Goal: Task Accomplishment & Management: Manage account settings

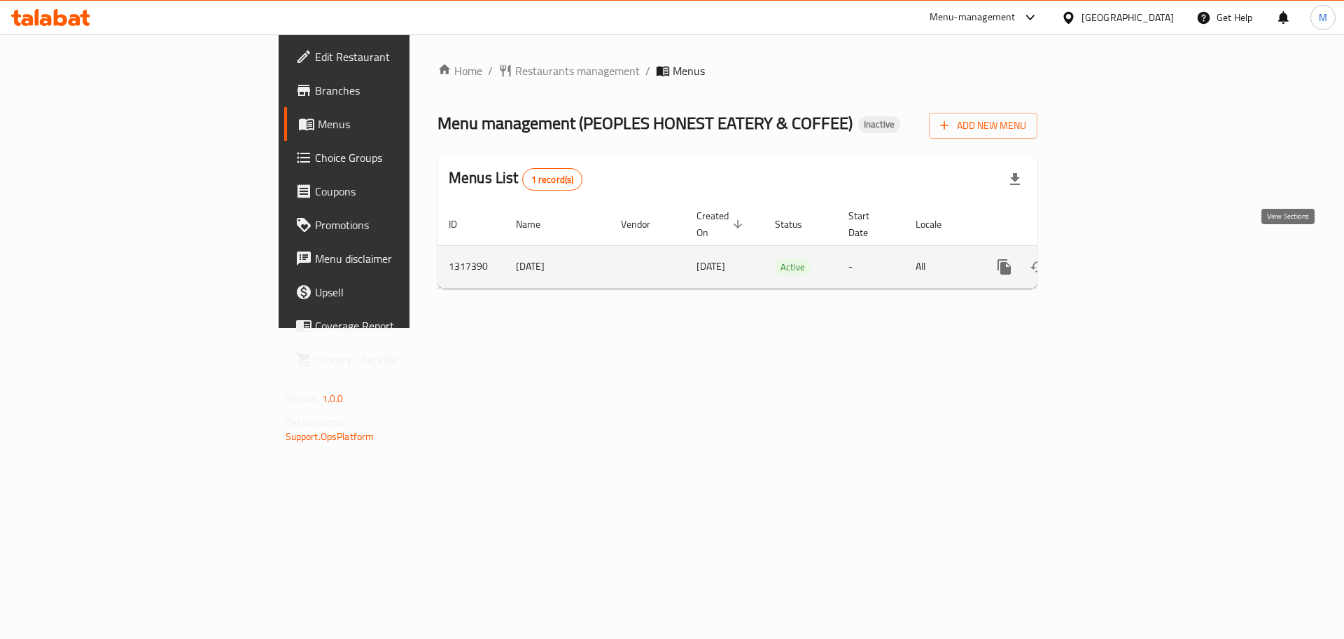
click at [1114, 258] on icon "enhanced table" at bounding box center [1105, 266] width 17 height 17
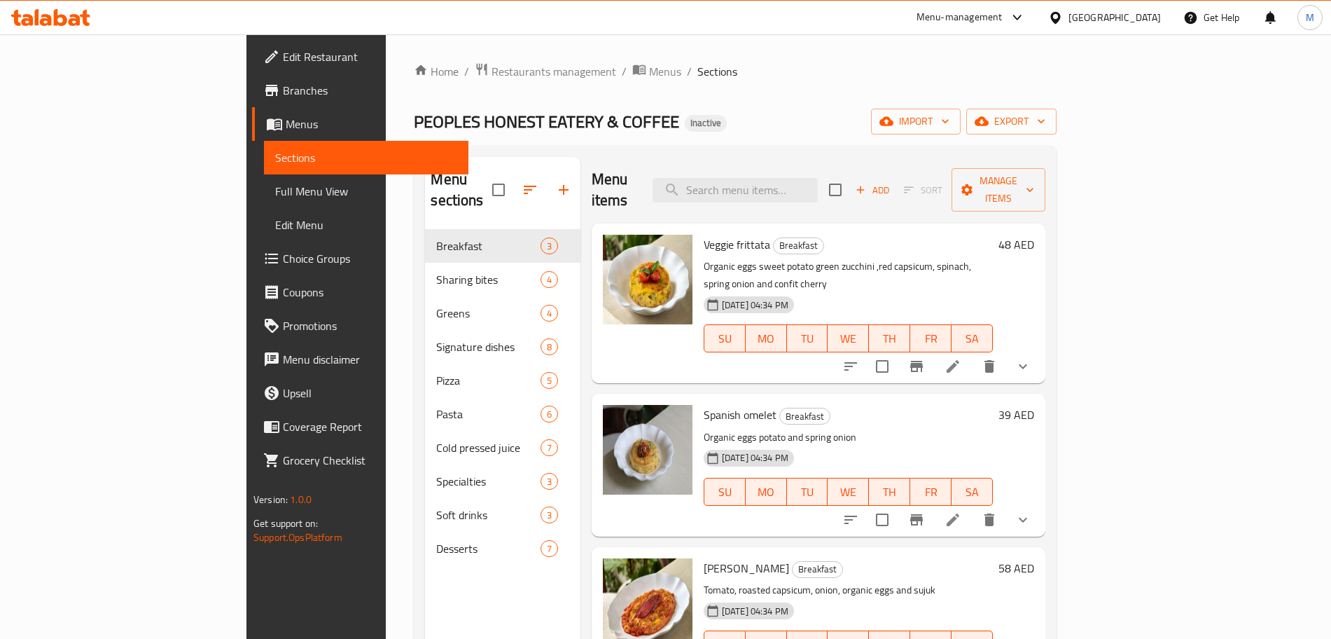
click at [275, 187] on span "Full Menu View" at bounding box center [366, 191] width 182 height 17
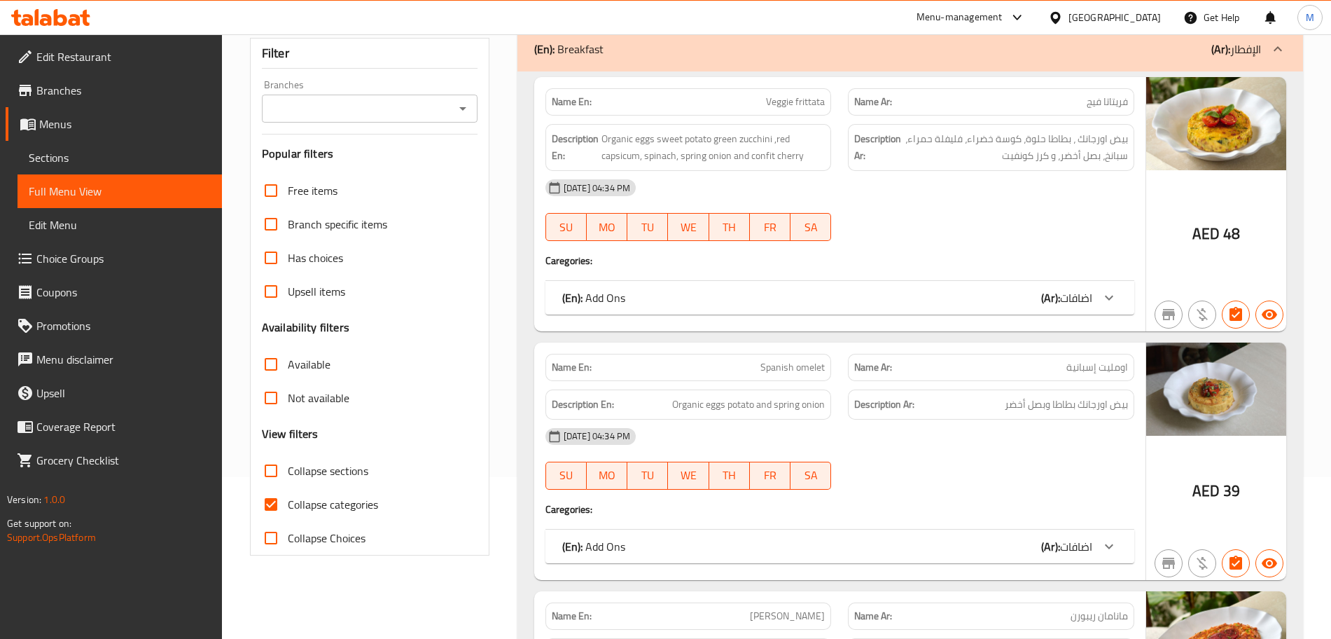
scroll to position [263, 0]
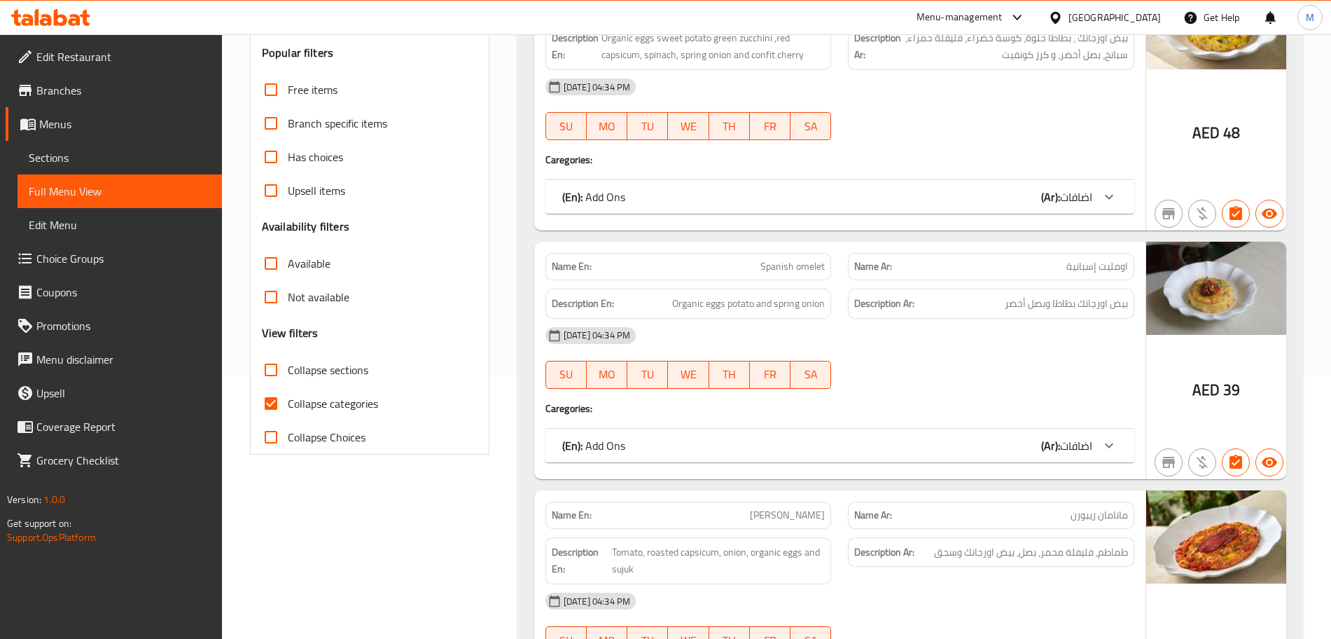
click at [275, 405] on input "Collapse categories" at bounding box center [271, 403] width 34 height 34
checkbox input "false"
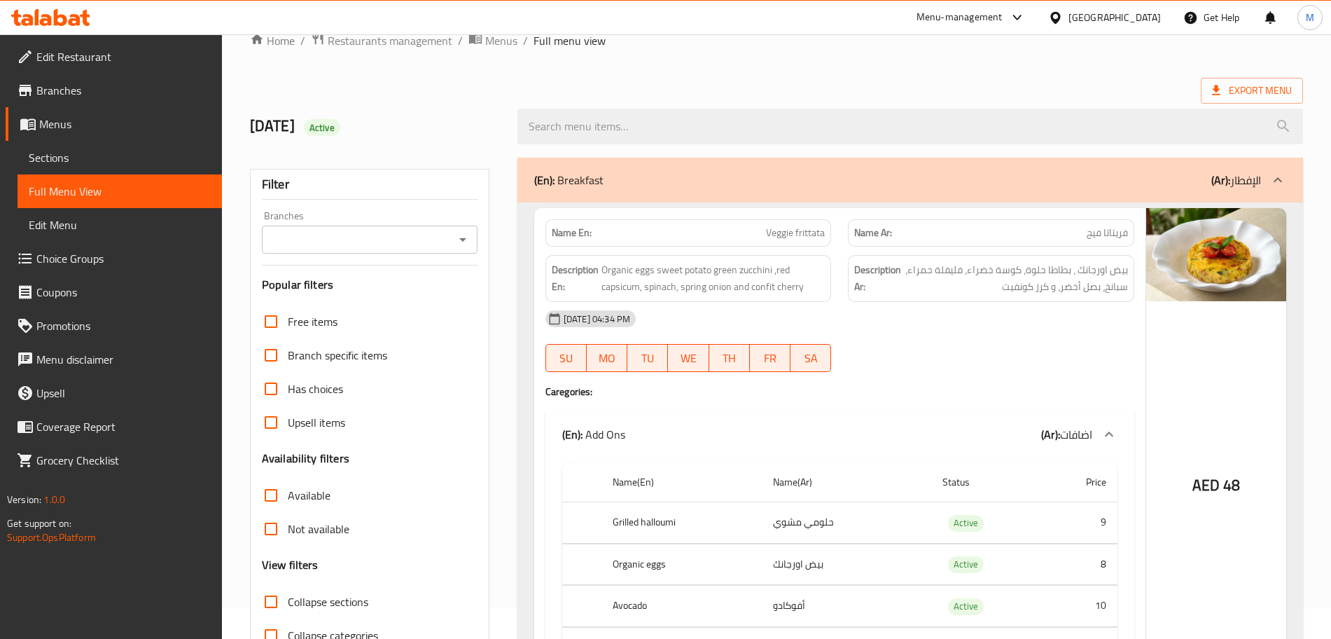
scroll to position [0, 0]
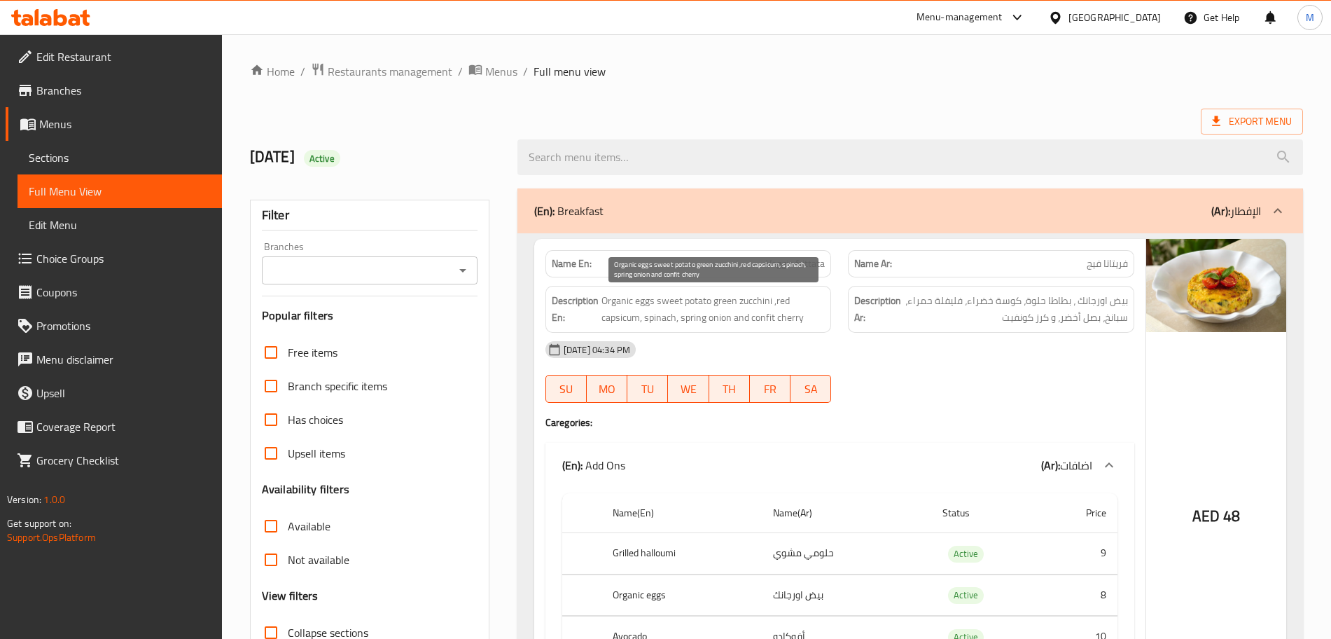
click at [706, 310] on span "Organic eggs sweet potato green zucchini ,red capsicum, spinach, spring onion a…" at bounding box center [713, 309] width 224 height 34
click at [737, 300] on span "Organic eggs sweet potato green zucchini ,red capsicum, spinach, spring onion a…" at bounding box center [713, 309] width 224 height 34
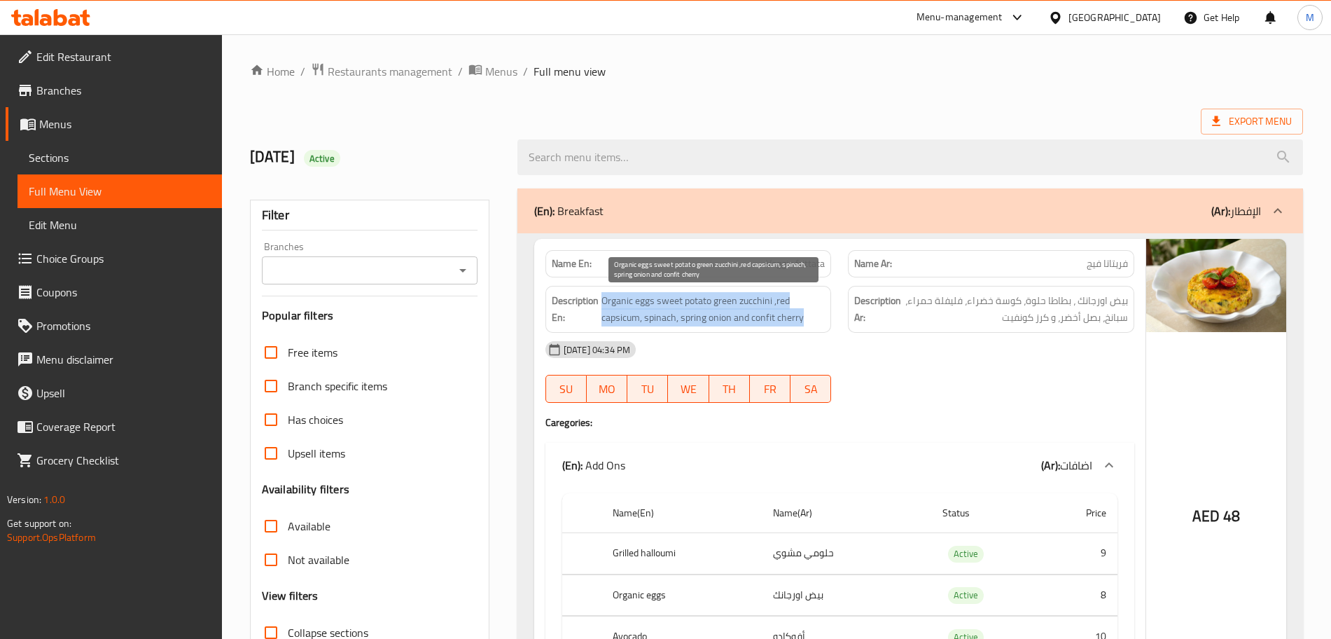
click at [737, 300] on span "Organic eggs sweet potato green zucchini ,red capsicum, spinach, spring onion a…" at bounding box center [713, 309] width 224 height 34
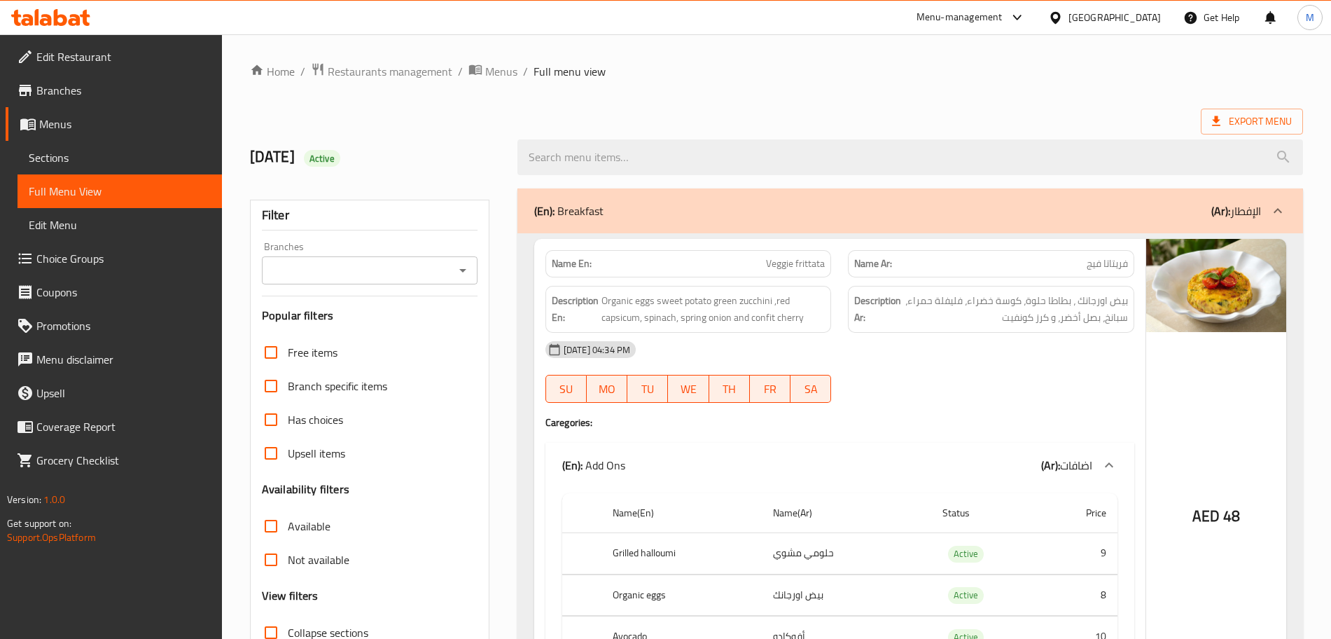
click at [782, 198] on div "(En): Breakfast (Ar): الإفطار" at bounding box center [910, 210] width 786 height 45
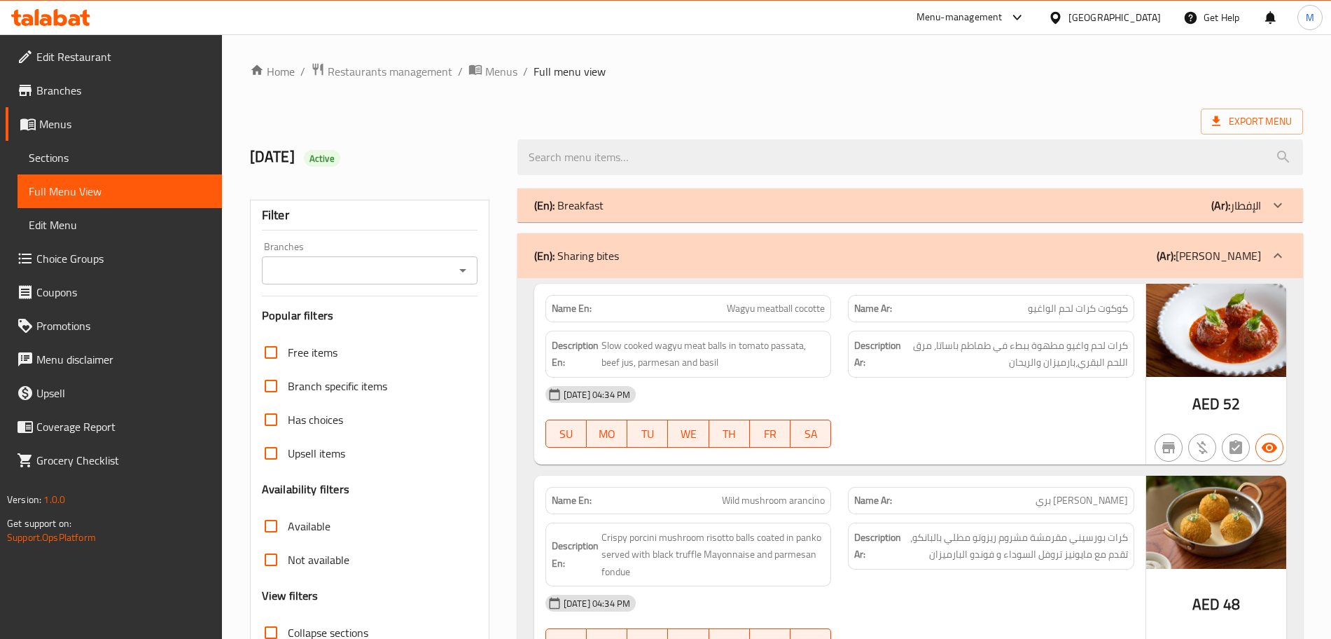
click at [731, 312] on span "Wagyu meatball cocotte" at bounding box center [776, 308] width 98 height 15
copy span "Wagyu"
click at [760, 308] on span "Wagyu meatball cocotte" at bounding box center [776, 308] width 98 height 15
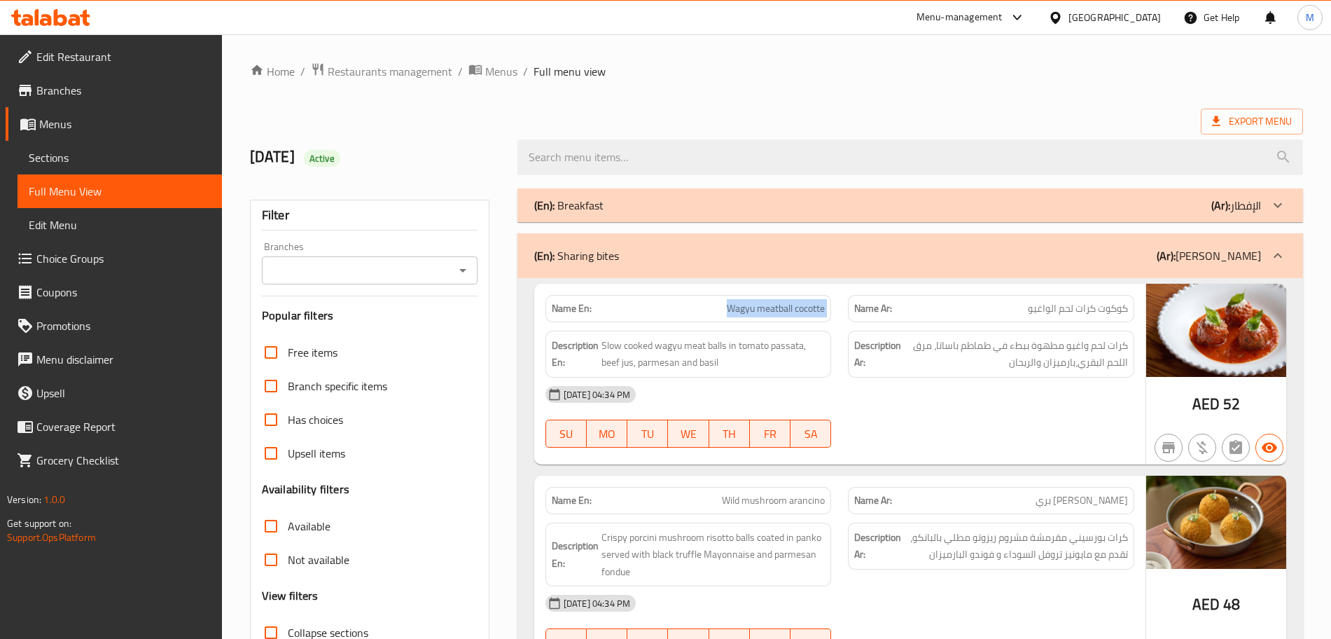
click at [760, 308] on span "Wagyu meatball cocotte" at bounding box center [776, 308] width 98 height 15
click at [741, 302] on span "Wagyu meatball cocotte" at bounding box center [776, 308] width 98 height 15
click at [674, 349] on span "Slow cooked wagyu meat balls in tomato passata, beef jus, parmesan and basil" at bounding box center [713, 354] width 224 height 34
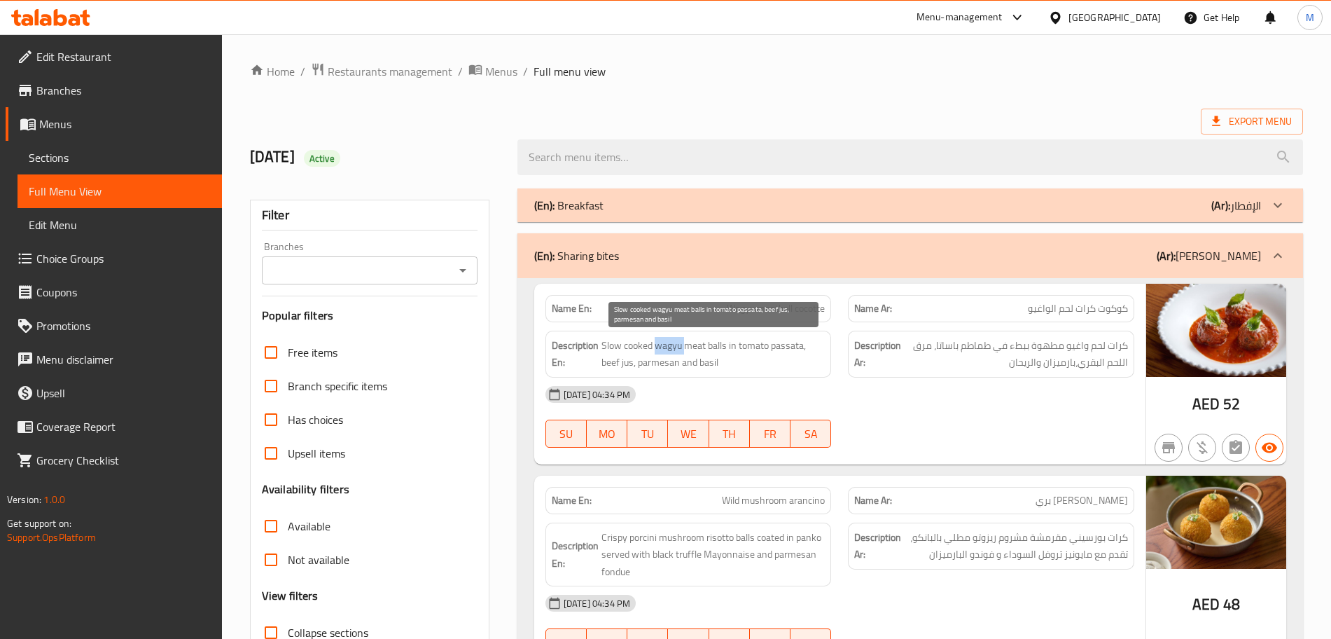
click at [674, 349] on span "Slow cooked wagyu meat balls in tomato passata, beef jus, parmesan and basil" at bounding box center [713, 354] width 224 height 34
click at [629, 363] on span "Slow cooked wagyu meat balls in tomato passata, beef jus, parmesan and basil" at bounding box center [713, 354] width 224 height 34
drag, startPoint x: 629, startPoint y: 363, endPoint x: 614, endPoint y: 363, distance: 14.7
click at [614, 363] on span "Slow cooked wagyu meat balls in tomato passata, beef jus, parmesan and basil" at bounding box center [713, 354] width 224 height 34
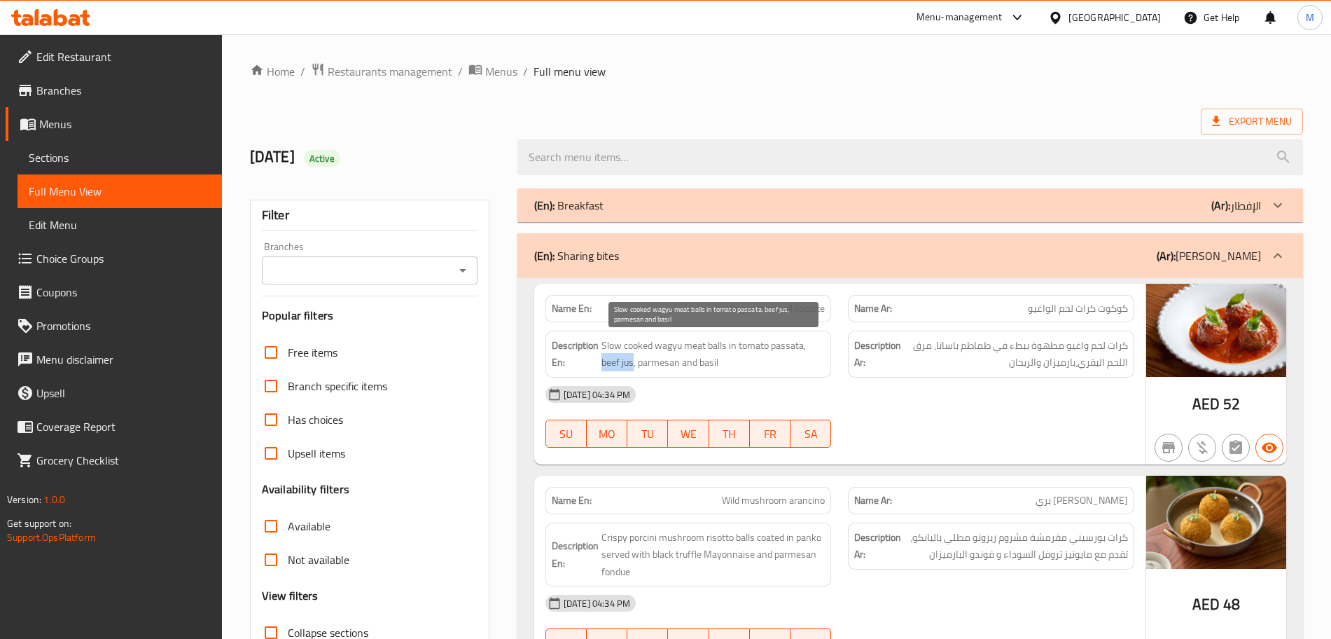
copy span "beef jus"
click at [933, 393] on div "[DATE] 04:34 PM" at bounding box center [840, 394] width 606 height 34
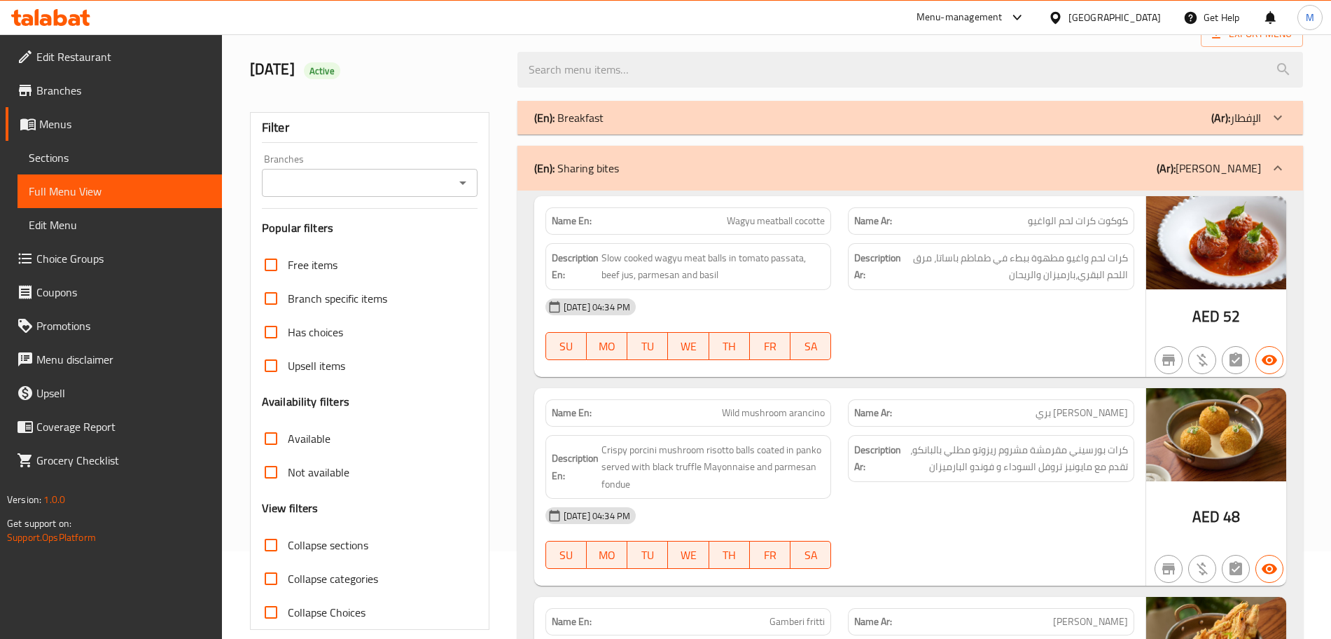
click at [739, 414] on span "Wild mushroom arancino" at bounding box center [773, 412] width 103 height 15
copy span "Wild mushroom arancino"
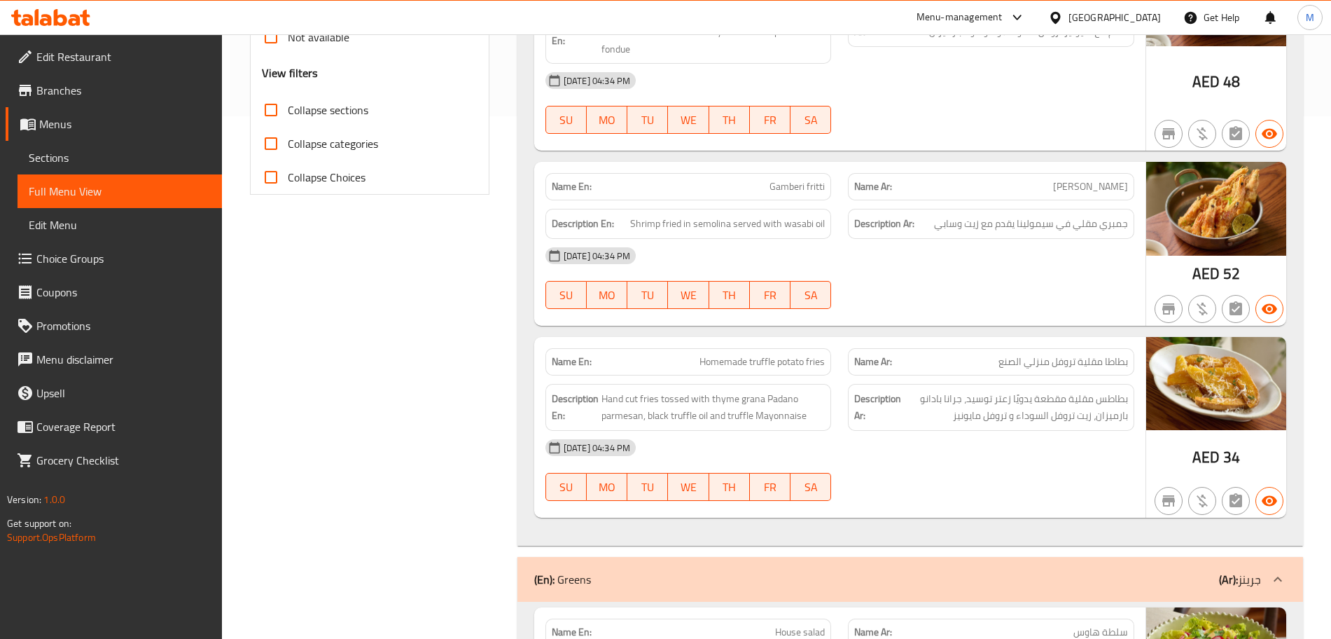
scroll to position [525, 0]
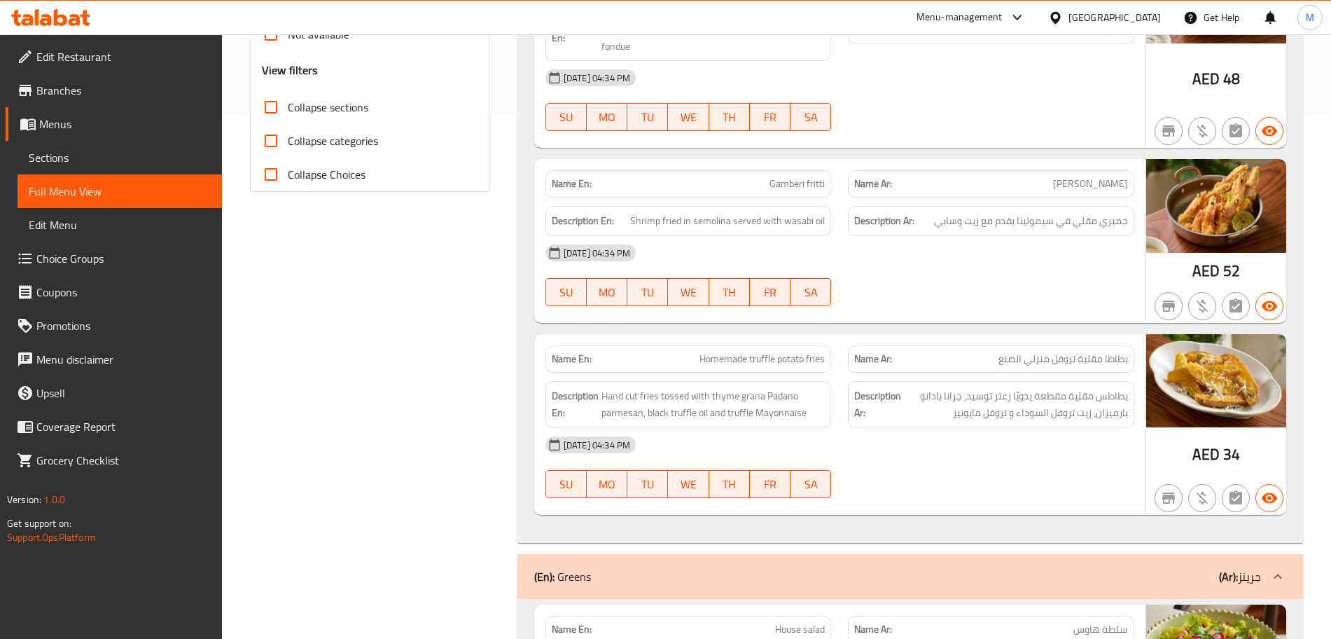
click at [709, 357] on span "Homemade truffle potato fries" at bounding box center [761, 358] width 125 height 15
copy span "Homemade truffle potato fries"
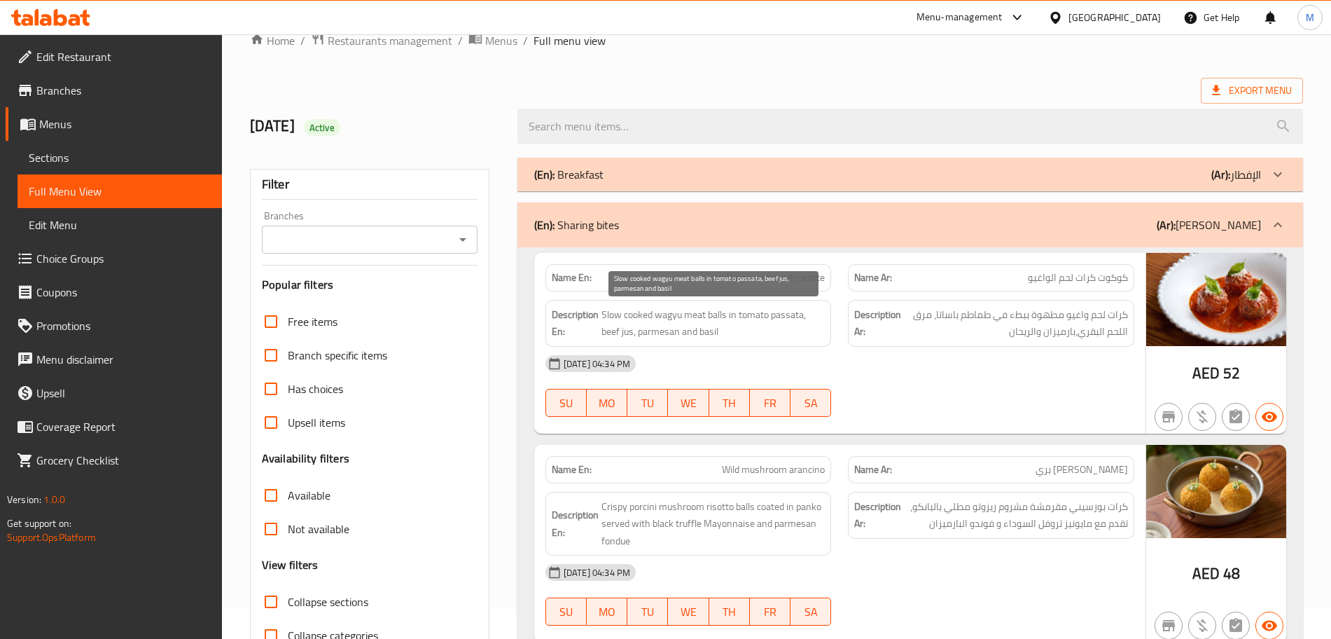
scroll to position [0, 0]
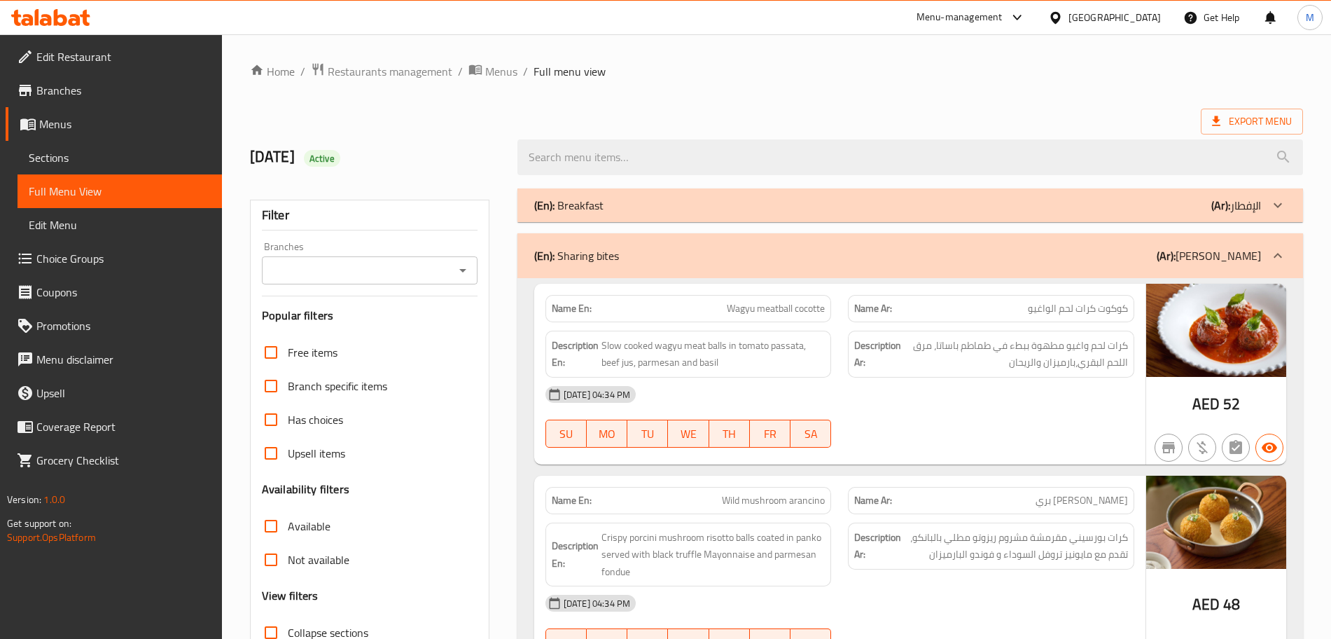
click at [701, 260] on div "(En): Sharing bites (Ar): [PERSON_NAME]" at bounding box center [897, 255] width 727 height 17
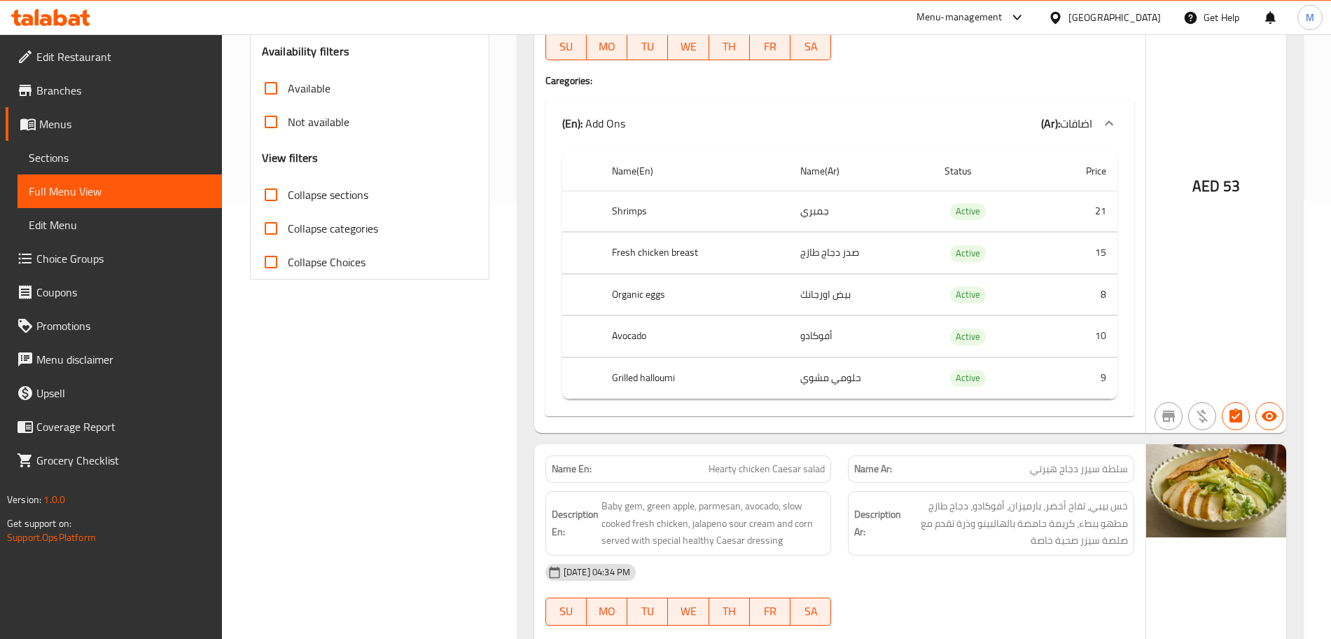
scroll to position [175, 0]
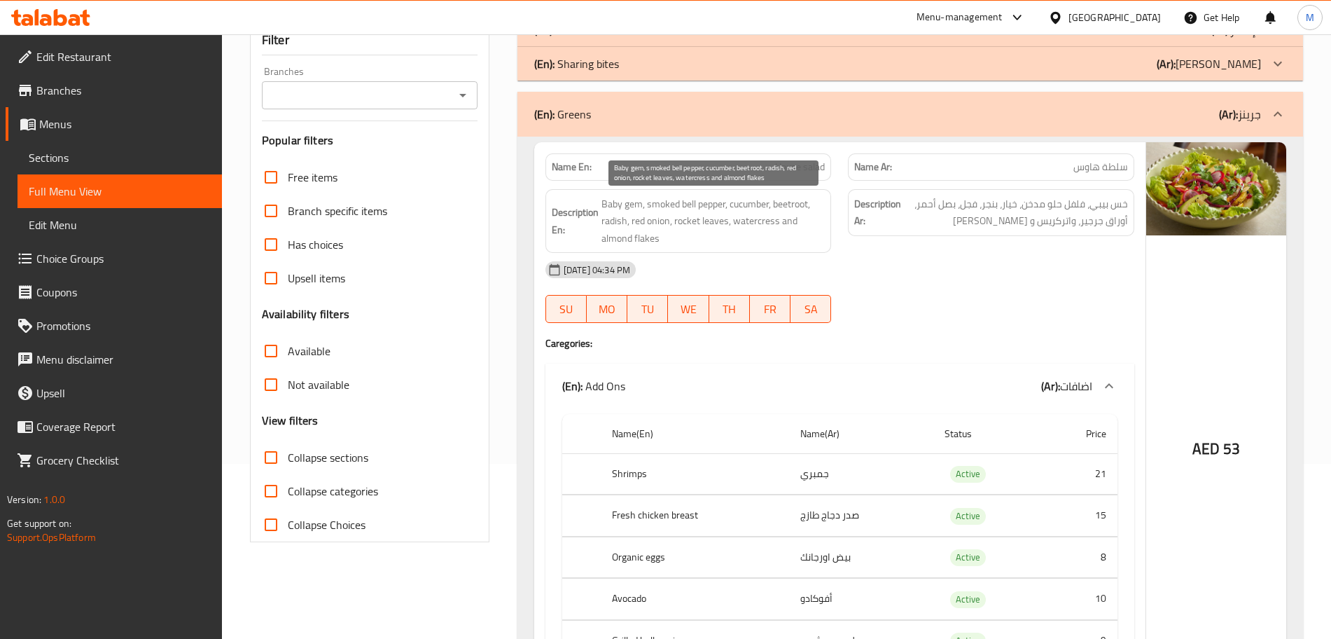
click at [608, 199] on span "Baby gem, smoked bell pepper, cucumber, beetroot, radish, red onion, rocket lea…" at bounding box center [713, 221] width 224 height 52
drag, startPoint x: 608, startPoint y: 199, endPoint x: 638, endPoint y: 199, distance: 29.4
click at [638, 199] on span "Baby gem, smoked bell pepper, cucumber, beetroot, radish, red onion, rocket lea…" at bounding box center [713, 221] width 224 height 52
copy span "Baby gem"
click at [608, 204] on span "Baby gem, smoked bell pepper, cucumber, beetroot, radish, red onion, rocket lea…" at bounding box center [713, 221] width 224 height 52
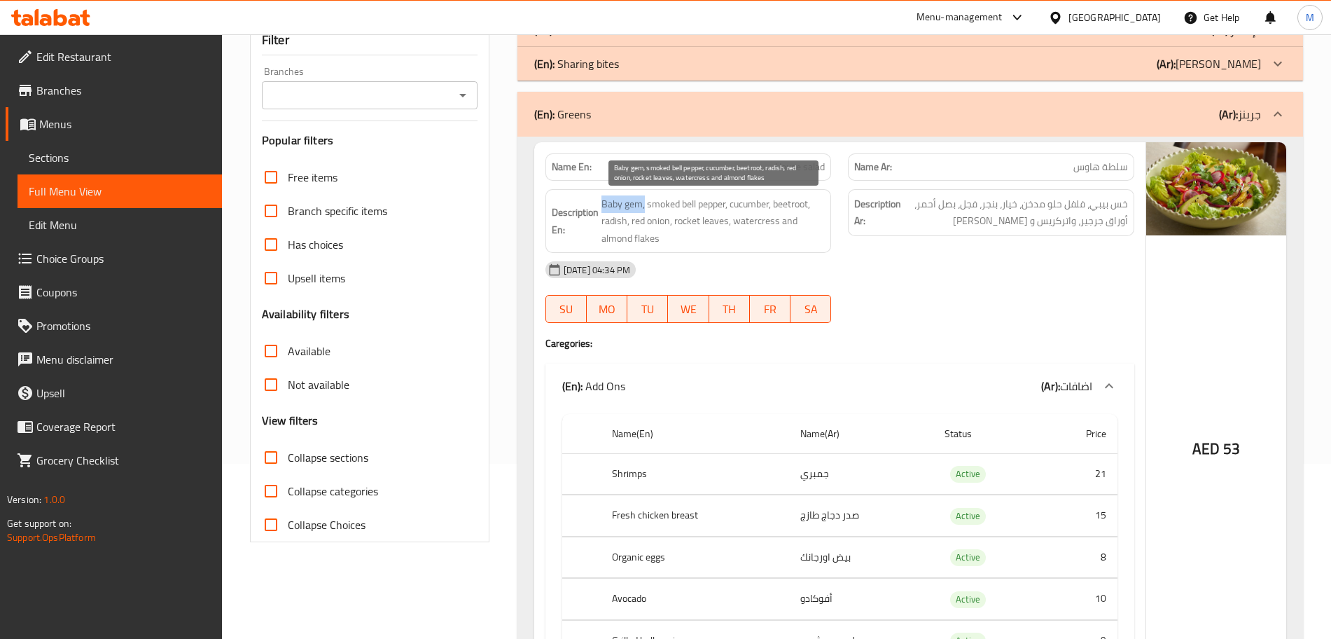
drag, startPoint x: 608, startPoint y: 204, endPoint x: 640, endPoint y: 202, distance: 31.6
click at [640, 202] on span "Baby gem, smoked bell pepper, cucumber, beetroot, radish, red onion, rocket lea…" at bounding box center [713, 221] width 224 height 52
click at [753, 167] on p "Name En: House salad" at bounding box center [689, 167] width 274 height 15
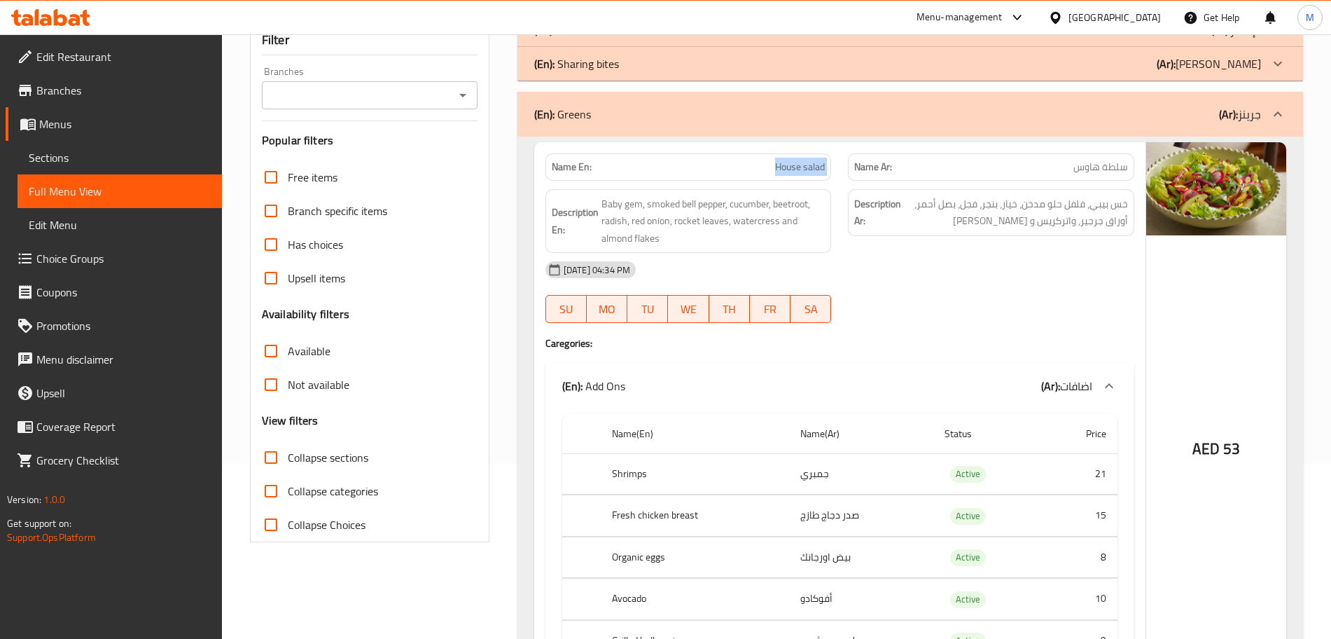
copy span "House salad"
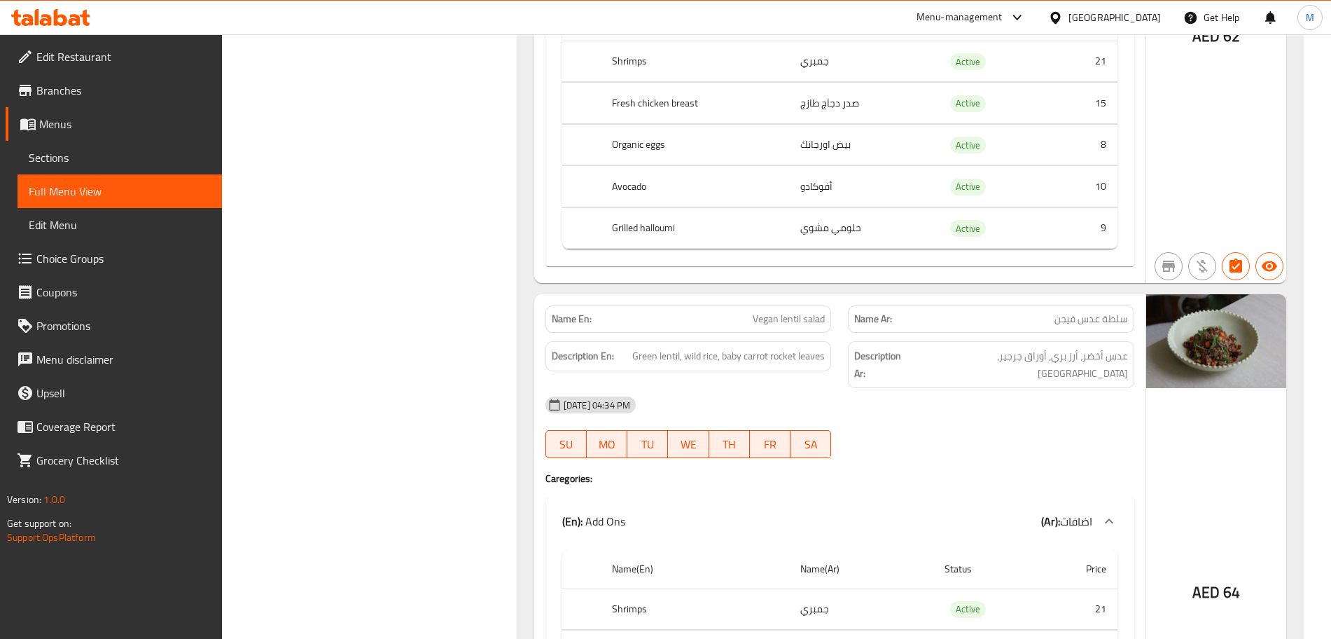
scroll to position [1239, 0]
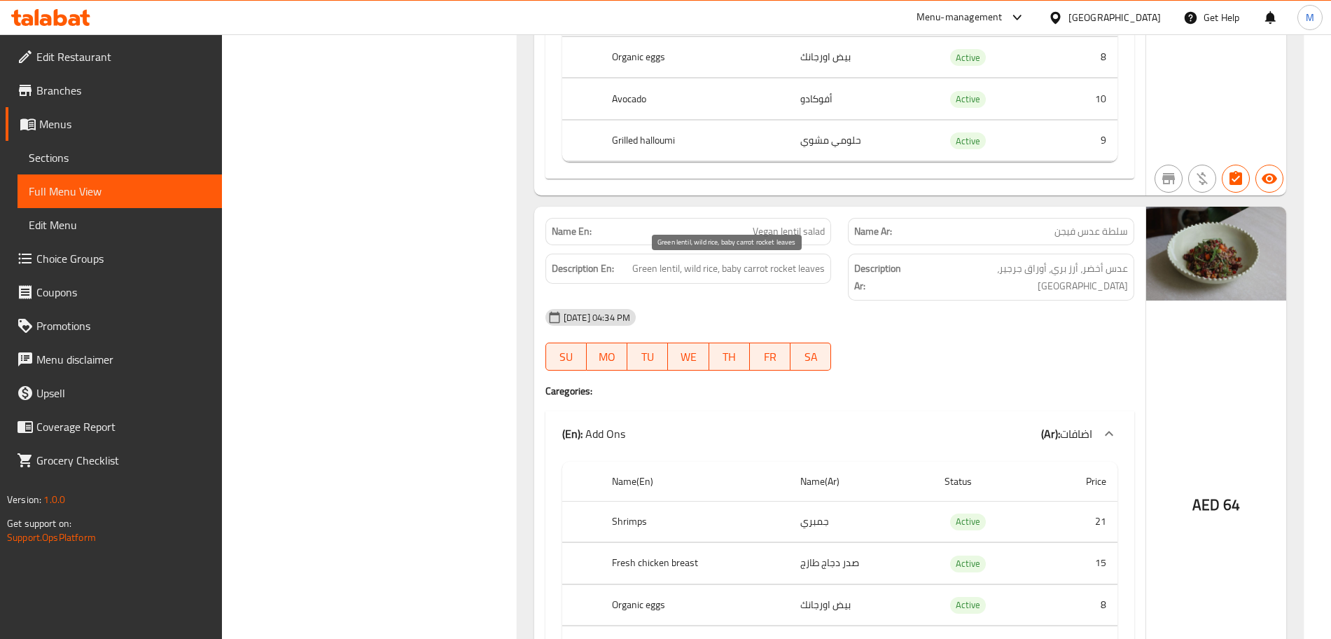
click at [669, 265] on span "Green lentil, wild rice, baby carrot rocket leaves" at bounding box center [728, 269] width 193 height 18
click at [730, 271] on span "Green lentil, wild rice, baby carrot rocket leaves" at bounding box center [728, 269] width 193 height 18
drag, startPoint x: 730, startPoint y: 271, endPoint x: 750, endPoint y: 271, distance: 20.3
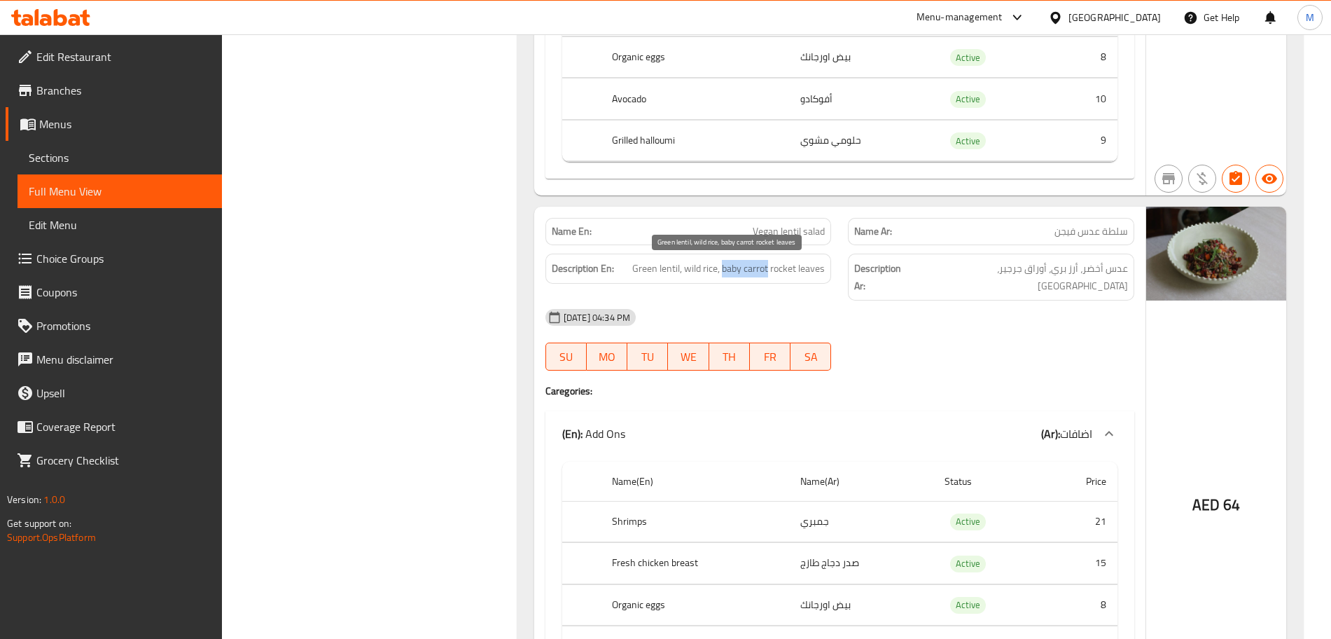
click at [750, 271] on span "Green lentil, wild rice, baby carrot rocket leaves" at bounding box center [728, 269] width 193 height 18
click at [776, 300] on div "[DATE] 04:34 PM" at bounding box center [840, 317] width 606 height 34
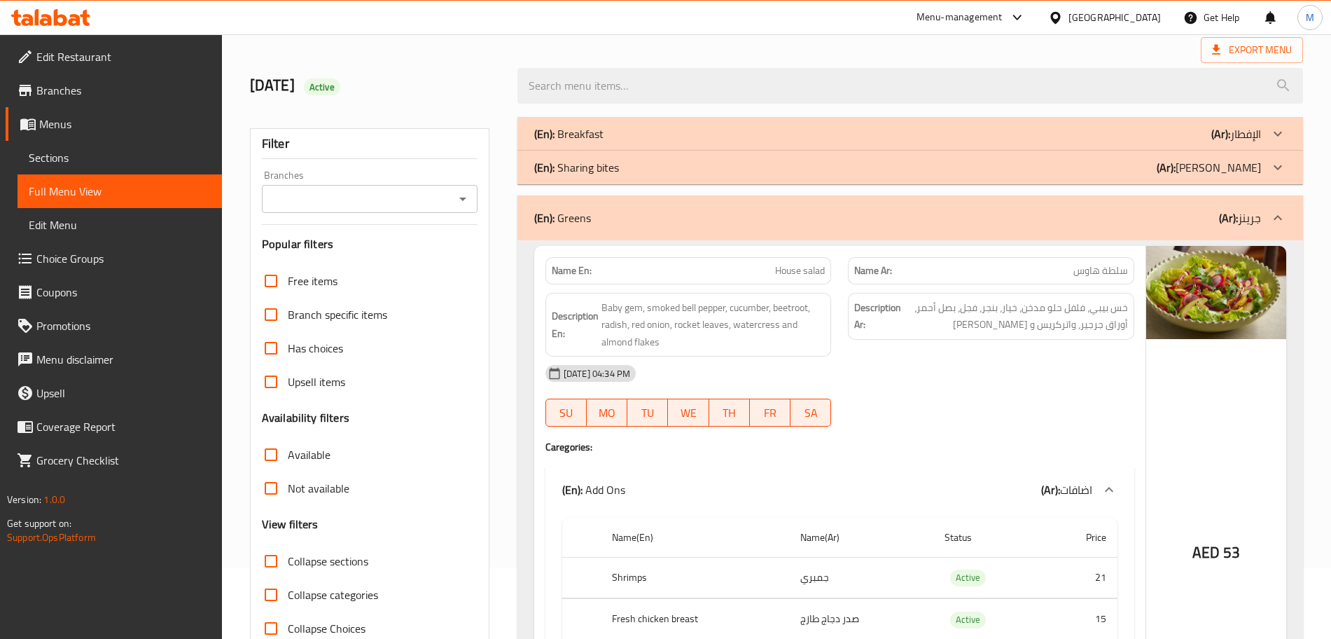
scroll to position [0, 0]
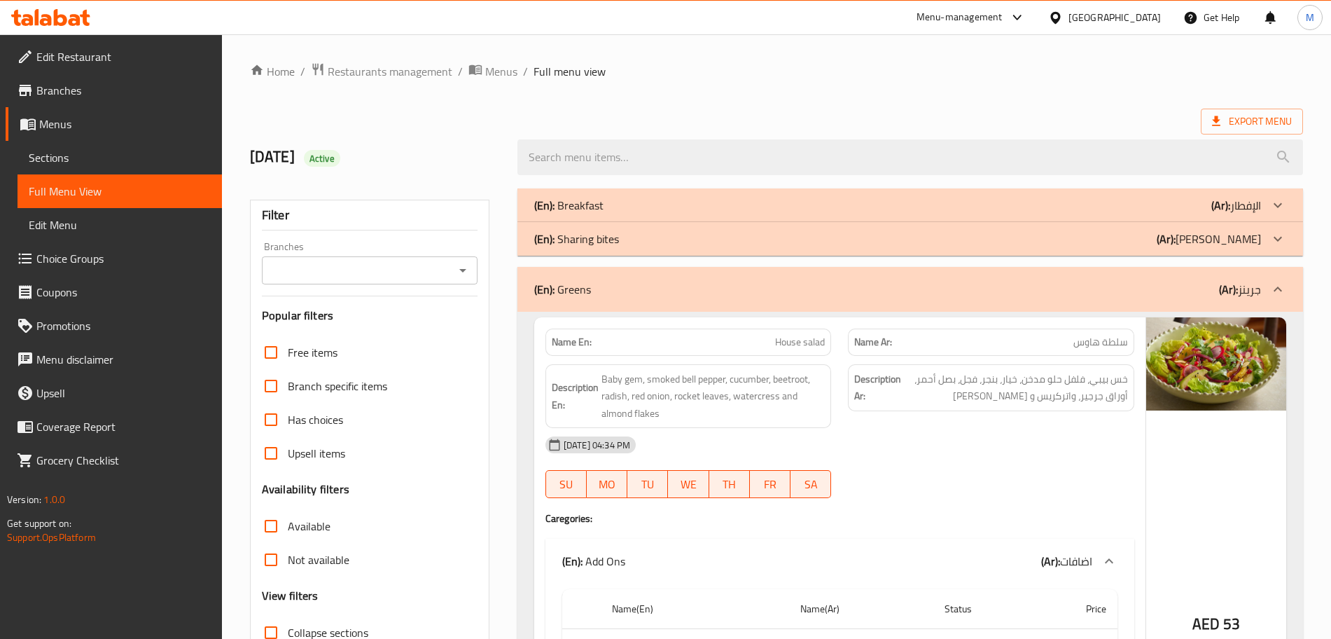
click at [645, 289] on div "(En): Greens (Ar): جرينز" at bounding box center [897, 289] width 727 height 17
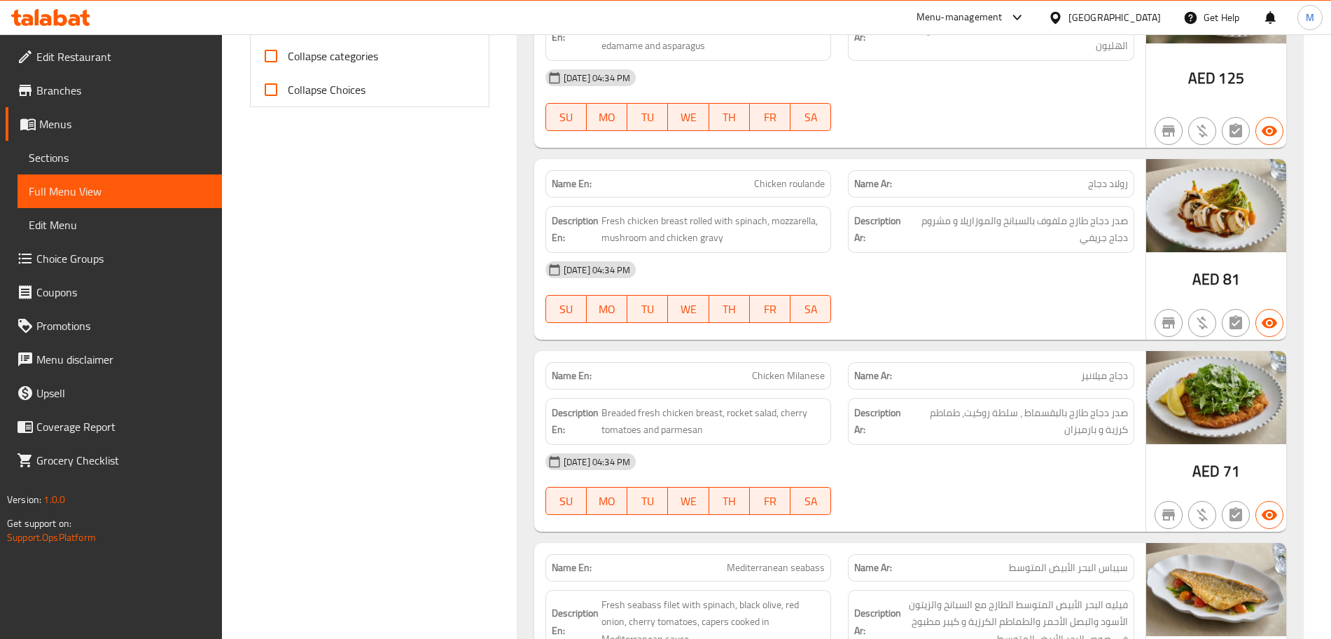
scroll to position [613, 0]
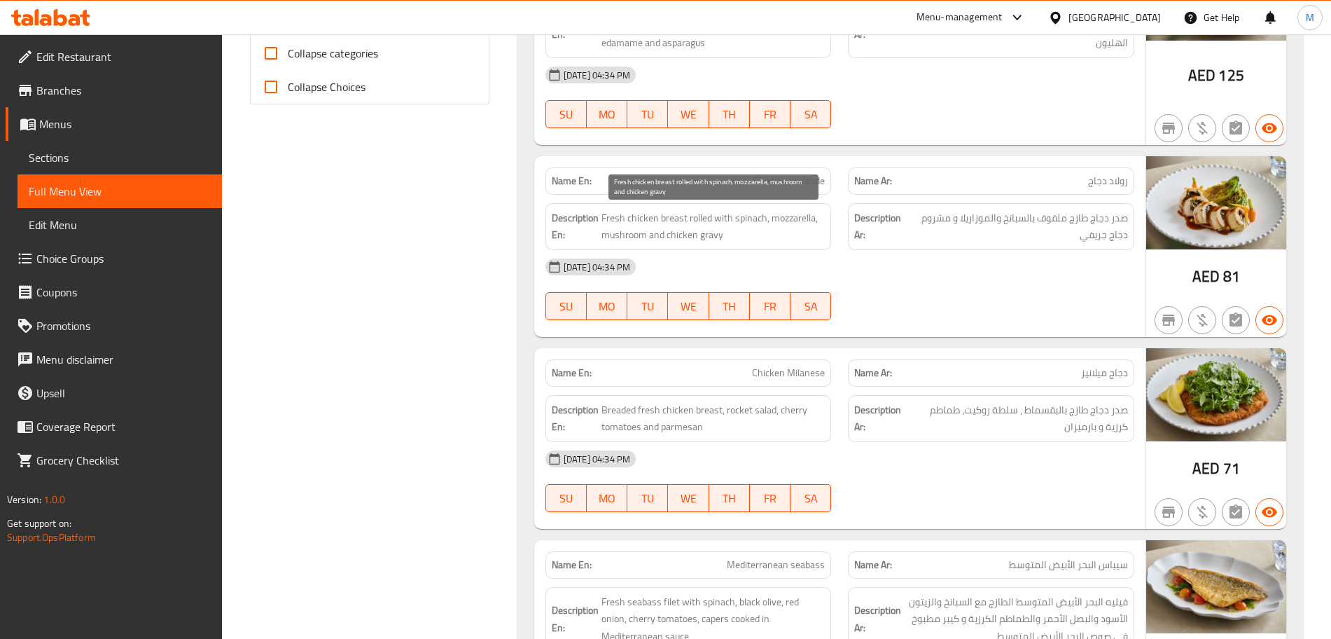
click at [674, 230] on span "Fresh chicken breast rolled with spinach, mozzarella, mushroom and chicken gravy" at bounding box center [713, 226] width 224 height 34
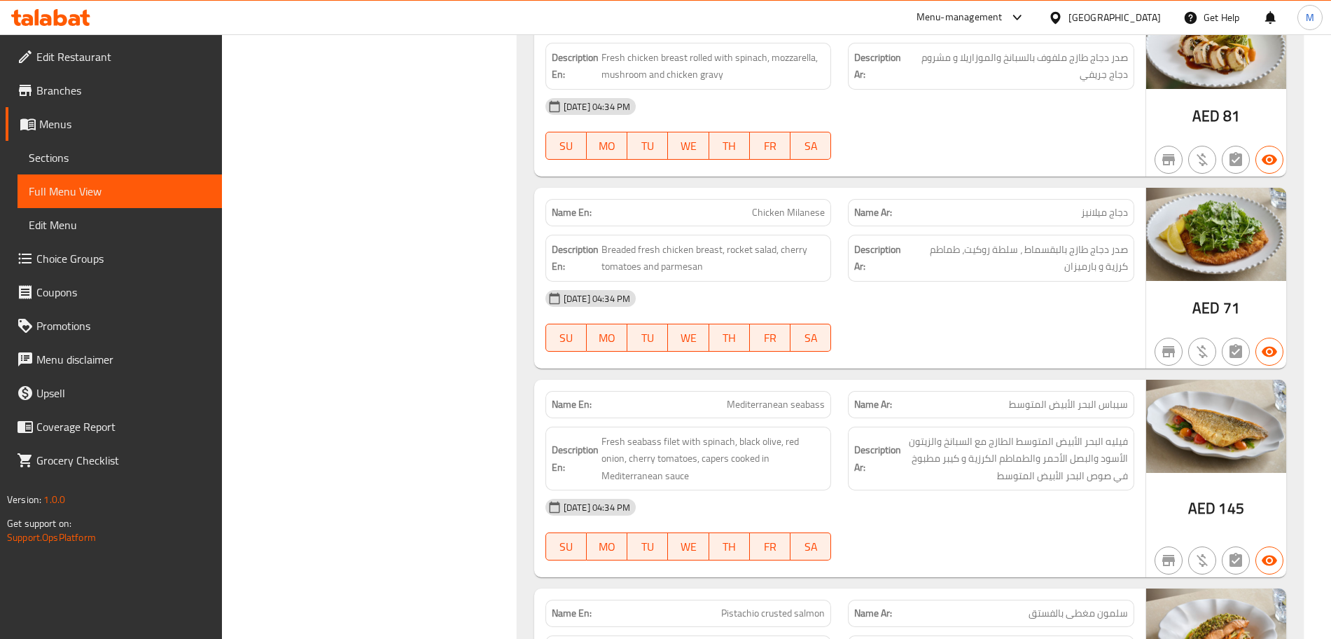
scroll to position [875, 0]
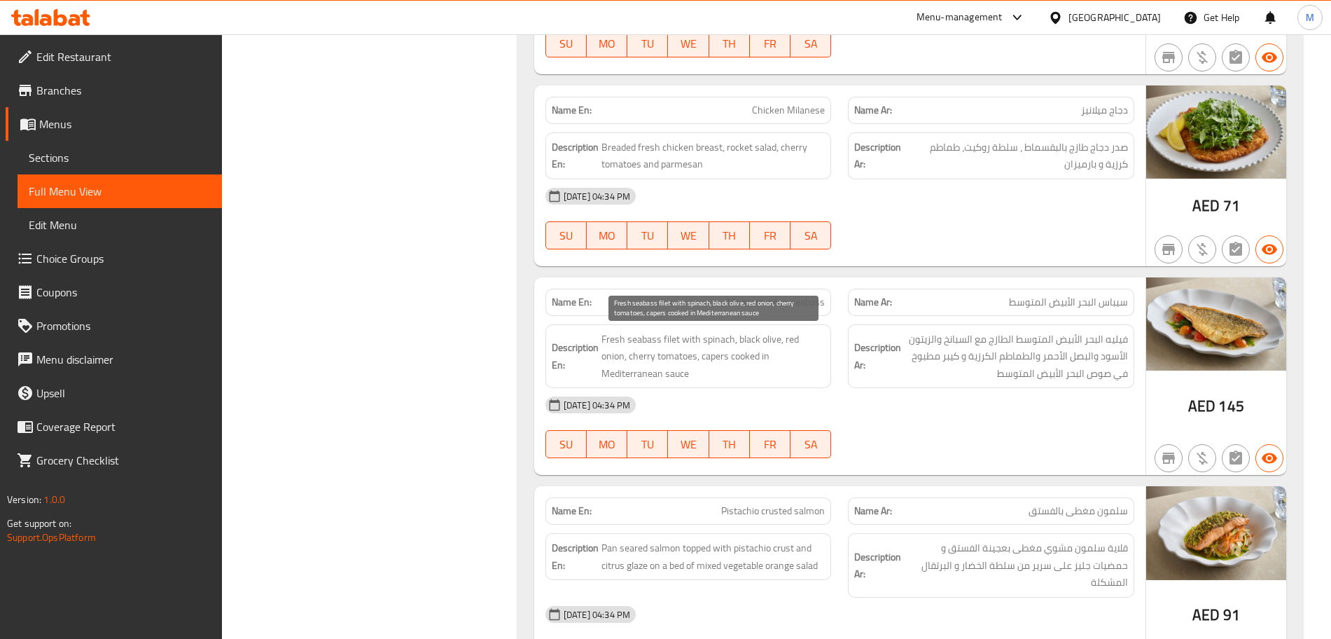
click at [690, 359] on span "Fresh seabass filet with spinach, black olive, red onion, cherry tomatoes, cape…" at bounding box center [713, 356] width 224 height 52
click at [685, 364] on span "Fresh seabass filet with spinach, black olive, red onion, cherry tomatoes, cape…" at bounding box center [713, 356] width 224 height 52
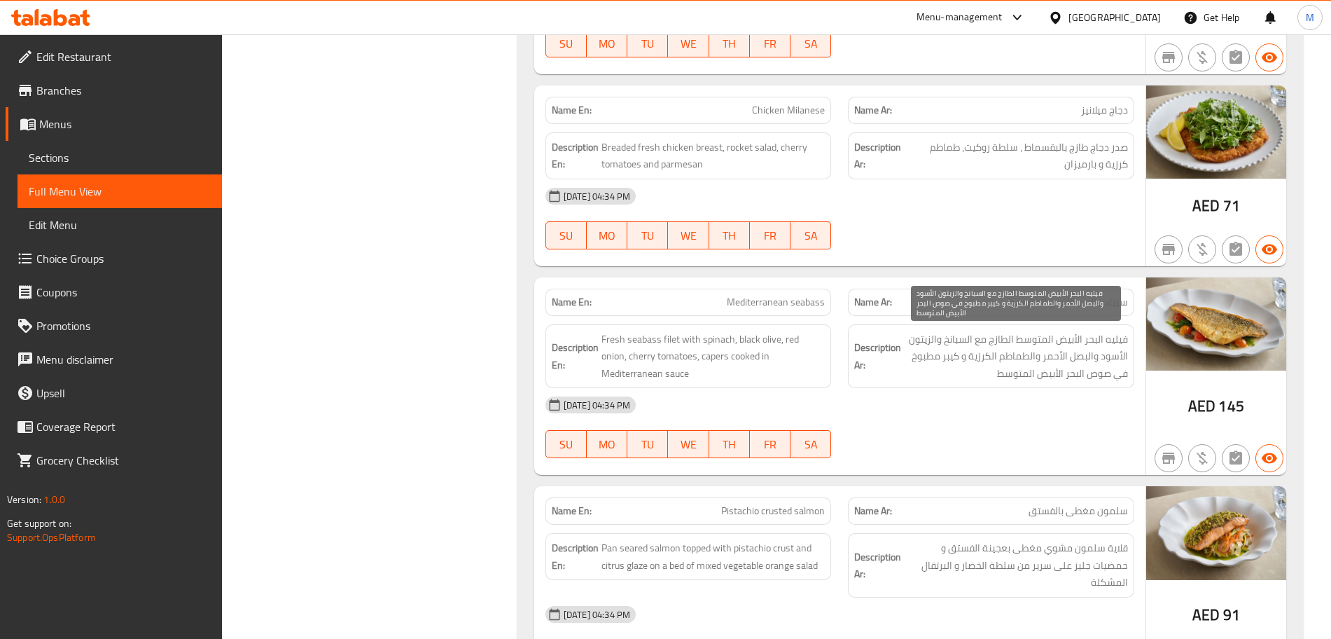
click at [952, 357] on span "فيليه البحر الأبيض المتوسط الطازج مع السبانخ والزيتون الأسود والبصل الأحمر والط…" at bounding box center [1016, 356] width 224 height 52
click at [948, 367] on span "فيليه البحر الأبيض المتوسط الطازج مع السبانخ والزيتون الأسود والبصل الأحمر والط…" at bounding box center [1016, 356] width 224 height 52
click at [952, 358] on span "فيليه البحر الأبيض المتوسط الطازج مع السبانخ والزيتون الأسود والبصل الأحمر والط…" at bounding box center [1016, 356] width 224 height 52
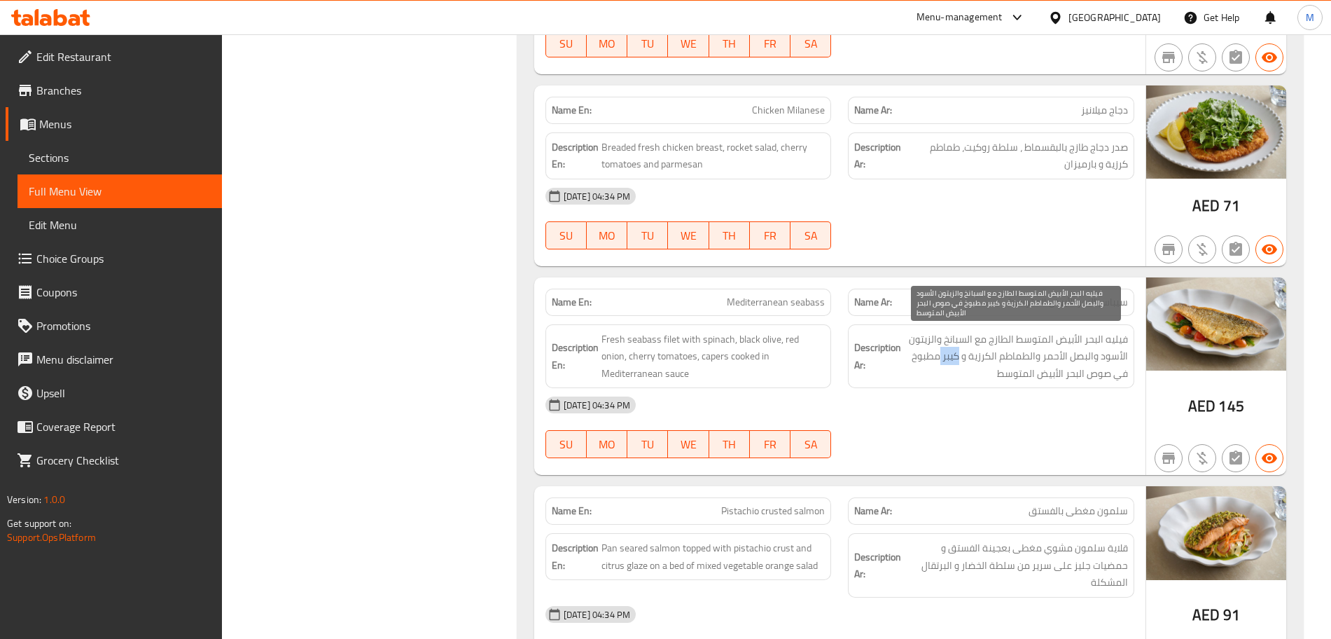
click at [952, 358] on span "فيليه البحر الأبيض المتوسط الطازج مع السبانخ والزيتون الأسود والبصل الأحمر والط…" at bounding box center [1016, 356] width 224 height 52
click at [954, 363] on span "فيليه البحر الأبيض المتوسط الطازج مع السبانخ والزيتون الأسود والبصل الأحمر والط…" at bounding box center [1016, 356] width 224 height 52
drag, startPoint x: 962, startPoint y: 357, endPoint x: 942, endPoint y: 358, distance: 19.6
click at [942, 358] on span "فيليه البحر الأبيض المتوسط الطازج مع السبانخ والزيتون الأسود والبصل الأحمر والط…" at bounding box center [1016, 356] width 224 height 52
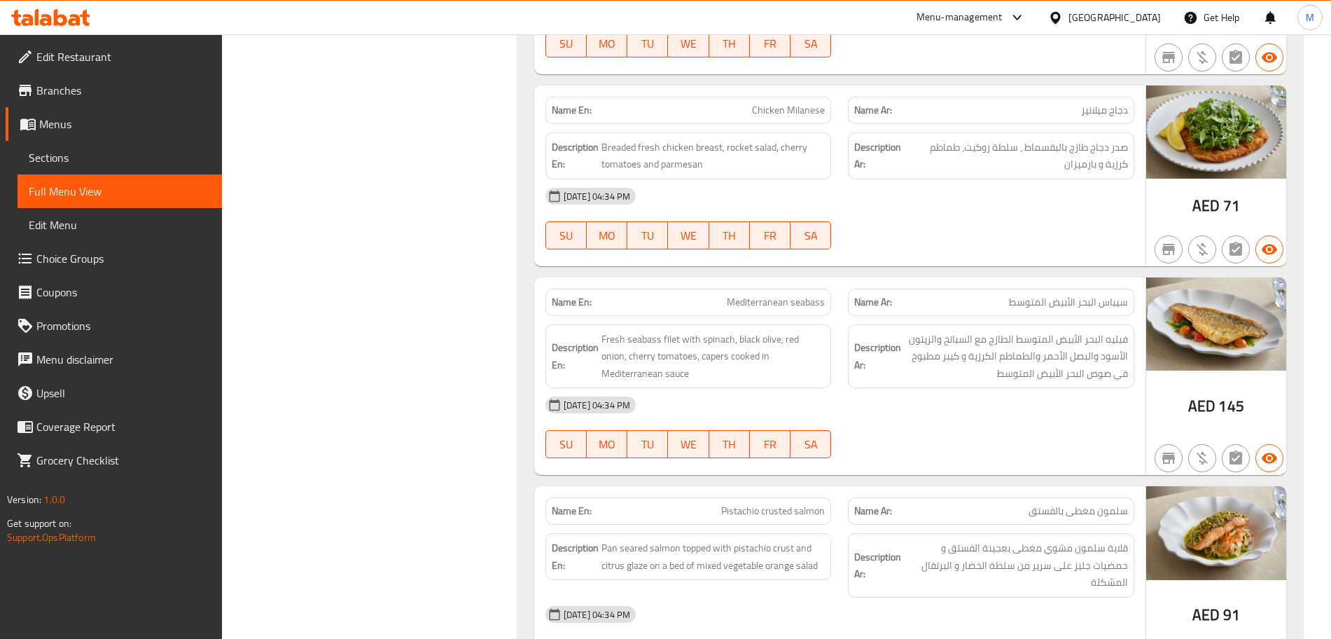
click at [782, 311] on div "Name En: Mediterranean seabass" at bounding box center [688, 301] width 286 height 27
copy span "Mediterranean seabass"
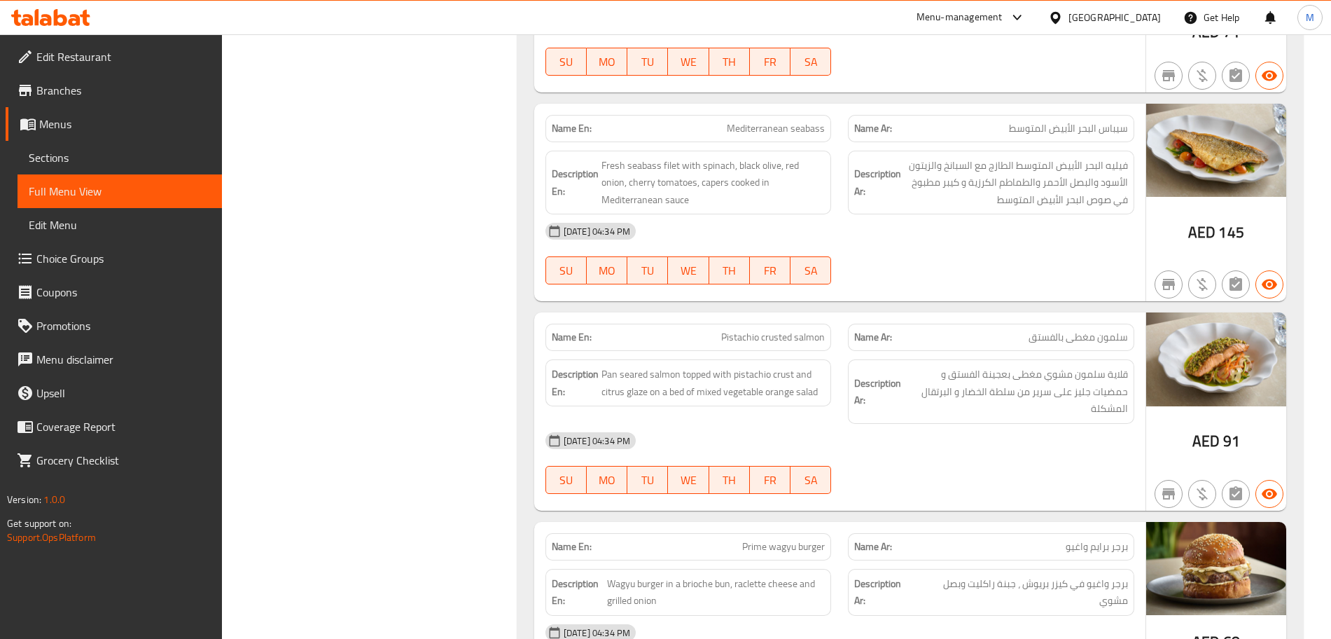
scroll to position [1050, 0]
click at [772, 340] on span "Pistachio crusted salmon" at bounding box center [773, 335] width 104 height 15
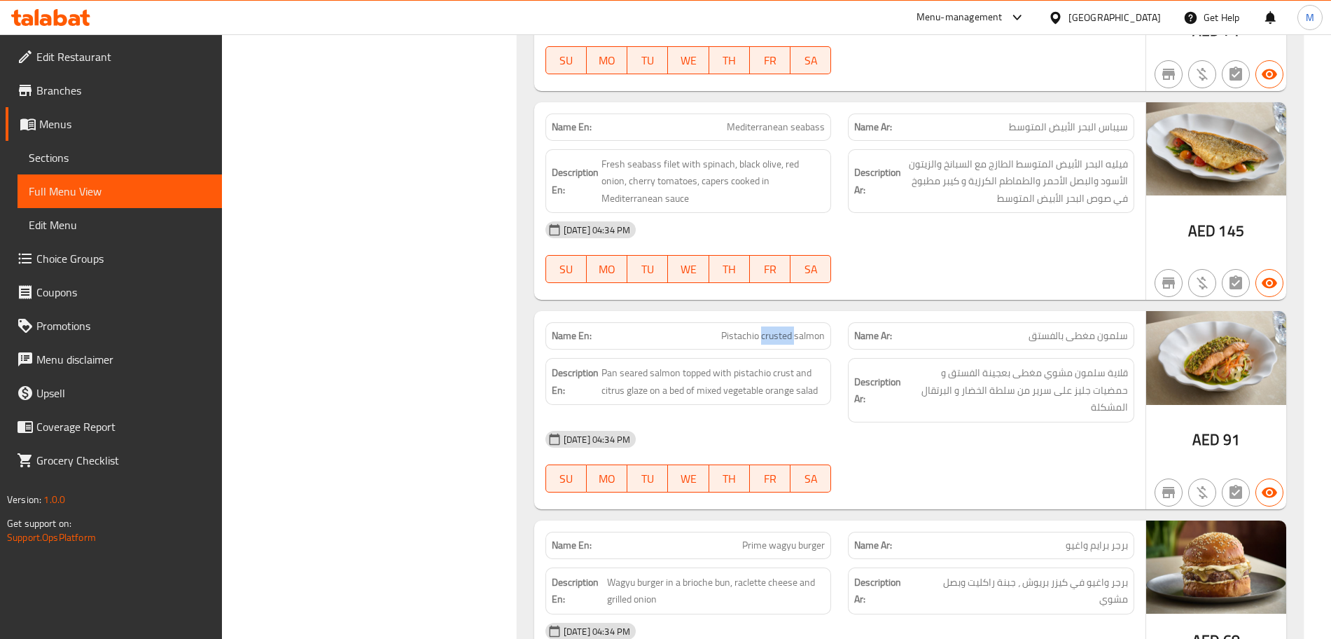
click at [772, 340] on span "Pistachio crusted salmon" at bounding box center [773, 335] width 104 height 15
click at [819, 341] on span "Pistachio crusted salmon" at bounding box center [773, 335] width 104 height 15
drag, startPoint x: 819, startPoint y: 341, endPoint x: 716, endPoint y: 333, distance: 103.2
click at [716, 333] on p "Name En: Pistachio crusted salmon" at bounding box center [689, 335] width 274 height 15
copy span "Pistachio crusted salmon"
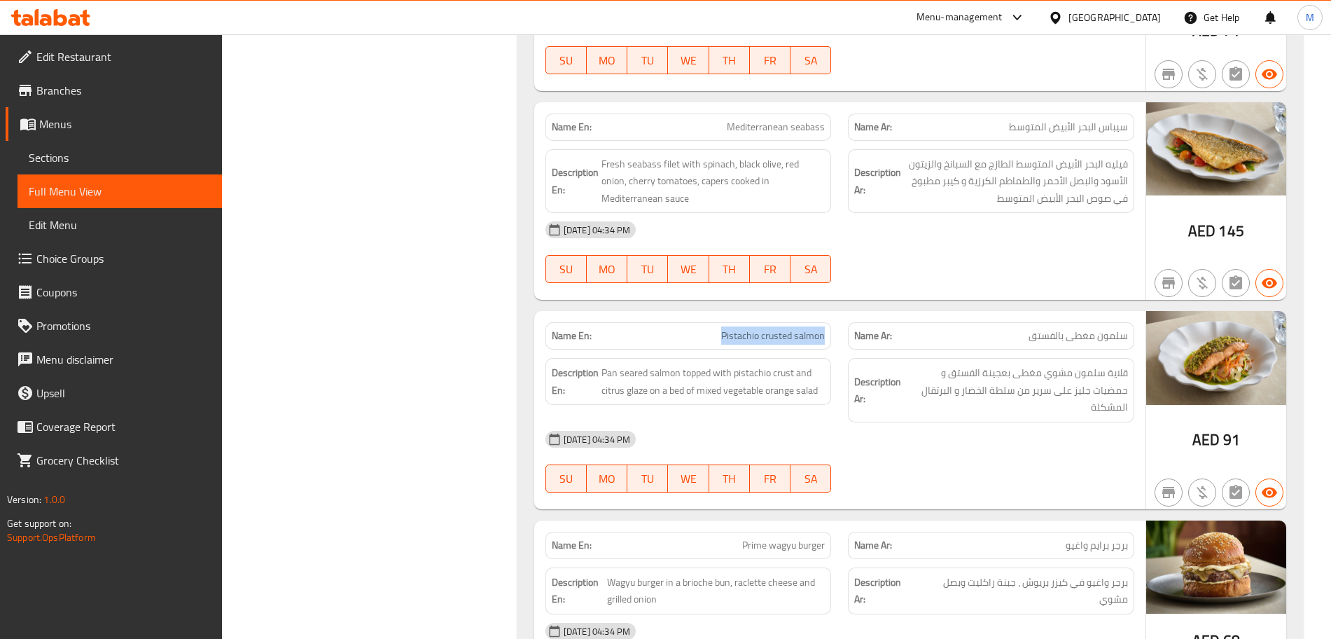
click at [739, 328] on span "Pistachio crusted salmon" at bounding box center [773, 335] width 104 height 15
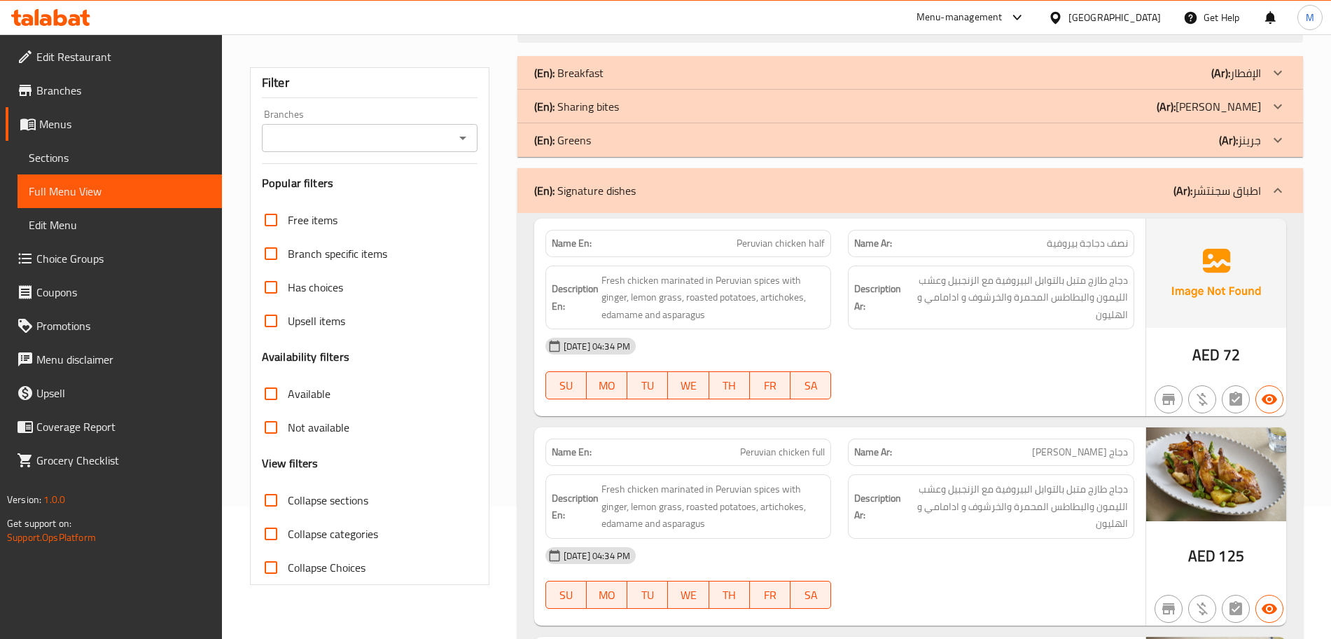
scroll to position [0, 0]
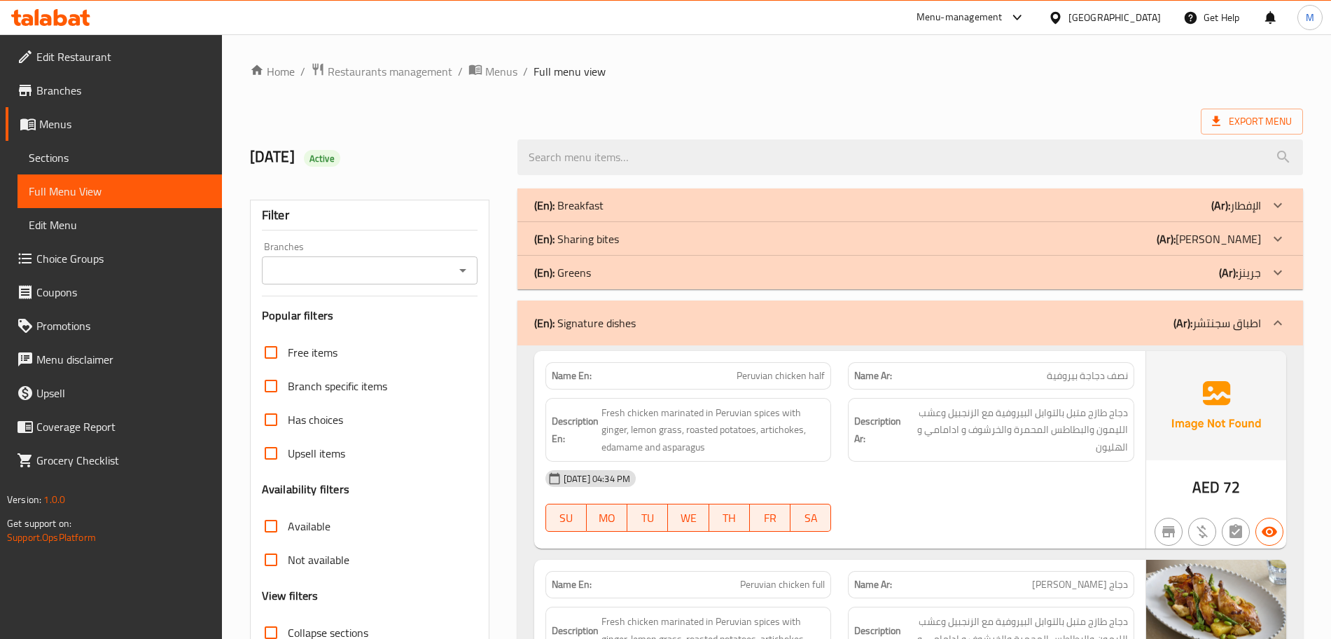
drag, startPoint x: 758, startPoint y: 321, endPoint x: 760, endPoint y: 328, distance: 7.3
click at [758, 321] on div "(En): Signature dishes (Ar): اطباق سجنتشر" at bounding box center [897, 322] width 727 height 17
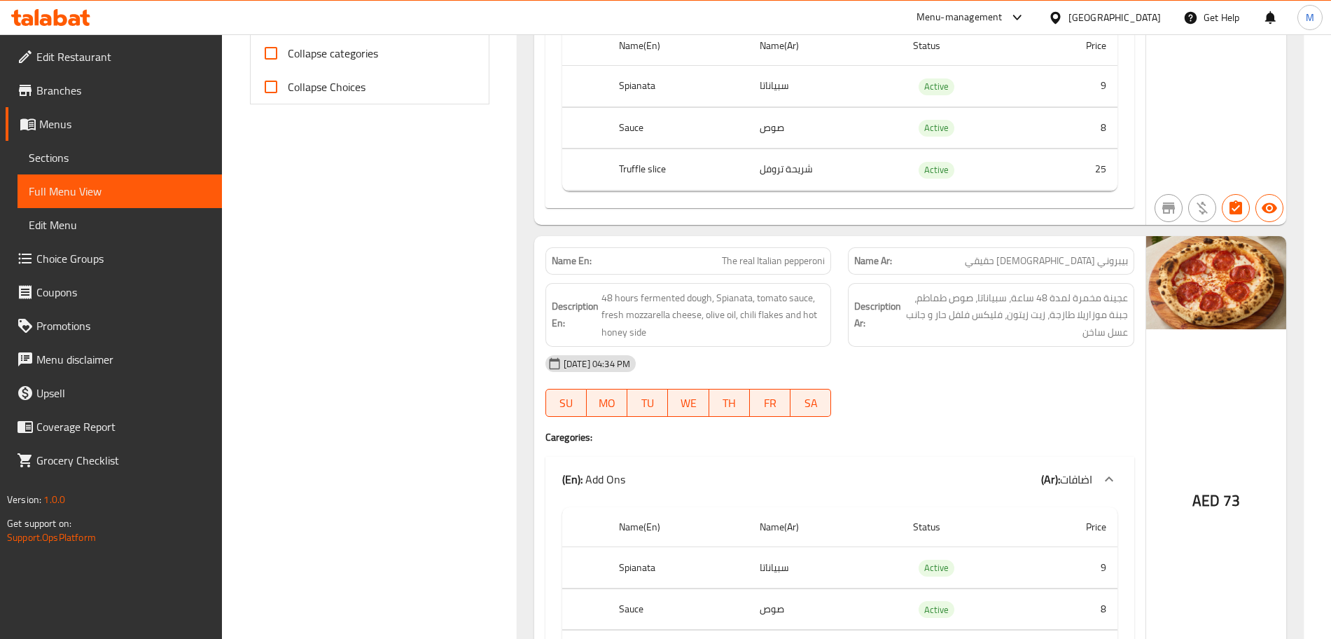
scroll to position [700, 0]
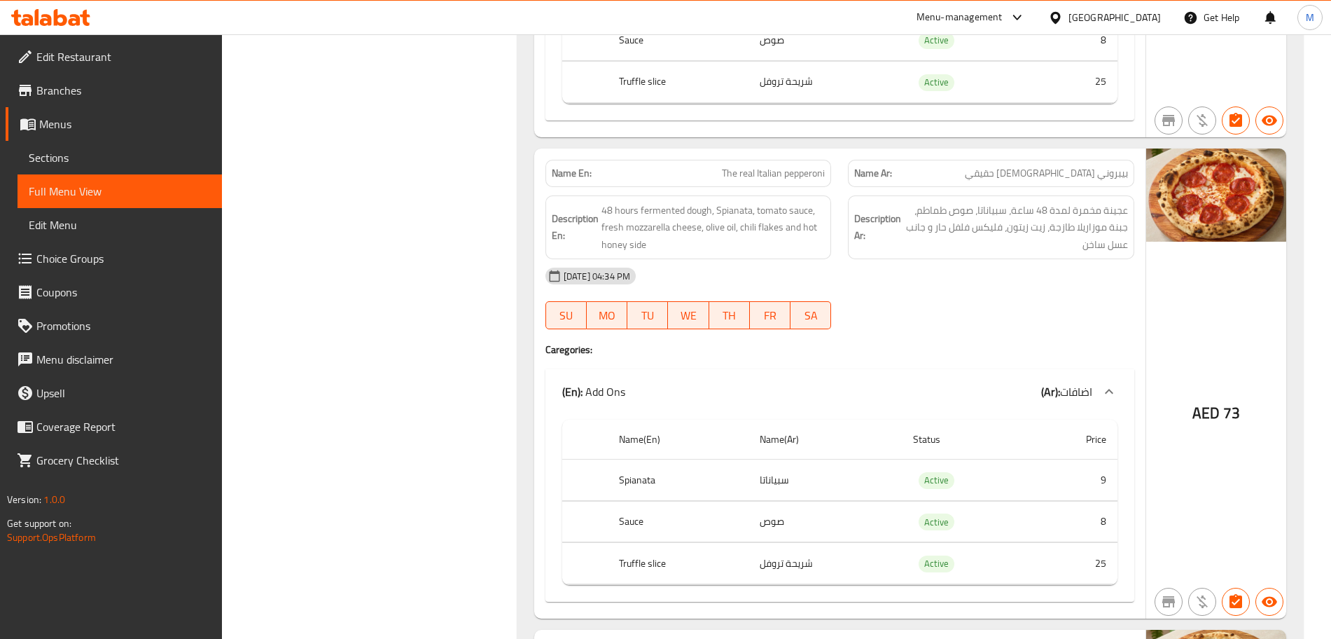
click at [737, 166] on span "The real Italian pepperoni" at bounding box center [773, 173] width 103 height 15
copy span "The real Italian pepperoni"
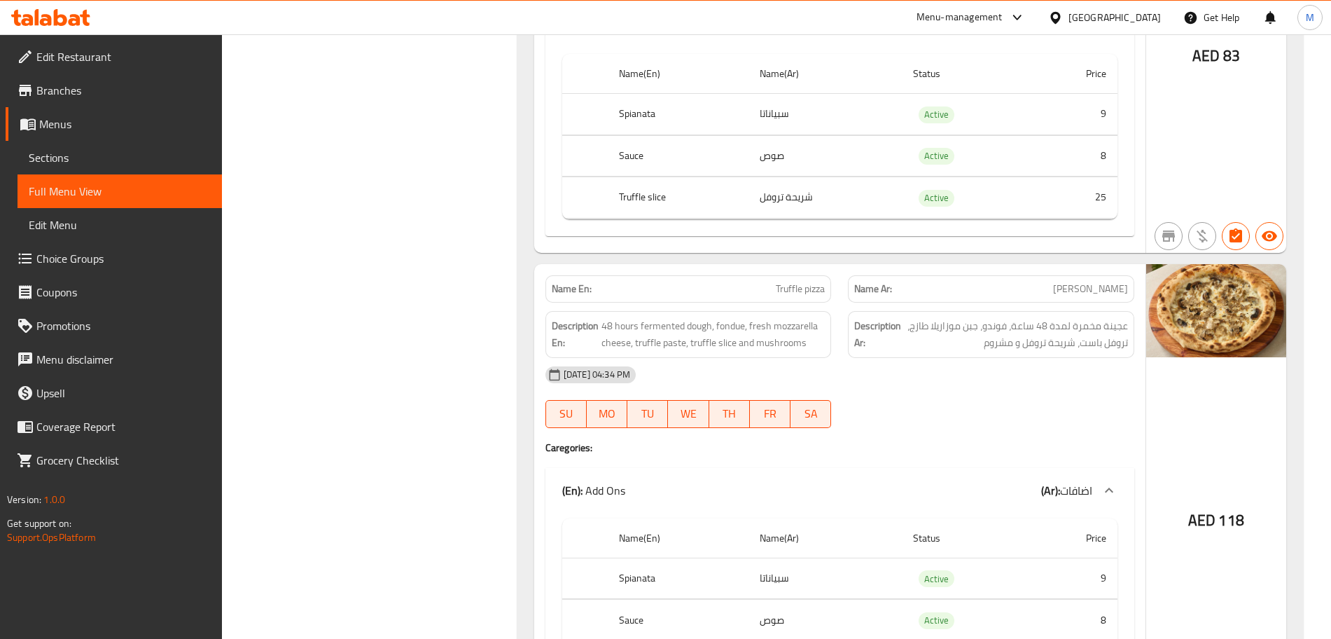
scroll to position [1560, 0]
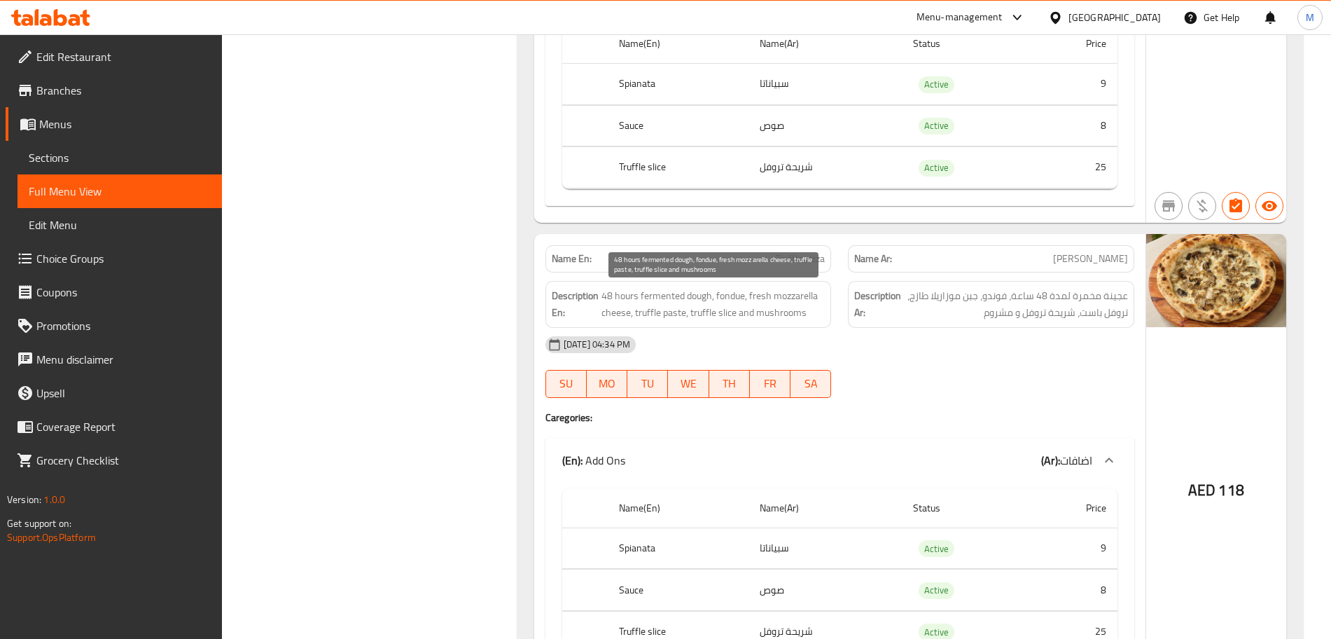
click at [660, 313] on span "48 hours fermented dough, fondue, fresh mozzarella cheese, truffle paste, truff…" at bounding box center [713, 304] width 224 height 34
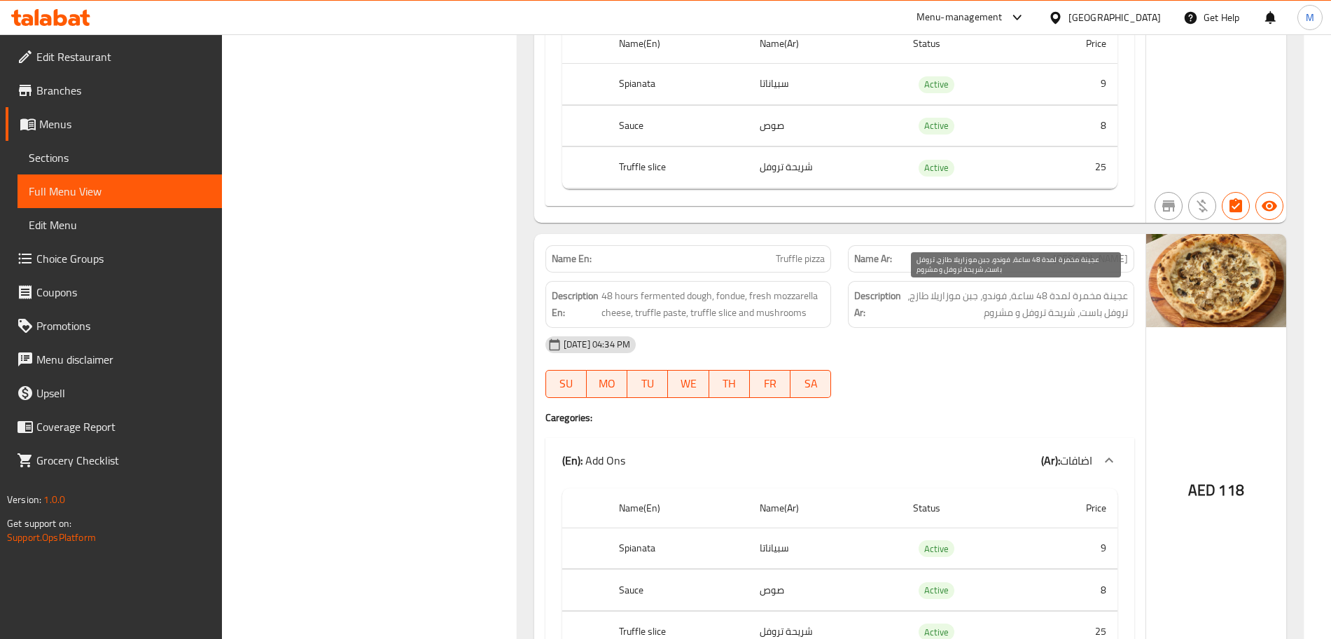
click at [996, 316] on span "عجينة مخمرة لمدة 48 ساعة، فوندو، جبن موزاريلا طازج، تروفل باست، شريحة تروفل و م…" at bounding box center [1016, 304] width 224 height 34
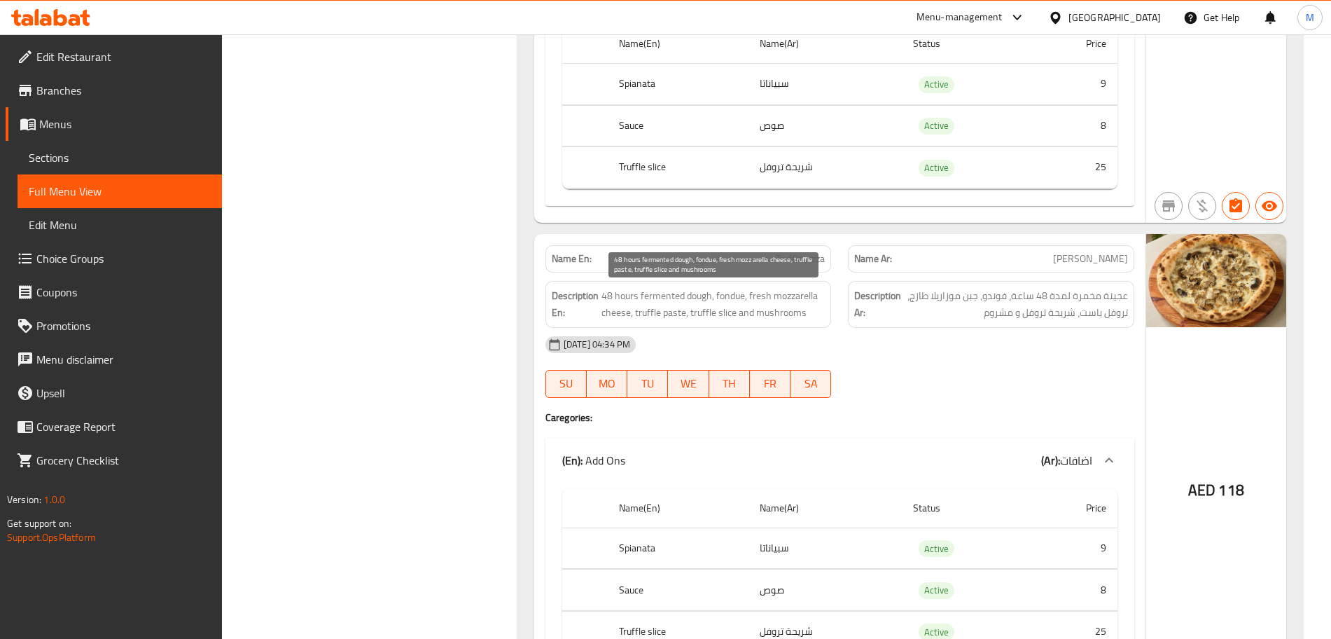
click at [665, 305] on span "48 hours fermented dough, fondue, fresh mozzarella cheese, truffle paste, truff…" at bounding box center [713, 304] width 224 height 34
click at [660, 294] on span "48 hours fermented dough, fondue, fresh mozzarella cheese, truffle paste, truff…" at bounding box center [713, 304] width 224 height 34
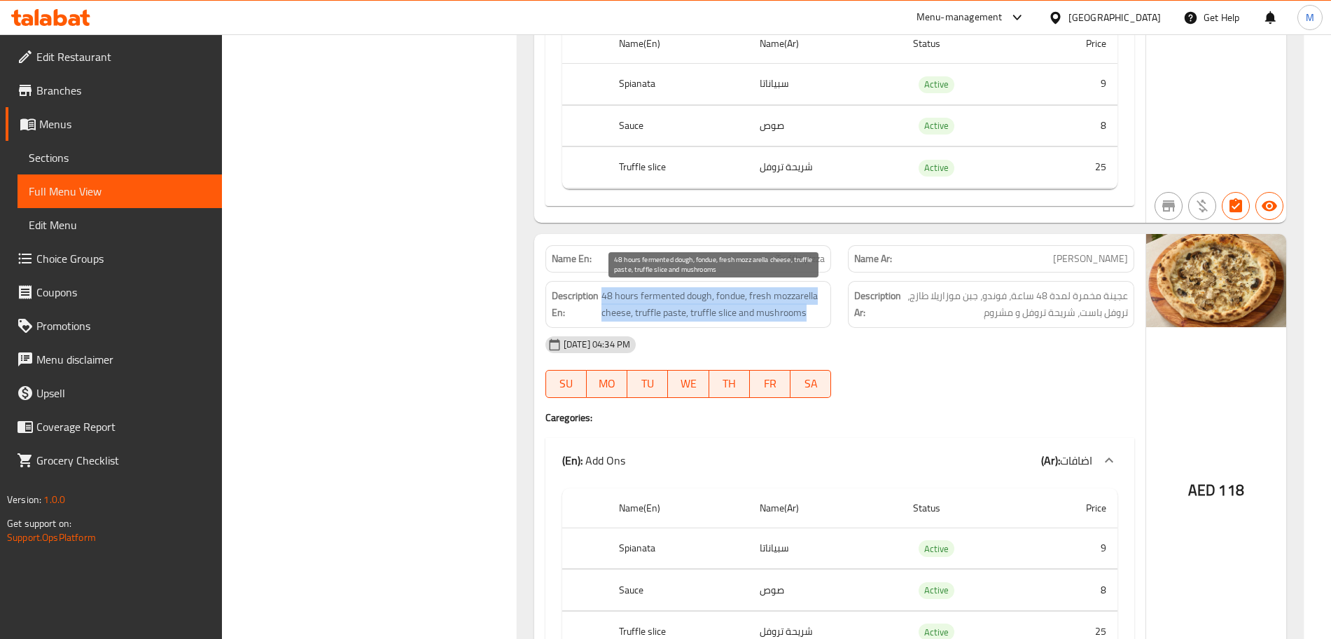
click at [660, 294] on span "48 hours fermented dough, fondue, fresh mozzarella cheese, truffle paste, truff…" at bounding box center [713, 304] width 224 height 34
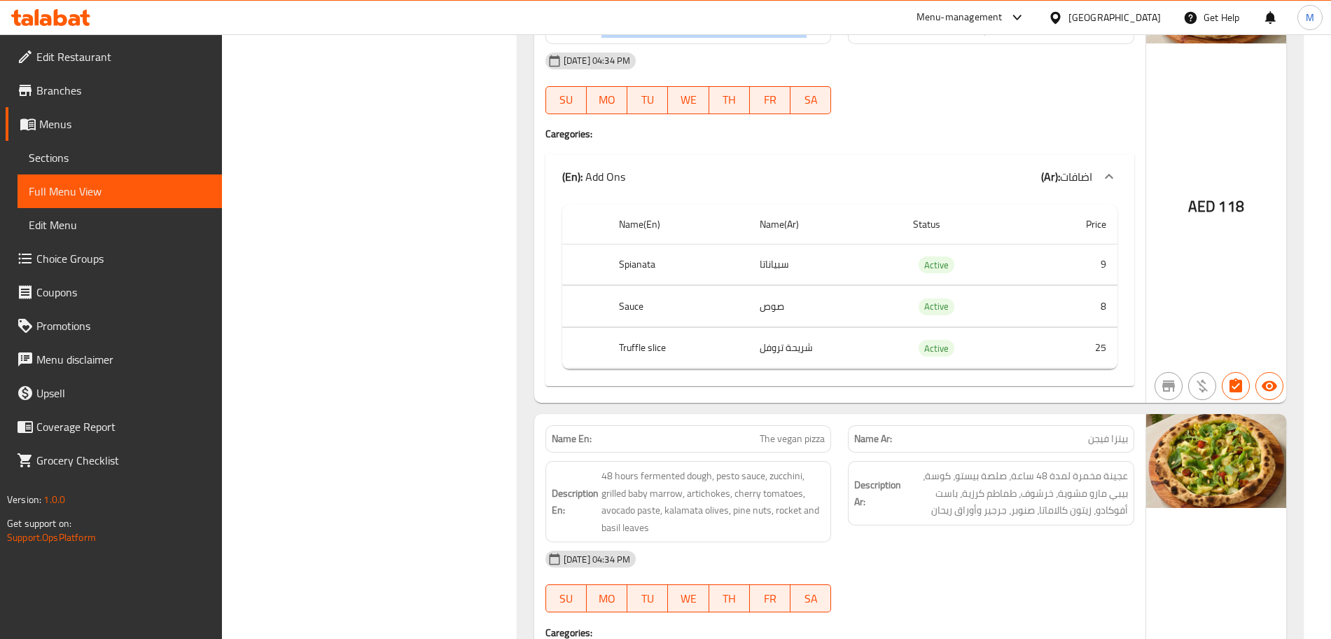
scroll to position [1910, 0]
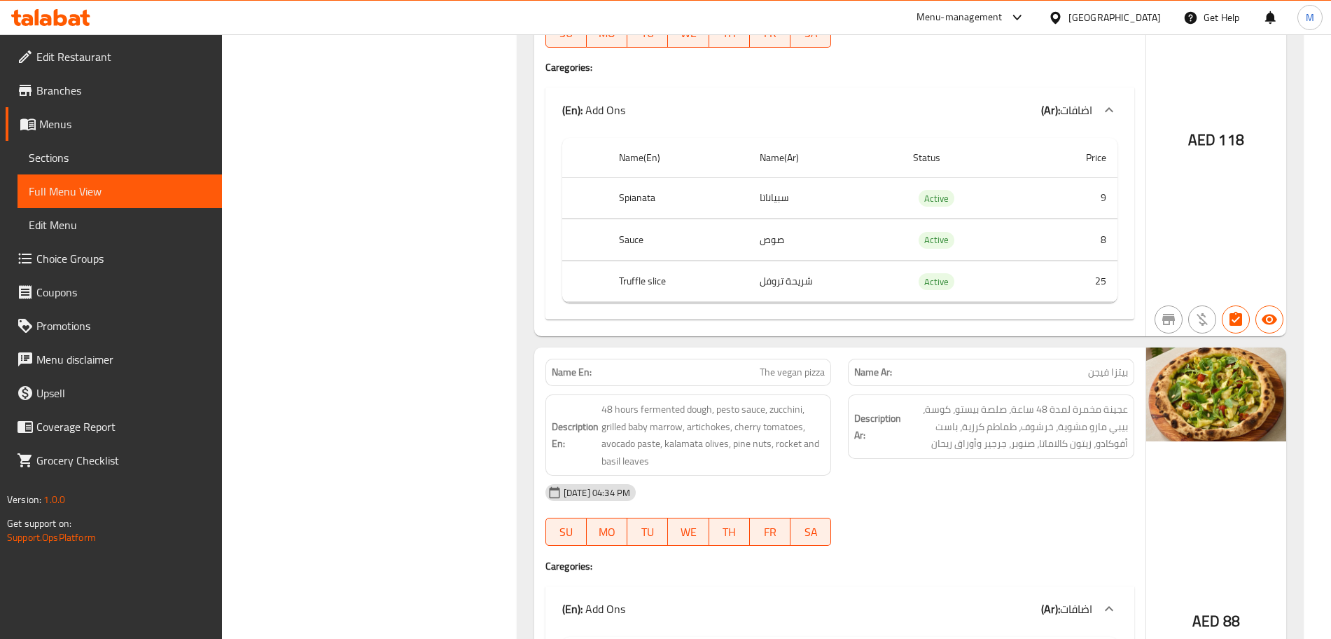
click at [725, 382] on div "Name En: The vegan pizza" at bounding box center [688, 371] width 286 height 27
copy span "The vegan pizza"
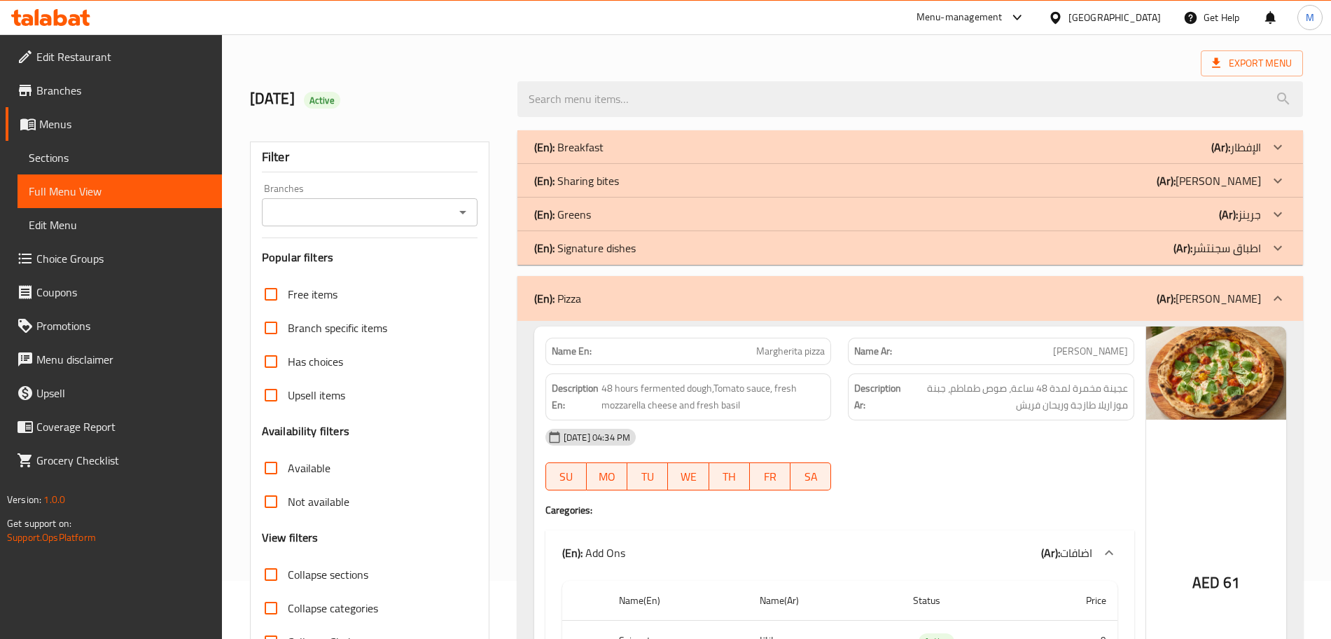
scroll to position [0, 0]
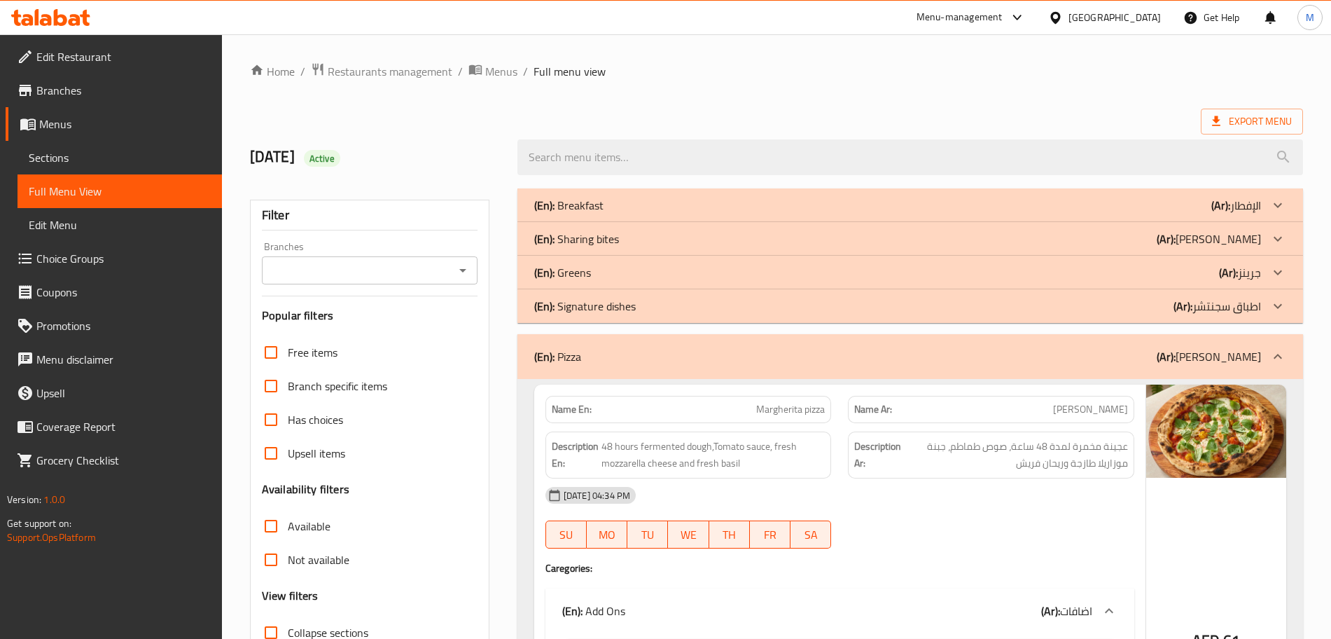
click at [738, 361] on div "(En): Pizza (Ar): بيتزا" at bounding box center [897, 356] width 727 height 17
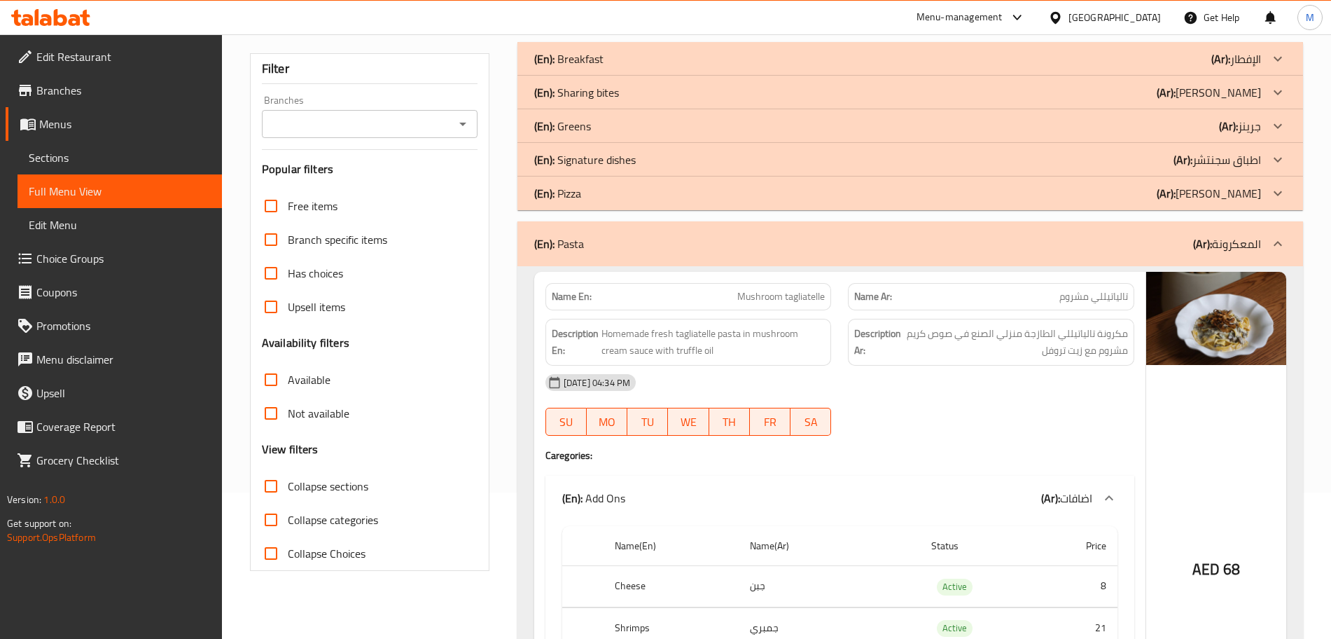
scroll to position [263, 0]
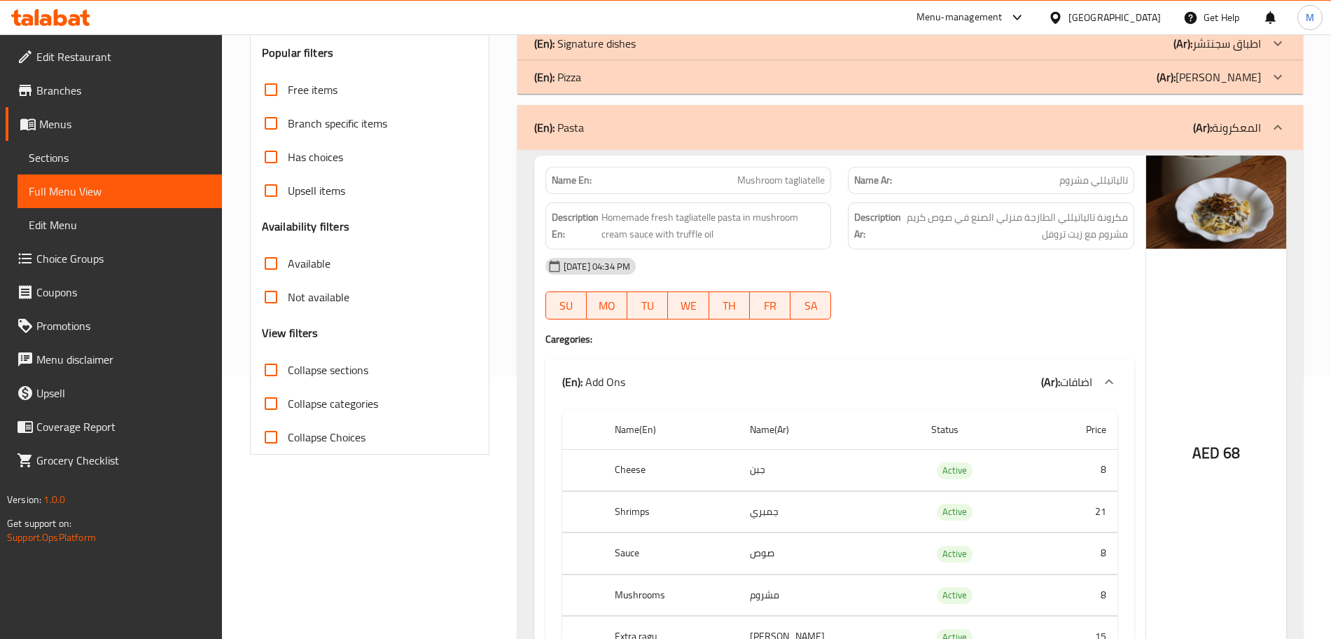
click at [773, 186] on span "Mushroom tagliatelle" at bounding box center [781, 180] width 88 height 15
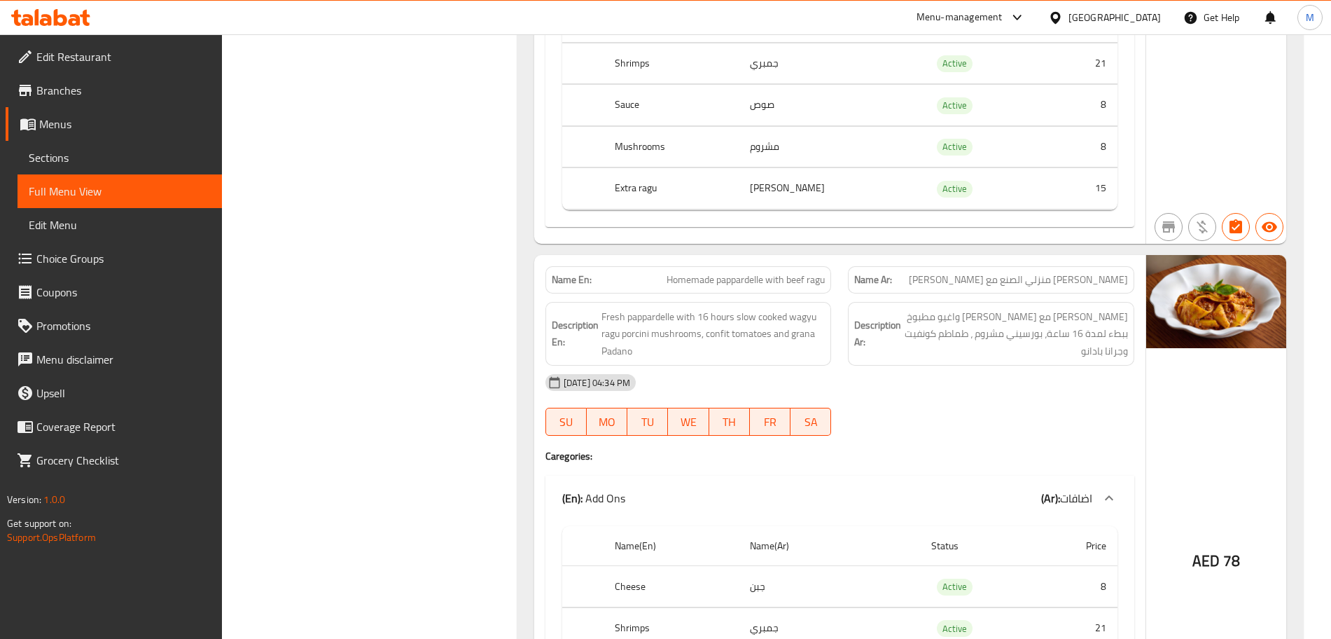
scroll to position [1235, 0]
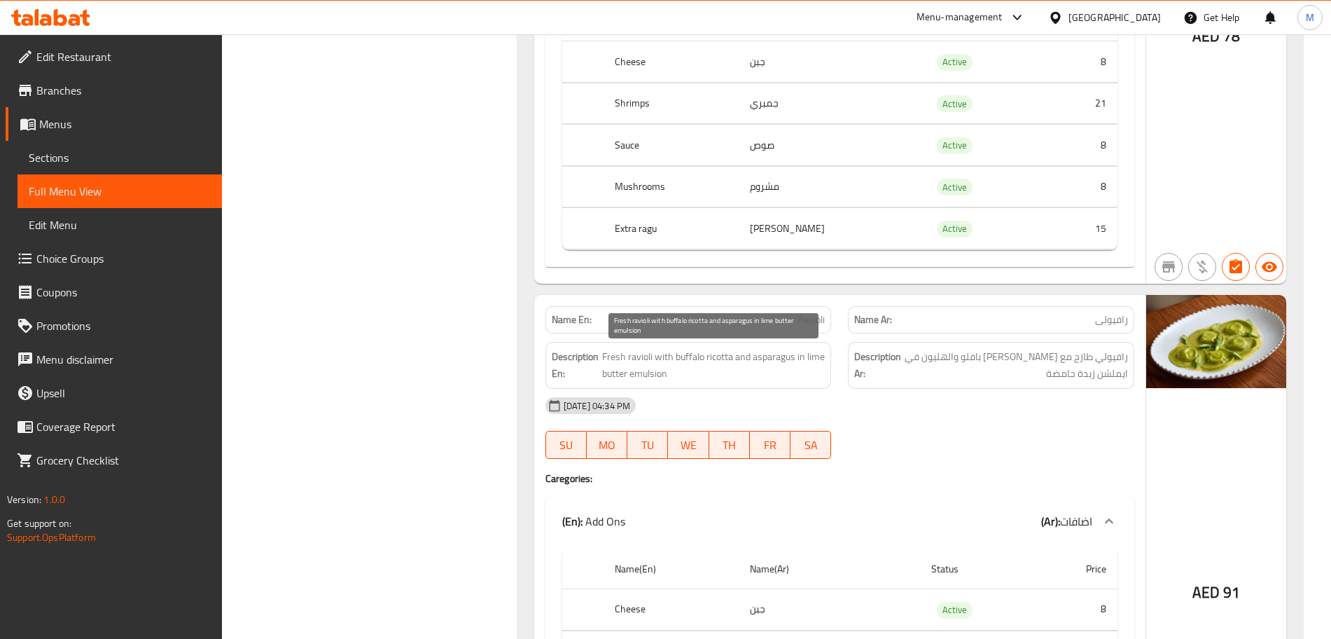
click at [814, 357] on span "Fresh ravioli with buffalo ricotta and asparagus in lime butter emulsion" at bounding box center [713, 365] width 223 height 34
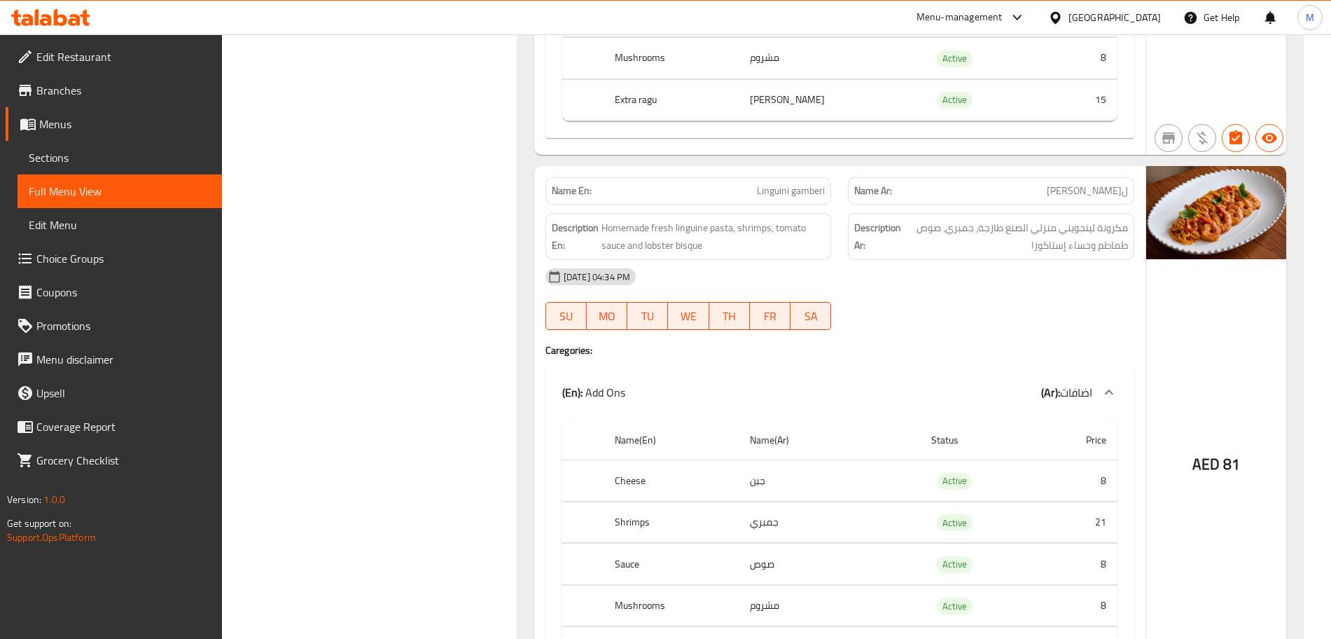
scroll to position [3053, 0]
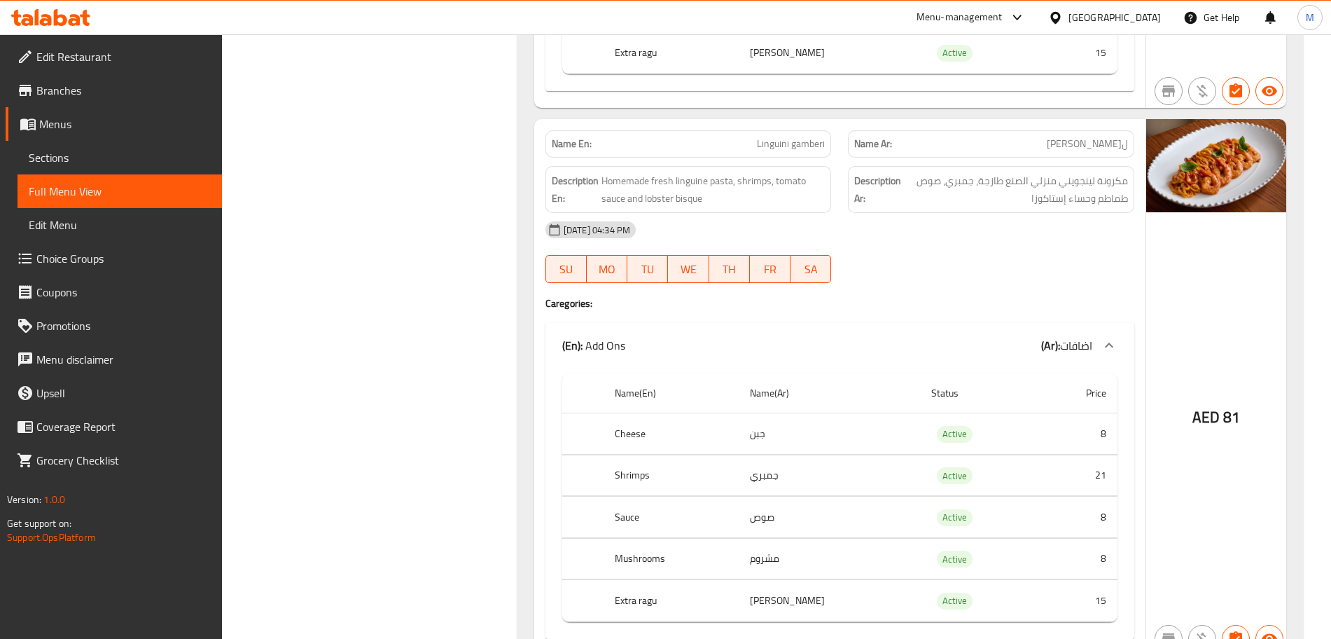
click at [1087, 140] on span "ل[PERSON_NAME]" at bounding box center [1087, 144] width 81 height 15
click at [758, 153] on div "Name En: Linguini gamberi" at bounding box center [688, 143] width 286 height 27
click at [757, 153] on div "Name En: Linguini gamberi" at bounding box center [688, 143] width 286 height 27
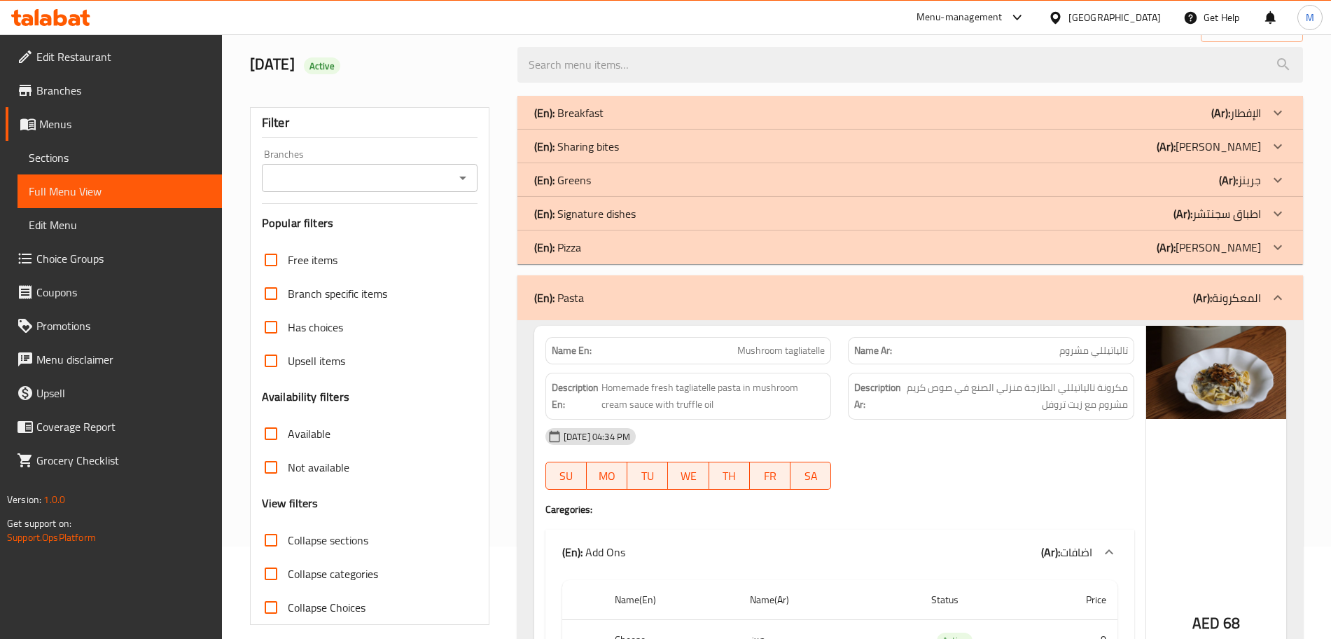
scroll to position [0, 0]
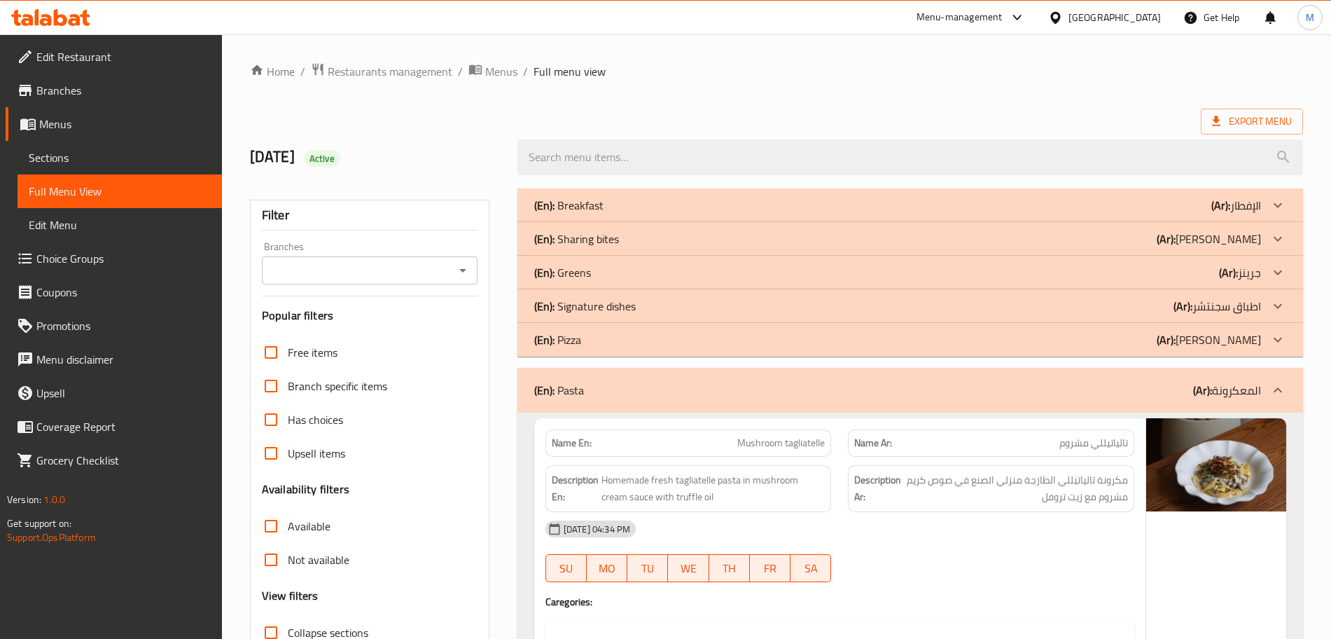
click at [697, 392] on div "(En): Pasta (Ar): المعكرونة" at bounding box center [897, 390] width 727 height 17
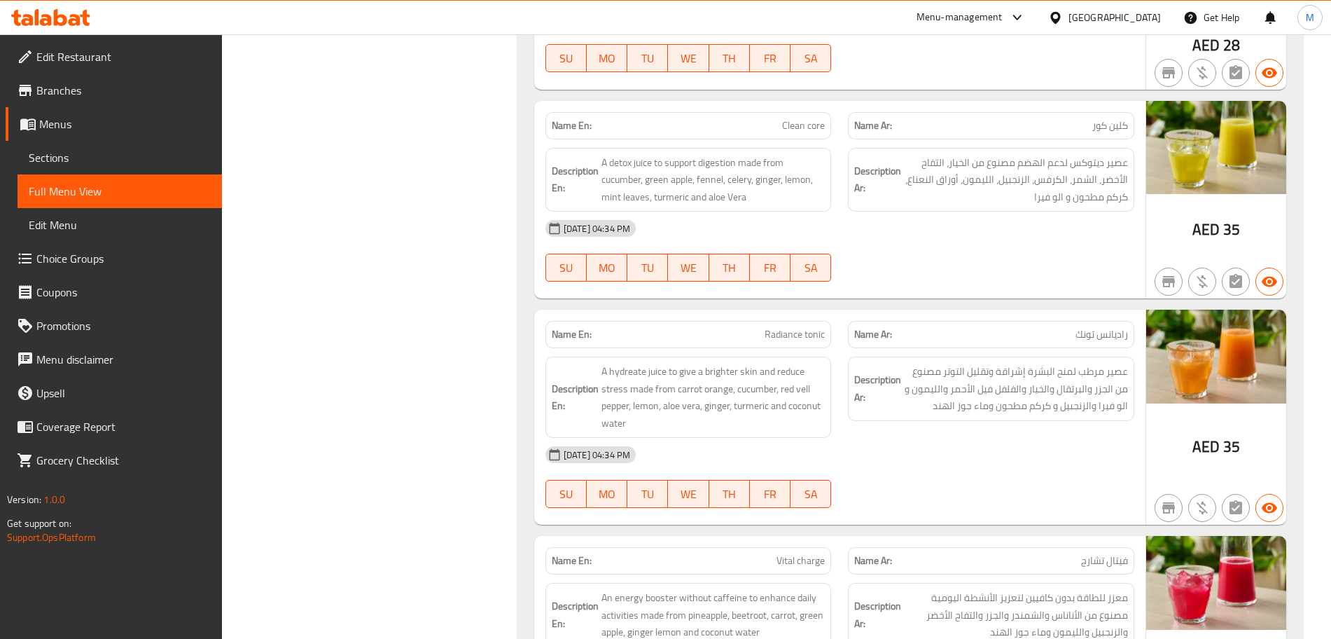
scroll to position [1052, 0]
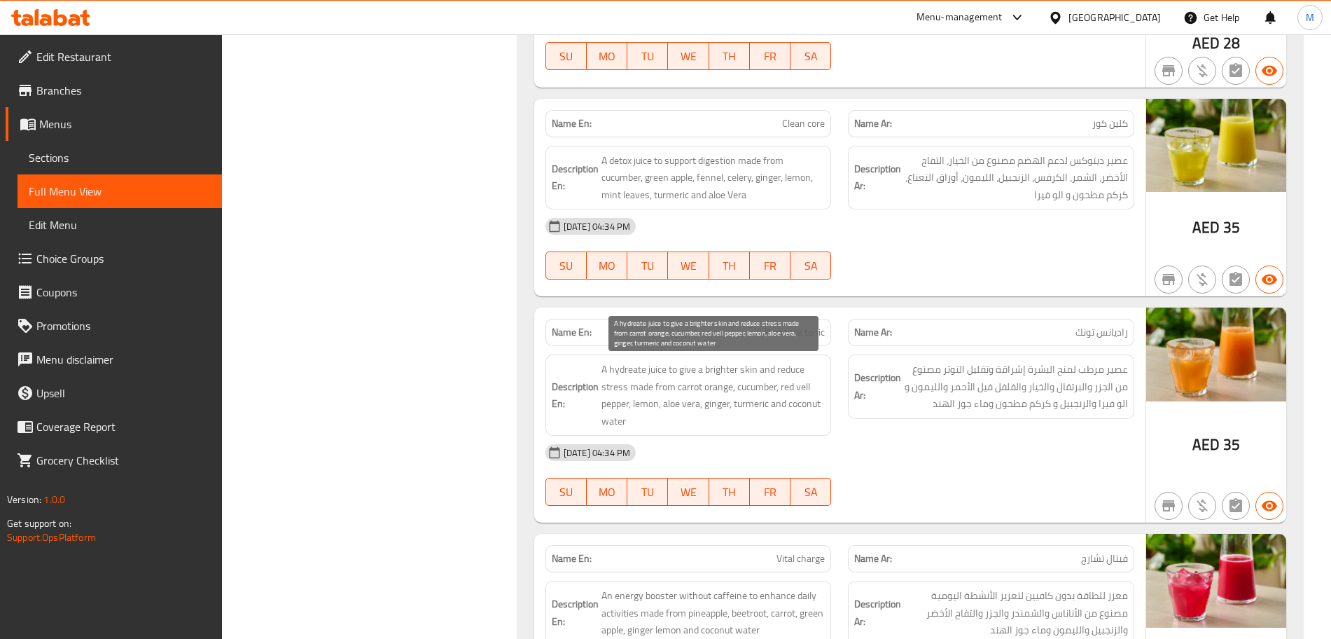
click at [761, 407] on span "A hydreate juice to give a brighter skin and reduce stress made from carrot ora…" at bounding box center [713, 395] width 224 height 69
click at [720, 335] on p "Name En: Radiance tonic" at bounding box center [689, 332] width 274 height 15
click at [721, 334] on p "Name En: Radiance tonic" at bounding box center [689, 332] width 274 height 15
drag, startPoint x: 721, startPoint y: 334, endPoint x: 597, endPoint y: 251, distance: 148.9
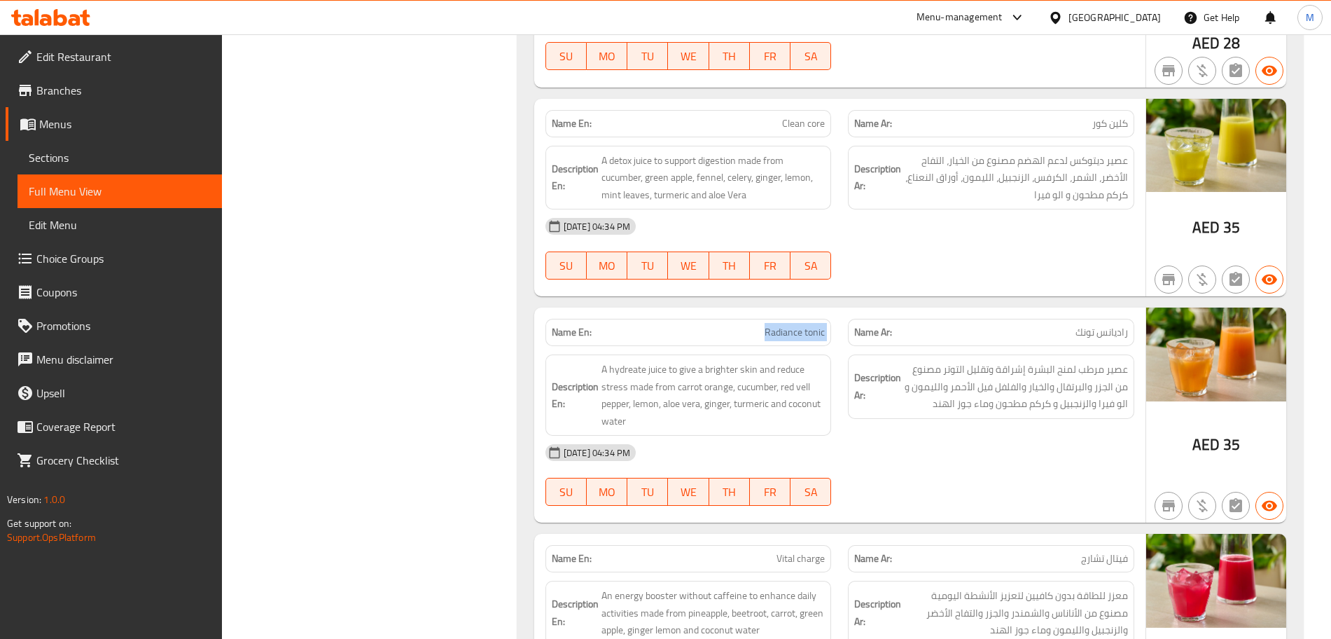
click at [722, 334] on p "Name En: Radiance tonic" at bounding box center [689, 332] width 274 height 15
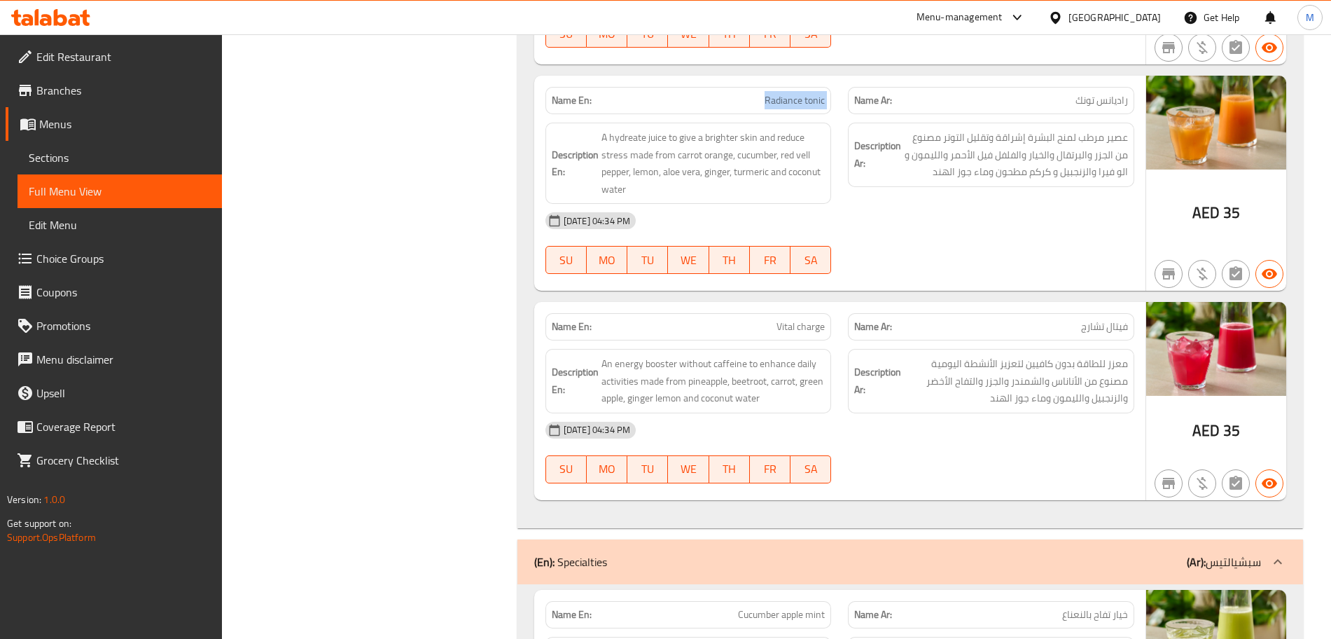
scroll to position [1315, 0]
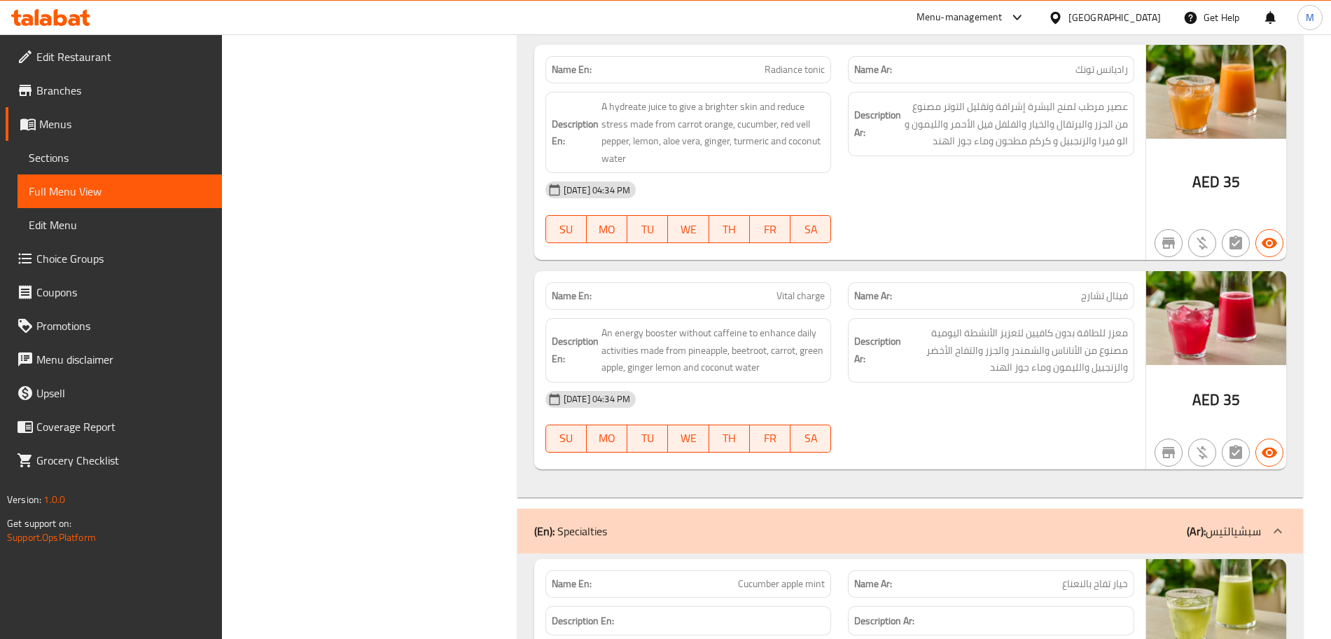
click at [788, 300] on span "Vital charge" at bounding box center [800, 295] width 48 height 15
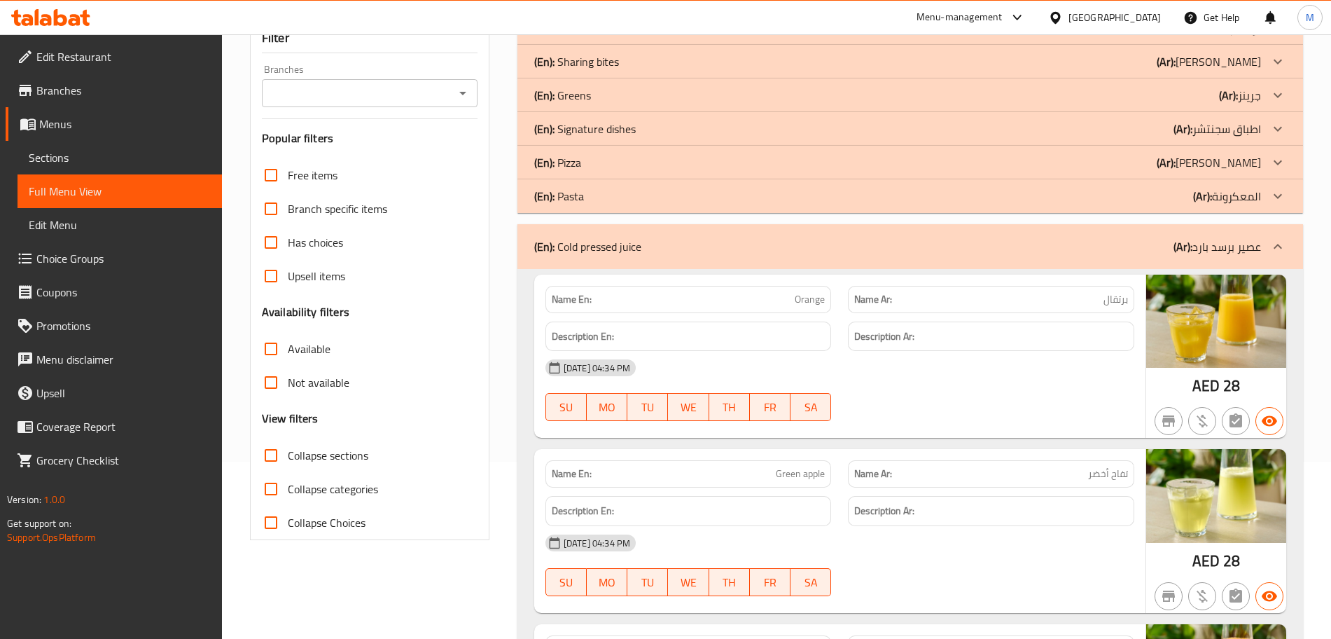
scroll to position [0, 0]
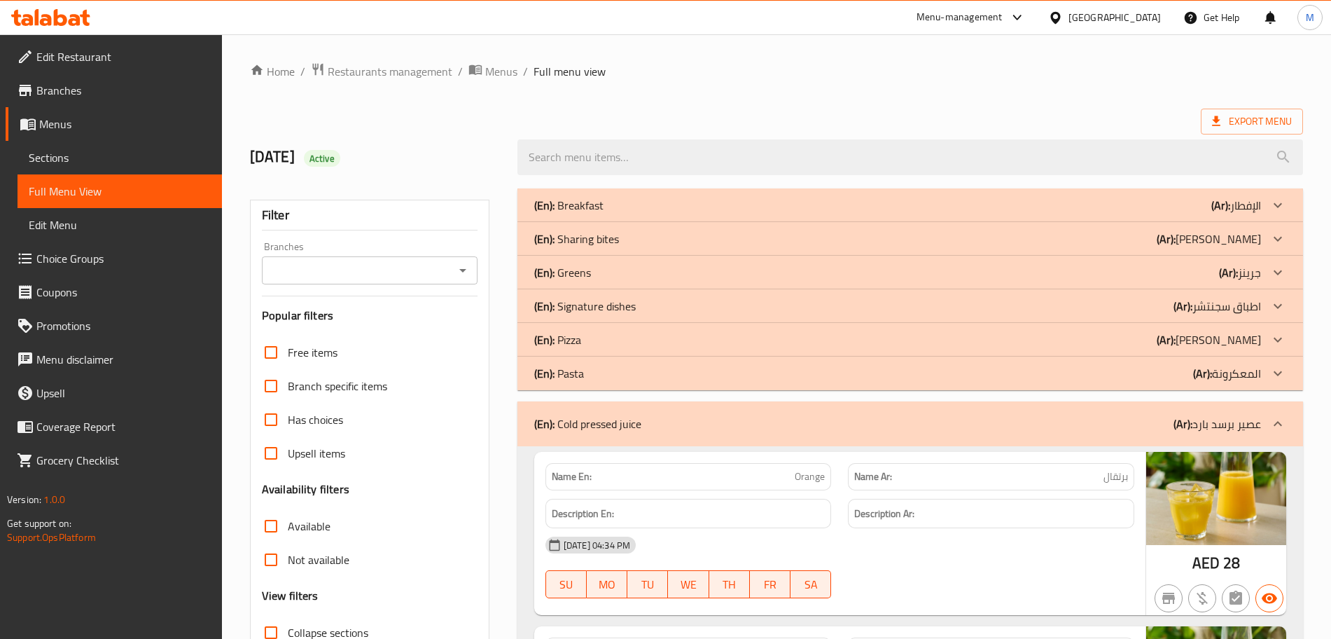
click at [774, 412] on div "(En): Cold pressed juice (Ar): عصير برسد بارد" at bounding box center [910, 423] width 786 height 45
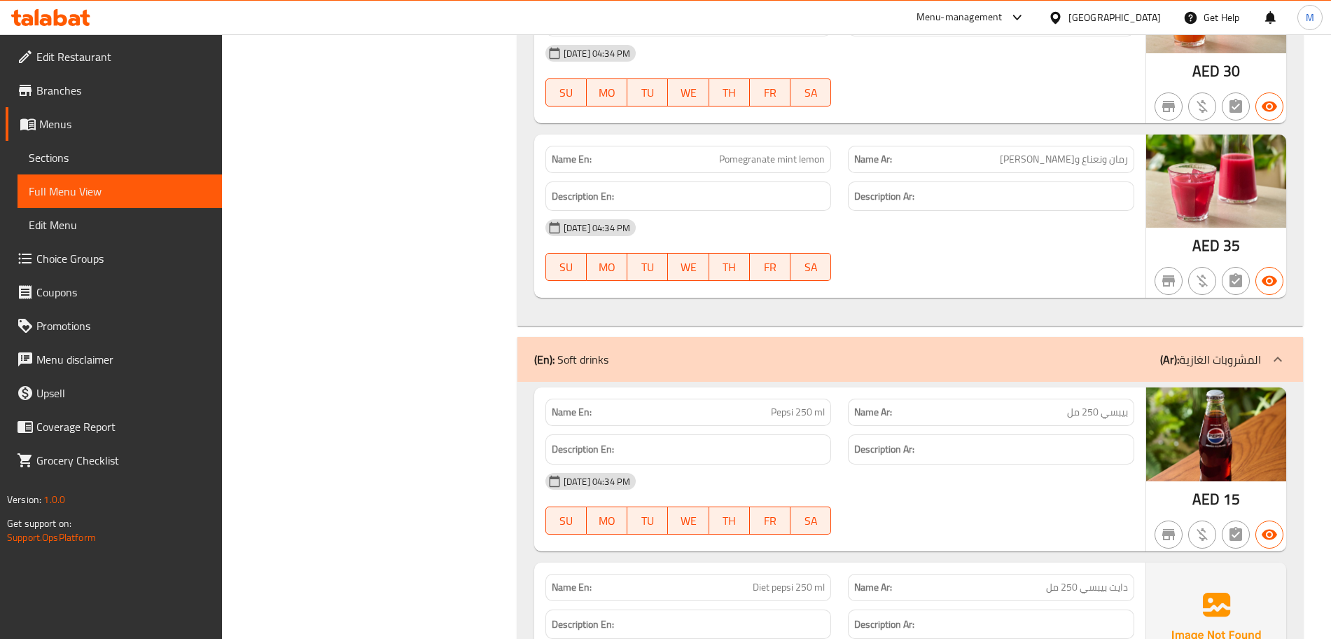
scroll to position [350, 0]
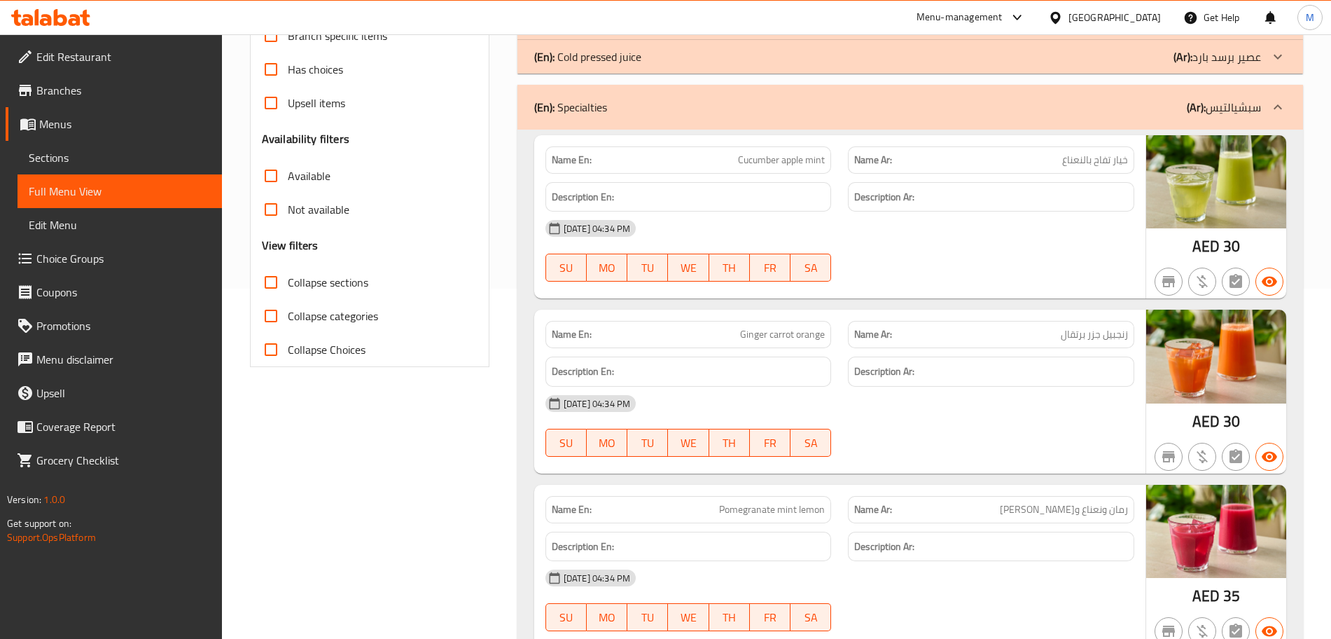
click at [809, 111] on div "(En): Specialties (Ar): [PERSON_NAME]" at bounding box center [897, 107] width 727 height 17
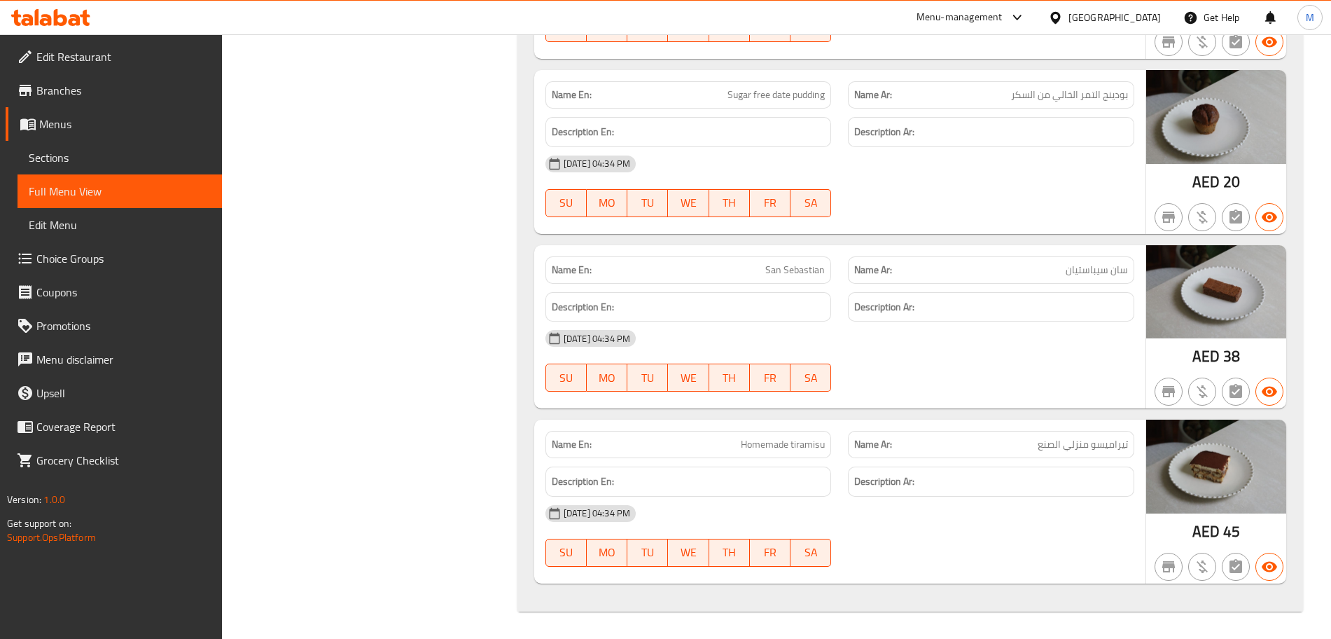
scroll to position [1751, 0]
click at [720, 437] on p "Name En: Homemade tiramisu" at bounding box center [689, 443] width 274 height 15
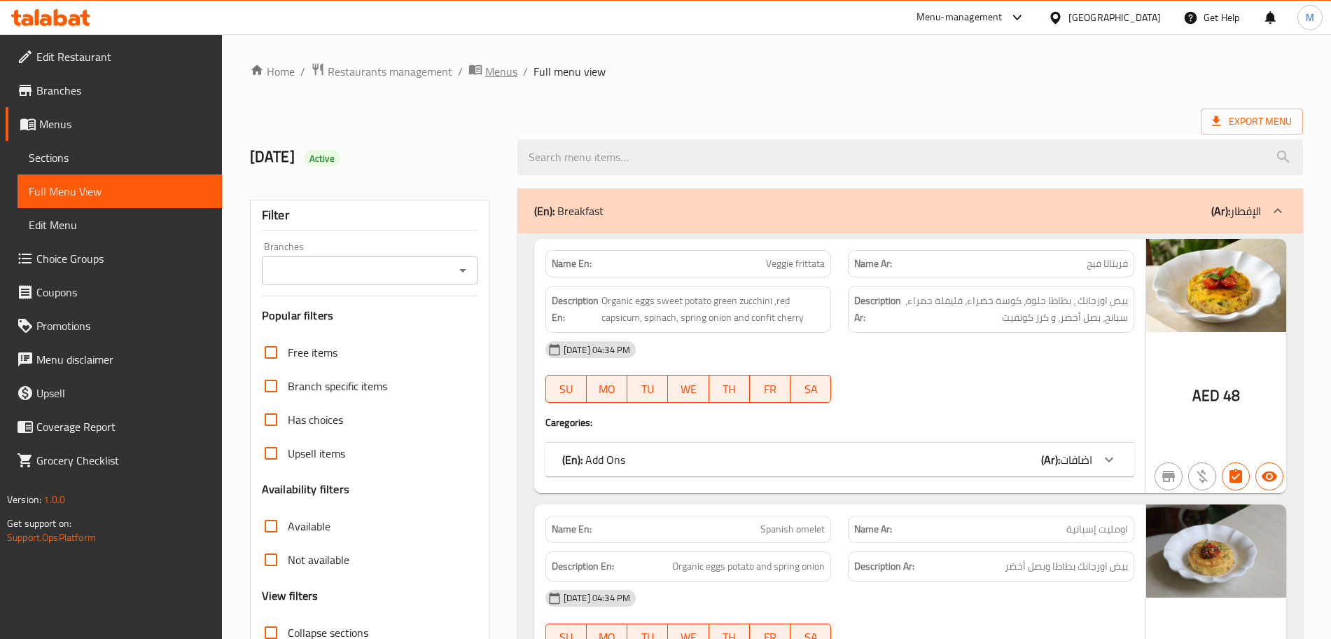
click at [500, 78] on span "Menus" at bounding box center [501, 71] width 32 height 17
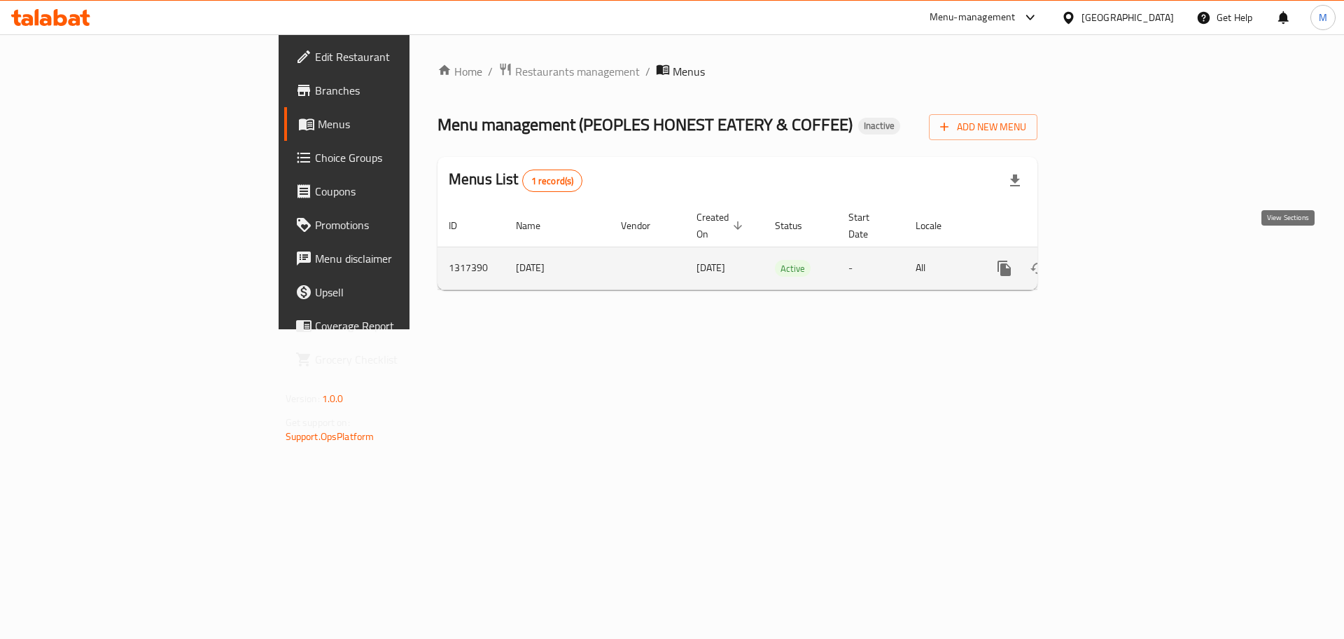
click at [1122, 259] on link "enhanced table" at bounding box center [1106, 268] width 34 height 34
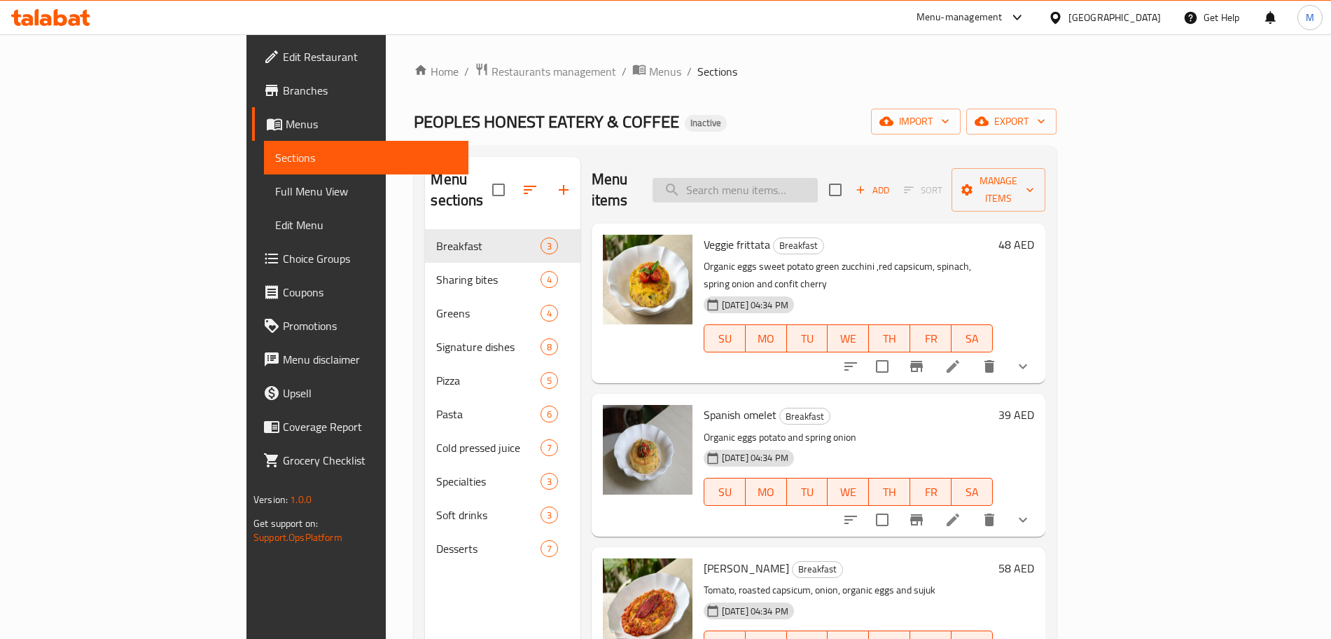
click at [801, 179] on input "search" at bounding box center [735, 190] width 165 height 25
paste input "Wagyu meatball cocotte"
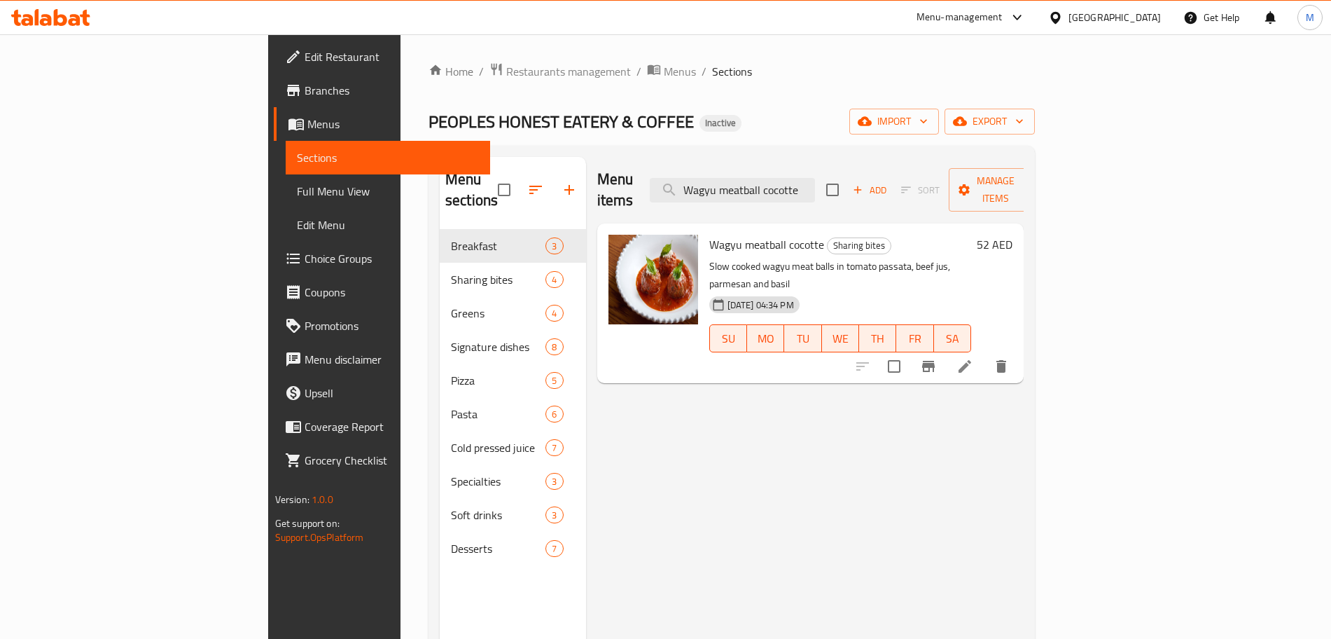
type input "Wagyu meatball cocotte"
click at [984, 354] on li at bounding box center [964, 366] width 39 height 25
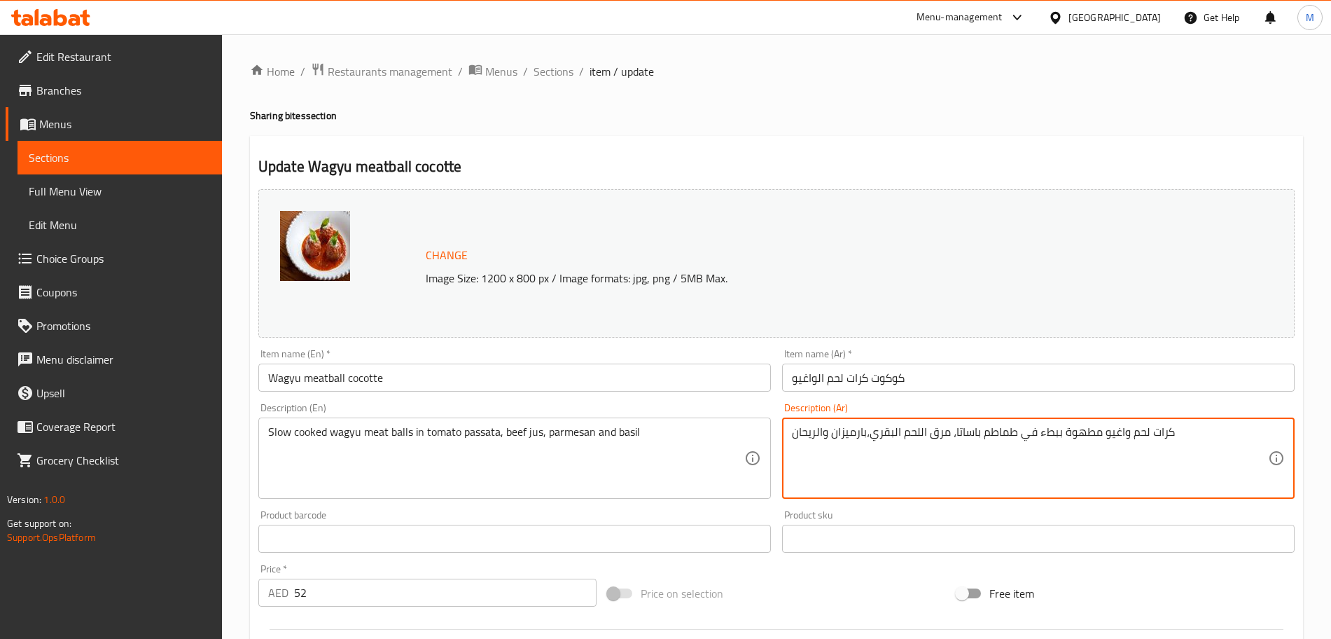
click at [1121, 430] on textarea "كرات لحم واغيو مطهوة ببطء في طماطم باساتا، مرق اللحم البقري،بارميزان والريحان" at bounding box center [1030, 458] width 476 height 67
click at [798, 380] on input "كوكوت كرات لحم الواغيو" at bounding box center [1038, 377] width 513 height 28
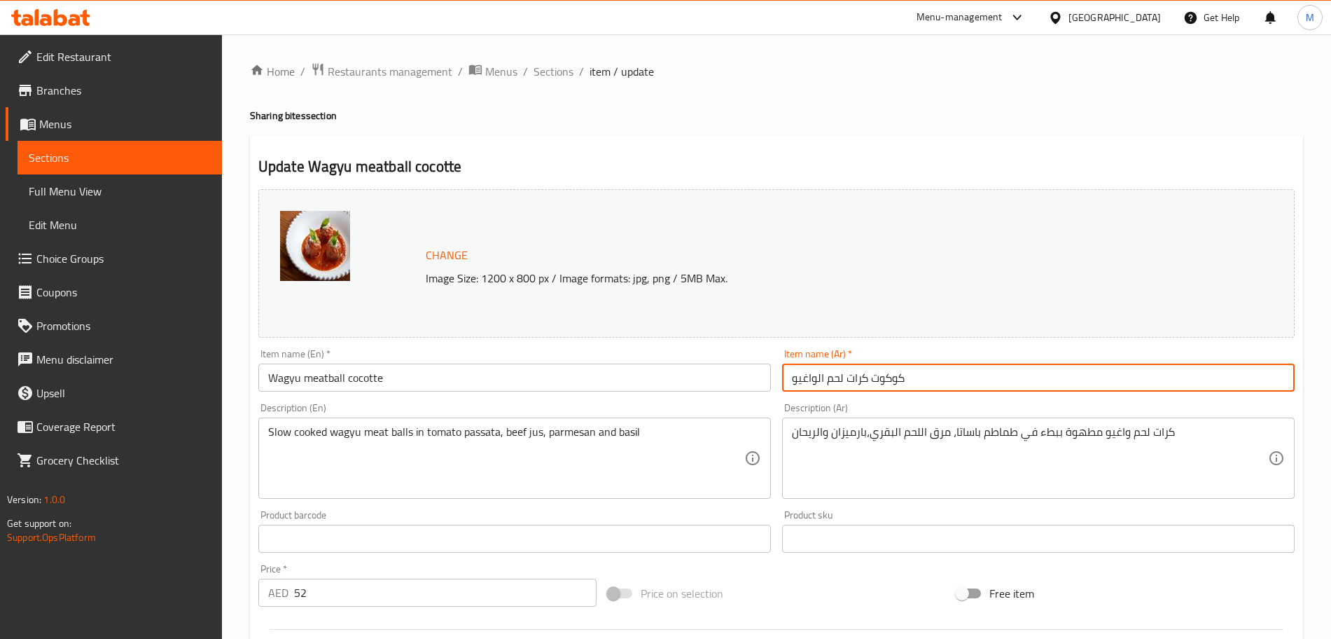
click at [798, 380] on input "كوكوت كرات لحم الواغيو" at bounding box center [1038, 377] width 513 height 28
paste input "واغيو"
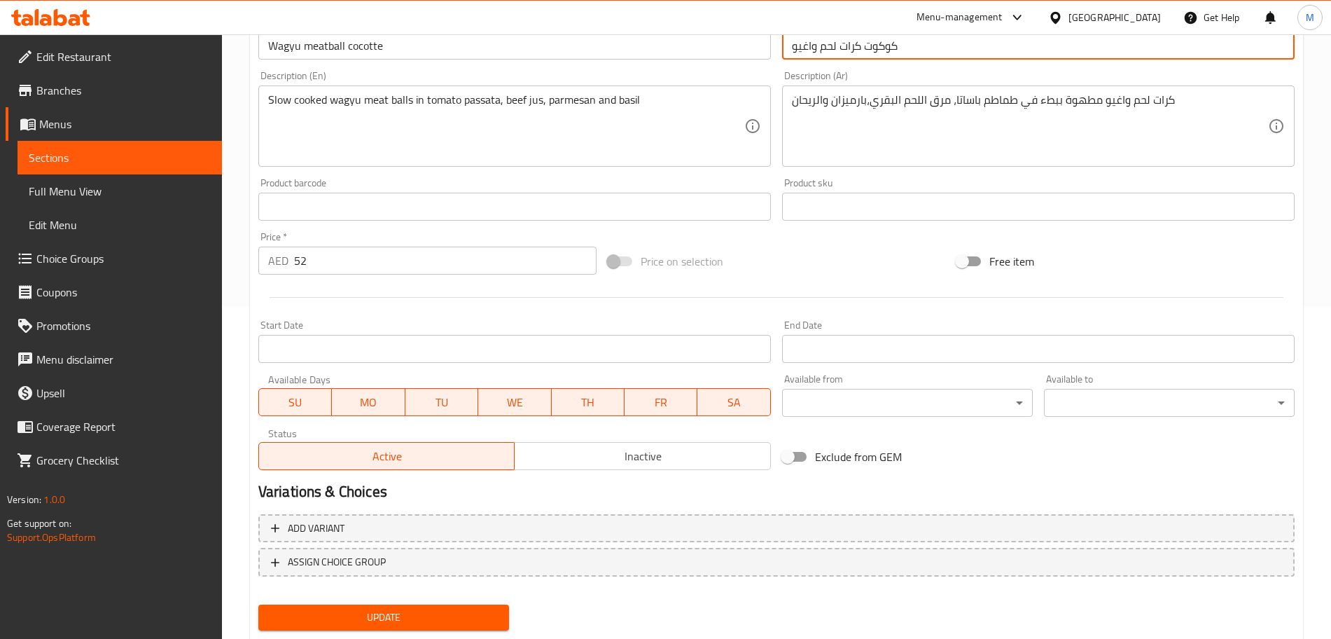
scroll to position [371, 0]
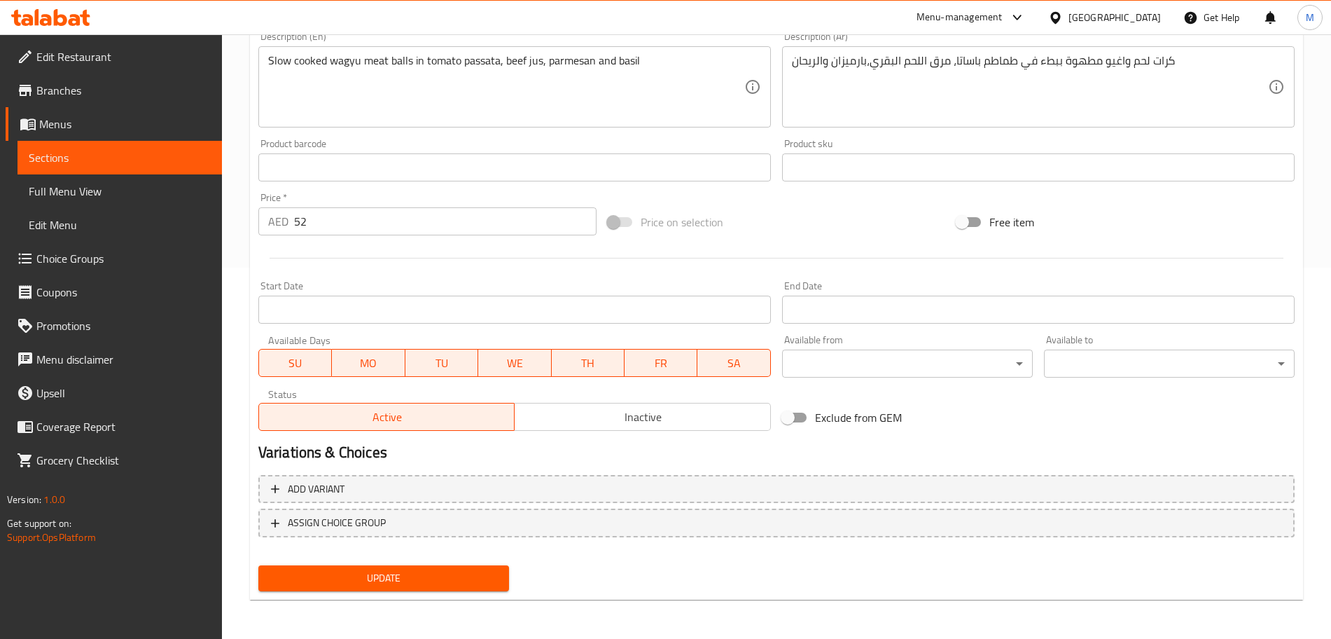
type input "كوكوت كرات لحم واغيو"
click at [381, 586] on span "Update" at bounding box center [384, 578] width 228 height 18
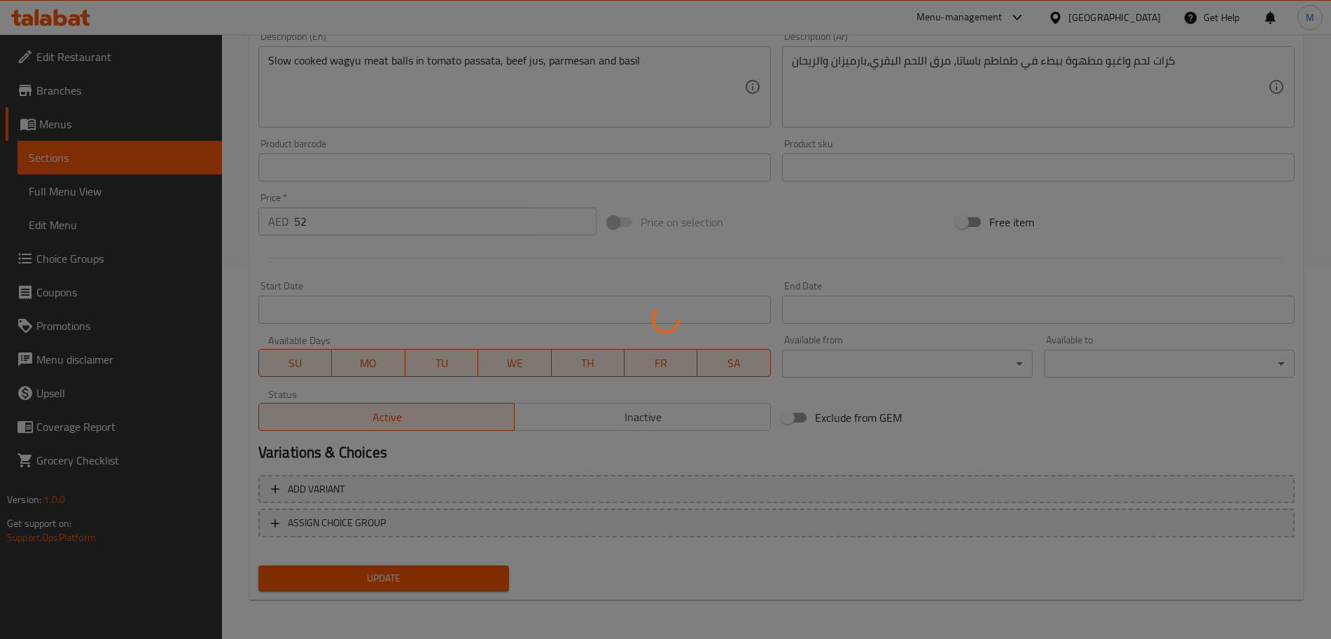
scroll to position [0, 0]
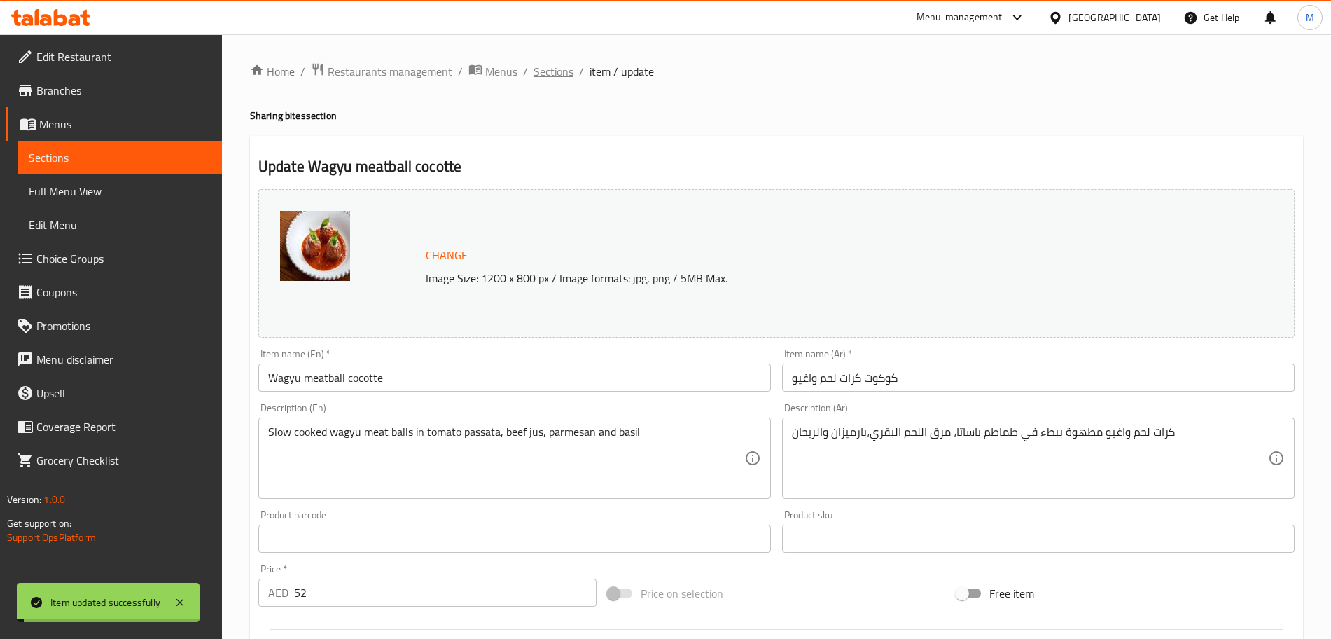
click at [543, 78] on span "Sections" at bounding box center [554, 71] width 40 height 17
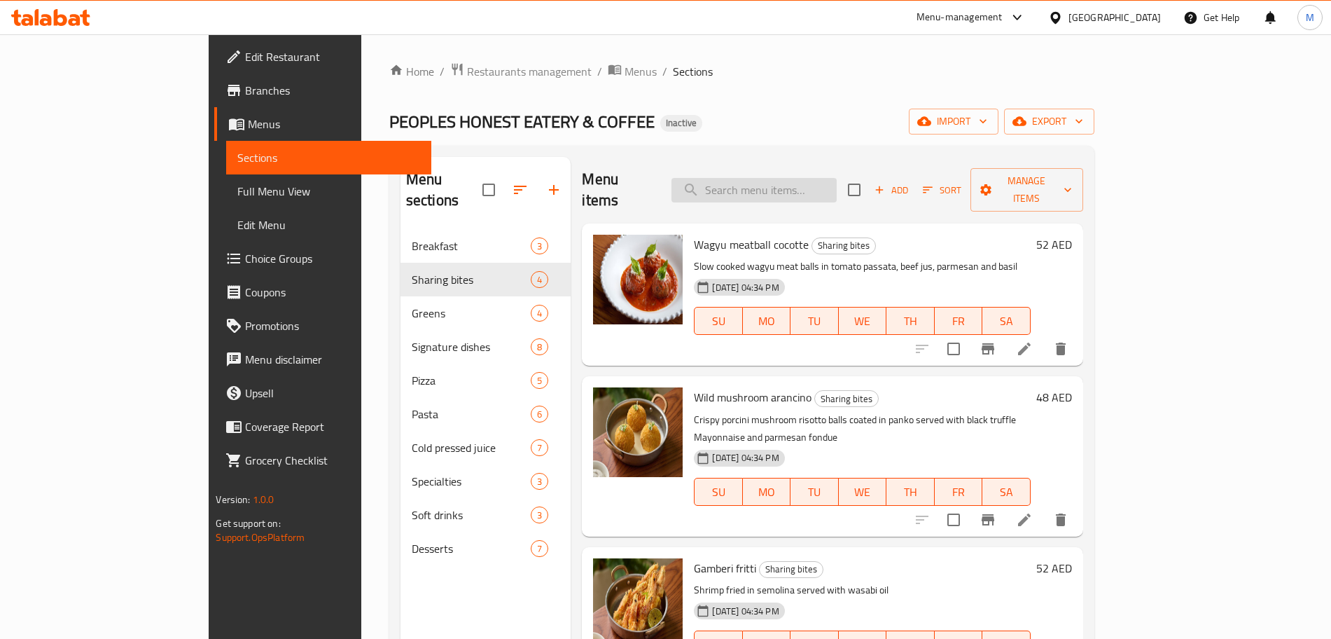
click at [837, 178] on input "search" at bounding box center [753, 190] width 165 height 25
paste input "Wild mushroom arancino"
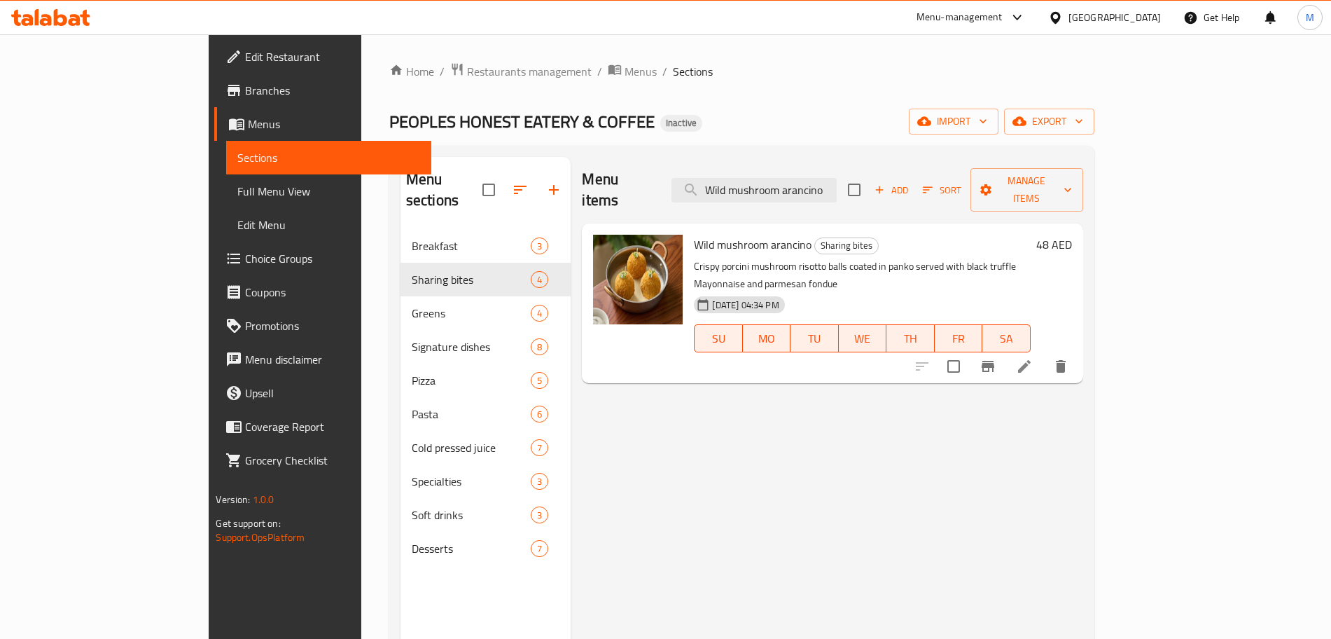
type input "Wild mushroom arancino"
click at [1044, 354] on li at bounding box center [1024, 366] width 39 height 25
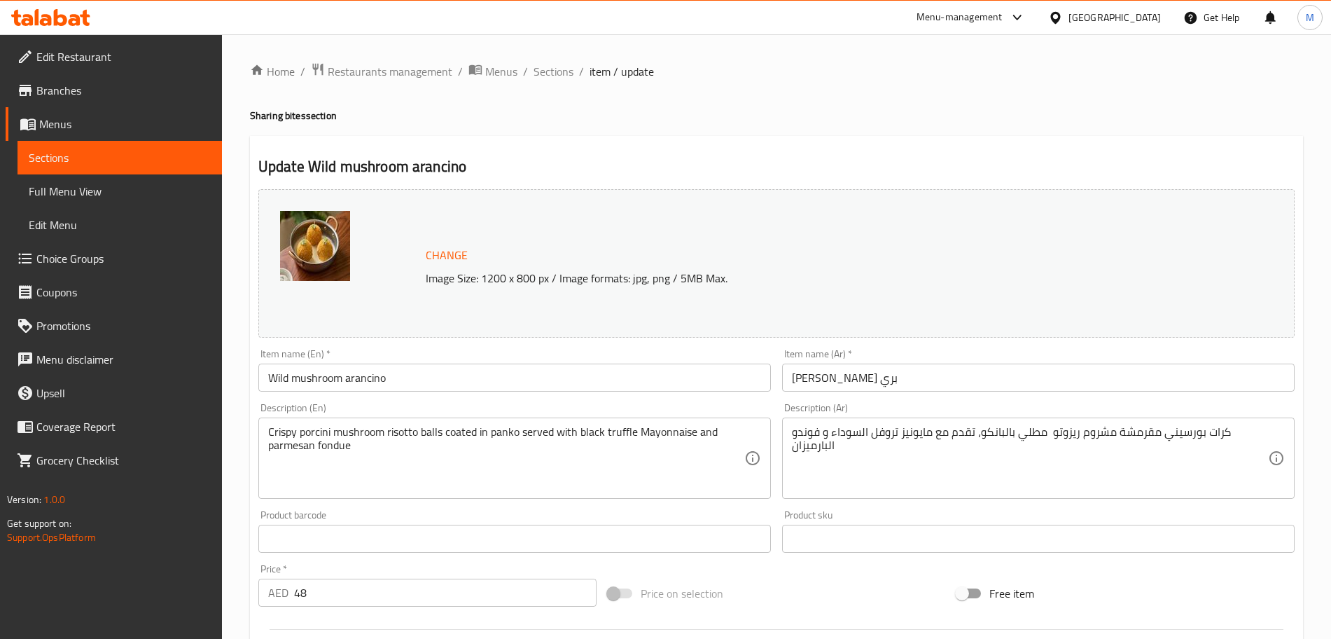
click at [1025, 432] on textarea "كرات بورسيني مقرمشة مشروم ريزوتو مطلي بالبانكو، تقدم مع مايونيز تروفل السوداء و…" at bounding box center [1030, 458] width 476 height 67
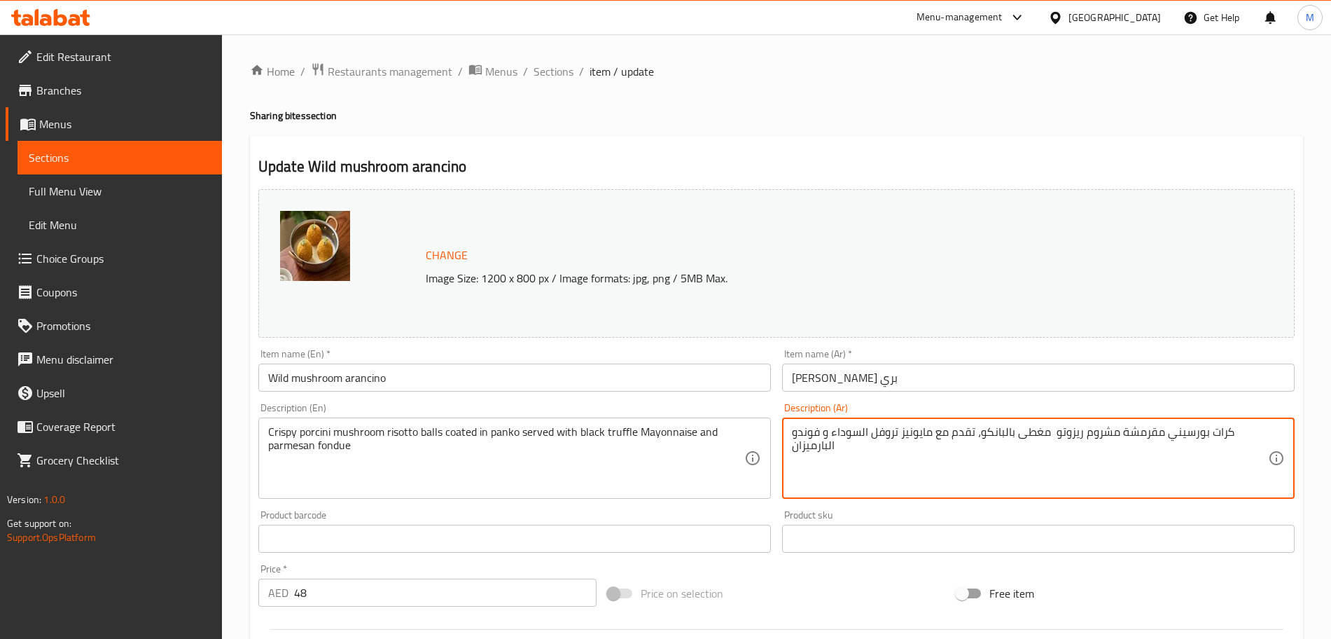
click at [1004, 433] on textarea "كرات بورسيني مقرمشة مشروم ريزوتو مغطى بالبانكو، تقدم مع مايونيز تروفل السوداء و…" at bounding box center [1030, 458] width 476 height 67
click at [1003, 431] on textarea "كرات بورسيني مقرمشة مشروم ريزوتو مغطى بالبانكو، تقدم مع مايونيز تروفل السوداء و…" at bounding box center [1030, 458] width 476 height 67
click at [1020, 436] on textarea "كرات بورسيني مقرمشة مشروم ريزوتو مغطى بفي بانكو، تقدم مع مايونيز تروفل السوداء …" at bounding box center [1030, 458] width 476 height 67
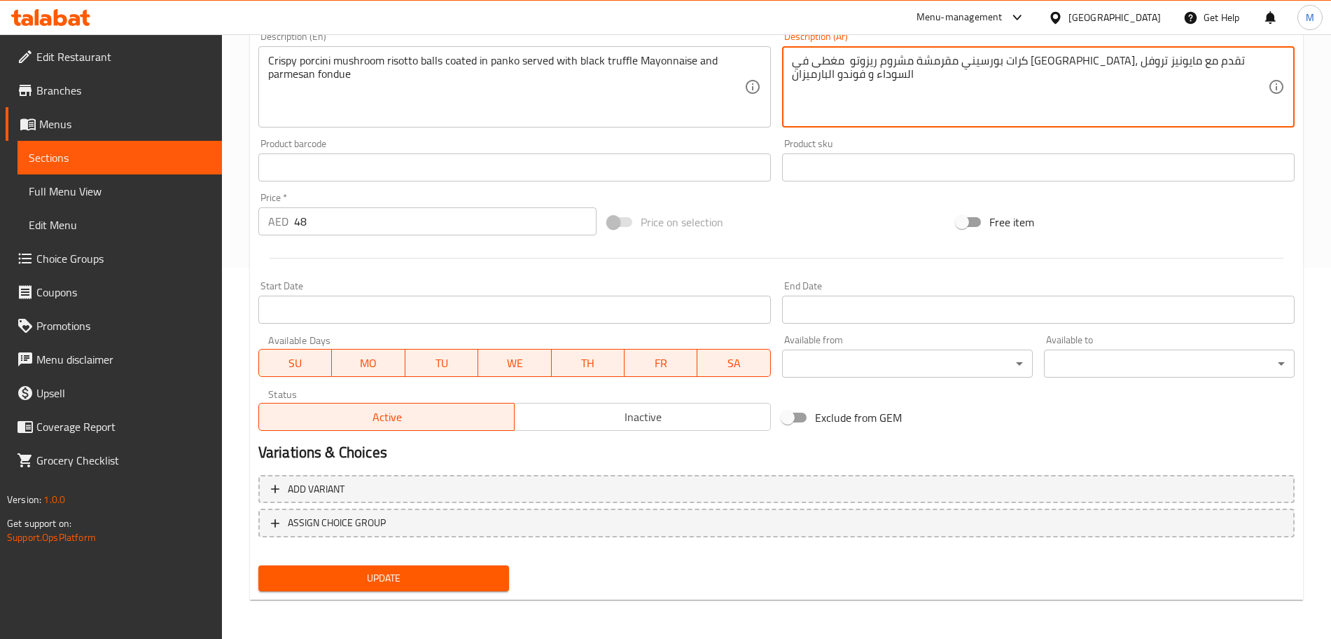
type textarea "كرات بورسيني مقرمشة مشروم ريزوتو مغطى في بانكو، تقدم مع مايونيز تروفل السوداء و…"
click at [389, 577] on span "Update" at bounding box center [384, 578] width 228 height 18
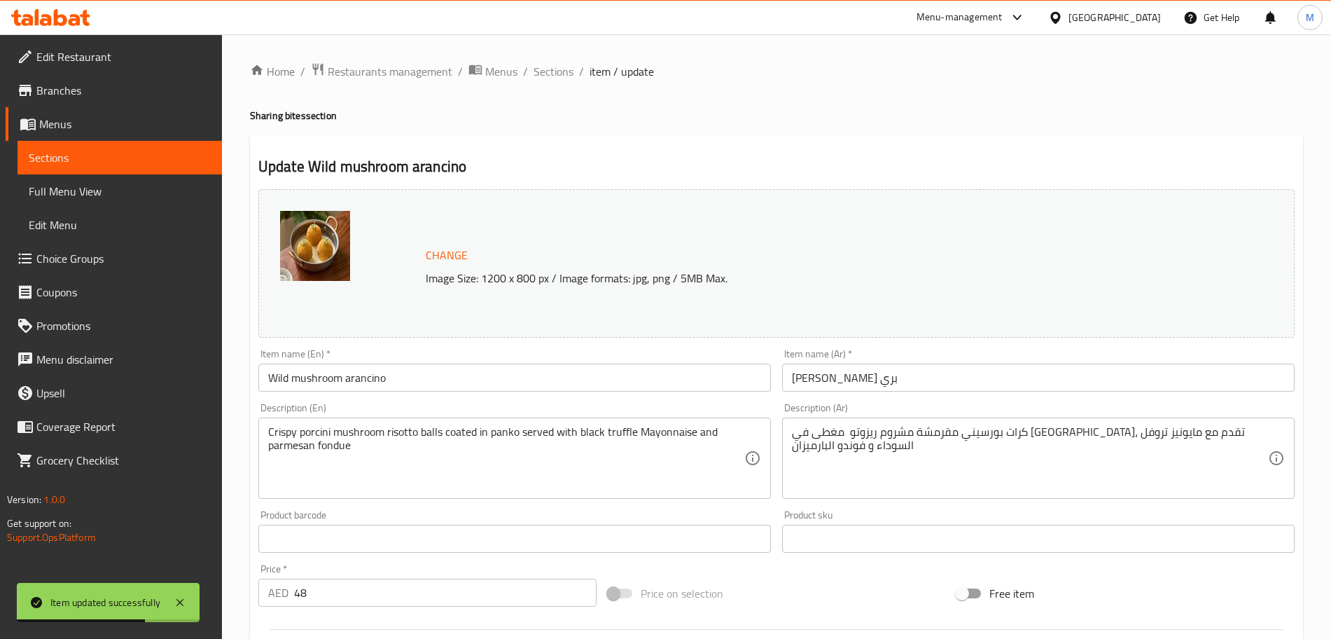
click at [562, 60] on div "Home / Restaurants management / Menus / Sections / item / update Sharing bites …" at bounding box center [776, 521] width 1109 height 975
drag, startPoint x: 559, startPoint y: 62, endPoint x: 480, endPoint y: 15, distance: 92.2
click at [559, 63] on span "Sections" at bounding box center [554, 71] width 40 height 17
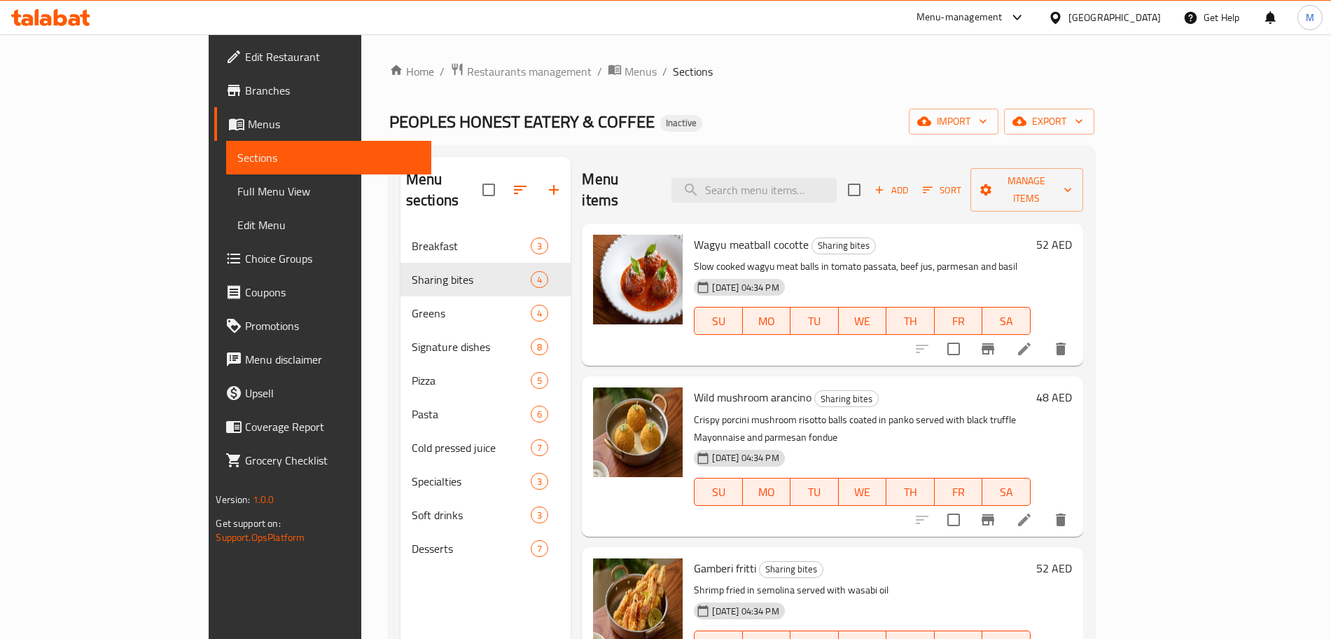
click at [804, 223] on div "Wagyu meatball cocotte Sharing bites Slow cooked wagyu meat balls in tomato pas…" at bounding box center [832, 294] width 501 height 142
click at [793, 179] on input "search" at bounding box center [753, 190] width 165 height 25
paste input "Homemade truffle potato fries"
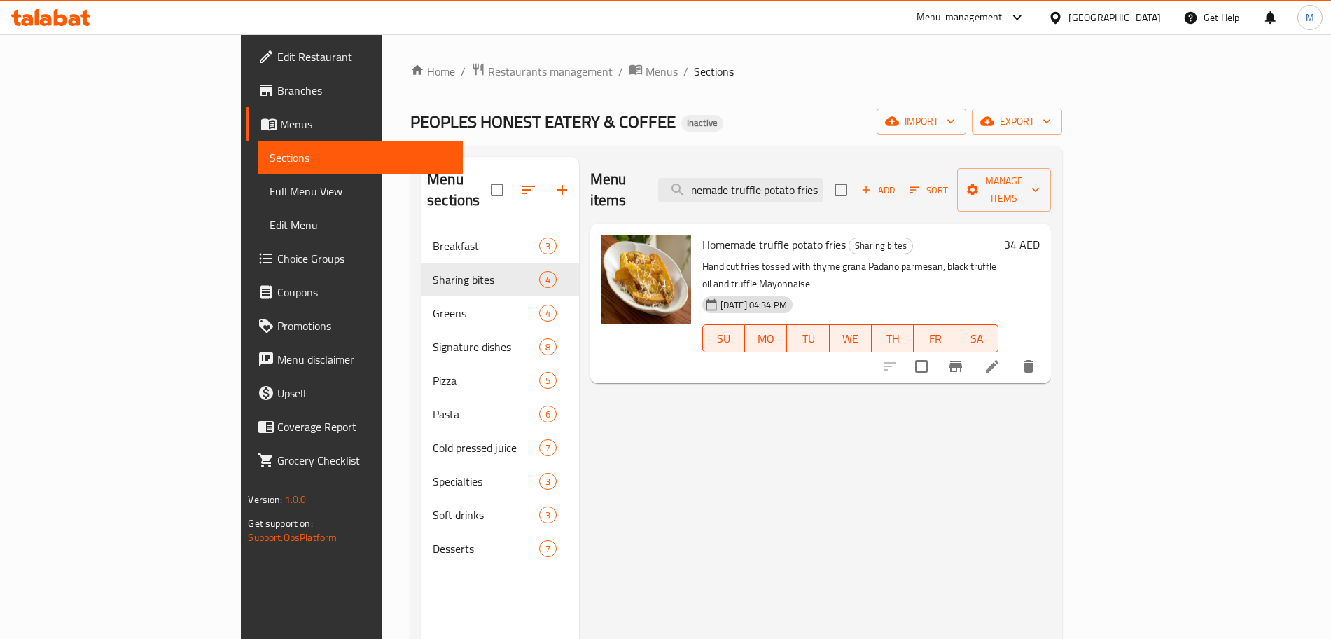
type input "Homemade truffle potato fries"
click at [1012, 354] on li at bounding box center [992, 366] width 39 height 25
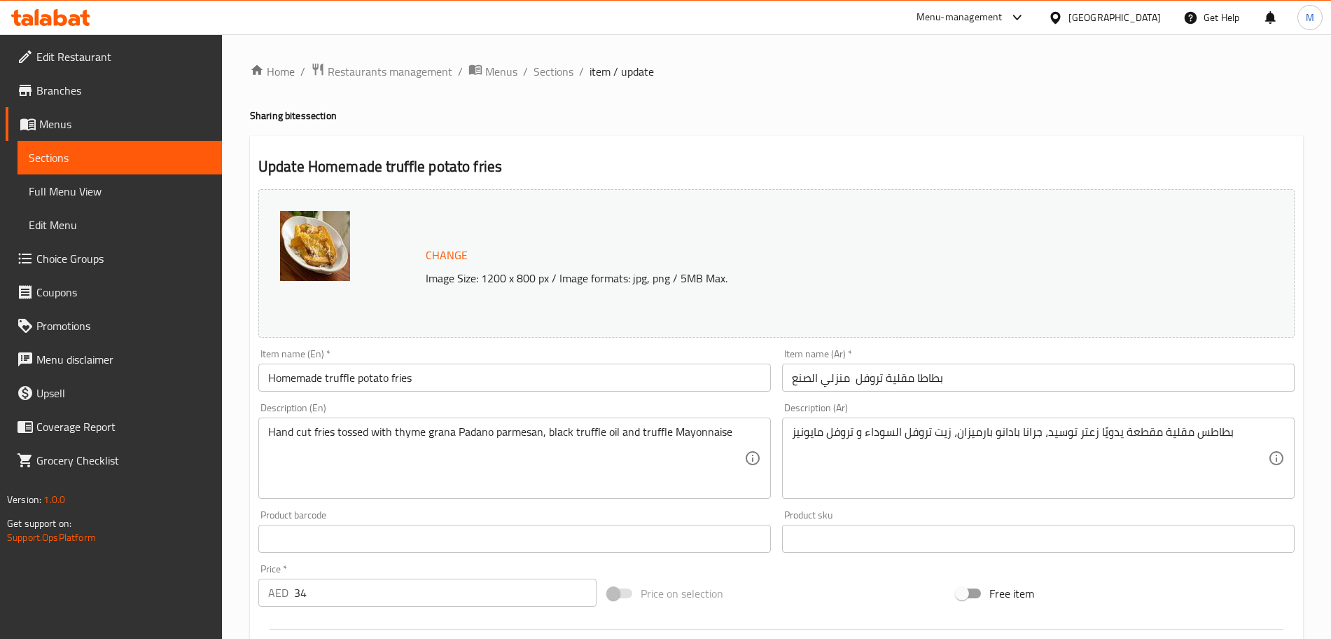
click at [793, 383] on input "بطاطا مقلية تروفل منزلي الصنع" at bounding box center [1038, 377] width 513 height 28
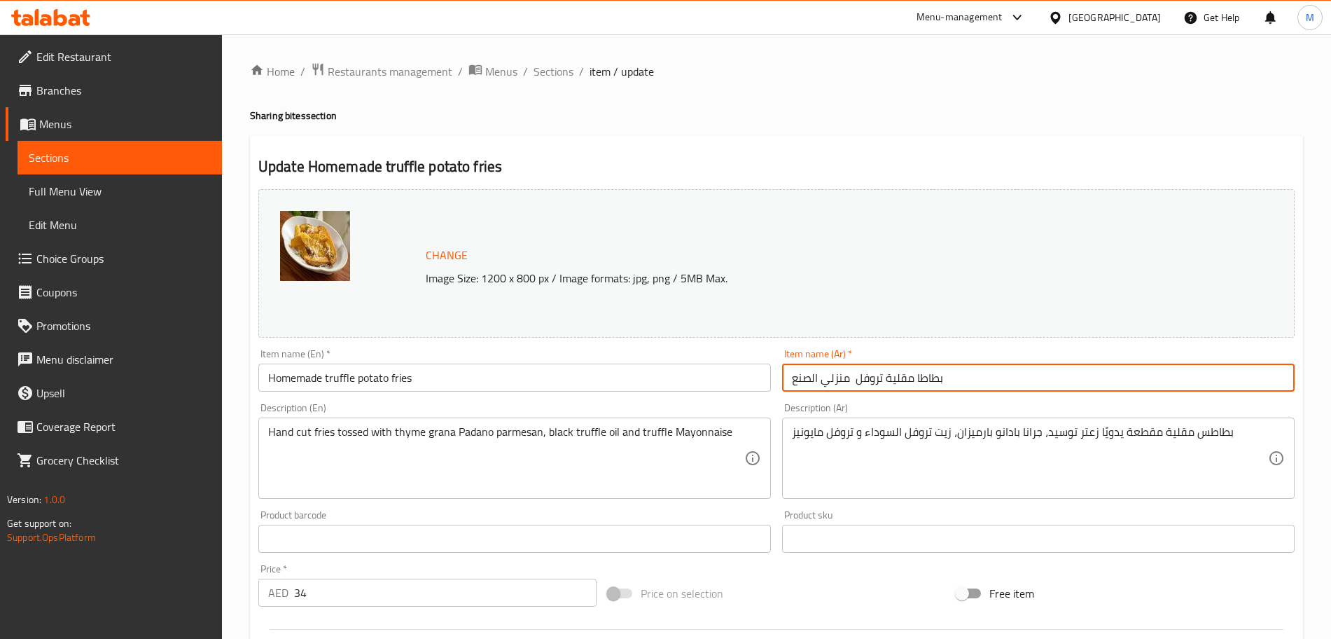
click at [793, 383] on input "بطاطا مقلية تروفل منزلي الصنع" at bounding box center [1038, 377] width 513 height 28
click at [797, 379] on input "بطاطا مقلية تروفل منزلي الصنع" at bounding box center [1038, 377] width 513 height 28
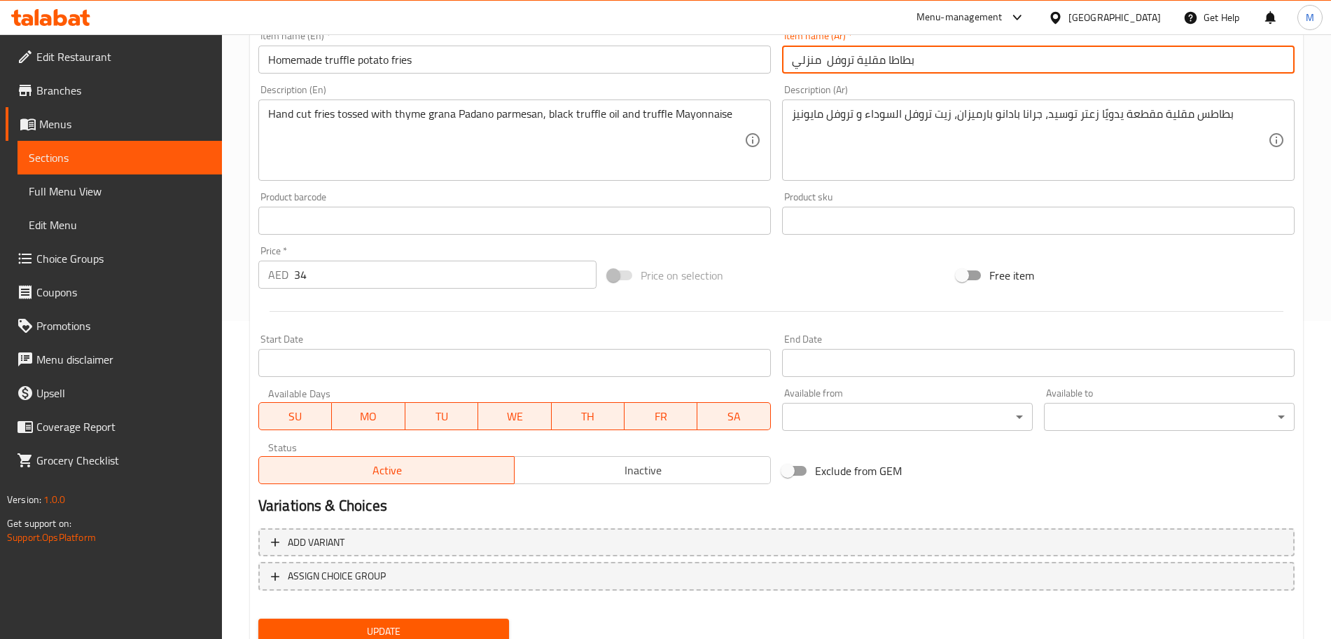
scroll to position [371, 0]
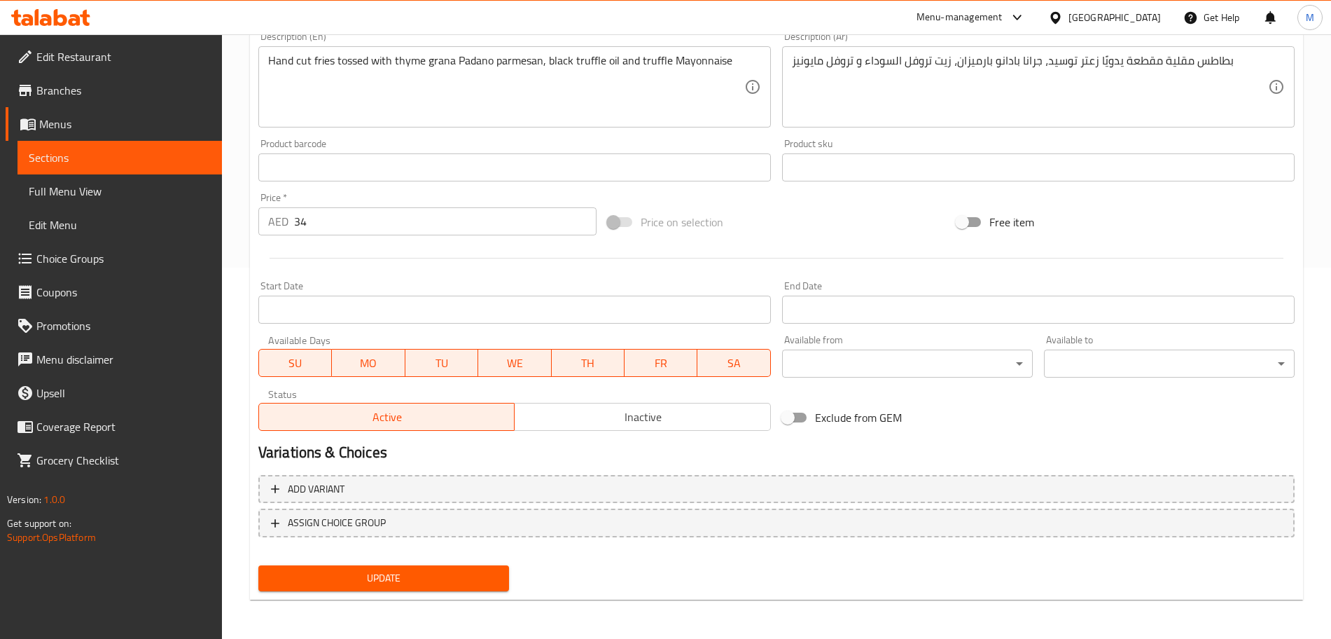
type input "بطاطا مقلية تروفل منزلي"
click at [389, 592] on div "Update" at bounding box center [384, 577] width 262 height 37
click at [389, 582] on span "Update" at bounding box center [384, 578] width 228 height 18
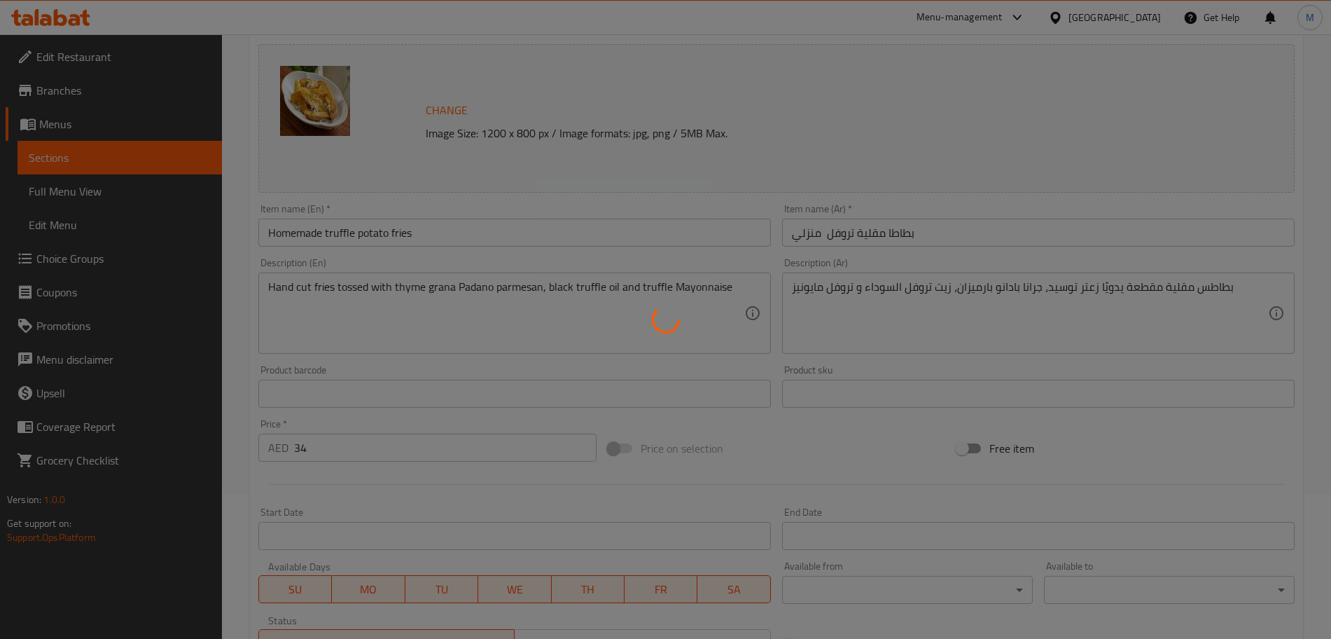
scroll to position [0, 0]
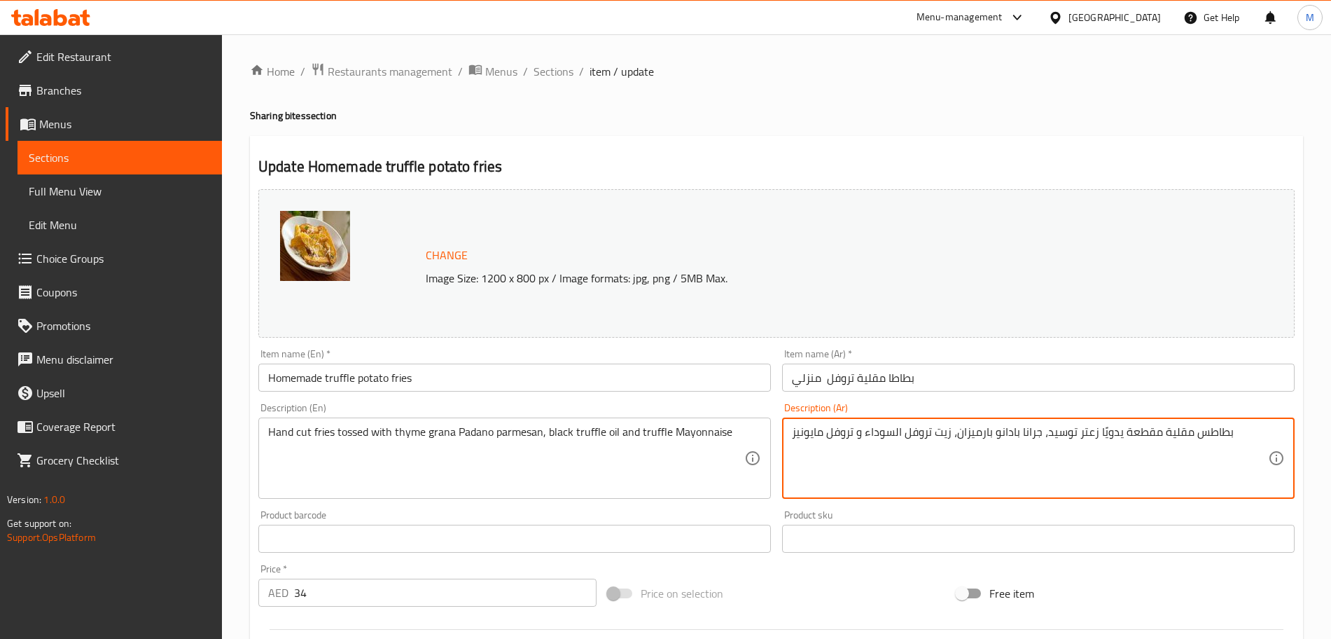
click at [1055, 435] on textarea "بطاطس مقلية مقطعة يدويًا زعتر توسيد، جرانا بادانو بارميزان، زيت تروفل السوداء و…" at bounding box center [1030, 458] width 476 height 67
click at [1064, 435] on textarea "بطاطس مقلية مقطعة يدويًا زعتر ، جرانا بادانو بارميزان، زيت تروفل السوداء و تروف…" at bounding box center [1030, 458] width 476 height 67
click at [1066, 435] on textarea "بطاطس مقلية مقطعة يدويًا زعتر ، جرانا بادانو بارميزان، زيت تروفل السوداء و تروف…" at bounding box center [1030, 458] width 476 height 67
paste textarea "وسيد"
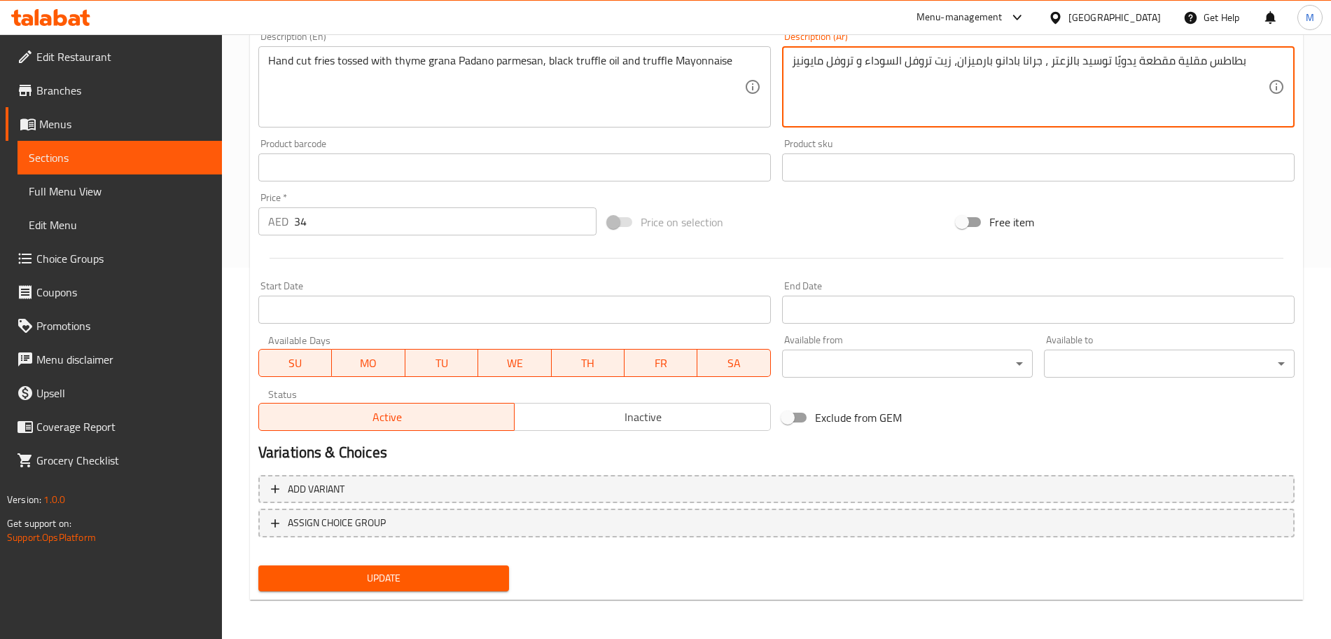
type textarea "بطاطس مقلية مقطعة يدويًا توسيد بالزعتر ، جرانا بادانو بارميزان، زيت تروفل السود…"
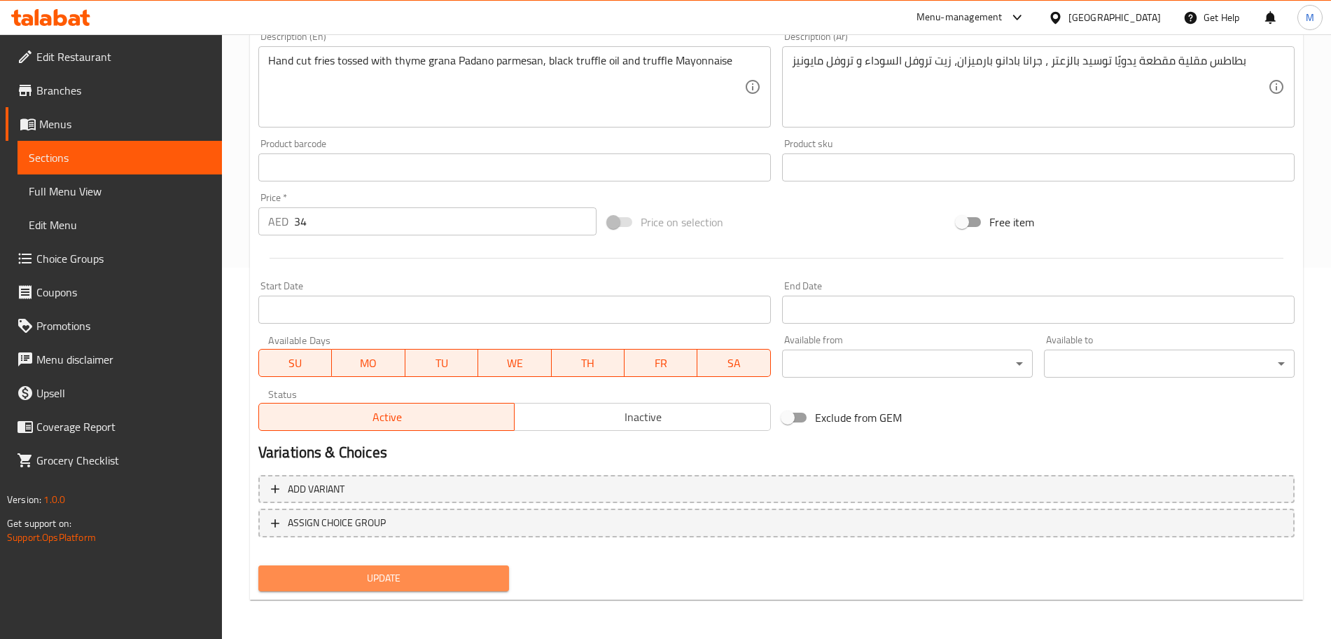
click at [407, 583] on span "Update" at bounding box center [384, 578] width 228 height 18
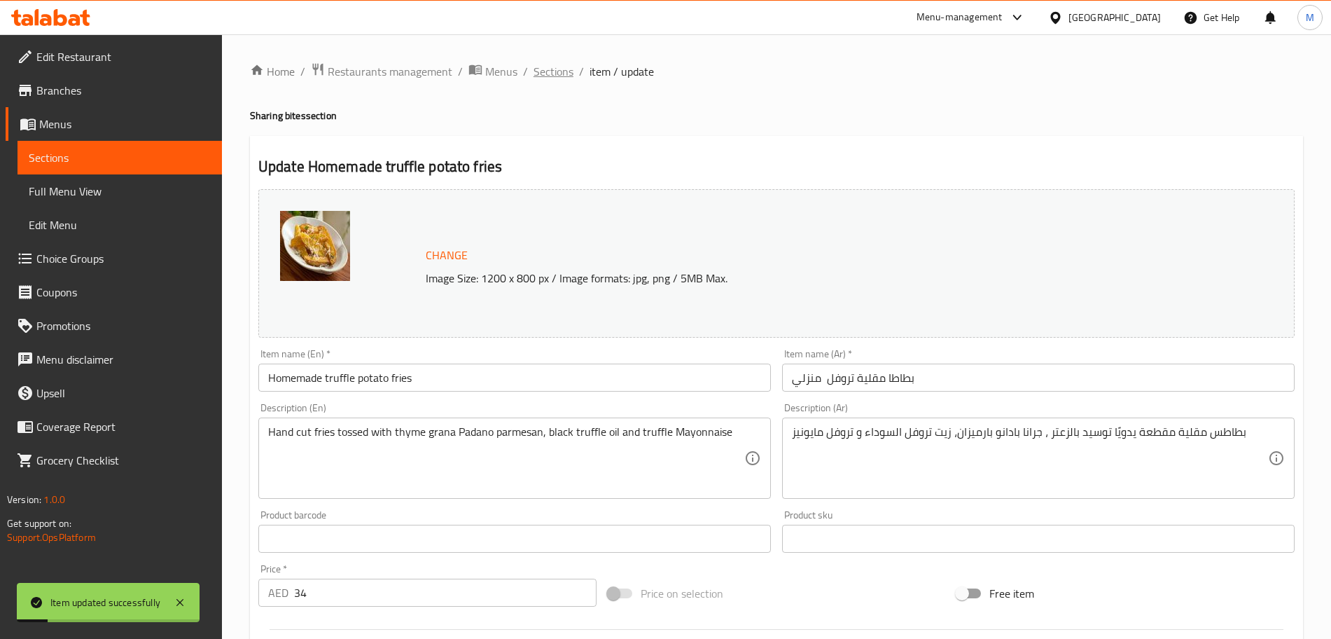
click at [556, 72] on span "Sections" at bounding box center [554, 71] width 40 height 17
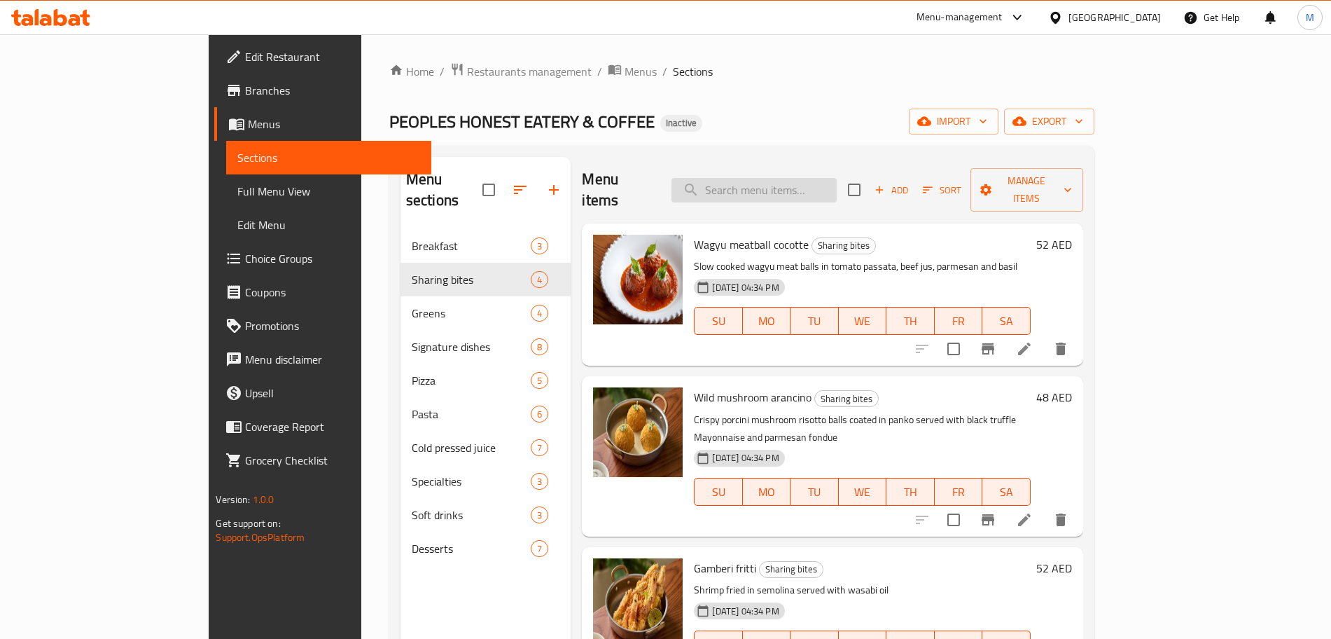
click at [804, 188] on input "search" at bounding box center [753, 190] width 165 height 25
paste input "House salad"
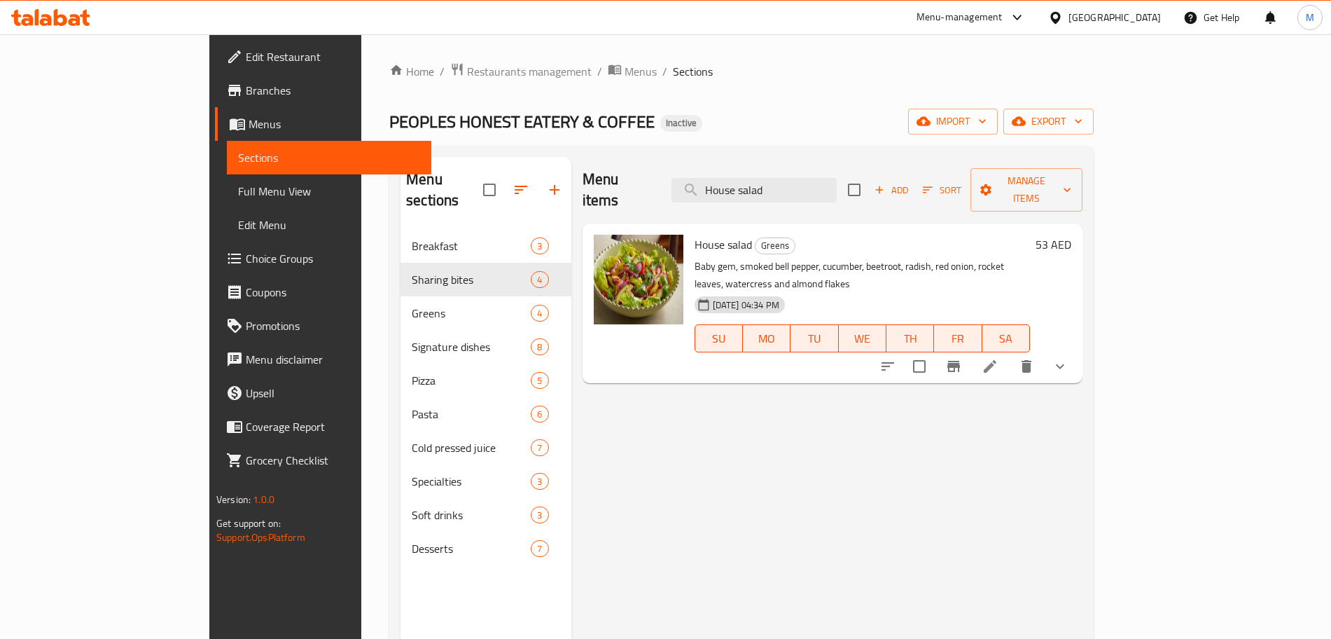
type input "House salad"
click at [998, 358] on icon at bounding box center [990, 366] width 17 height 17
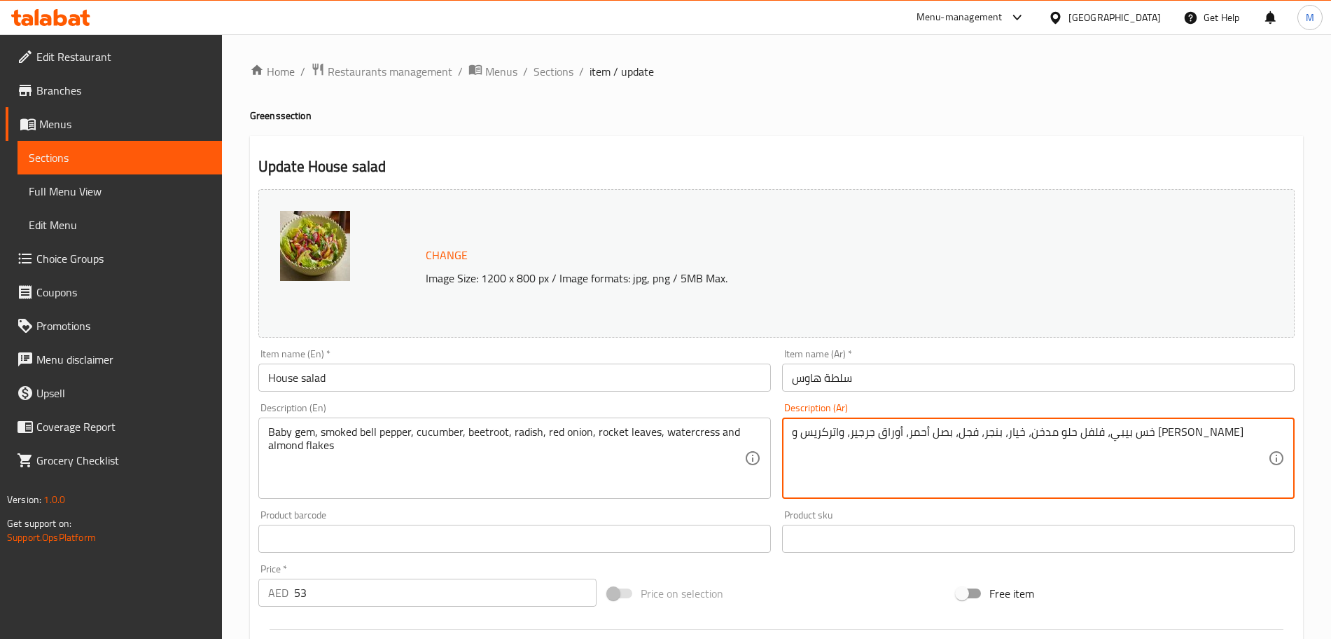
click at [1176, 437] on textarea "خس بيبي، فلفل حلو مدخن، خيار، بنجر، فجل، بصل أحمر، أوراق جرجير، واتركريس و [PER…" at bounding box center [1030, 458] width 476 height 67
click at [1190, 434] on textarea "خس بيبي، فلفل حلو مدخن، خيار، بنجر، فجل، بصل أحمر، أوراق جرجير، واتركريس و [PER…" at bounding box center [1030, 458] width 476 height 67
click at [1195, 441] on textarea "خس بيبي، فلفل حلو مدخن، خيار، بنجر، فجل، بصل أحمر، أوراق جرجير، واتركريس و [PER…" at bounding box center [1030, 458] width 476 height 67
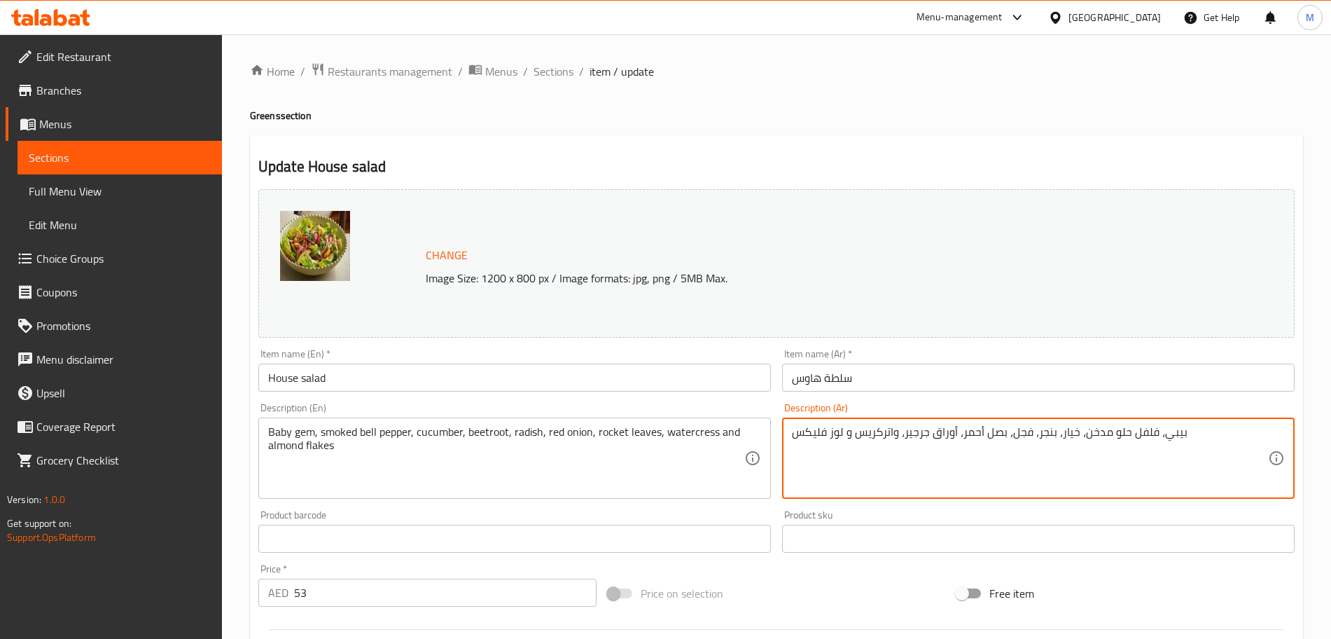
click at [1162, 428] on textarea "بيبي، فلفل حلو مدخن، خيار، بنجر، فجل، بصل أحمر، أوراق جرجير، واتركريس و لوز فلي…" at bounding box center [1030, 458] width 476 height 67
click at [1181, 431] on textarea "بيبيجيم ، فلفل حلو مدخن، خيار، بنجر، فجل، بصل أحمر، أوراق جرجير، واتركريس و لوز…" at bounding box center [1030, 458] width 476 height 67
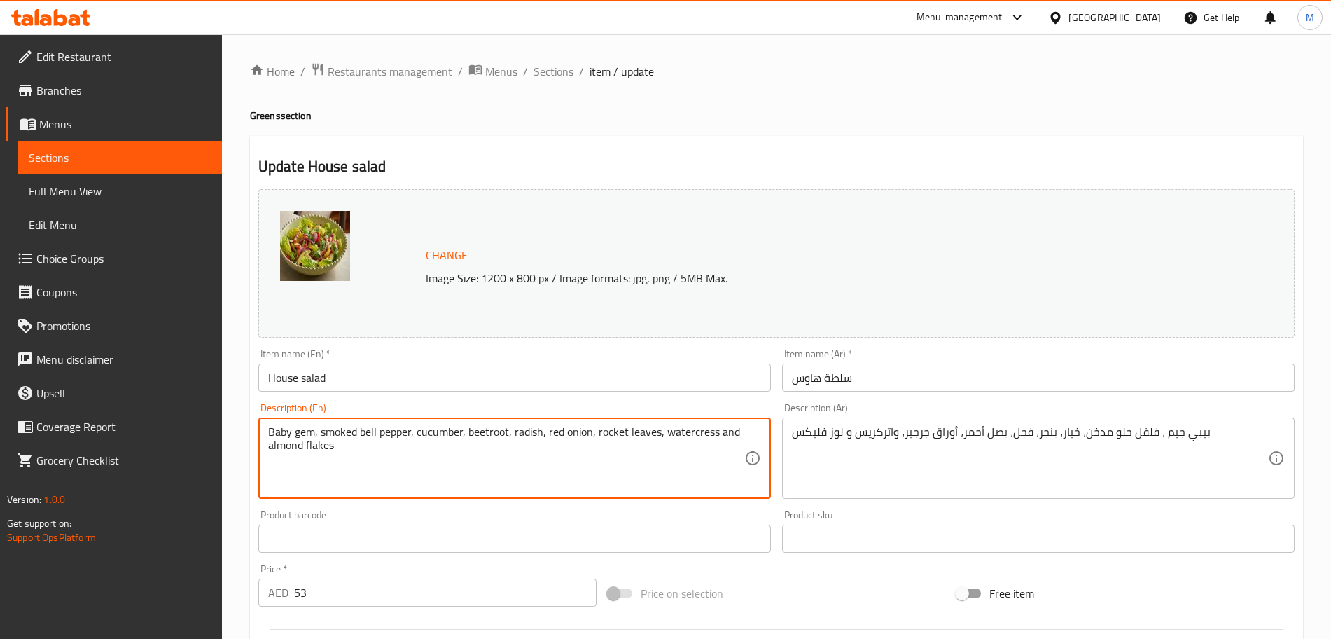
drag, startPoint x: 319, startPoint y: 450, endPoint x: 281, endPoint y: 452, distance: 37.2
click at [281, 452] on textarea "Baby gem, smoked bell pepper, cucumber, beetroot, radish, red onion, rocket lea…" at bounding box center [506, 458] width 476 height 67
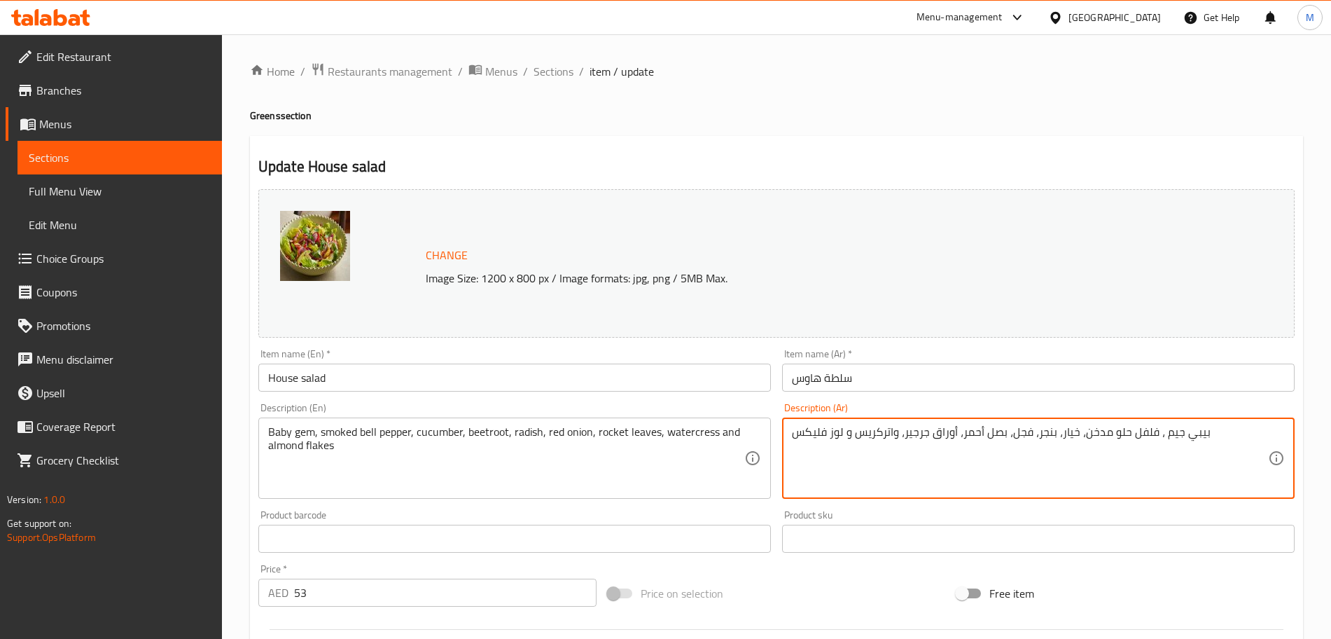
click at [815, 432] on textarea "بيبي جيم ، فلفل حلو مدخن، خيار، بنجر، فجل، بصل أحمر، أوراق جرجير، واتركريس و لو…" at bounding box center [1030, 458] width 476 height 67
click at [807, 434] on textarea "بيبي جيم ، فلفل حلو مدخن، خيار، بنجر، فجل، بصل أحمر، أوراق جرجير، واتركريس و لوز" at bounding box center [1030, 458] width 476 height 67
type textarea "بيبي جيم ، فلفل حلو مدخن، خيار، بنجر، فجل، بصل أحمر، أوراق جرجير، واتركريس و رق…"
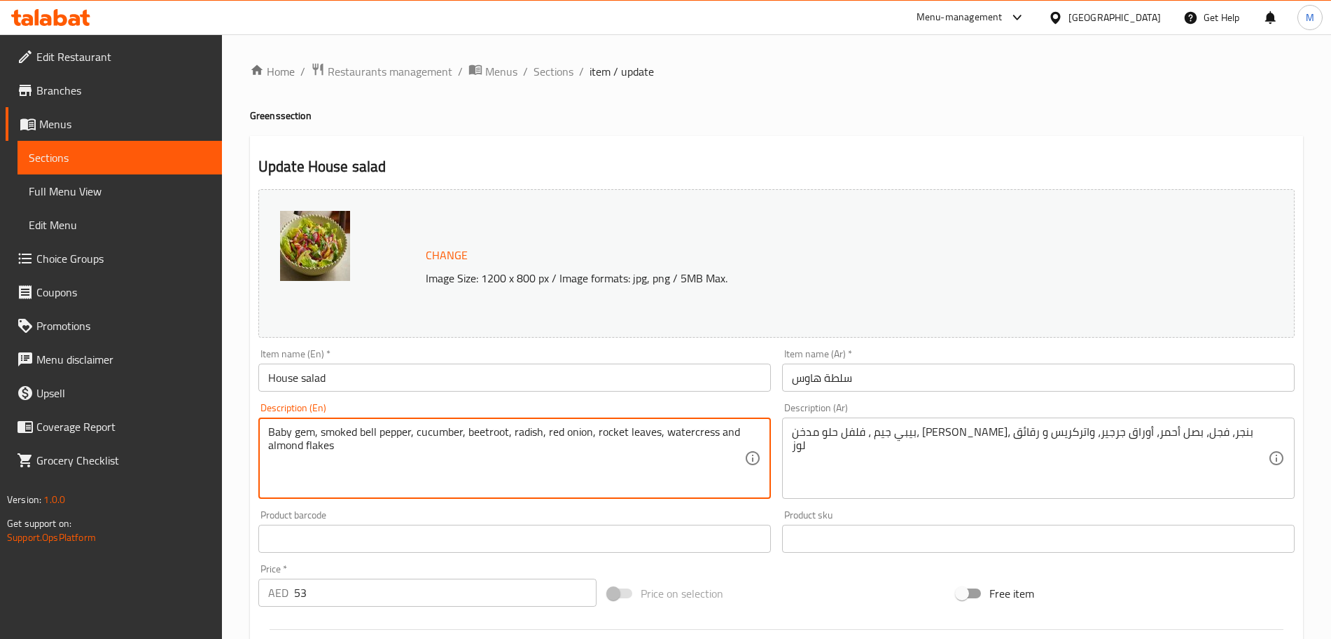
click at [327, 442] on textarea "Baby gem, smoked bell pepper, cucumber, beetroot, radish, red onion, rocket lea…" at bounding box center [506, 458] width 476 height 67
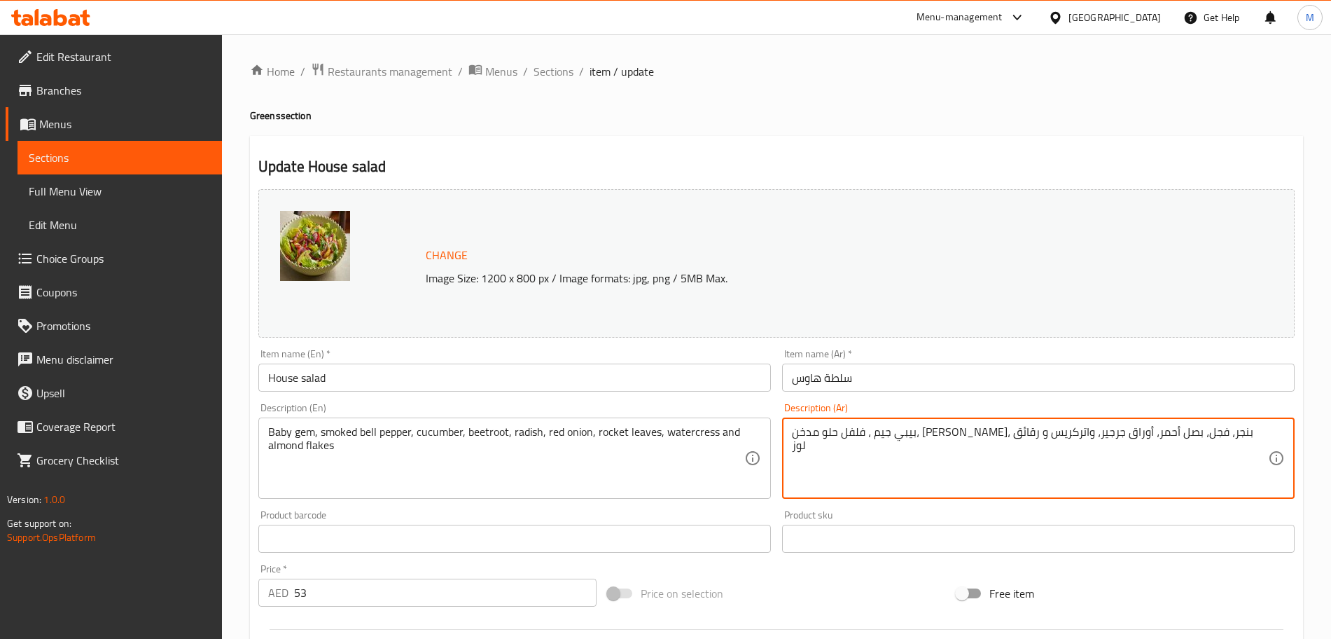
click at [825, 440] on textarea "بيبي جيم ، فلفل حلو مدخن، خيار، بنجر، فجل، بصل أحمر، أوراق جرجير، واتركريس و رق…" at bounding box center [1030, 458] width 476 height 67
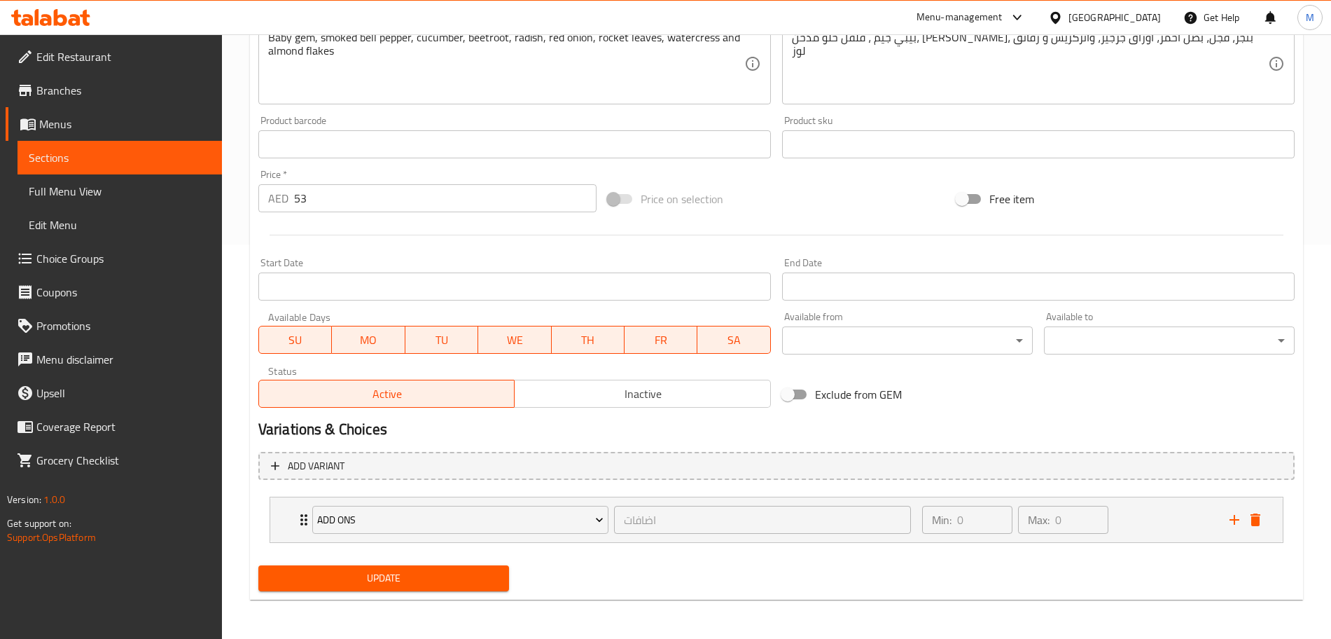
click at [365, 578] on span "Update" at bounding box center [384, 578] width 228 height 18
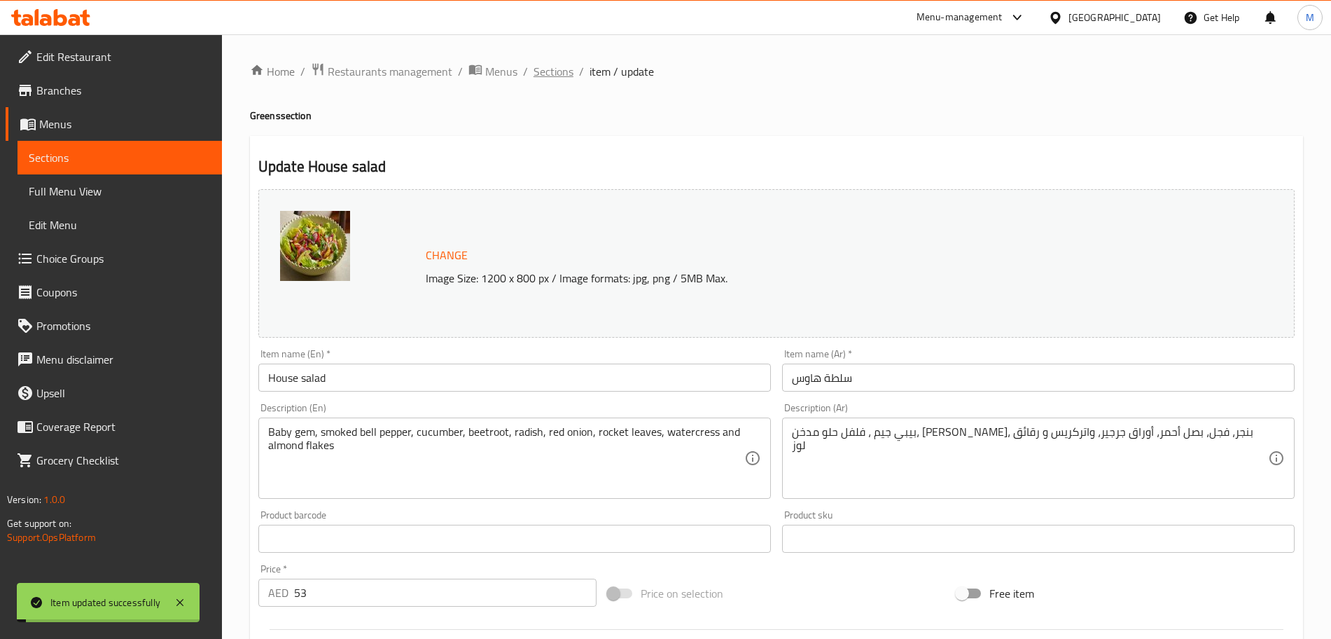
click at [548, 76] on span "Sections" at bounding box center [554, 71] width 40 height 17
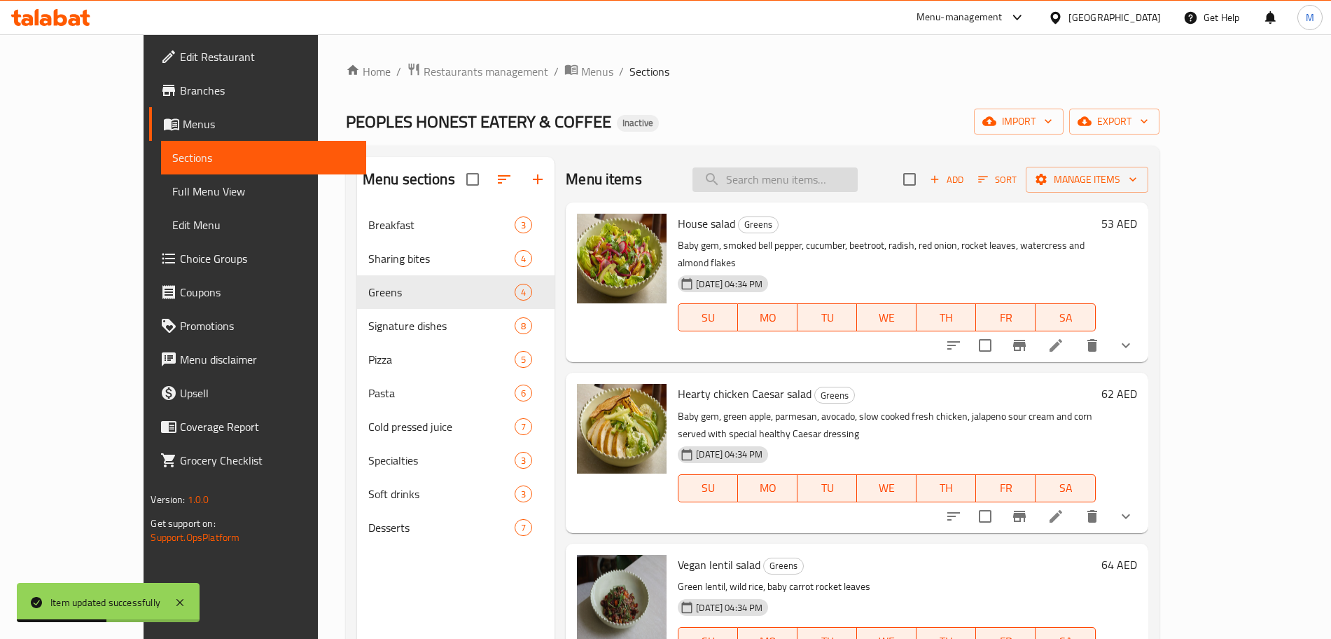
click at [809, 188] on input "search" at bounding box center [774, 179] width 165 height 25
paste input "Hearty chicken Caesar salad"
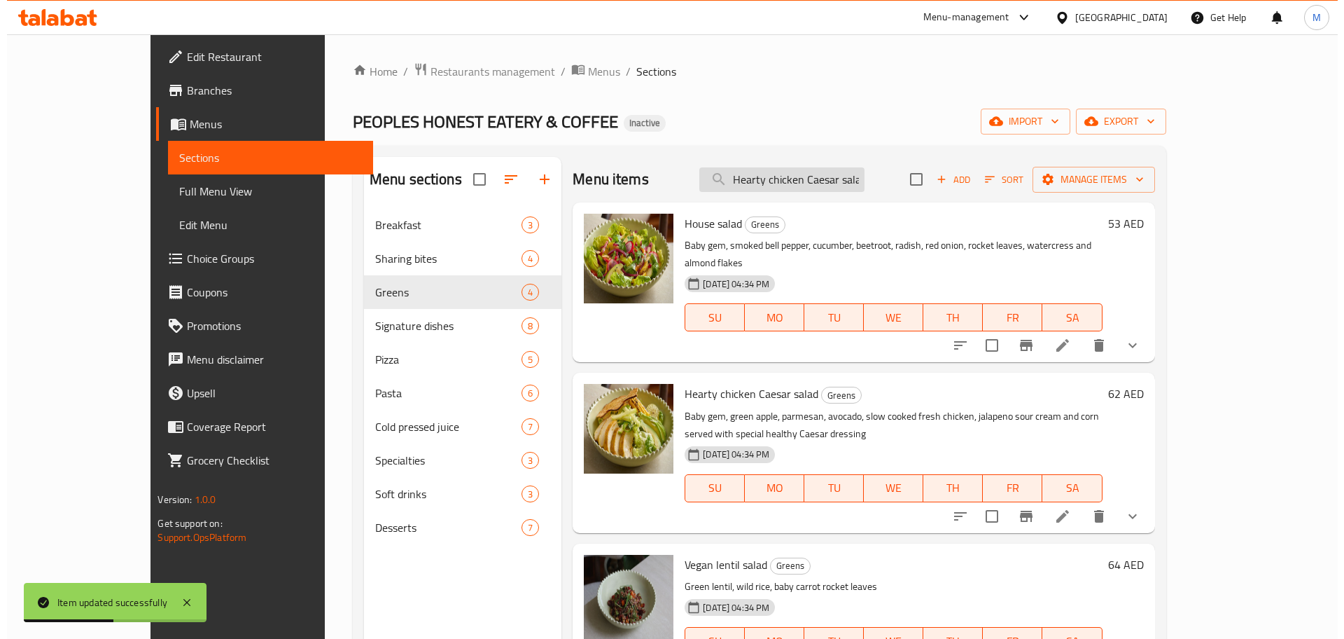
scroll to position [0, 6]
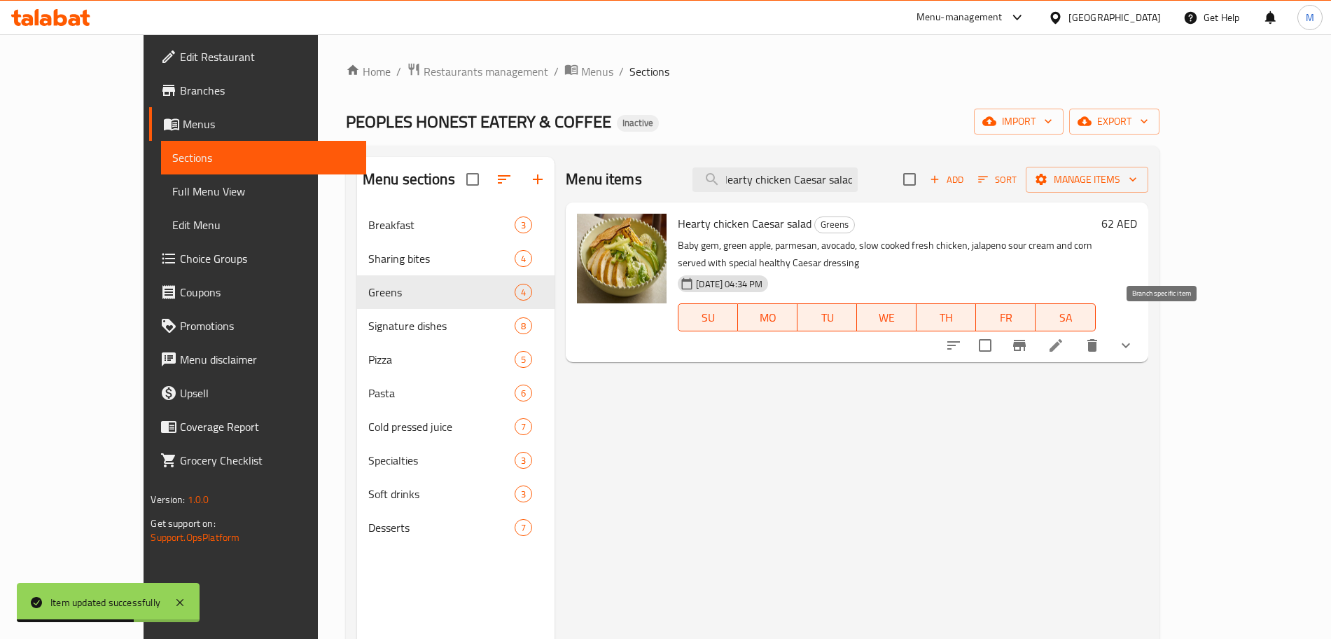
type input "Hearty chicken Caesar salad"
click at [1064, 337] on icon at bounding box center [1055, 345] width 17 height 17
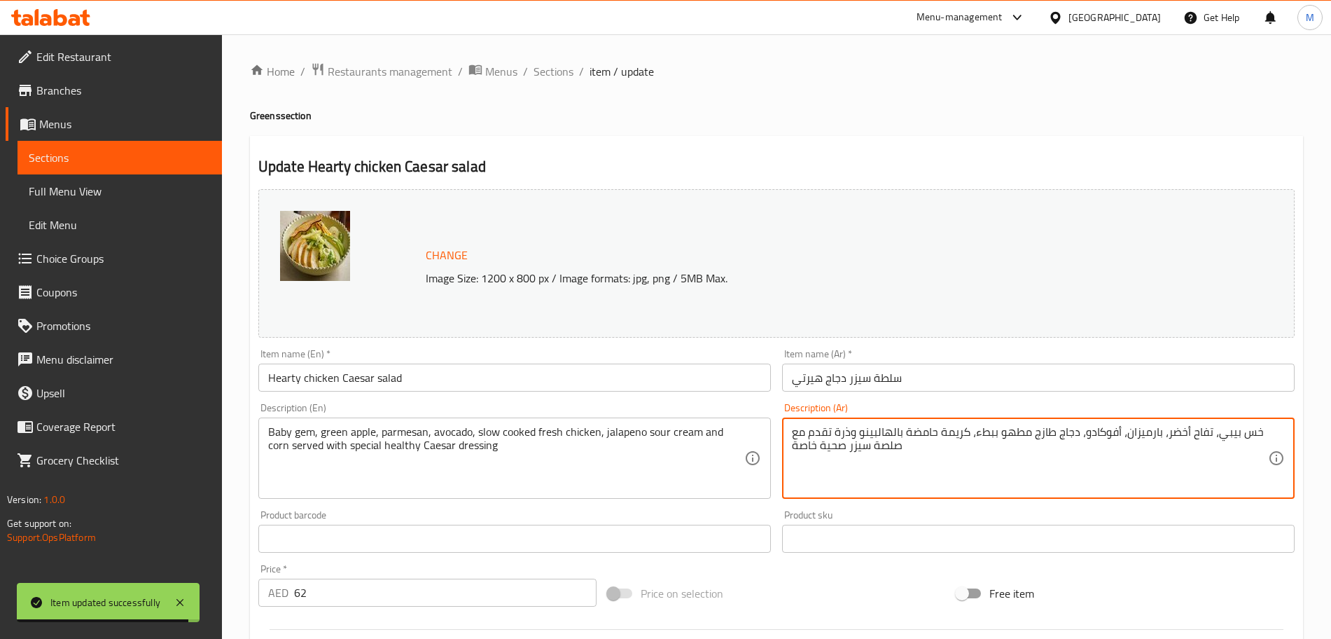
click at [1250, 432] on textarea "خس بيبي، تفاح أخضر، بارميزان، أفوكادو، دجاج طازج مطهو ببطء، كريمة حامضة بالهالب…" at bounding box center [1030, 458] width 476 height 67
click at [1217, 431] on textarea "بيبي، تفاح أخضر، بارميزان، أفوكادو، دجاج طازج مطهو ببطء، كريمة حامضة بالهالبينو…" at bounding box center [1030, 458] width 476 height 67
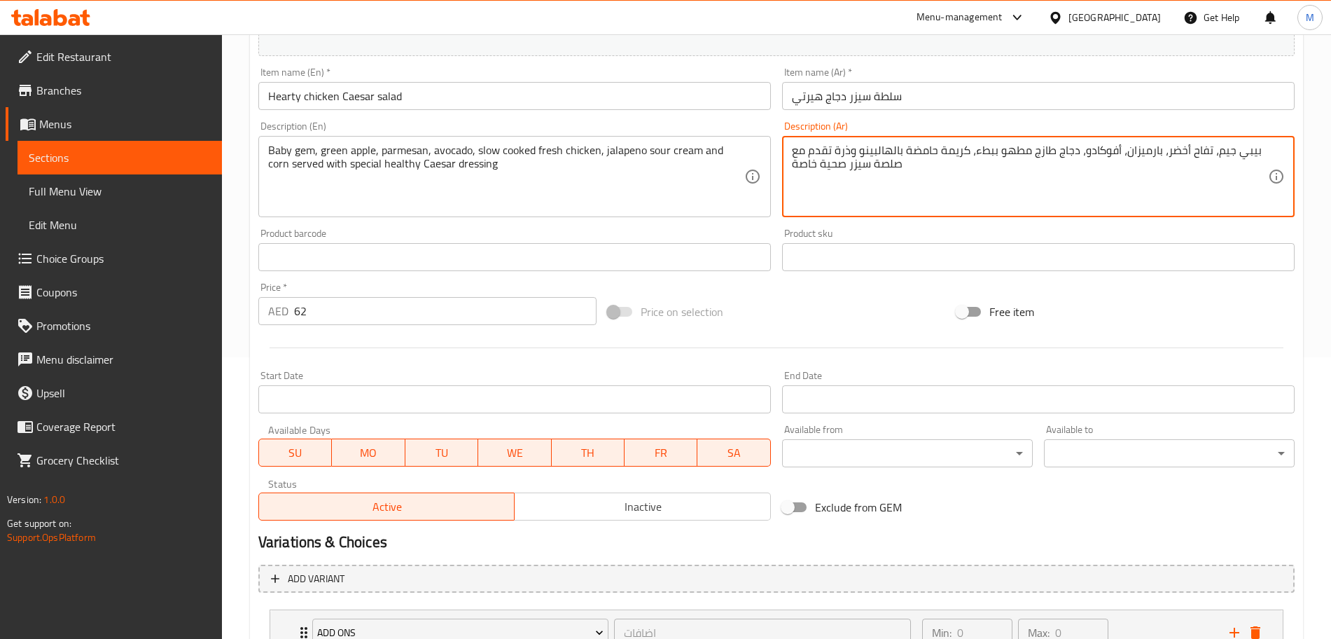
scroll to position [394, 0]
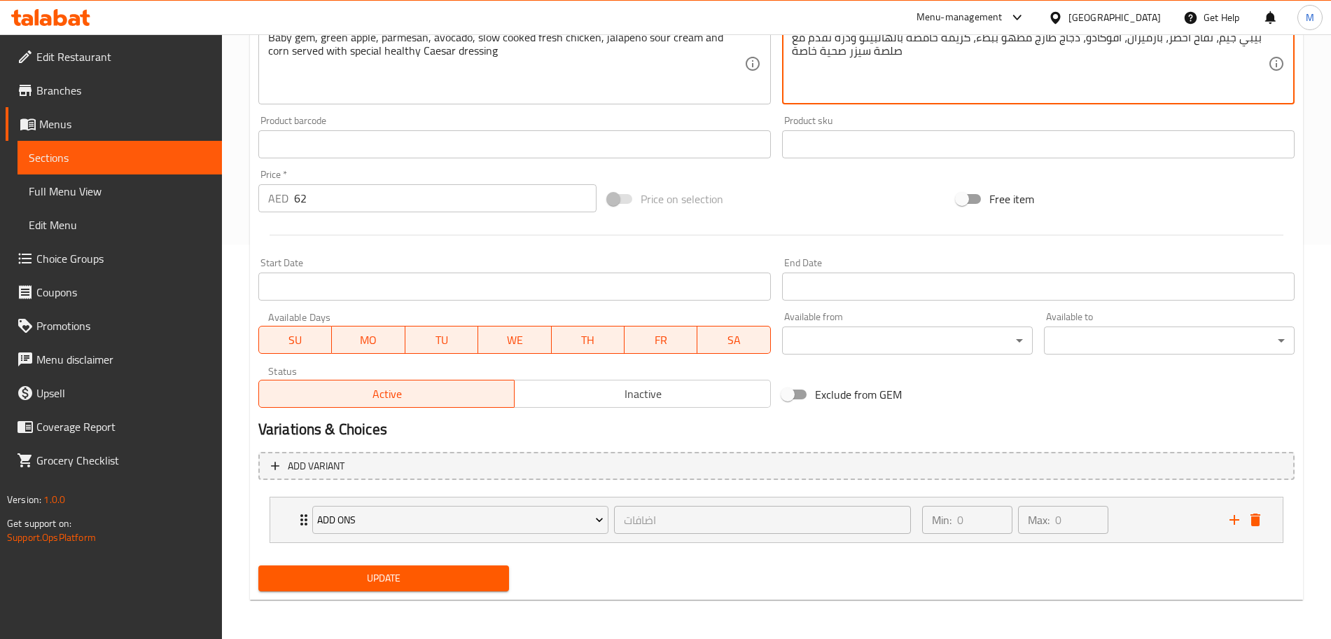
type textarea "بيبي جيم، تفاح أخضر، بارميزان، أفوكادو، دجاج طازج مطهو ببطء، كريمة حامضة بالهال…"
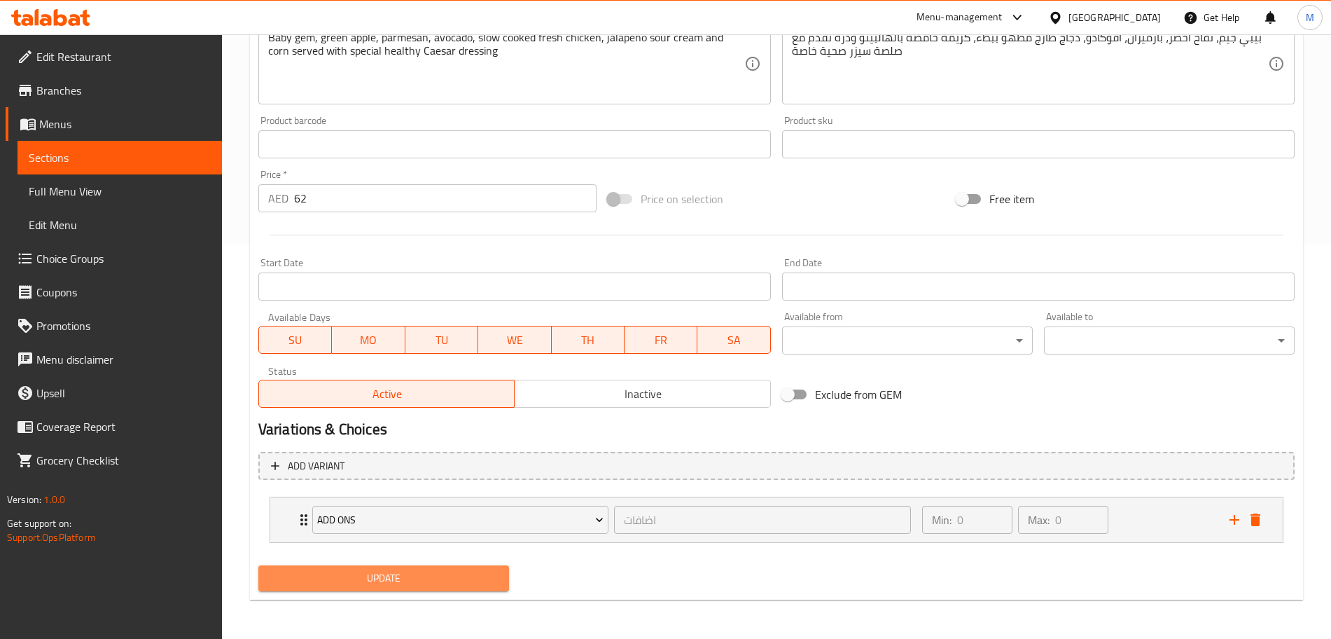
click at [372, 576] on span "Update" at bounding box center [384, 578] width 228 height 18
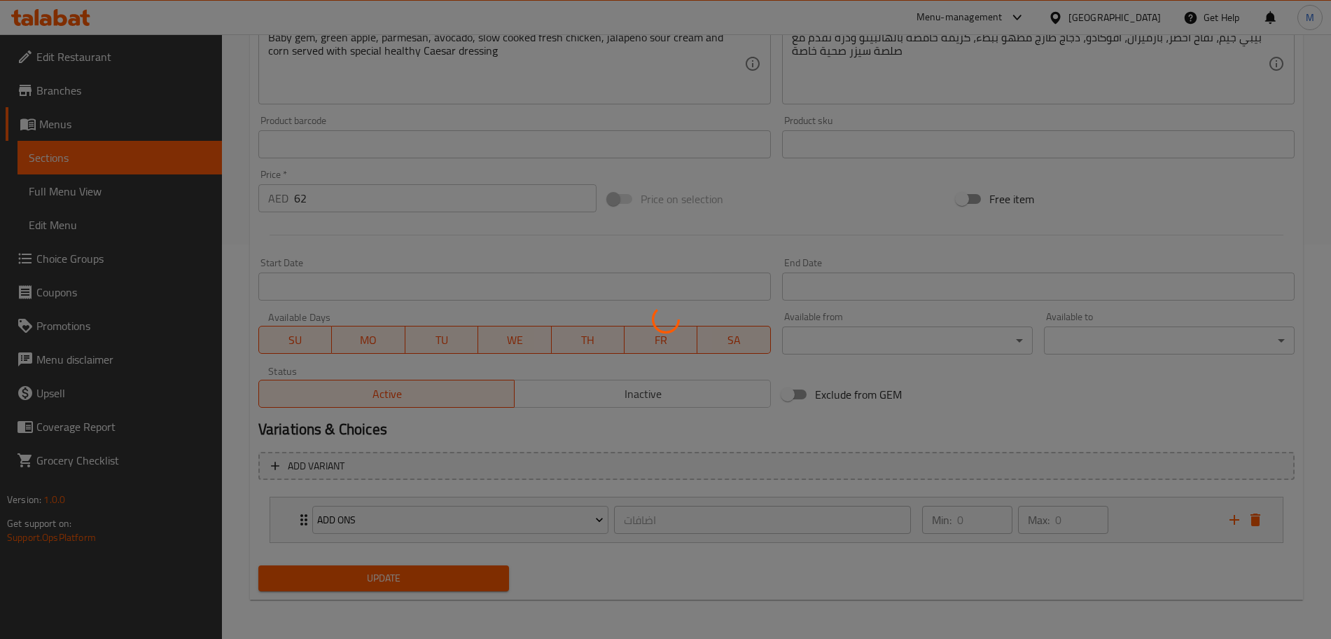
scroll to position [0, 0]
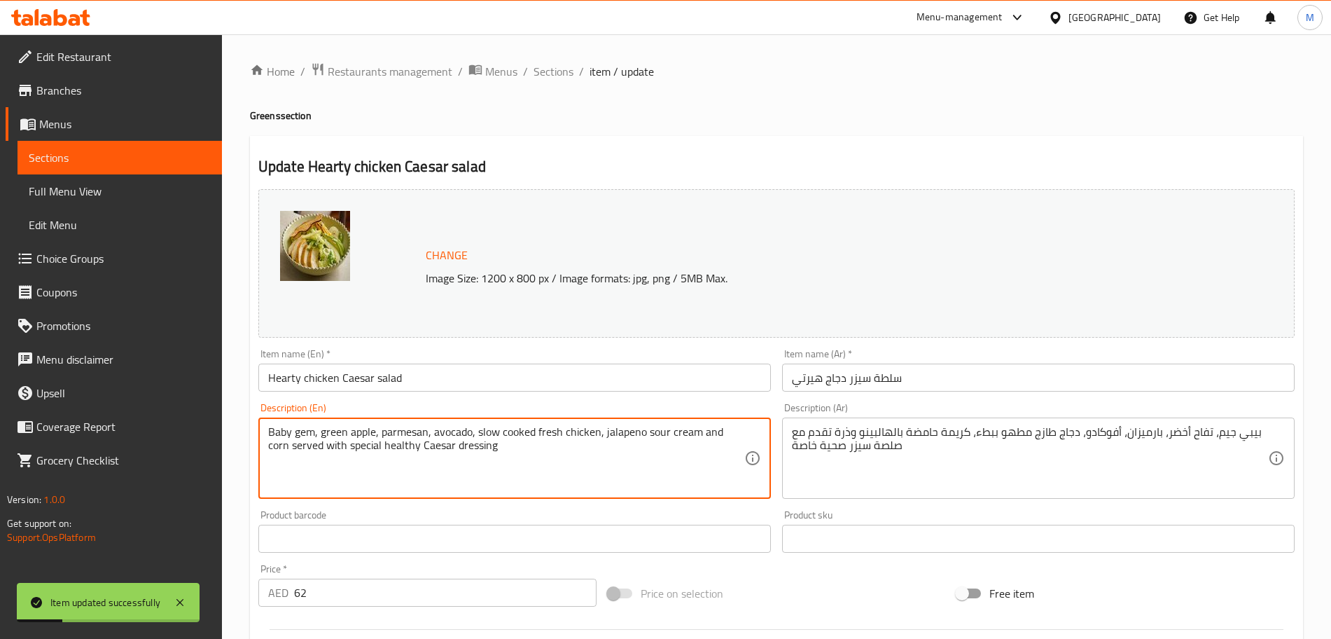
drag, startPoint x: 279, startPoint y: 433, endPoint x: 300, endPoint y: 433, distance: 21.0
click at [300, 433] on textarea "Baby gem, green apple, parmesan, avocado, slow cooked fresh chicken, jalapeno s…" at bounding box center [506, 458] width 476 height 67
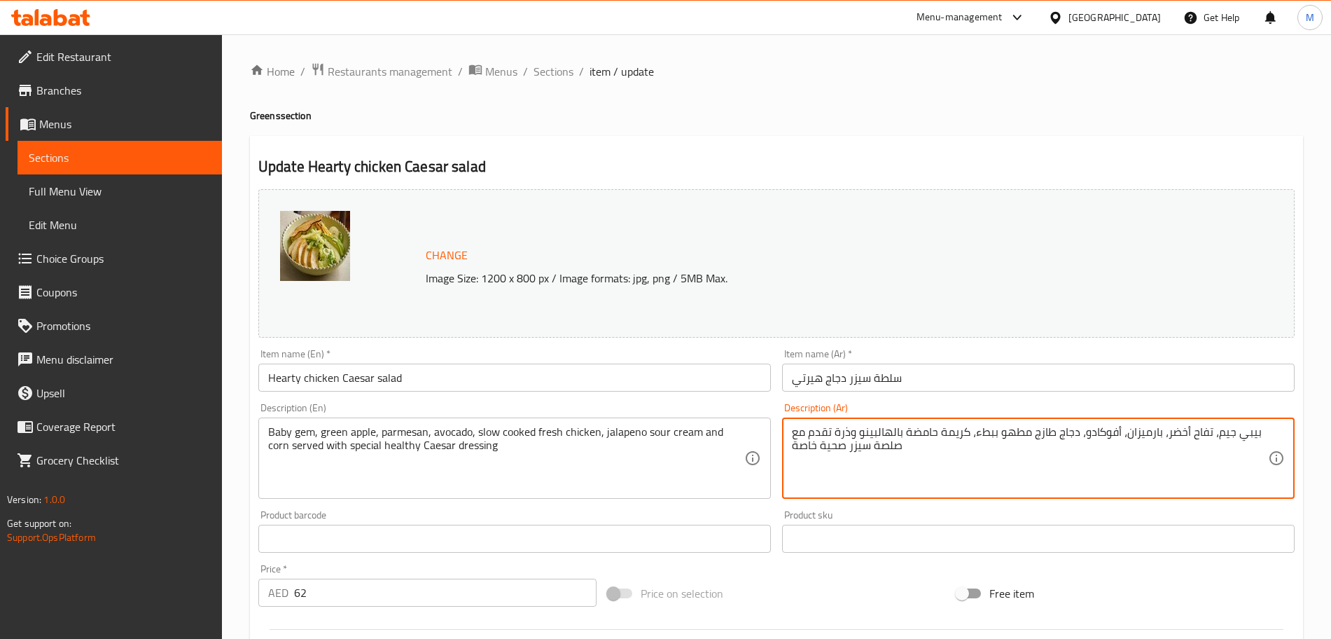
drag, startPoint x: 1227, startPoint y: 440, endPoint x: 1247, endPoint y: 440, distance: 20.3
click at [1247, 440] on textarea "بيبي جيم، تفاح أخضر، بارميزان، أفوكادو، دجاج طازج مطهو ببطء، كريمة حامضة بالهال…" at bounding box center [1030, 458] width 476 height 67
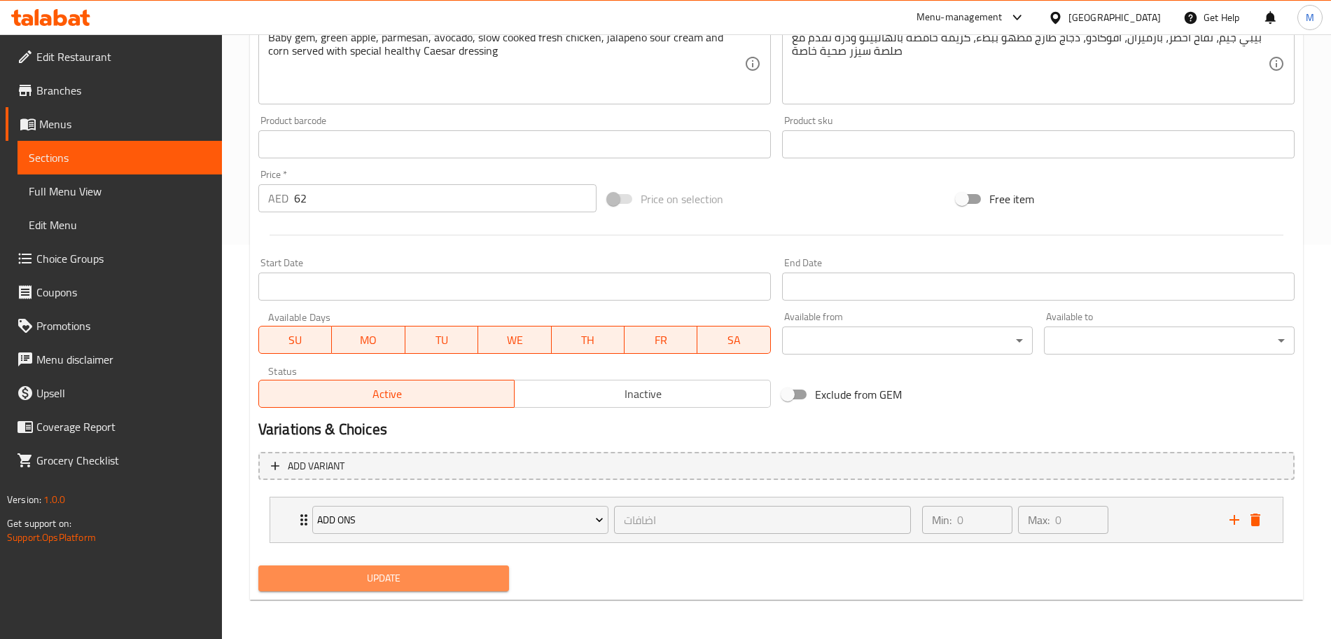
click at [373, 572] on span "Update" at bounding box center [384, 578] width 228 height 18
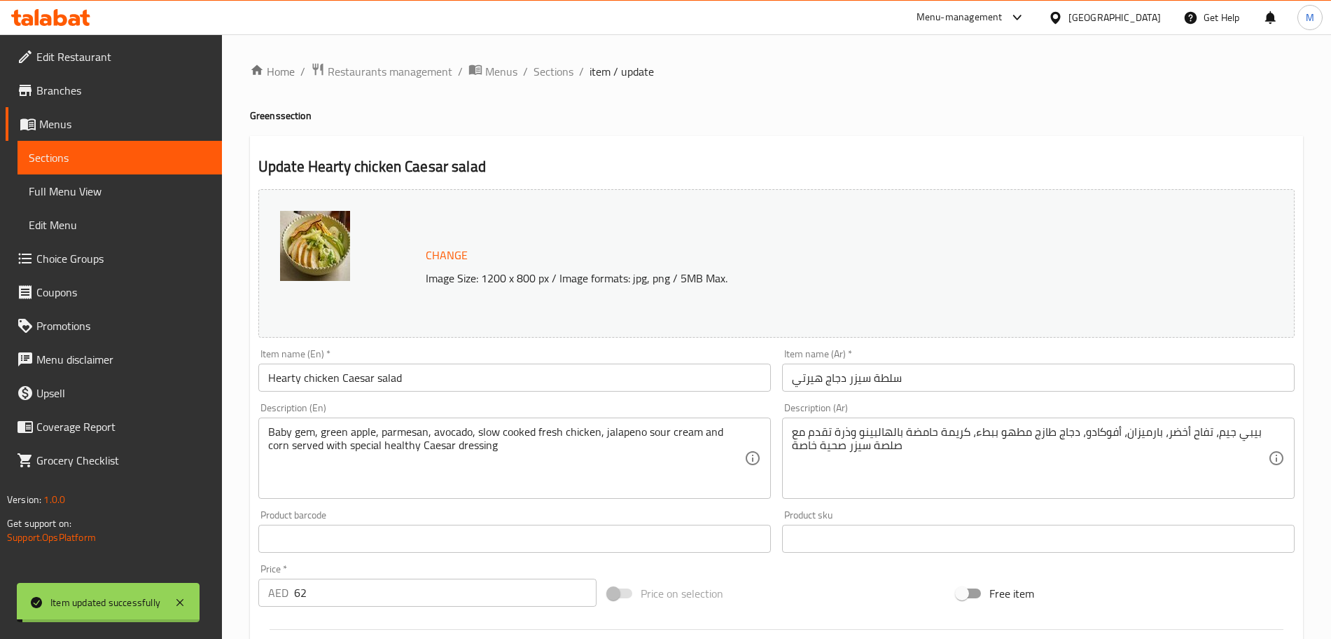
drag, startPoint x: 554, startPoint y: 71, endPoint x: 533, endPoint y: 86, distance: 26.0
click at [554, 71] on span "Sections" at bounding box center [554, 71] width 40 height 17
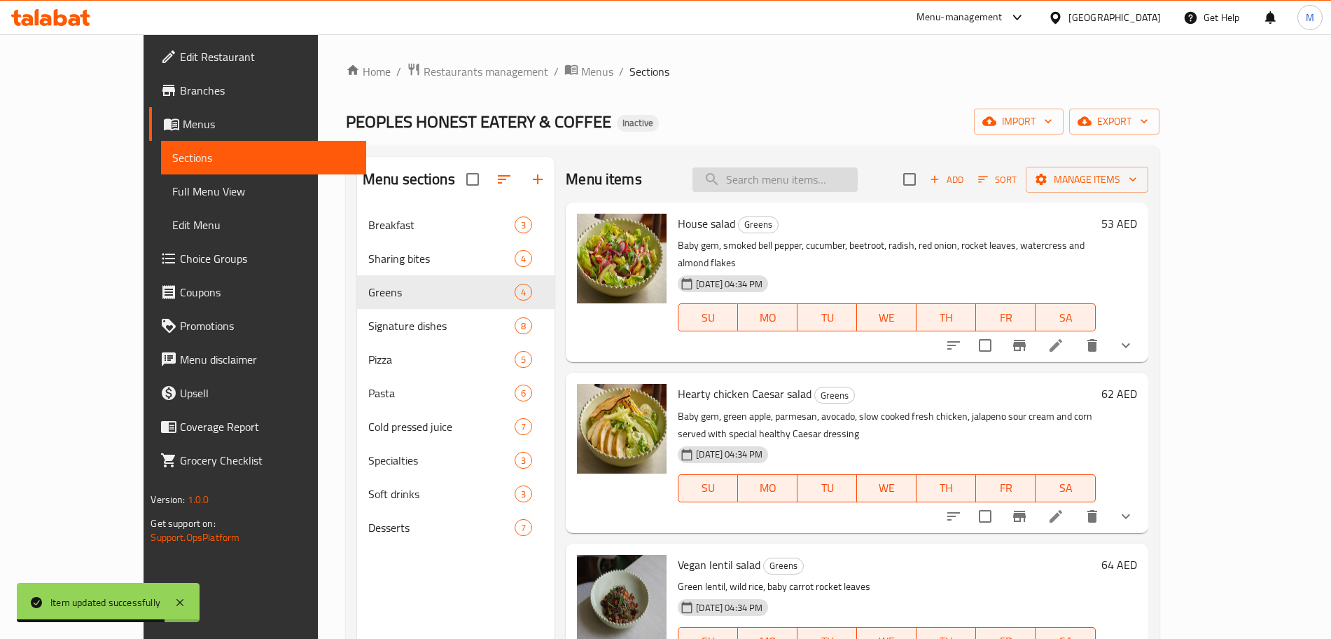
click at [786, 177] on input "search" at bounding box center [774, 179] width 165 height 25
paste input "Peoples salad"
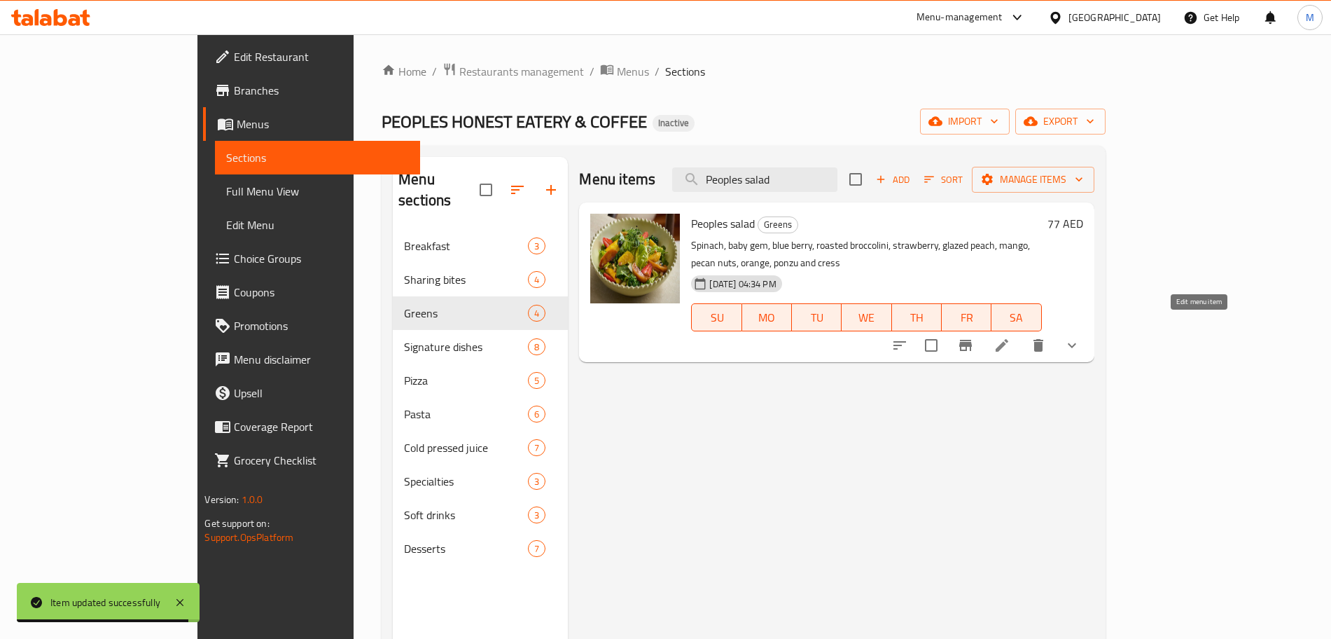
type input "Peoples salad"
click at [1010, 337] on icon at bounding box center [1002, 345] width 17 height 17
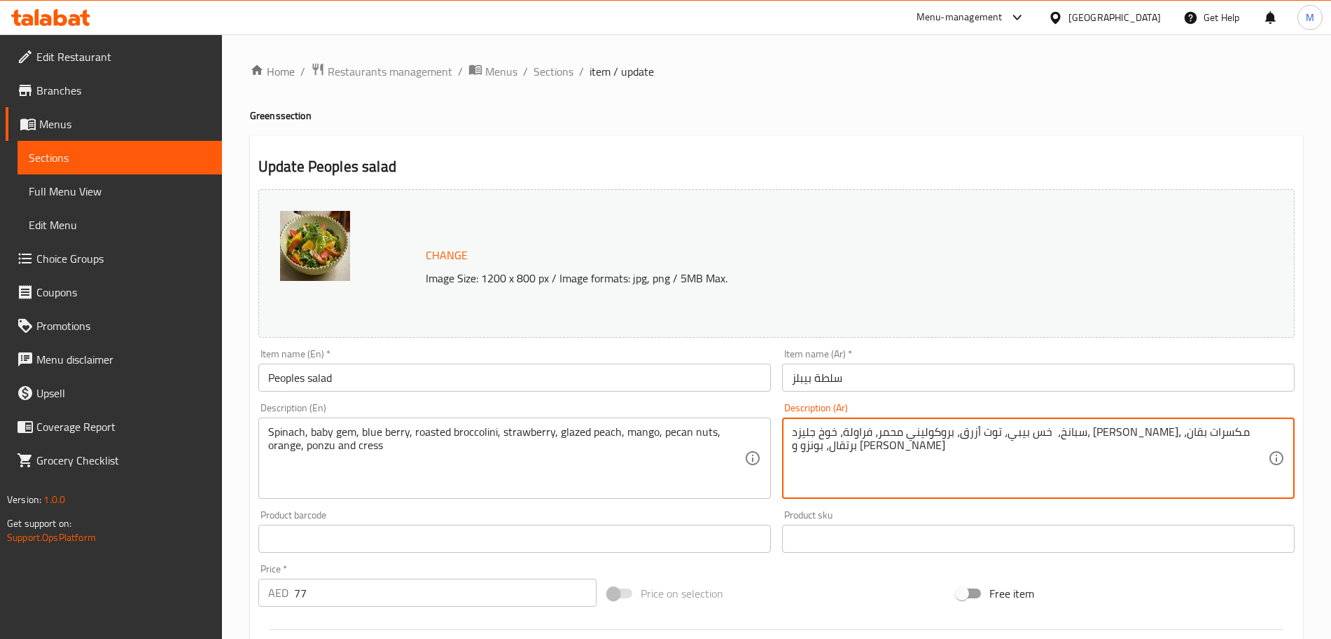
click at [1211, 438] on textarea "سبانخ، خس بيبي، توت أزرق، بروكوليني محمر، فراولة، خوخ جليزد، [PERSON_NAME]، مكس…" at bounding box center [1030, 458] width 476 height 67
click at [1204, 438] on textarea "سبانخ، بيبي، توت أزرق، بروكوليني محمر، فراولة، خوخ جليزد، مانجو، مكسرات بقان، ب…" at bounding box center [1030, 458] width 476 height 67
click at [1217, 435] on textarea "سبانخ، بيبي جيم، توت أزرق، بروكوليني محمر، فراولة، خوخ جليزد، مانجو، مكسرات بقا…" at bounding box center [1030, 458] width 476 height 67
type textarea "سبانخ، بيبي جيم، توت أزرق، بروكوليني محمر، فراولة، خوخ جليزد، مانجو، مكسرات بقا…"
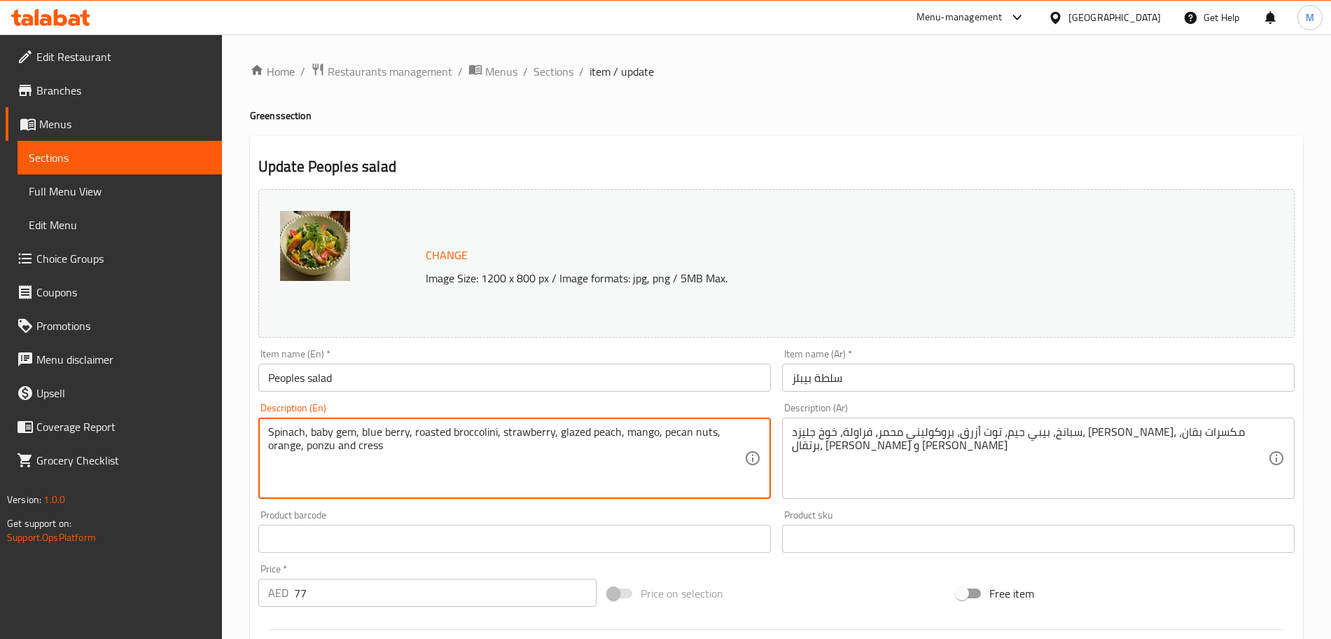
click at [426, 434] on textarea "Spinach, baby gem, blue berry, roasted broccolini, strawberry, glazed peach, ma…" at bounding box center [506, 458] width 476 height 67
click at [512, 439] on textarea "Spinach, baby gem, blue berry, roasted broccolini, strawberry, glazed peach, ma…" at bounding box center [506, 458] width 476 height 67
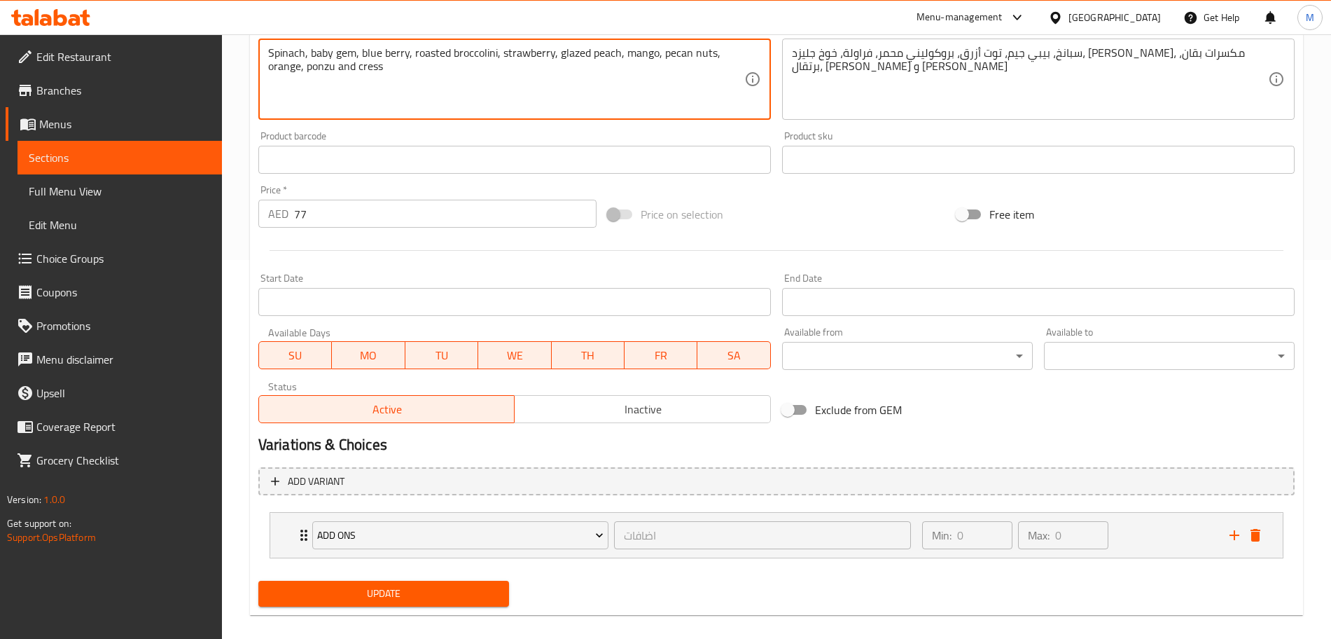
scroll to position [132, 0]
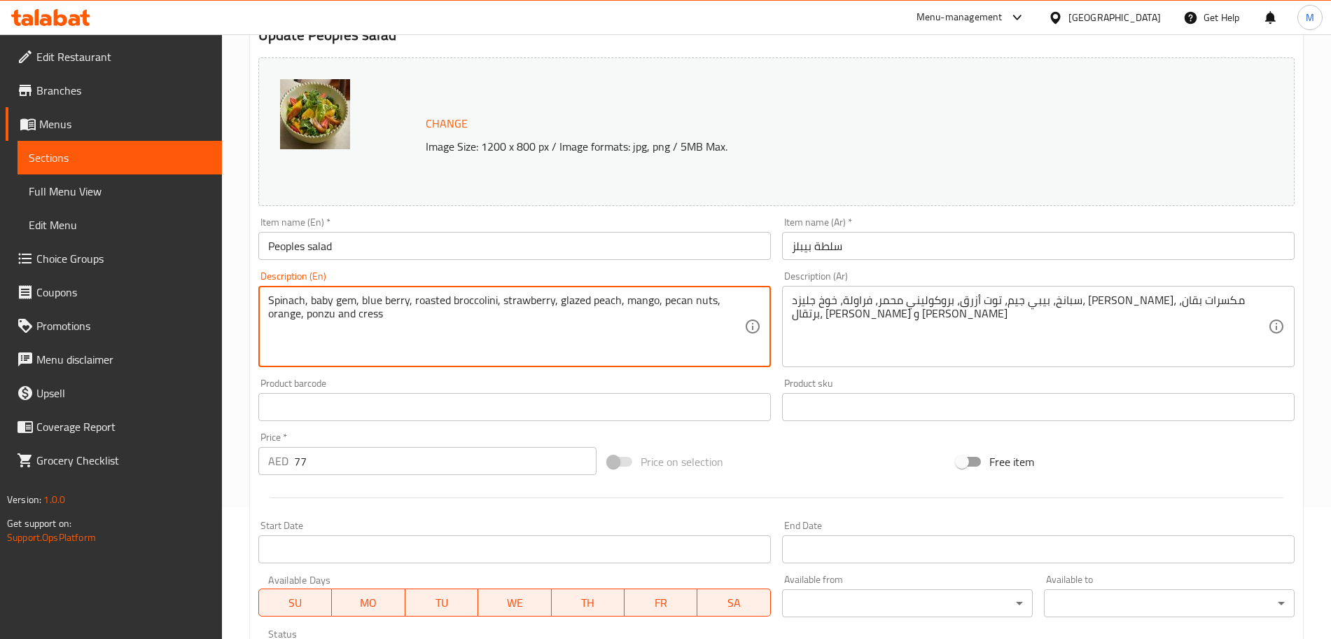
click at [367, 319] on textarea "Spinach, baby gem, blue berry, roasted broccolini, strawberry, glazed peach, ma…" at bounding box center [506, 326] width 476 height 67
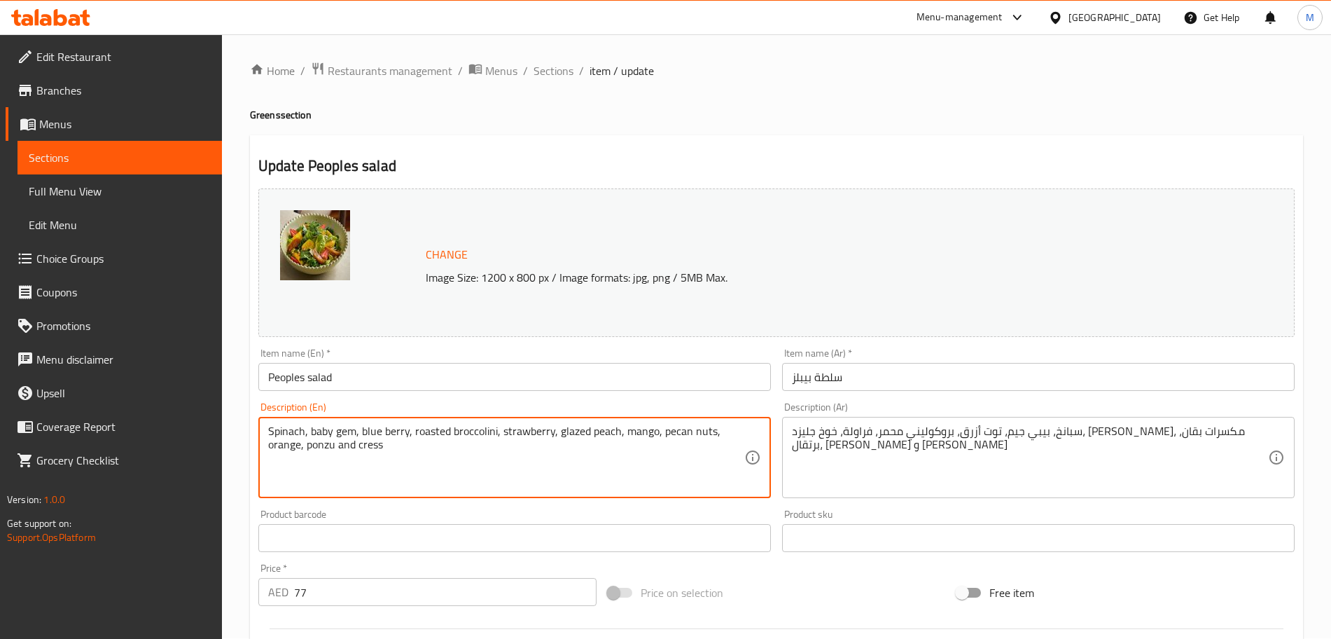
scroll to position [0, 0]
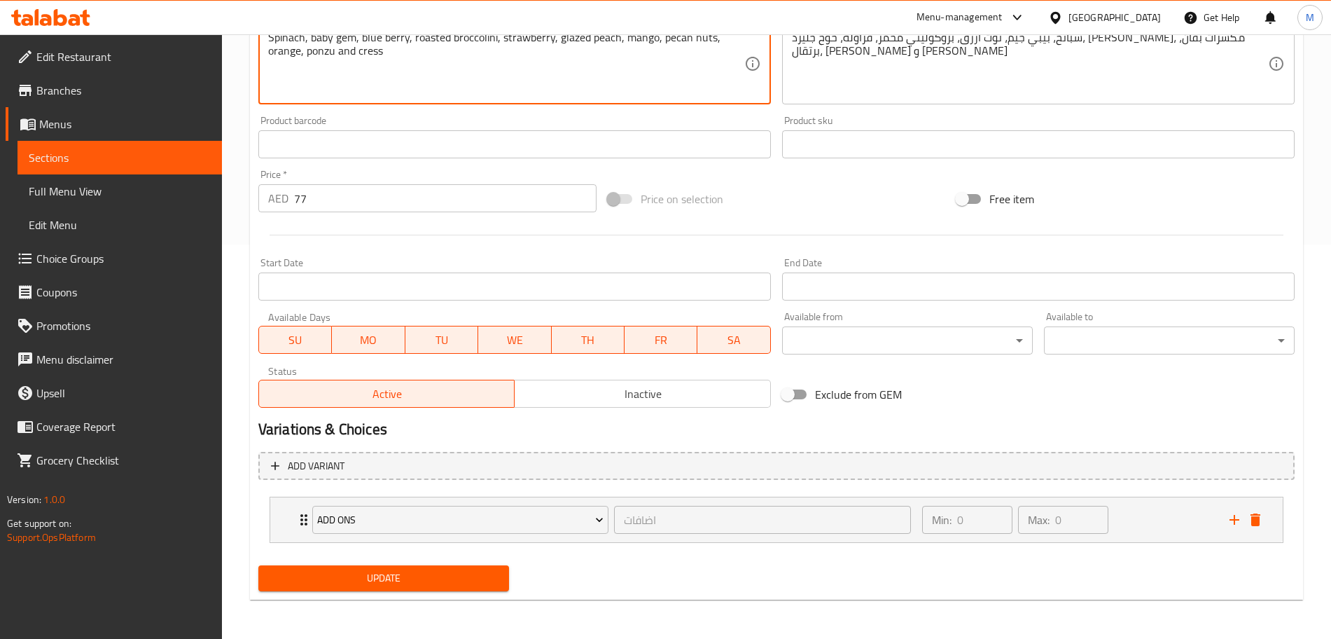
click at [389, 590] on button "Update" at bounding box center [383, 578] width 251 height 26
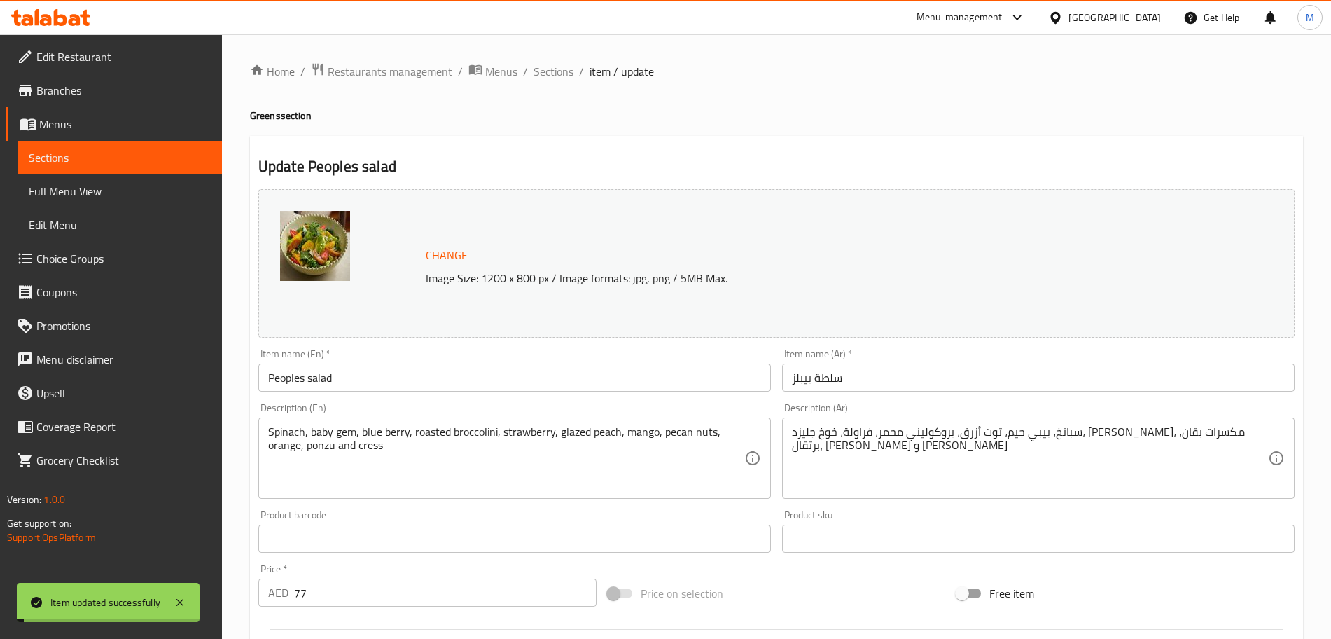
click at [559, 76] on span "Sections" at bounding box center [554, 71] width 40 height 17
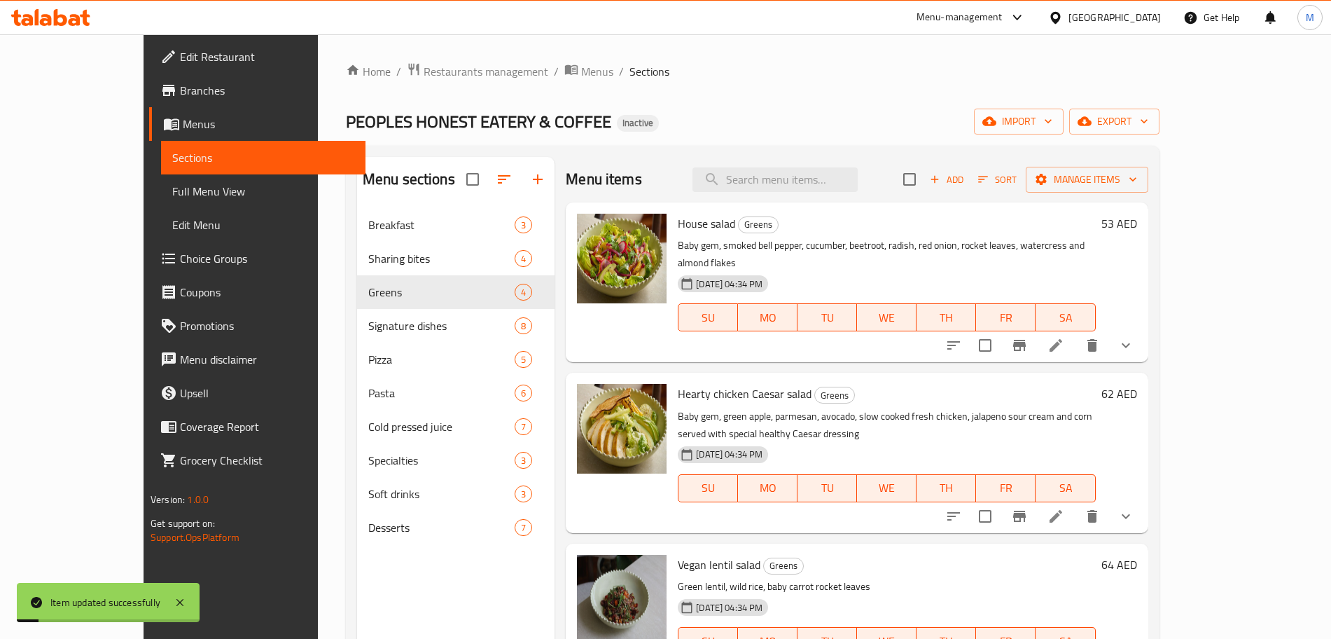
click at [881, 200] on div "Menu items Add Sort Manage items" at bounding box center [857, 180] width 582 height 46
click at [877, 193] on div "Menu items Add Sort Manage items" at bounding box center [857, 180] width 582 height 46
click at [858, 177] on input "search" at bounding box center [774, 179] width 165 height 25
paste input "Mediterranean seabass"
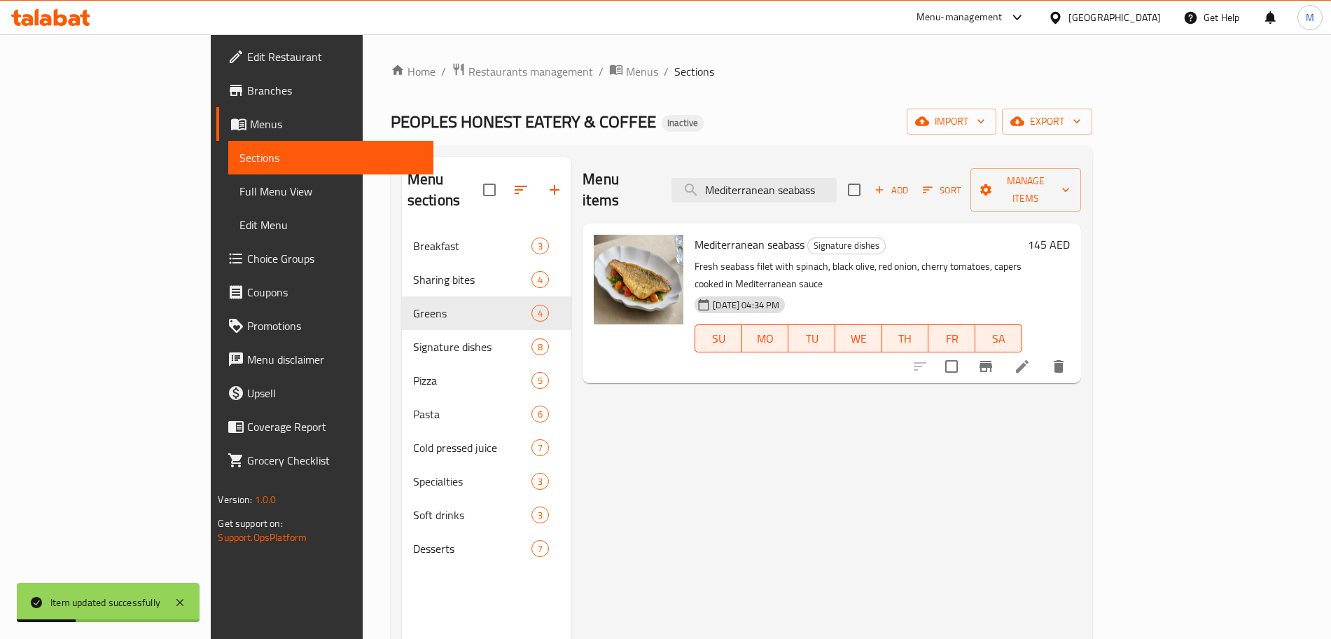
type input "Mediterranean seabass"
click at [1042, 354] on li at bounding box center [1022, 366] width 39 height 25
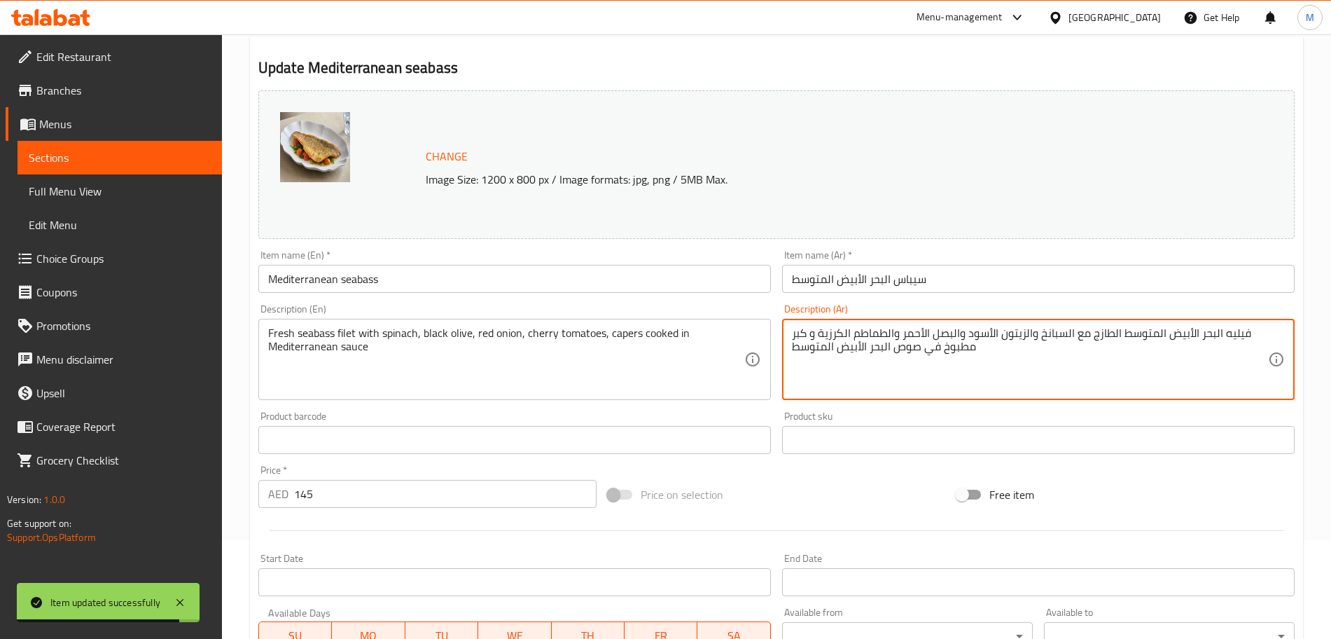
scroll to position [371, 0]
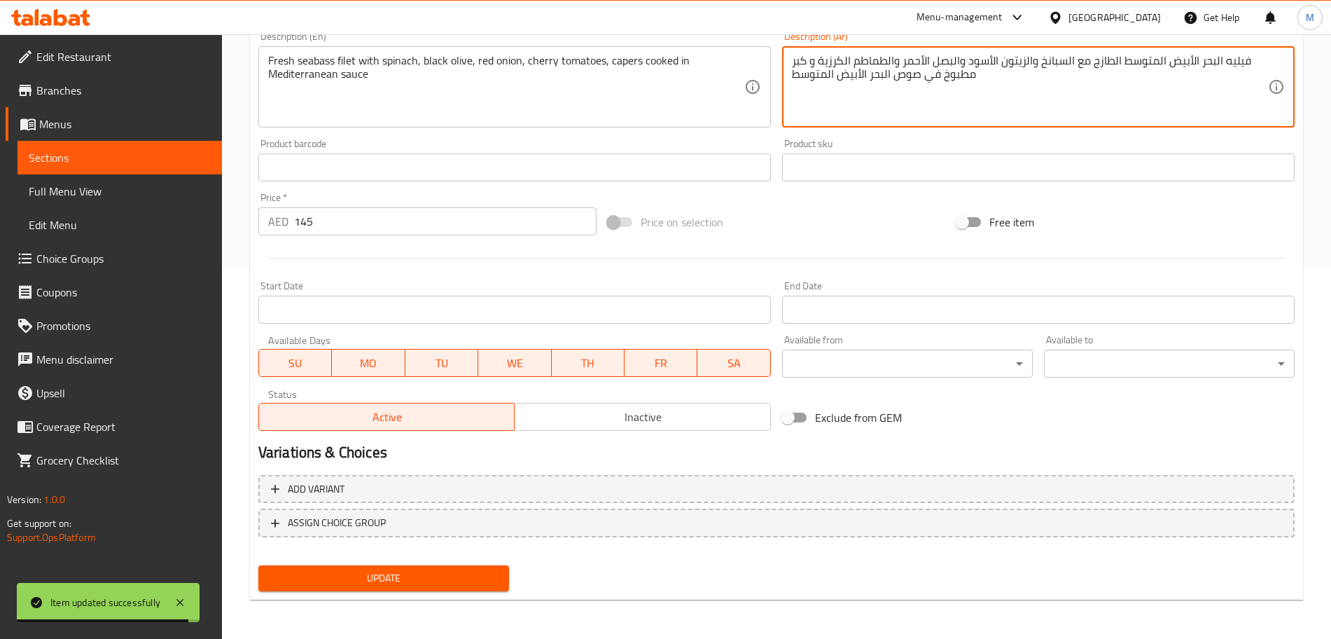
type textarea "فيليه البحر الأبيض المتوسط الطازج مع السبانخ والزيتون الأسود والبصل الأحمر والط…"
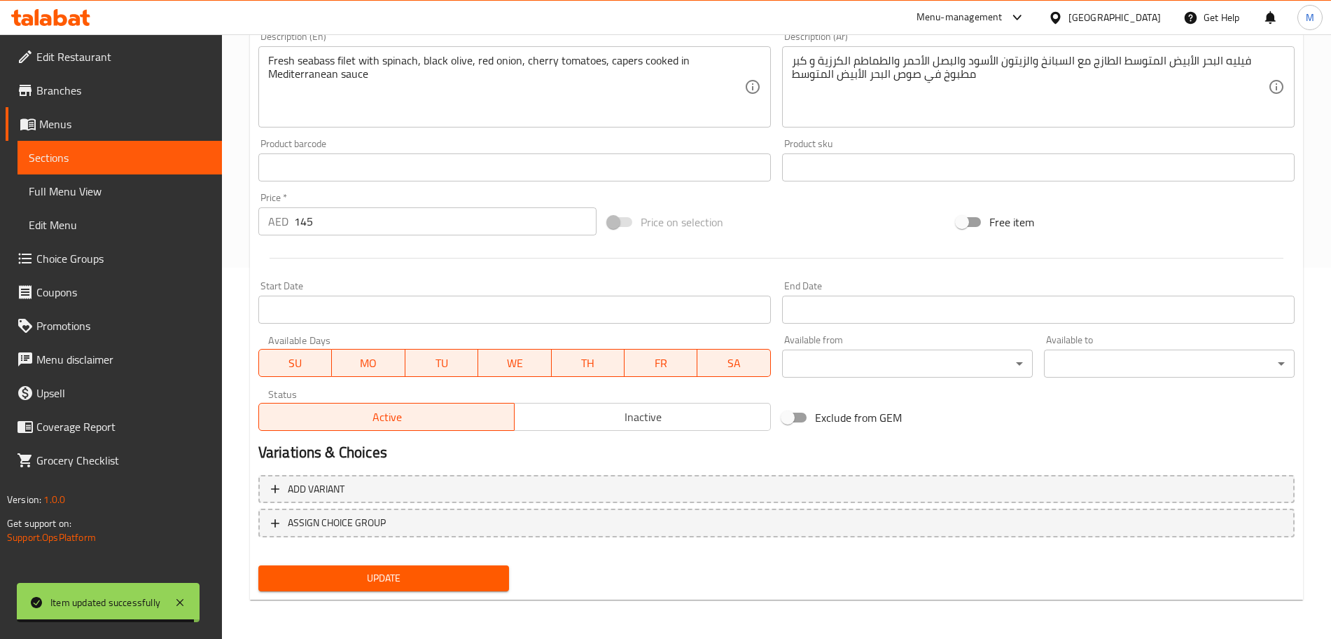
click at [454, 594] on div "Update" at bounding box center [384, 577] width 262 height 37
click at [451, 586] on span "Update" at bounding box center [384, 578] width 228 height 18
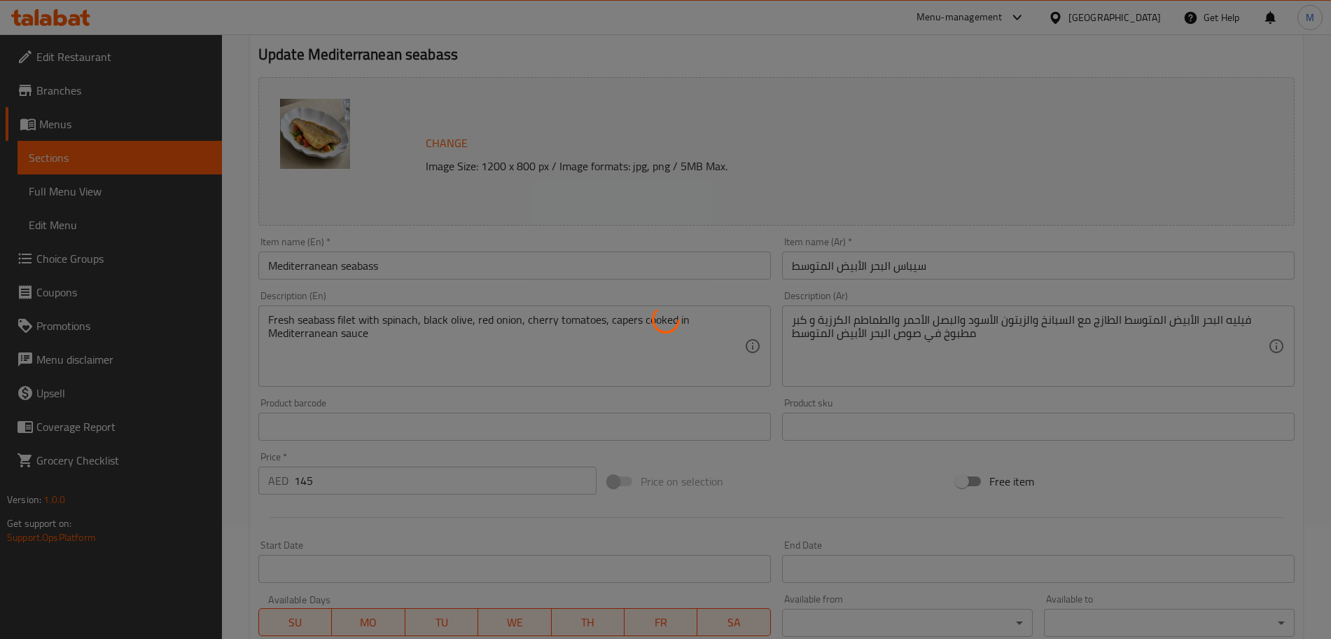
scroll to position [0, 0]
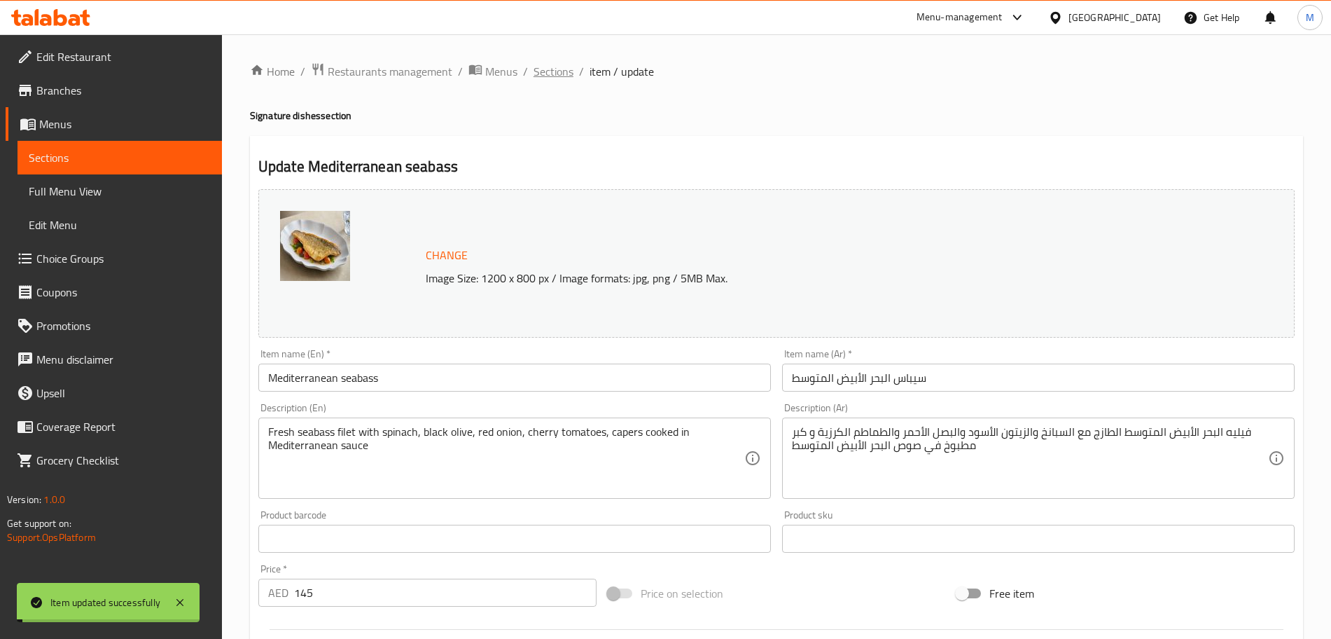
click at [558, 73] on span "Sections" at bounding box center [554, 71] width 40 height 17
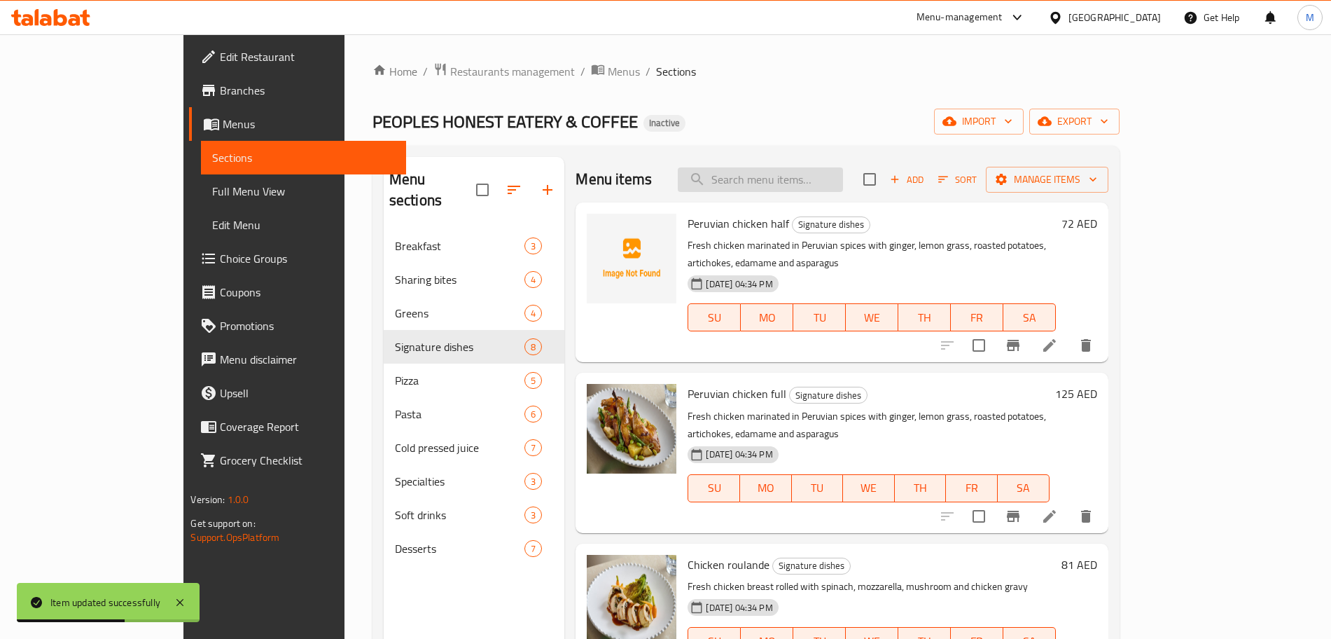
click at [832, 186] on input "search" at bounding box center [760, 179] width 165 height 25
paste input "Pistachio crusted salmon"
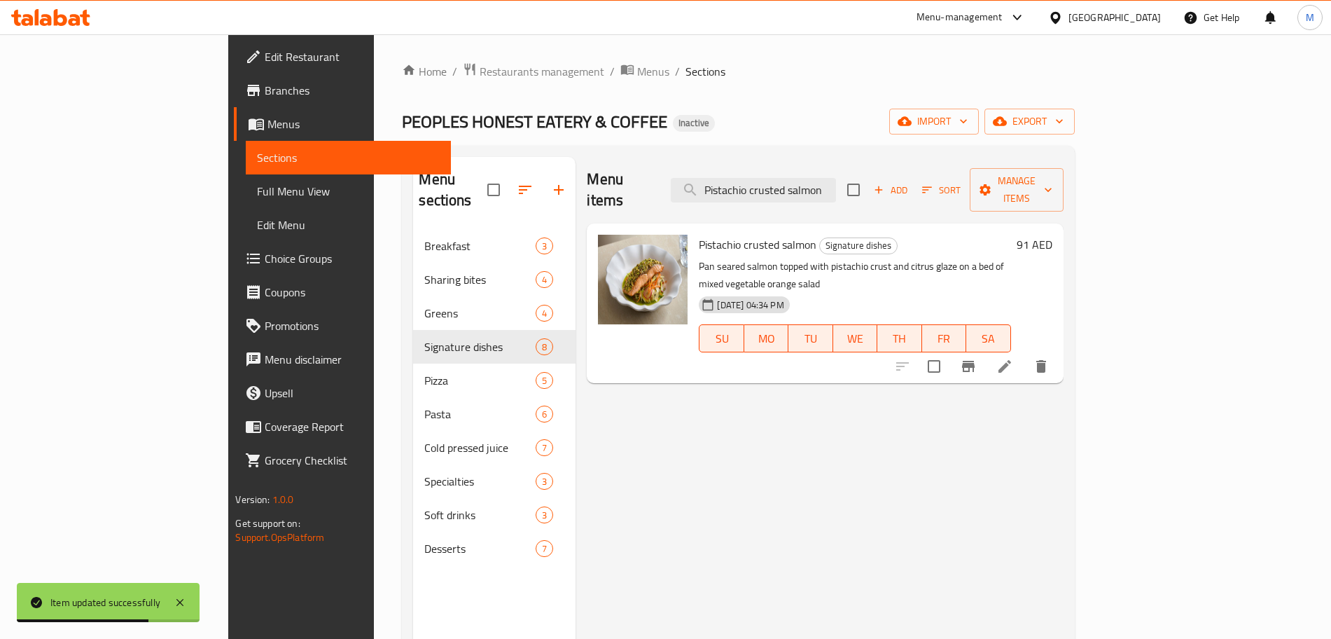
type input "Pistachio crusted salmon"
click at [1013, 358] on icon at bounding box center [1004, 366] width 17 height 17
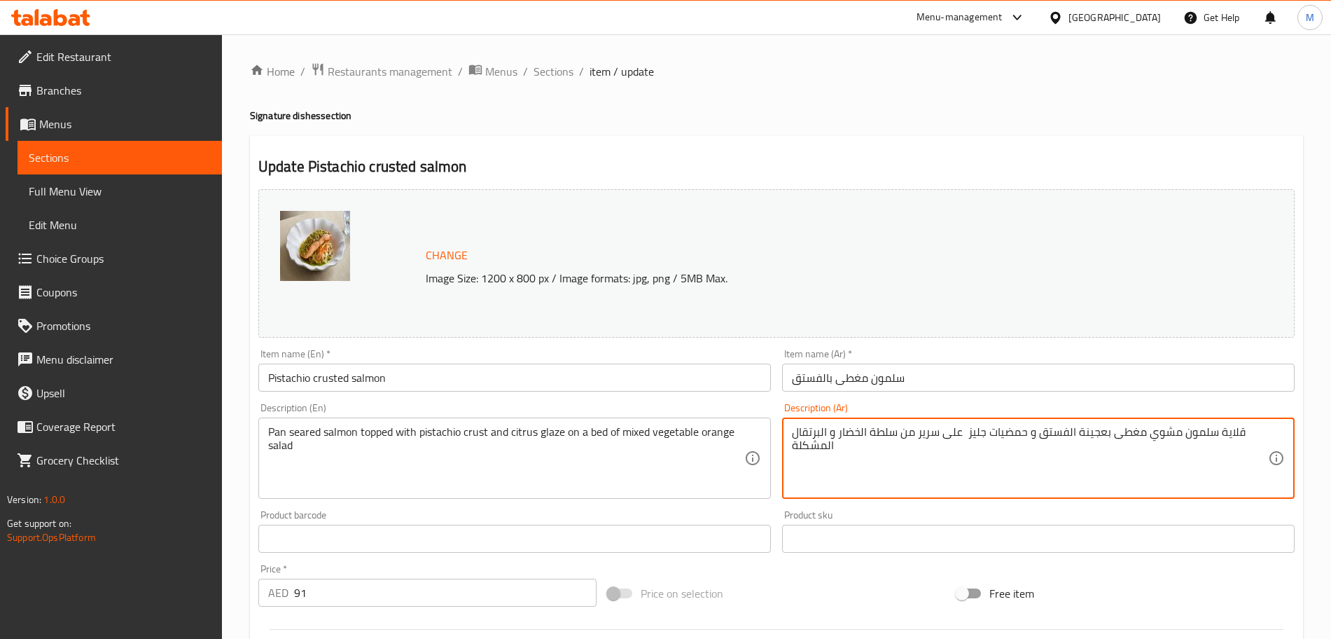
click at [928, 431] on textarea "قلاية سلمون مشوي مغطى بعجينة الفستق و حمضيات جليز على سرير من سلطة الخضار و الب…" at bounding box center [1030, 458] width 476 height 67
type textarea "قلاية سلمون مشوي مغطى بعجينة الفستق و حمضيات جليز على طبقة من سلطة الخضار و الب…"
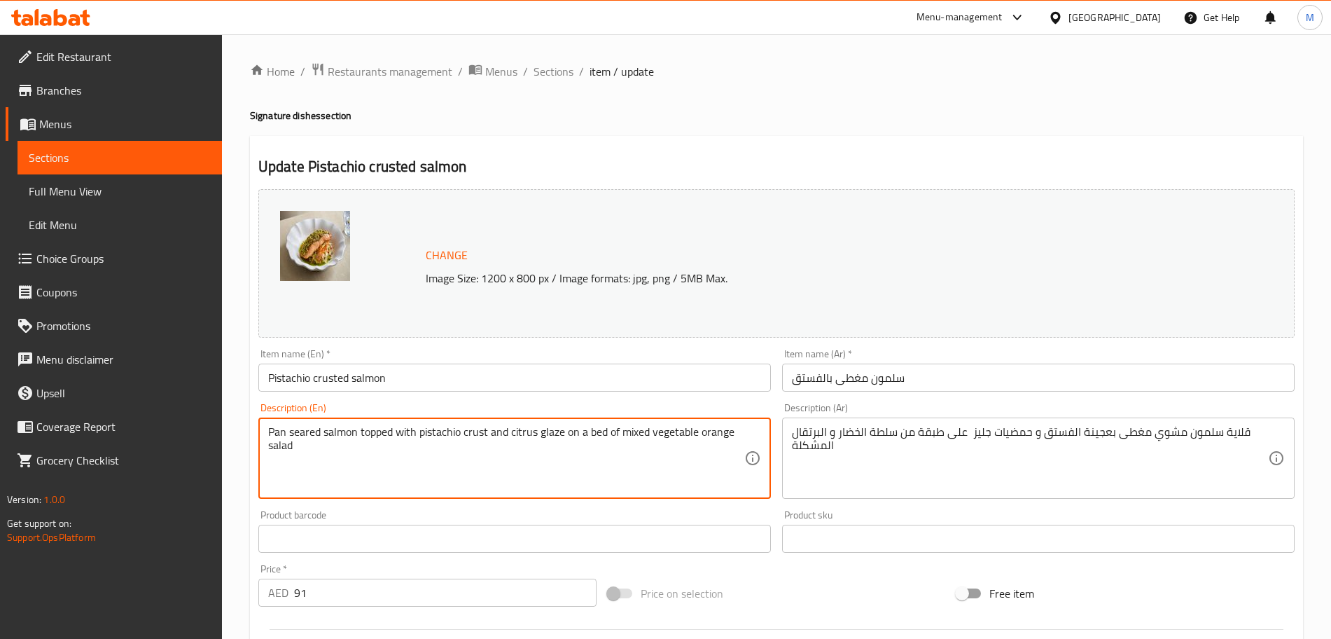
click at [601, 428] on textarea "Pan seared salmon topped with pistachio crust and citrus glaze on a bed of mixe…" at bounding box center [506, 458] width 476 height 67
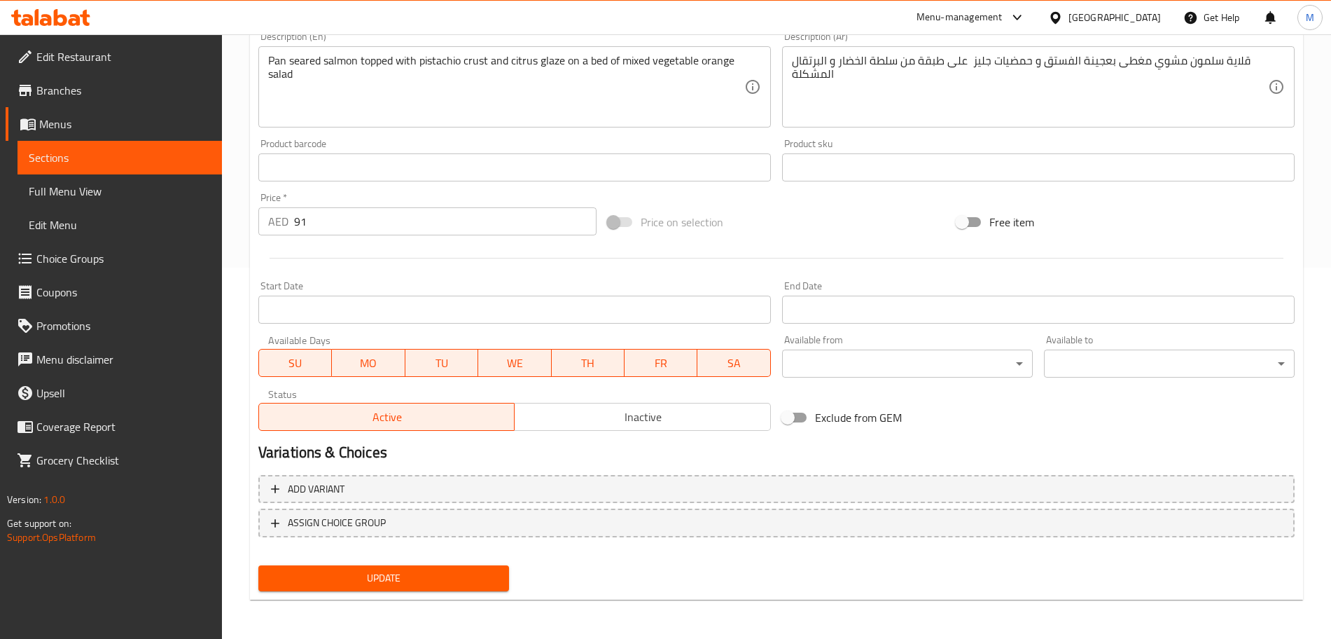
click at [465, 576] on span "Update" at bounding box center [384, 578] width 228 height 18
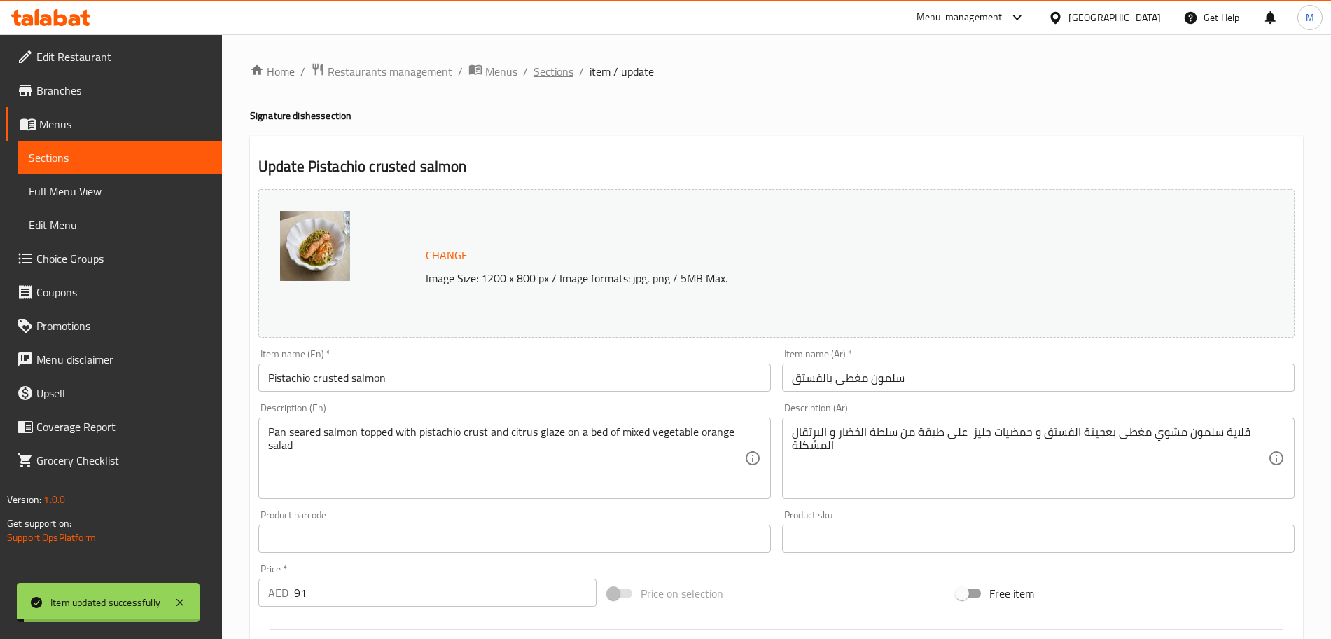
click at [538, 74] on span "Sections" at bounding box center [554, 71] width 40 height 17
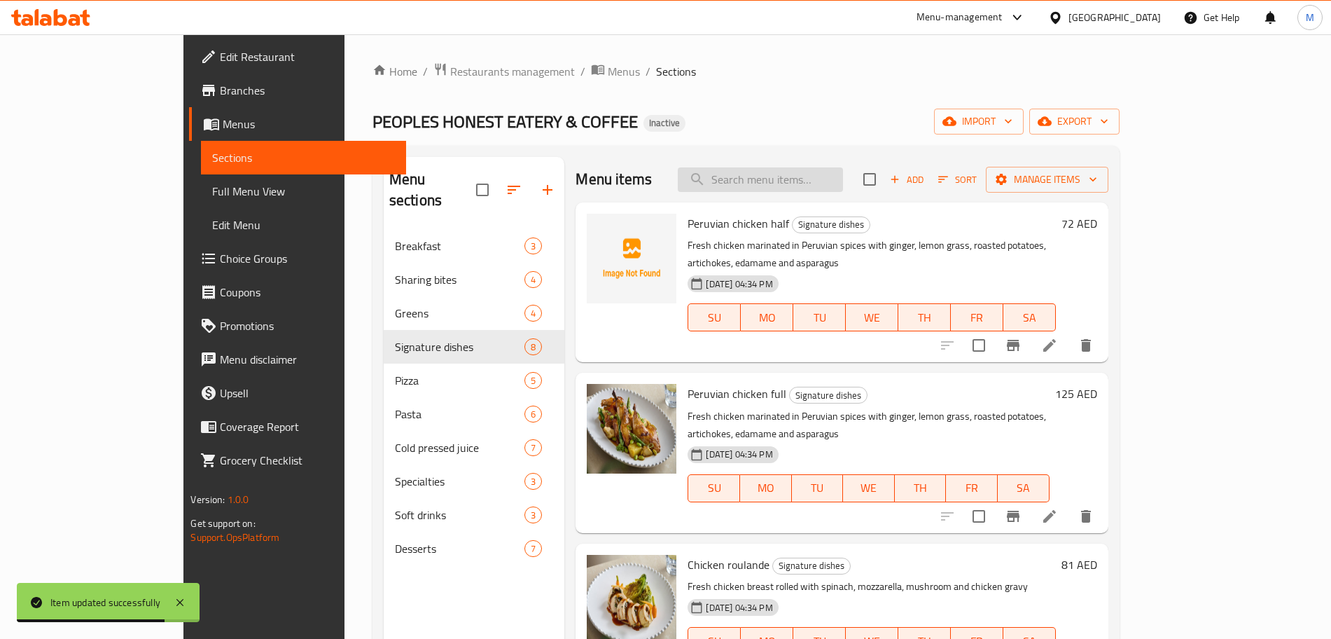
click at [832, 173] on input "search" at bounding box center [760, 179] width 165 height 25
paste input "The real Italian pepperoni"
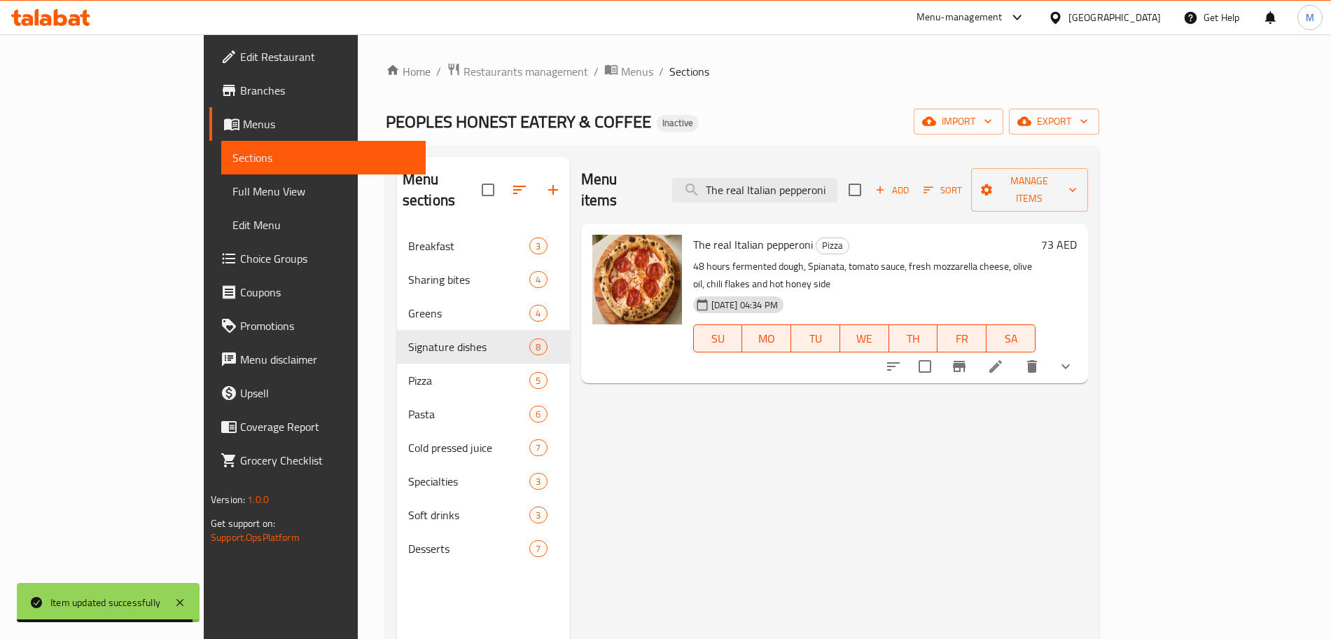
type input "The real Italian pepperoni"
click at [1015, 354] on li at bounding box center [995, 366] width 39 height 25
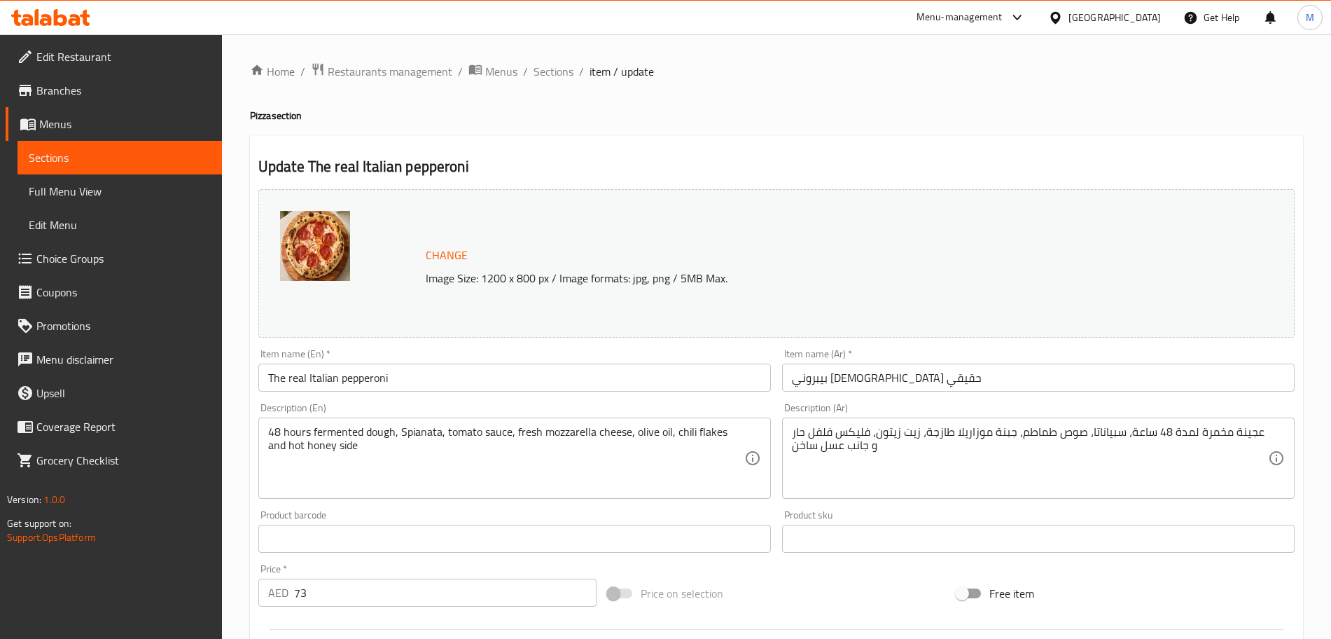
click at [804, 377] on input "بيبروني [DEMOGRAPHIC_DATA] حقيقي" at bounding box center [1038, 377] width 513 height 28
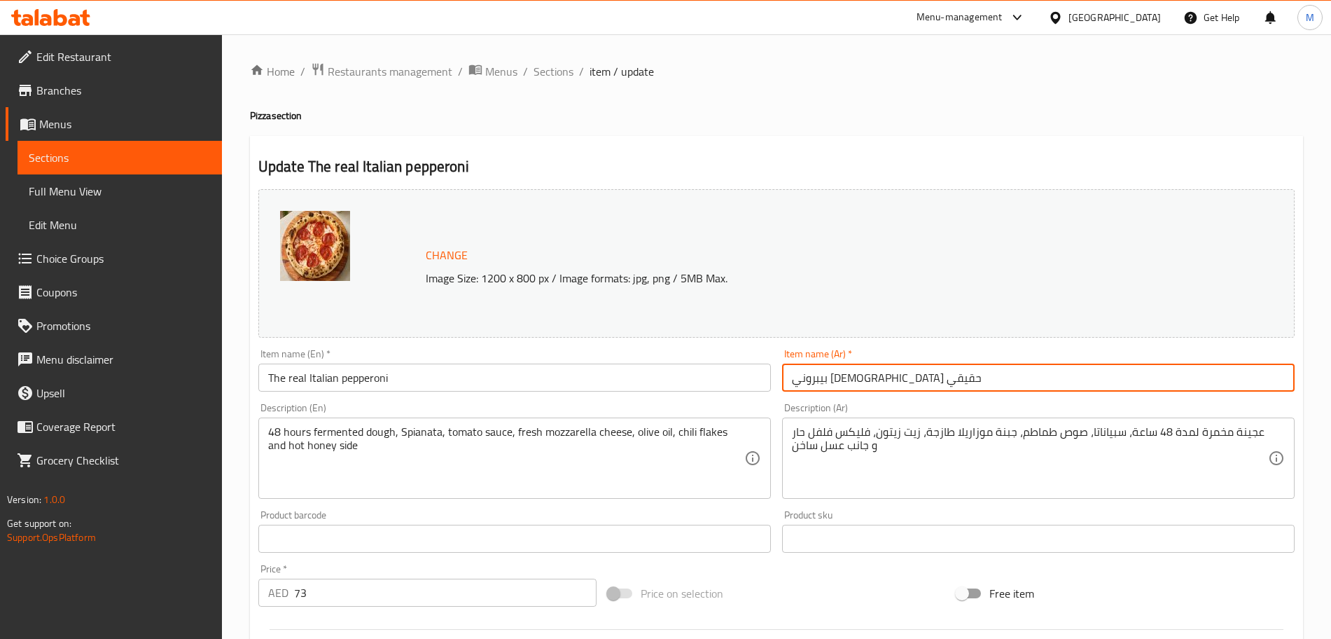
click at [804, 377] on input "بيبروني [DEMOGRAPHIC_DATA] حقيقي" at bounding box center [1038, 377] width 513 height 28
click at [788, 379] on input "بيبروني إيطالي" at bounding box center [1038, 377] width 513 height 28
type input "ذا ريل بيبروني إيطالي"
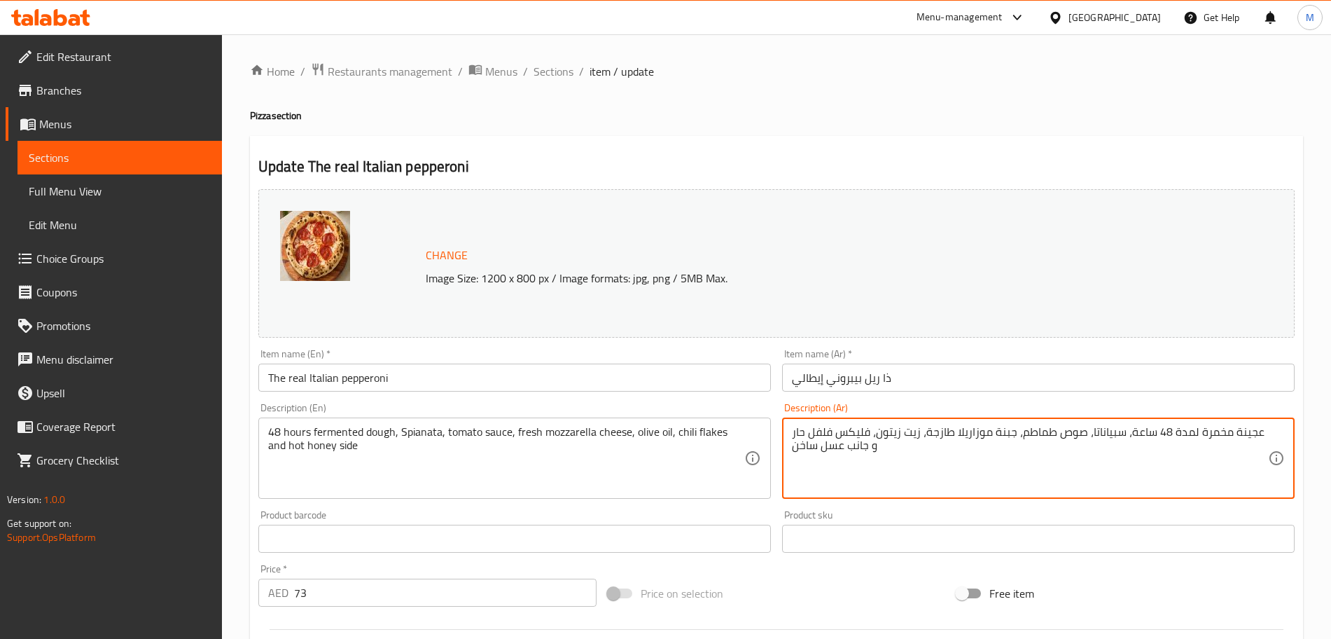
click at [858, 433] on textarea "عجينة مخمرة لمدة 48 ساعة، سبياناتا، صوص طماطم، جبنة موزاريلا طازجة، زيت زيتون، …" at bounding box center [1030, 458] width 476 height 67
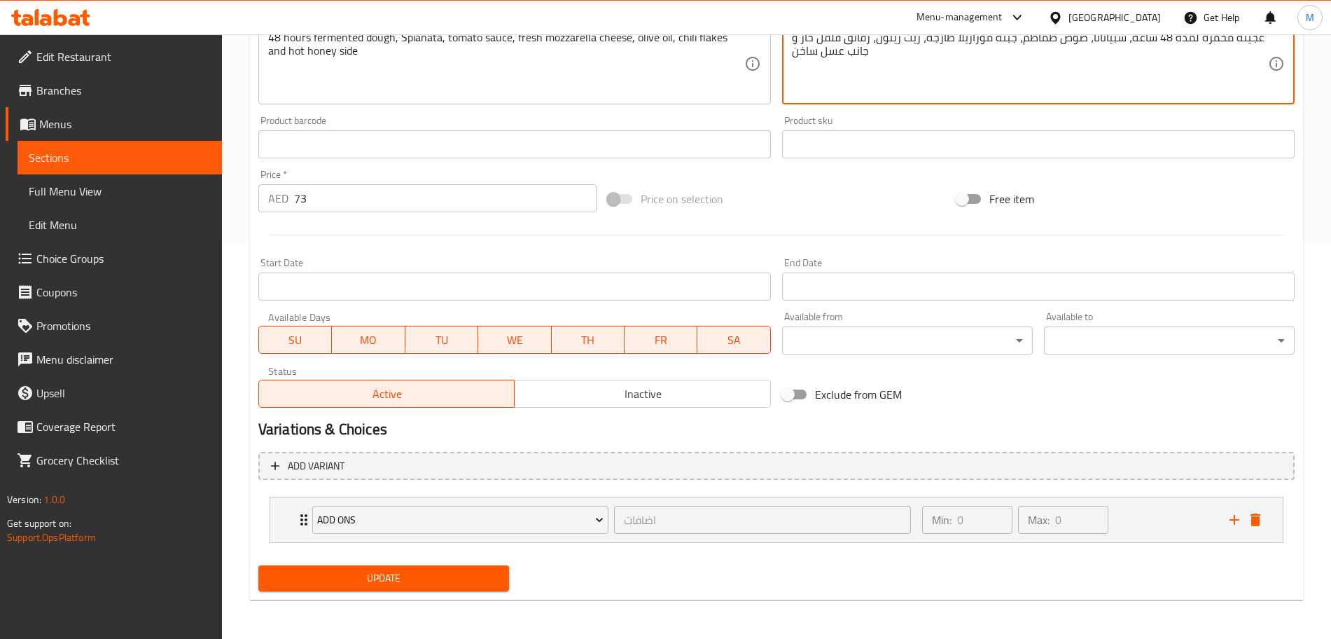
type textarea "عجينة مخمرة لمدة 48 ساعة، سبياناتا، صوص طماطم، جبنة موزاريلا طازجة، زيت زيتون، …"
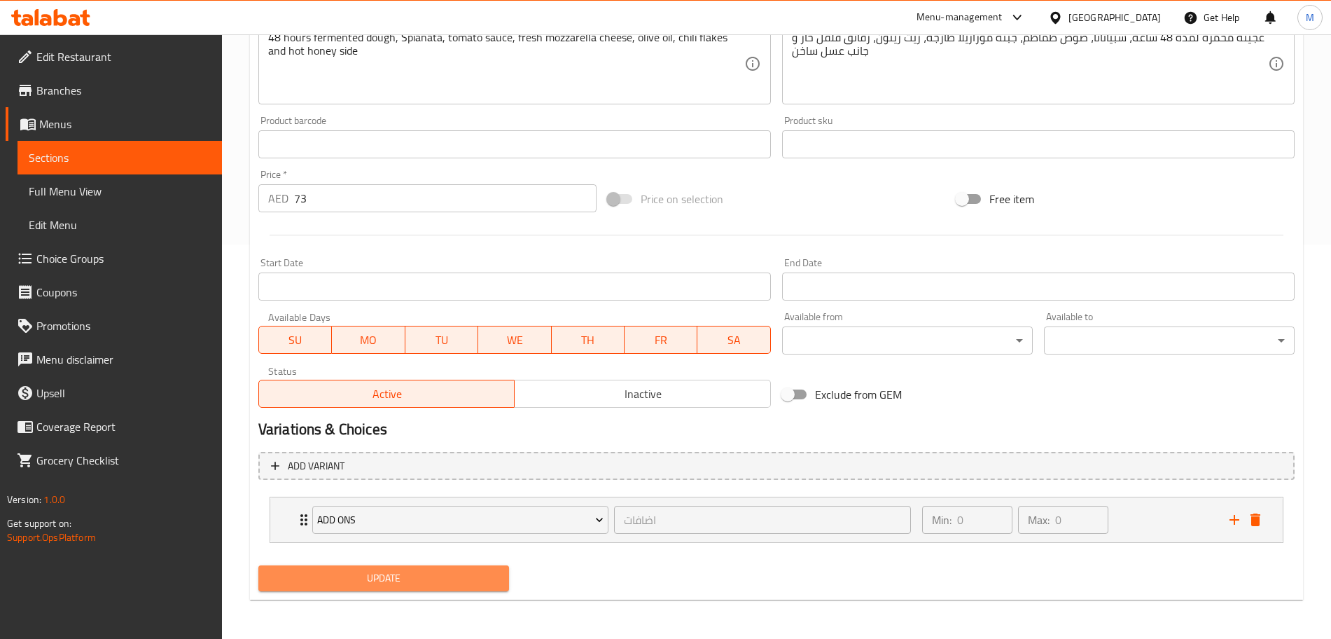
click at [393, 578] on span "Update" at bounding box center [384, 578] width 228 height 18
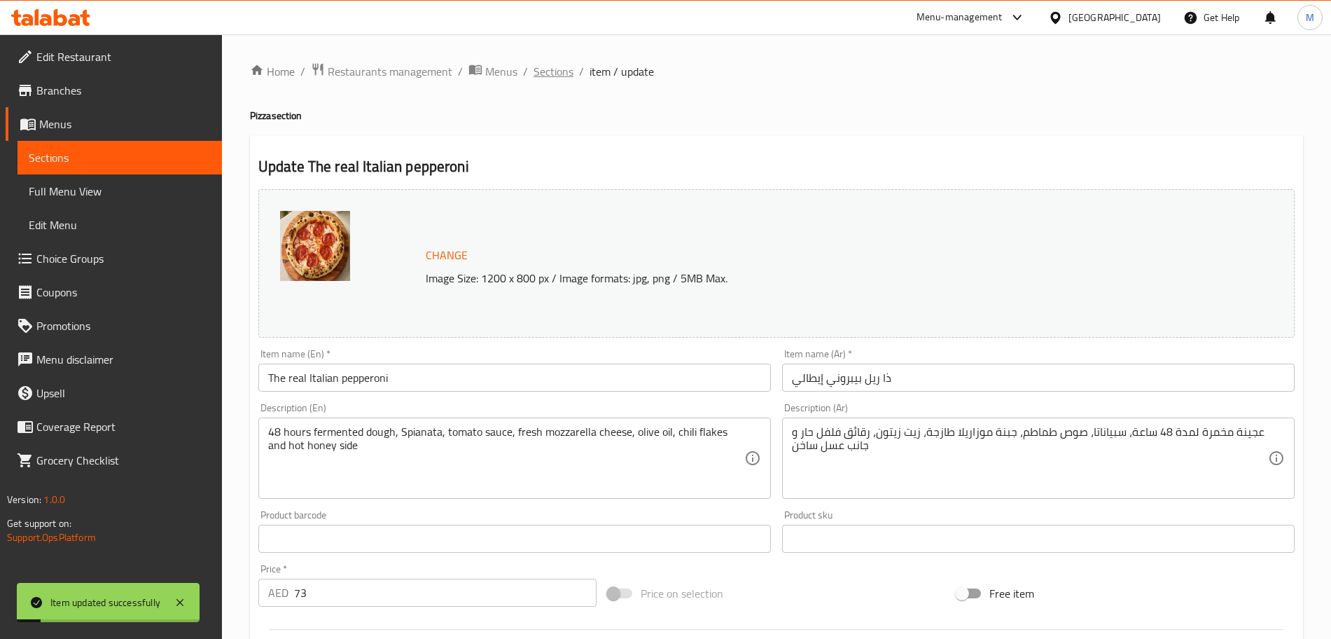
click at [568, 74] on span "Sections" at bounding box center [554, 71] width 40 height 17
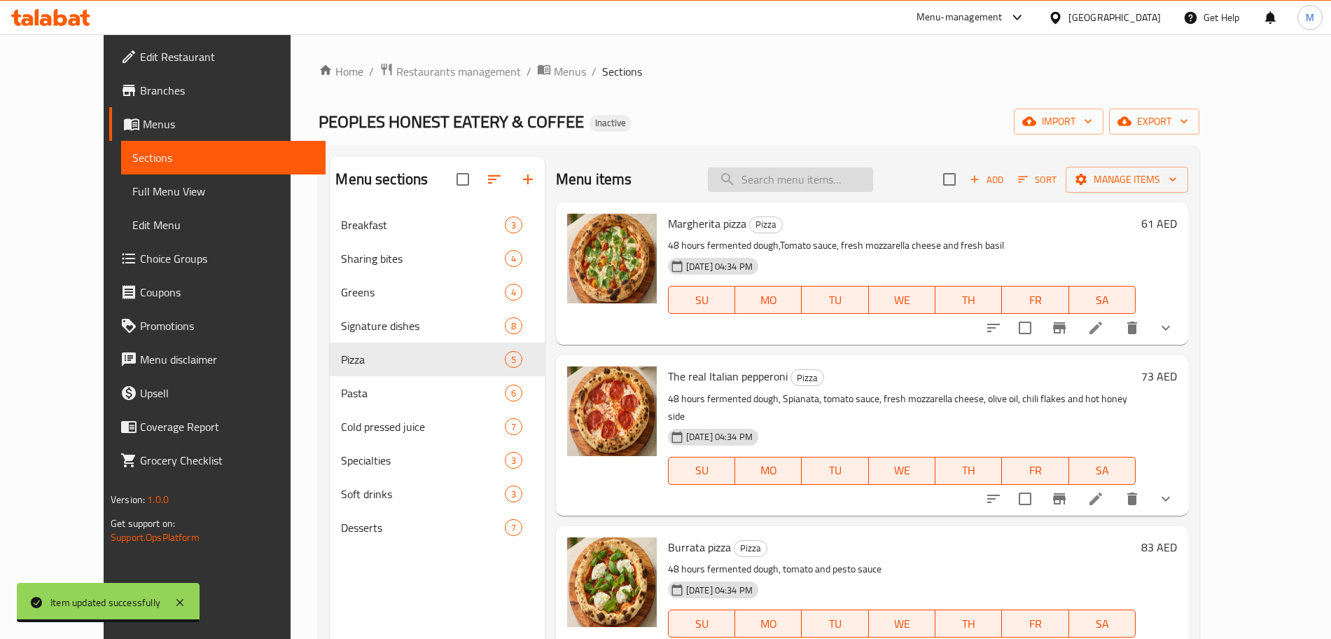
click at [767, 190] on input "search" at bounding box center [790, 179] width 165 height 25
paste input "48 hours fermented dough, fondue, fresh mozzarella cheese, truffle paste, truff…"
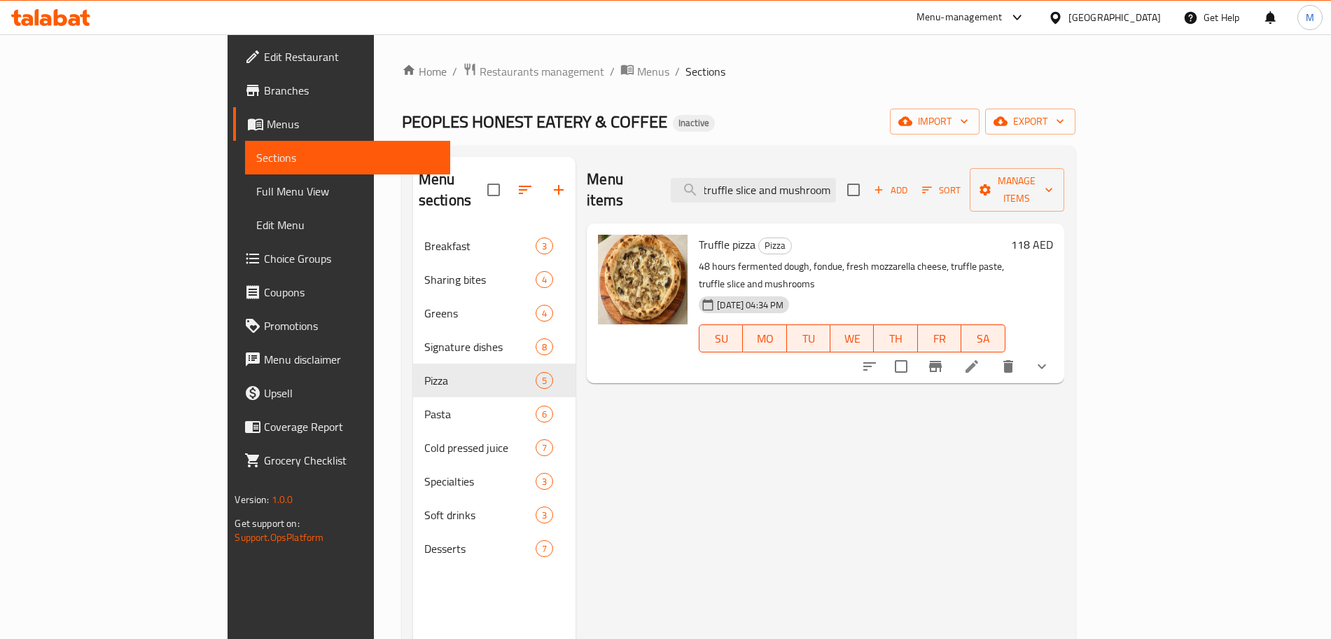
type input "48 hours fermented dough, fondue, fresh mozzarella cheese, truffle paste, truff…"
click at [991, 354] on li at bounding box center [971, 366] width 39 height 25
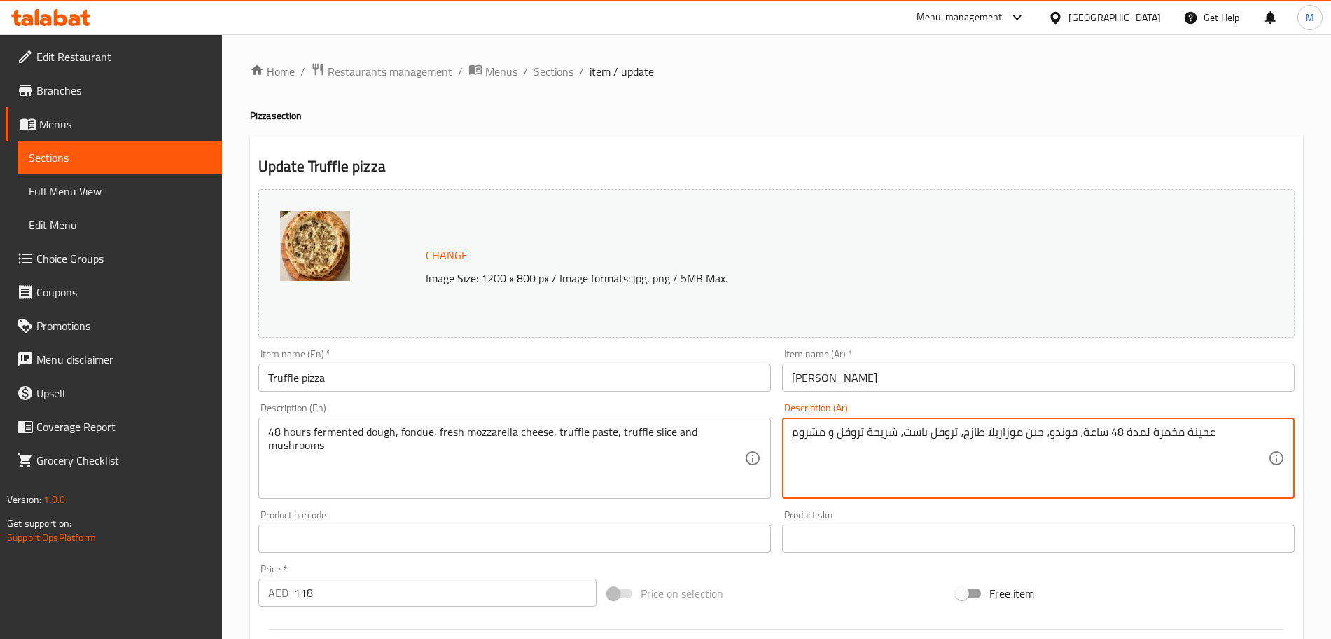
click at [914, 430] on textarea "عجينة مخمرة لمدة 48 ساعة، فوندو، جبن موزاريلا طازج، تروفل باست، شريحة تروفل و م…" at bounding box center [1030, 458] width 476 height 67
click at [931, 435] on textarea "عجينة مخمرة لمدة 48 ساعة، فوندو، جبن موزاريلا طازج، تروفل، شريحة تروفل و مشروم" at bounding box center [1030, 458] width 476 height 67
click at [931, 430] on textarea "عجينة مخمرة لمدة 48 ساعة، فوندو، جبن موزاريلا طازج، تروفل، شريحة تروفل و مشروم" at bounding box center [1030, 458] width 476 height 67
type textarea "عجينة مخمرة لمدة 48 ساعة، فوندو، جبن موزاريلا طازج، معجون تروفل، شريحة تروفل و …"
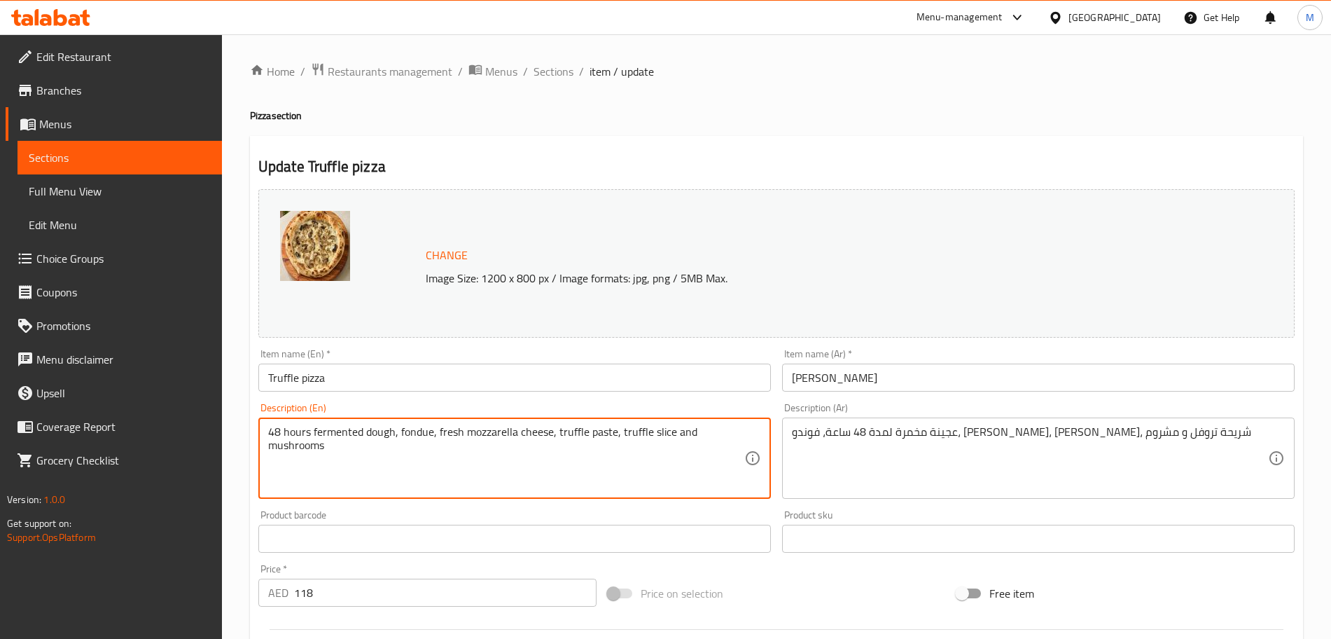
click at [606, 438] on textarea "48 hours fermented dough, fondue, fresh mozzarella cheese, truffle paste, truff…" at bounding box center [506, 458] width 476 height 67
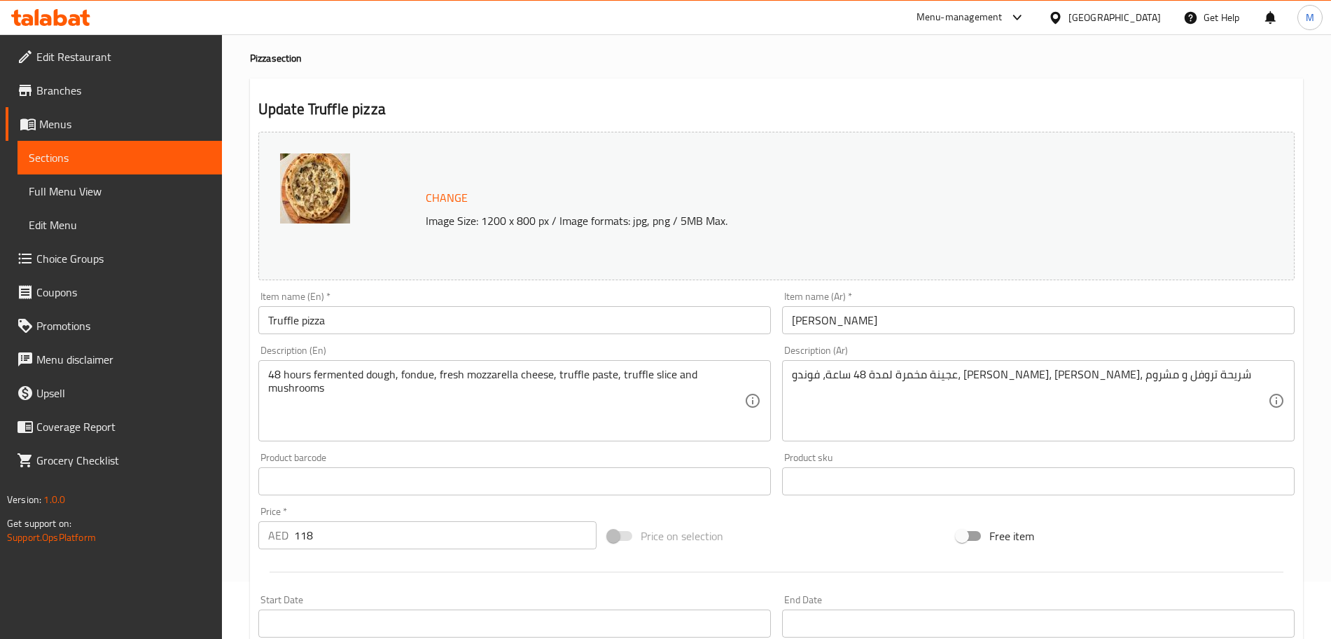
scroll to position [394, 0]
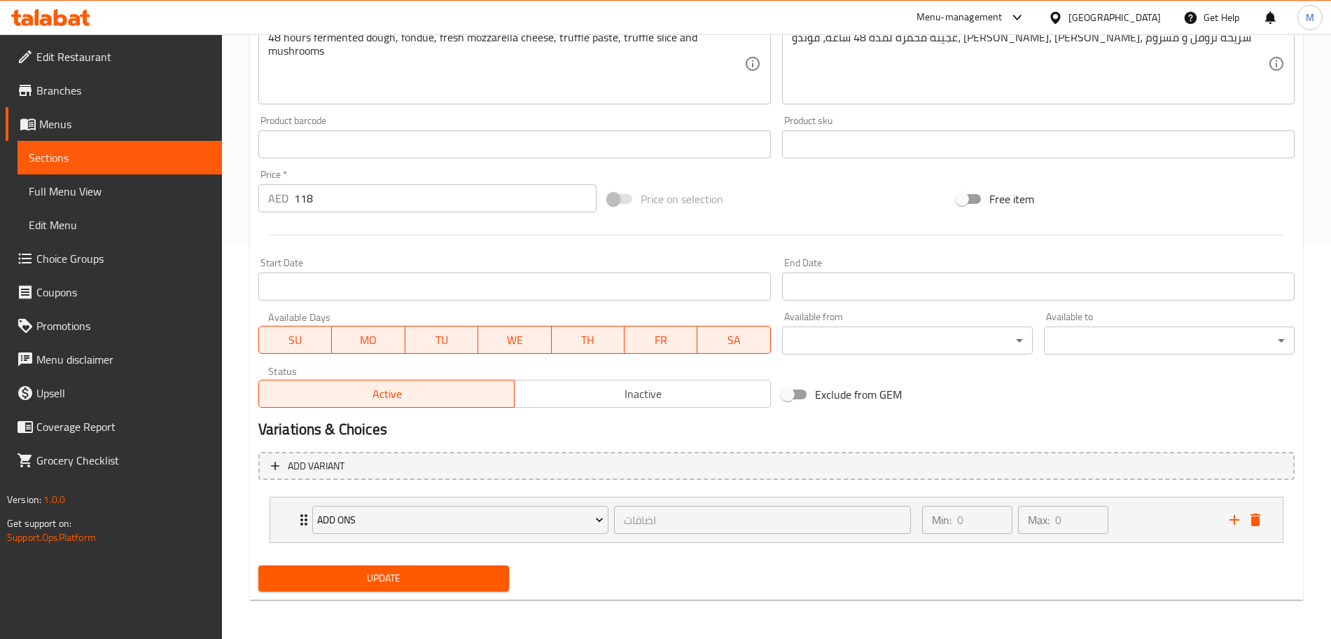
click at [391, 565] on button "Update" at bounding box center [383, 578] width 251 height 26
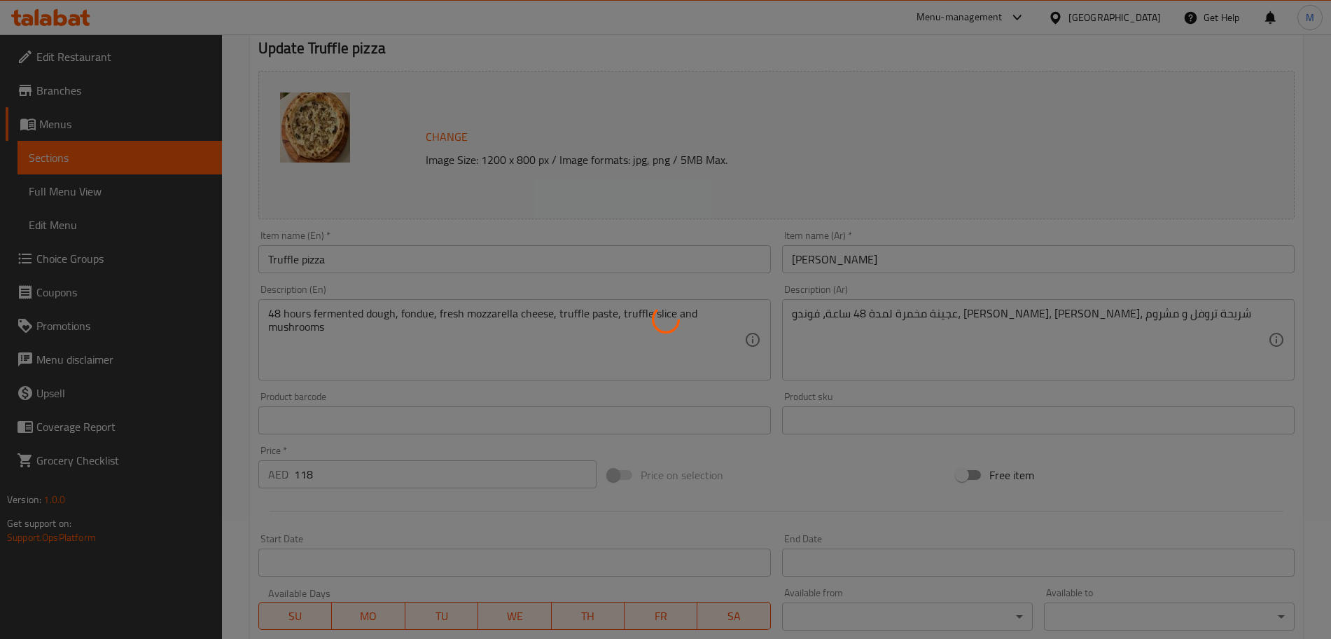
scroll to position [0, 0]
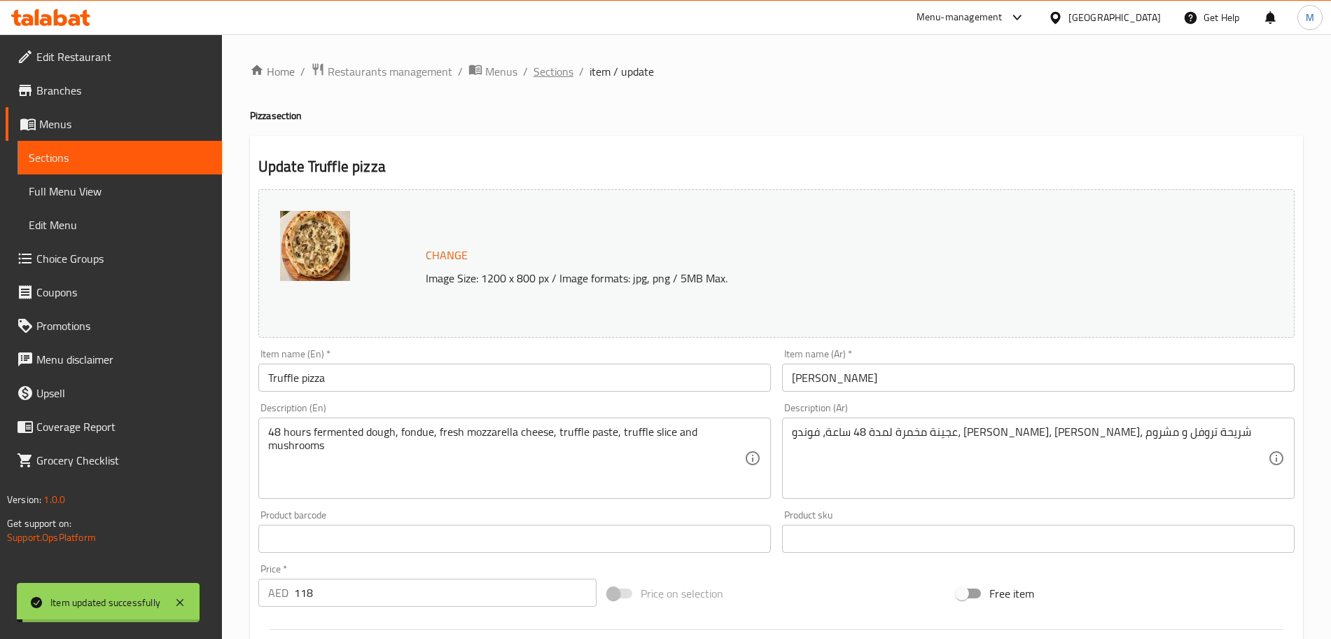
click at [561, 72] on span "Sections" at bounding box center [554, 71] width 40 height 17
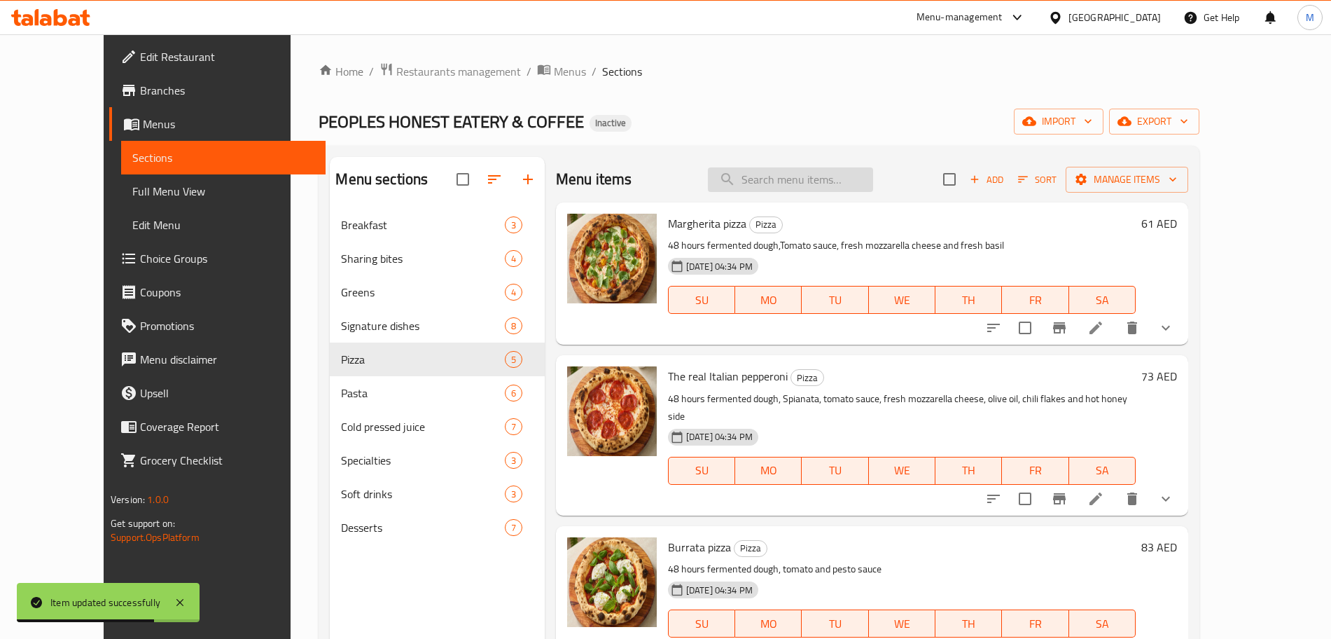
click at [855, 173] on input "search" at bounding box center [790, 179] width 165 height 25
paste input "The vegan pizza"
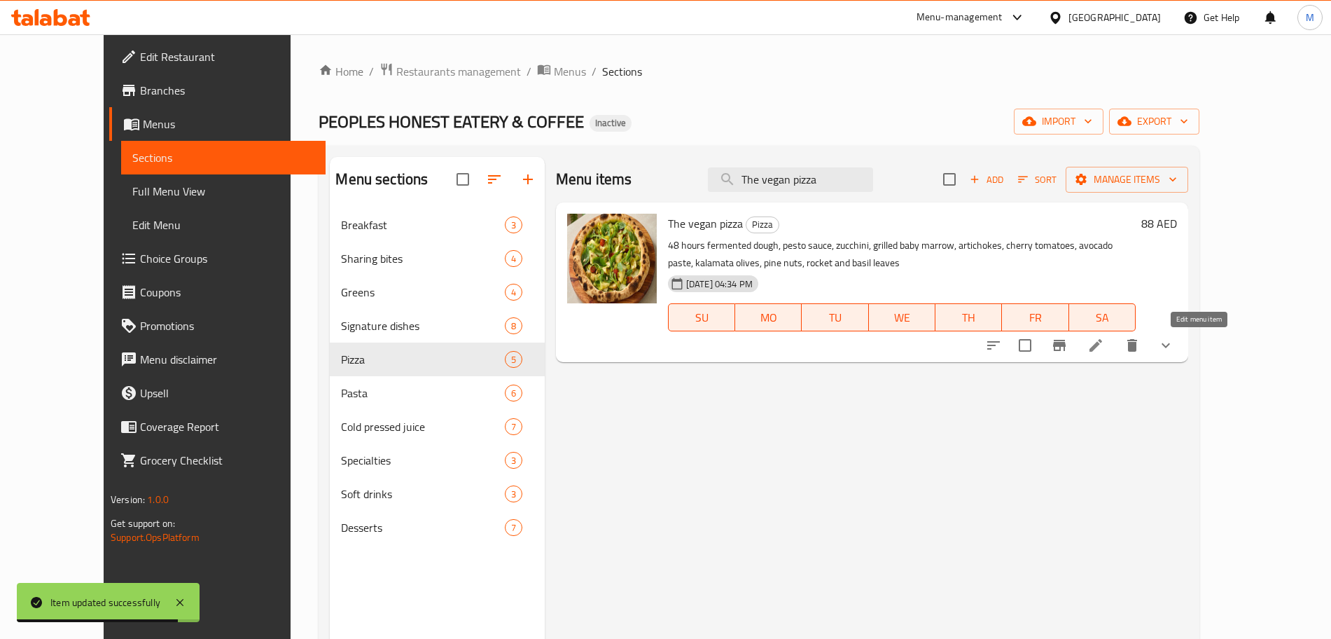
type input "The vegan pizza"
click at [1102, 349] on icon at bounding box center [1095, 345] width 13 height 13
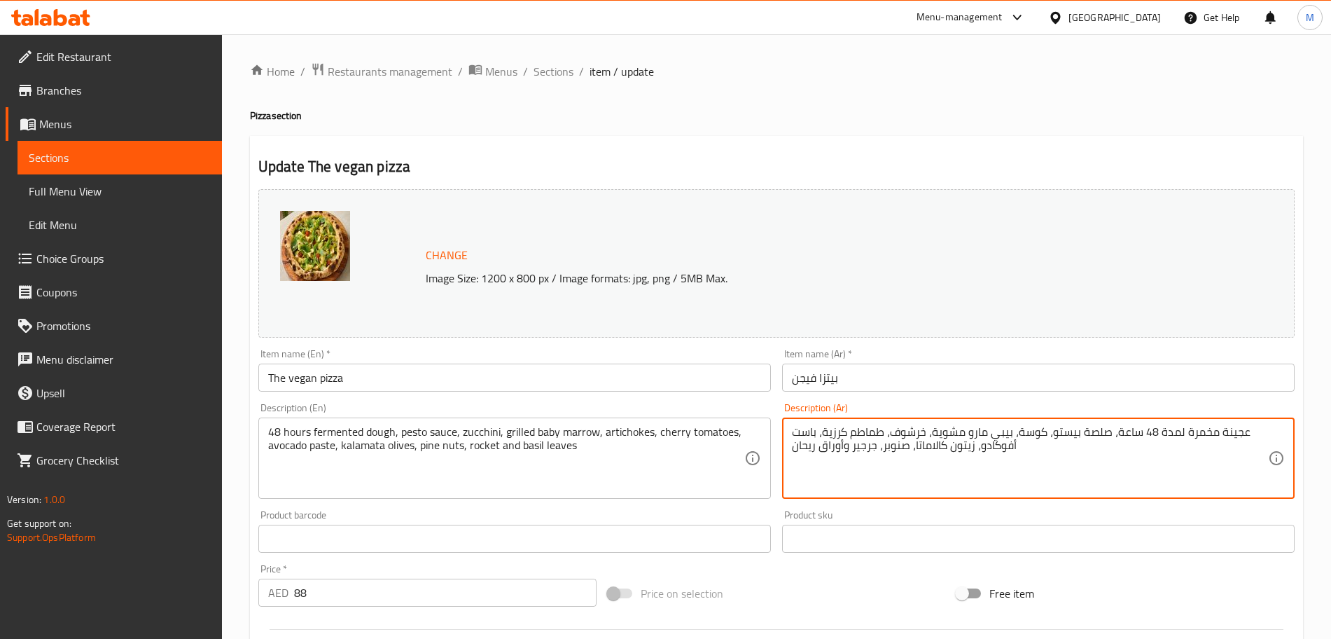
click at [810, 433] on textarea "عجينة مخمرة لمدة 48 ساعة، صلصة بيستو، كوسة، بيبي مارو مشوية، خرشوف، طماطم كرزية…" at bounding box center [1030, 458] width 476 height 67
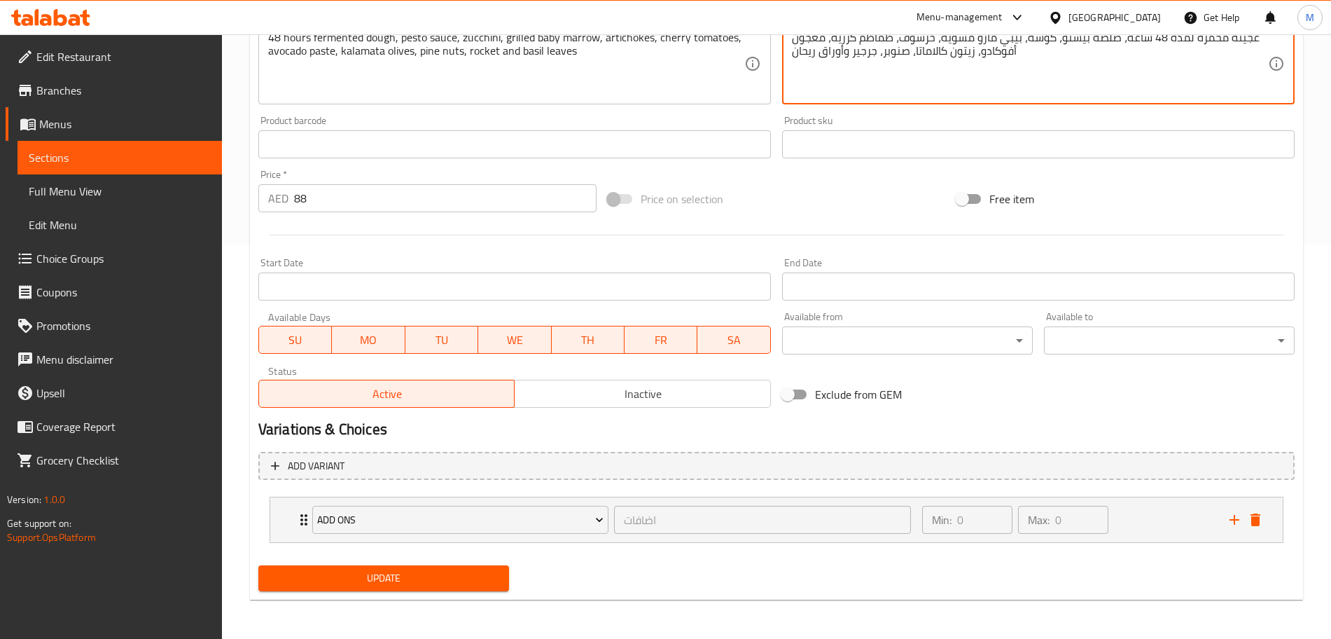
type textarea "عجينة مخمرة لمدة 48 ساعة، صلصة بيستو، كوسة، بيبي مارو مشوية، خرشوف، طماطم كرزية…"
click at [458, 576] on span "Update" at bounding box center [384, 578] width 228 height 18
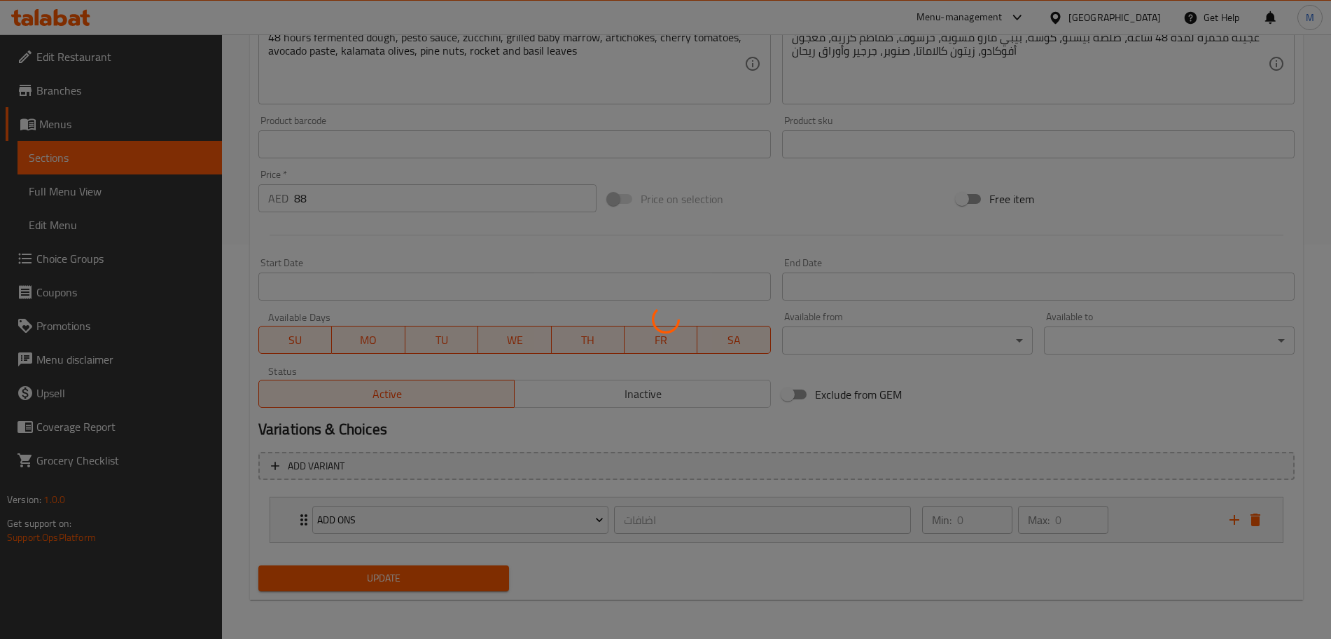
scroll to position [0, 0]
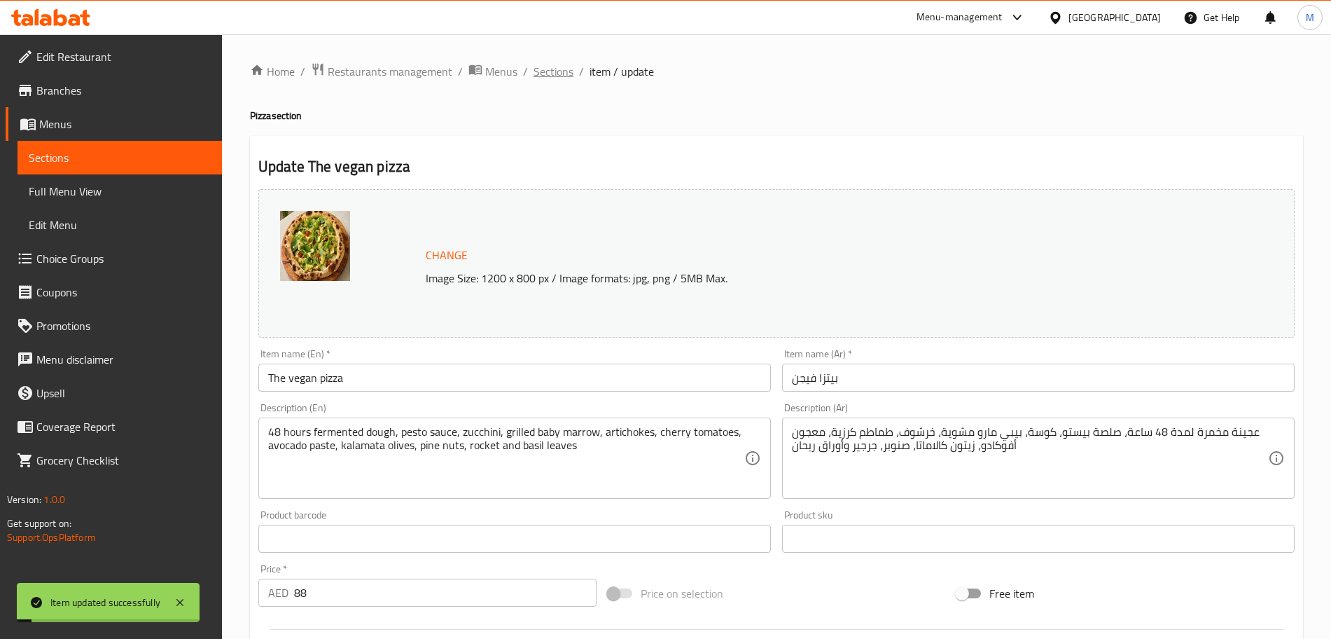
click at [559, 74] on span "Sections" at bounding box center [554, 71] width 40 height 17
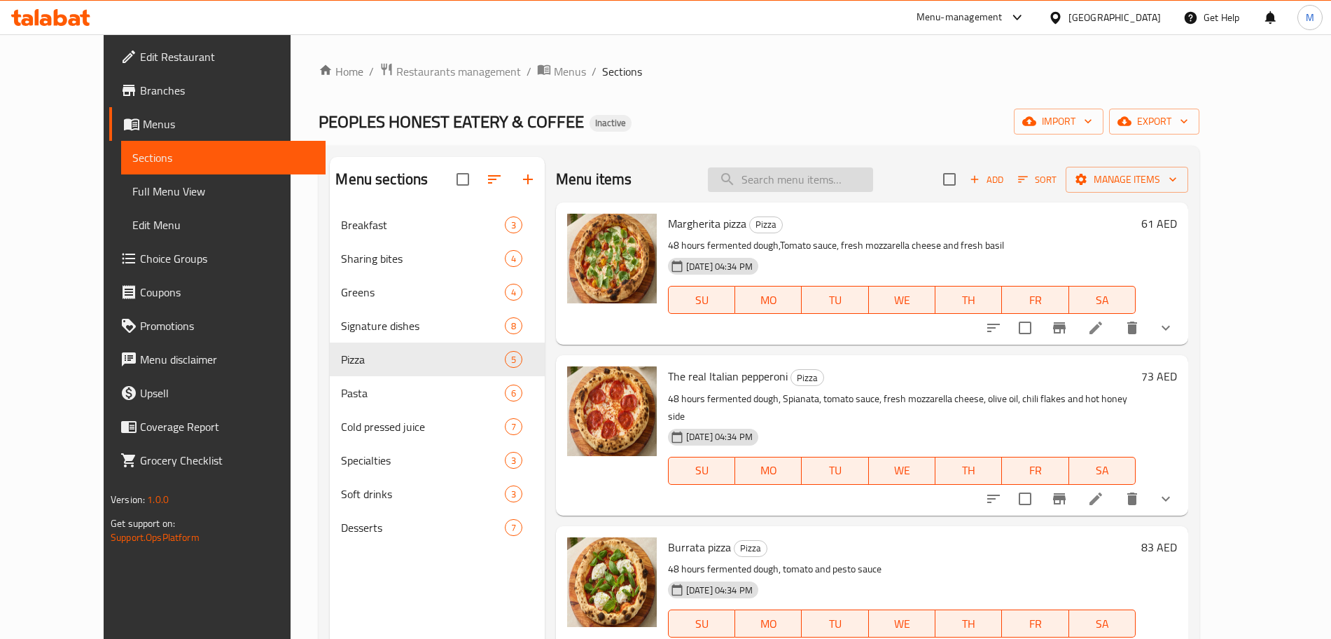
click at [783, 172] on input "search" at bounding box center [790, 179] width 165 height 25
paste input "Mushroom tagliatelle"
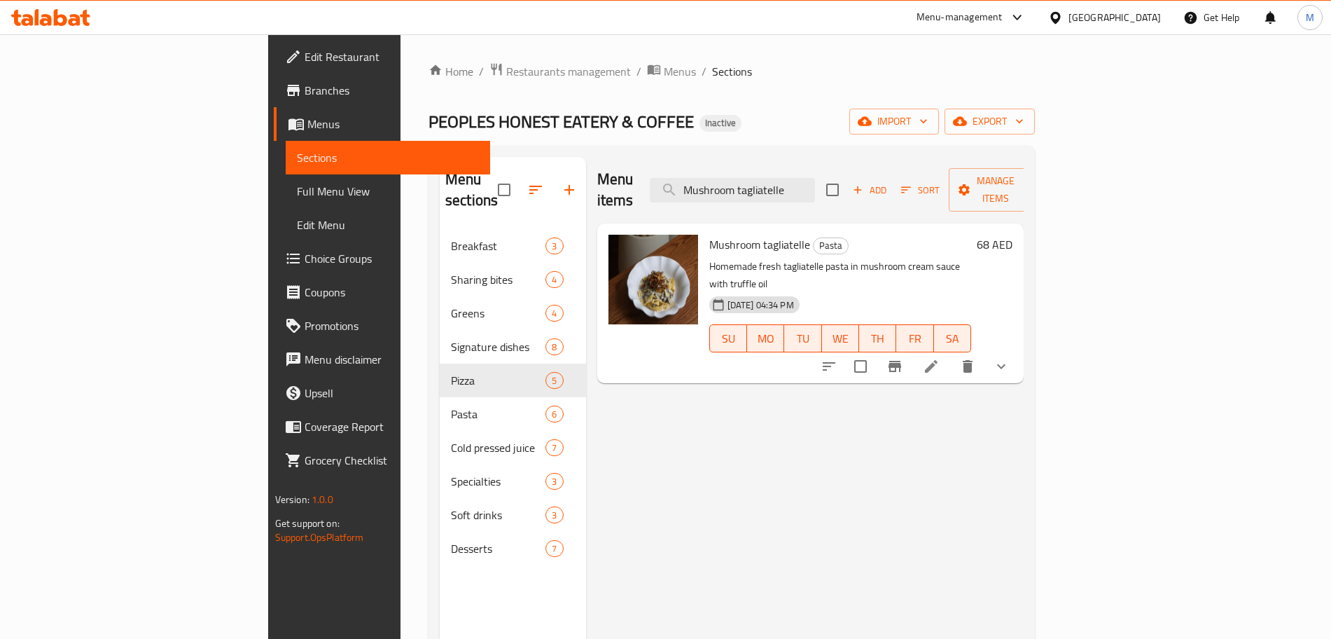
type input "Mushroom tagliatelle"
click at [940, 358] on icon at bounding box center [931, 366] width 17 height 17
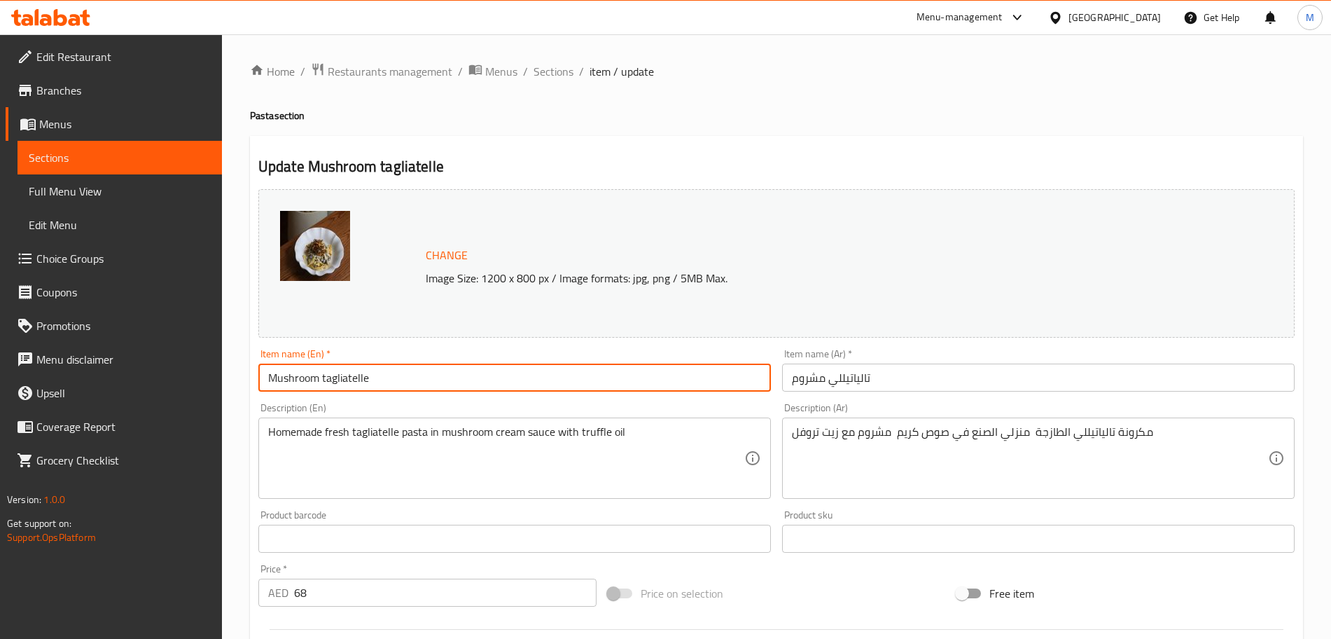
click at [340, 372] on input "Mushroom tagliatelle" at bounding box center [514, 377] width 513 height 28
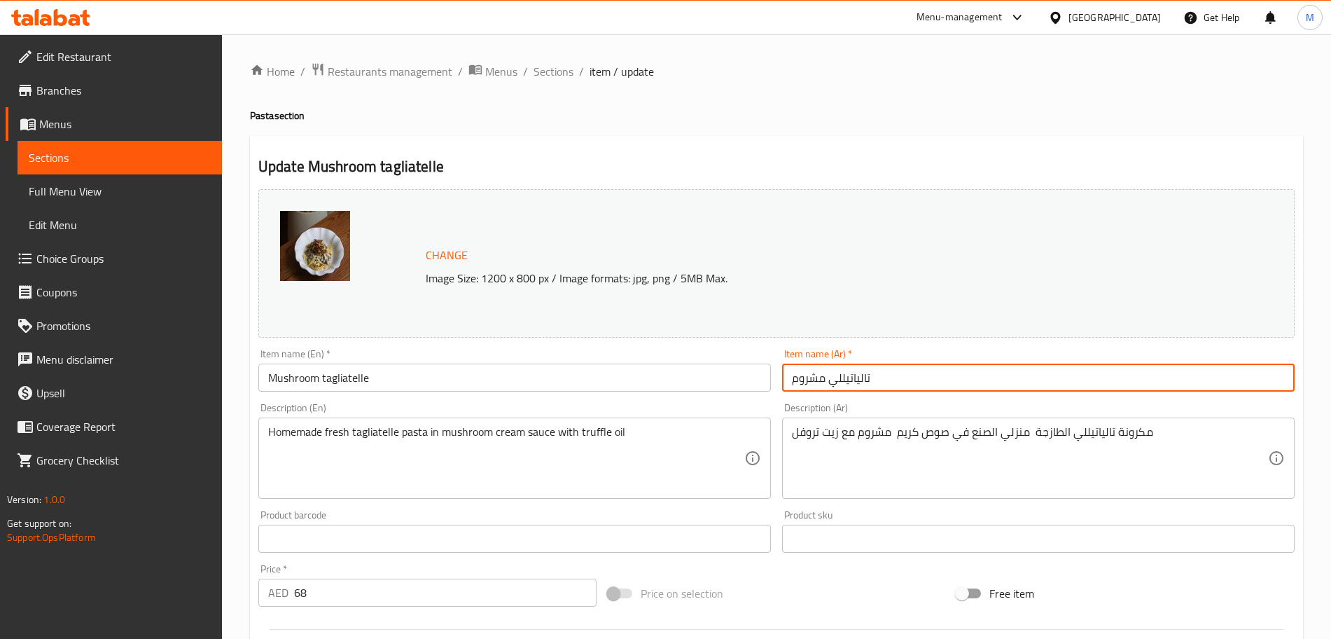
click at [846, 379] on input "تالياتيللي مشروم" at bounding box center [1038, 377] width 513 height 28
paste input "لتاغلياتيلي"
click at [874, 384] on input "التاغلياتيلي مشروم" at bounding box center [1038, 377] width 513 height 28
type input "تاغلياتيلي مشروم"
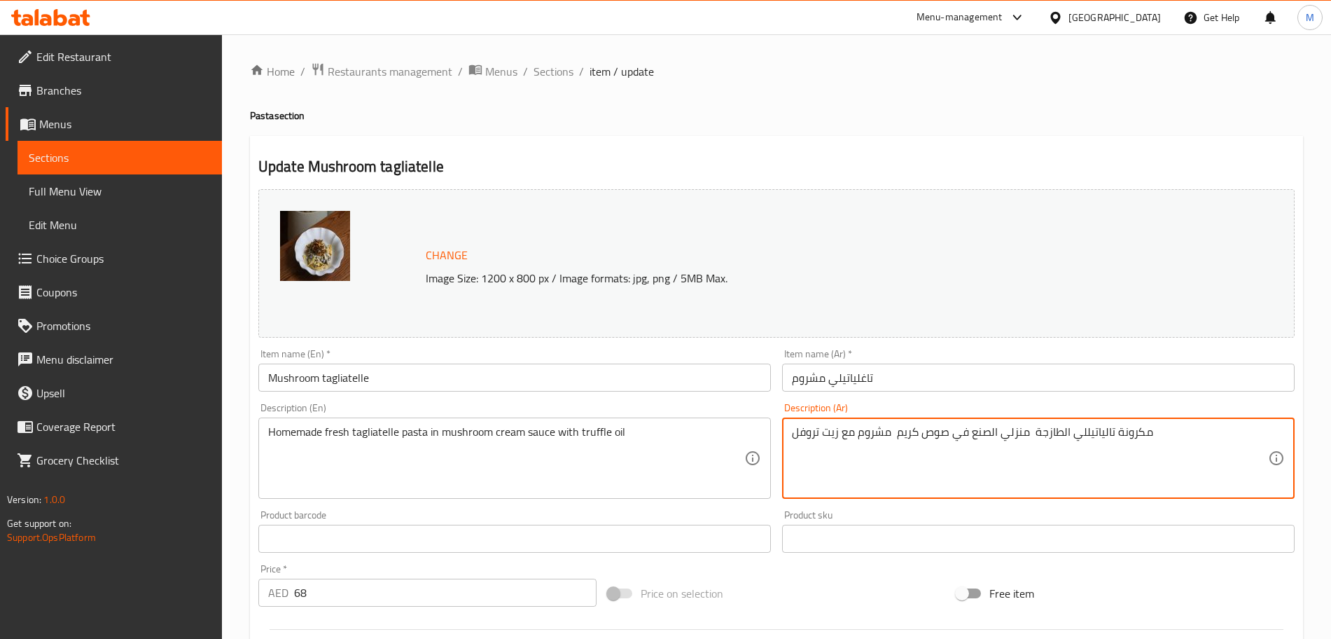
click at [984, 433] on textarea "مكرونة تالياتيللي الطازجة منزلي الصنع في صوص كريم مشروم مع زيت تروفل" at bounding box center [1030, 458] width 476 height 67
click at [975, 438] on textarea "مكرونة تالياتيللي الطازجة منزلي في صوص كريم مشروم مع زيت تروفل" at bounding box center [1030, 458] width 476 height 67
click at [910, 438] on textarea "مكرونة تالياتيللي الطازجة منزلية في صوص كريم مشروم مع زيت تروفل" at bounding box center [1030, 458] width 476 height 67
click at [856, 432] on textarea "مكرونة تالياتيللي الطازجة منزلية في صوص مشروم مع زيت تروفل" at bounding box center [1030, 458] width 476 height 67
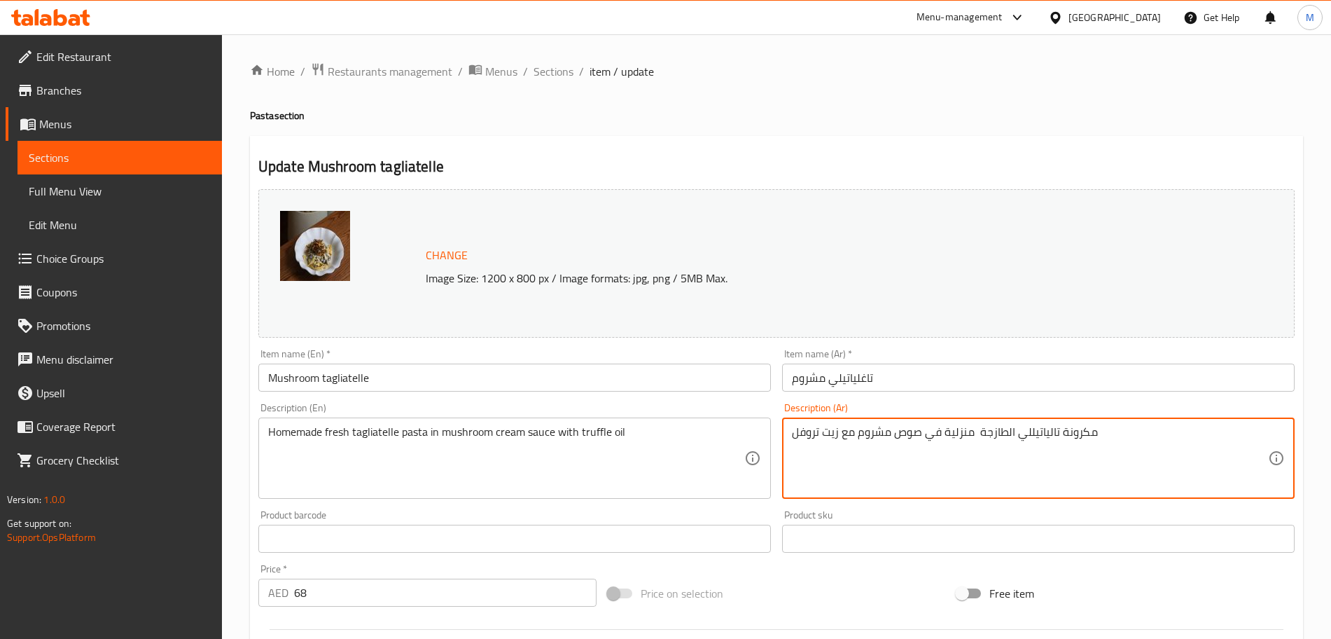
paste textarea "ريم"
click at [891, 435] on textarea "مكرونة تالياتيللي الطازجة منزلية في صوص مشروم مع زيت تروفل" at bounding box center [1030, 458] width 476 height 67
paste textarea "ريم"
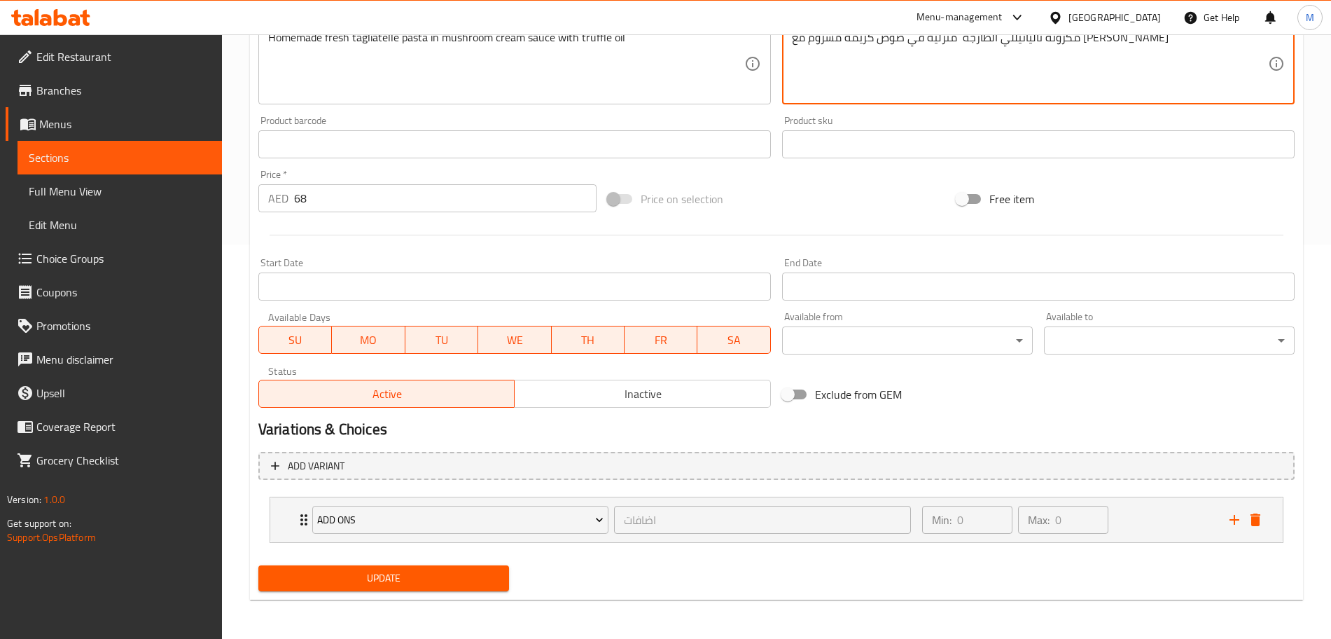
type textarea "مكرونة تالياتيللي الطازجة منزلية في صوص كريمة مشروم مع زيت تروفل"
click at [426, 580] on span "Update" at bounding box center [384, 578] width 228 height 18
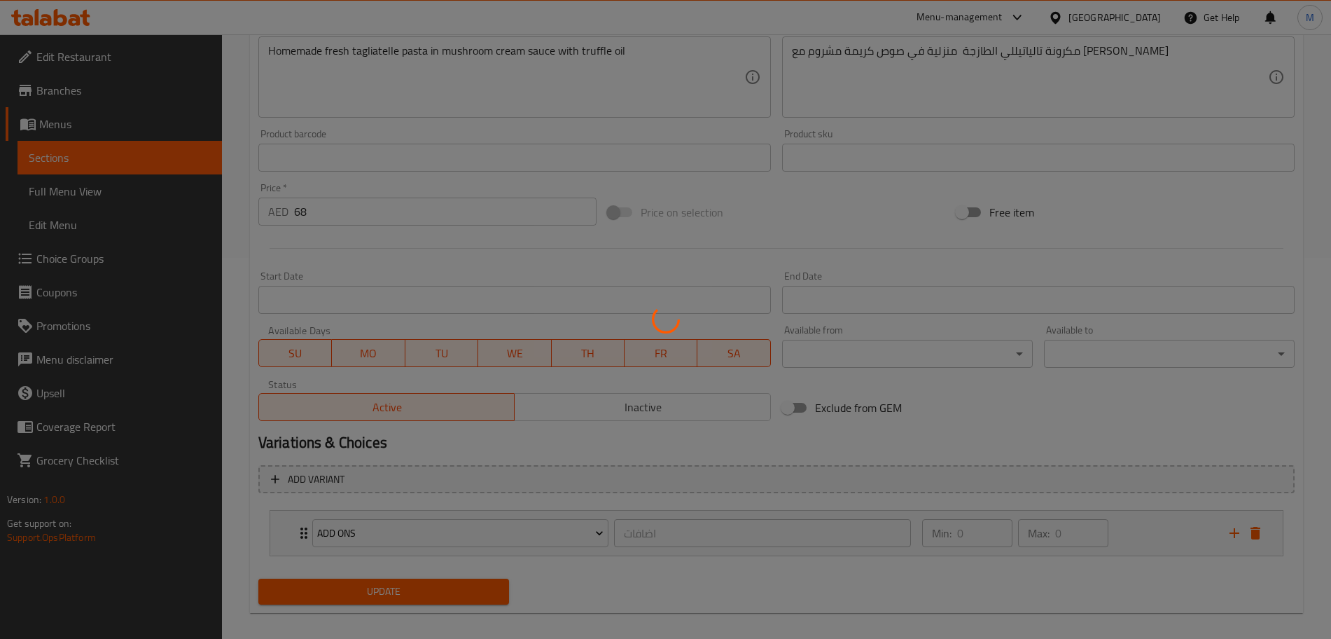
scroll to position [0, 0]
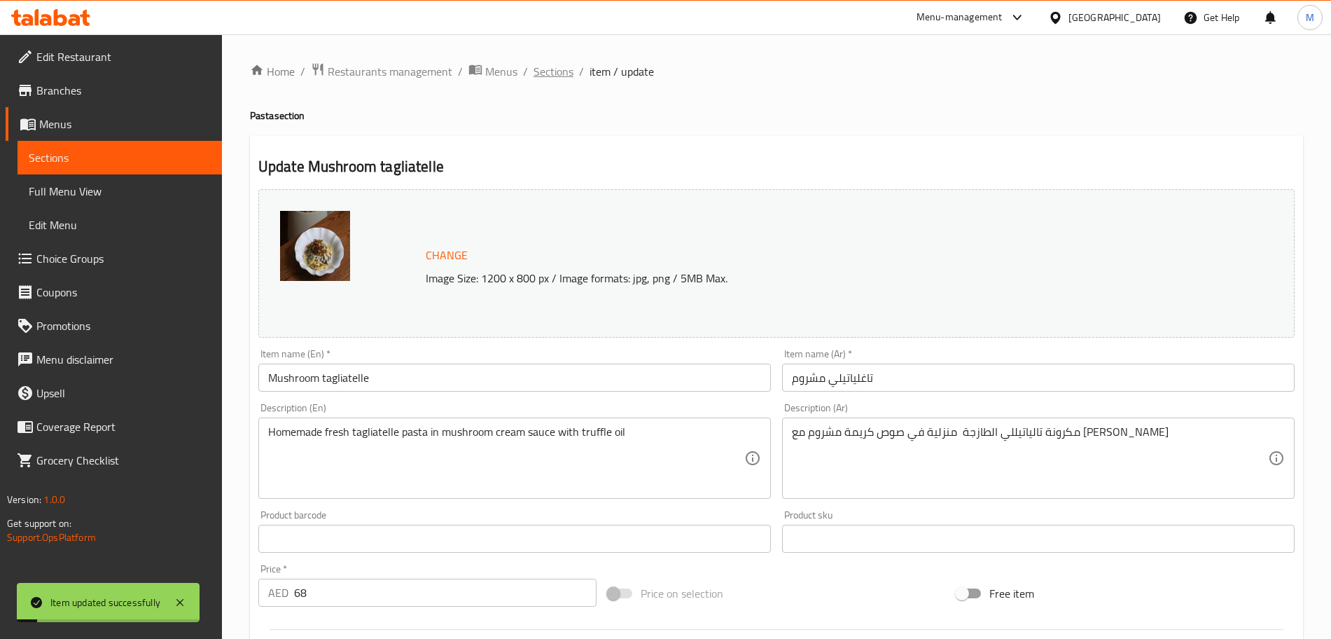
click at [552, 79] on span "Sections" at bounding box center [554, 71] width 40 height 17
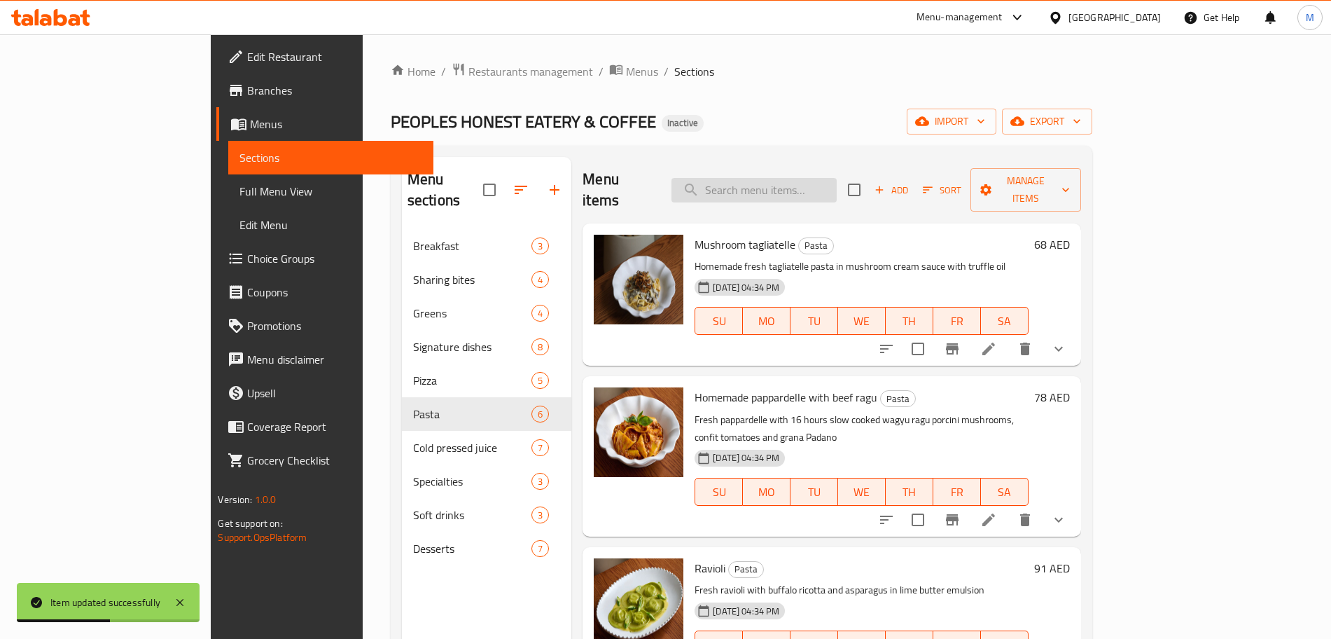
click at [776, 178] on input "search" at bounding box center [753, 190] width 165 height 25
paste input "Homemade pappardelle with beef ragu"
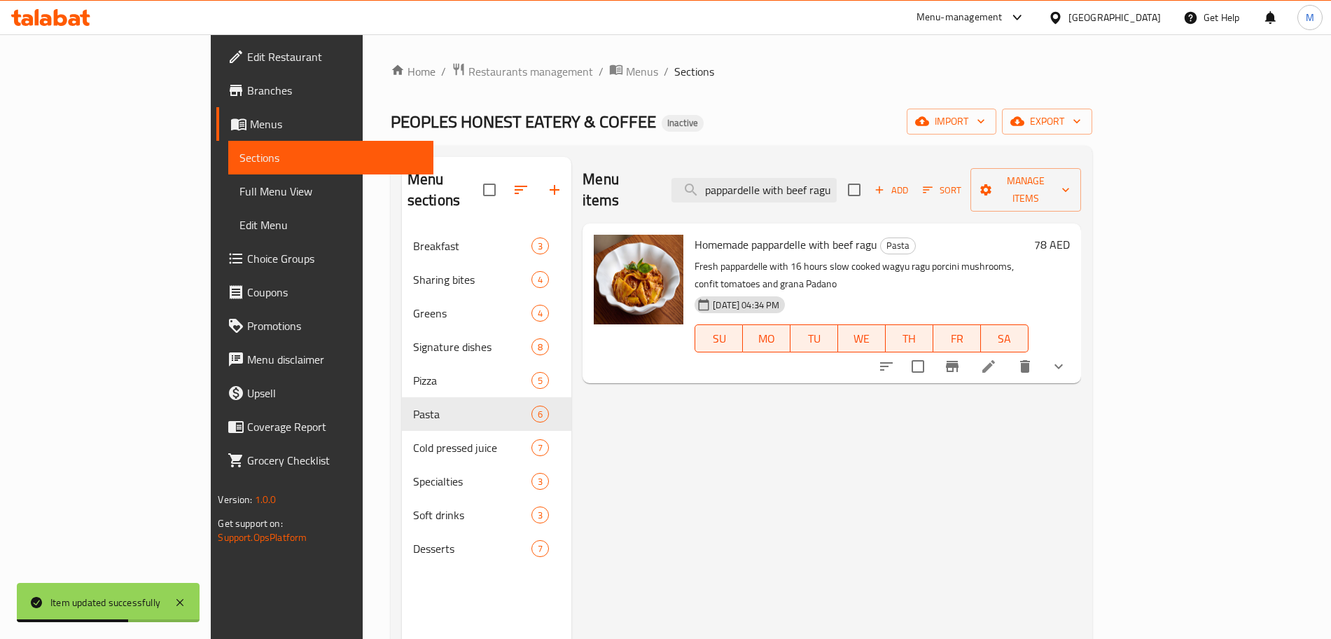
type input "Homemade pappardelle with beef ragu"
click at [995, 360] on icon at bounding box center [988, 366] width 13 height 13
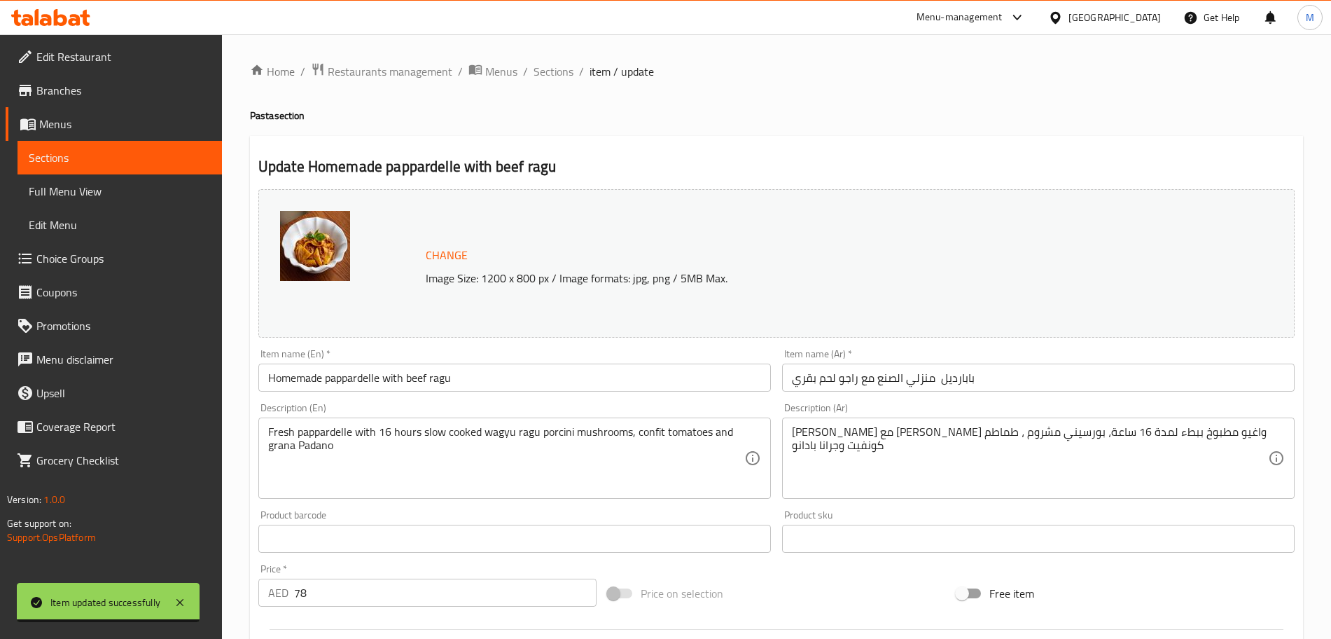
click at [887, 376] on input "[PERSON_NAME] منزلي الصنع مع [PERSON_NAME]" at bounding box center [1038, 377] width 513 height 28
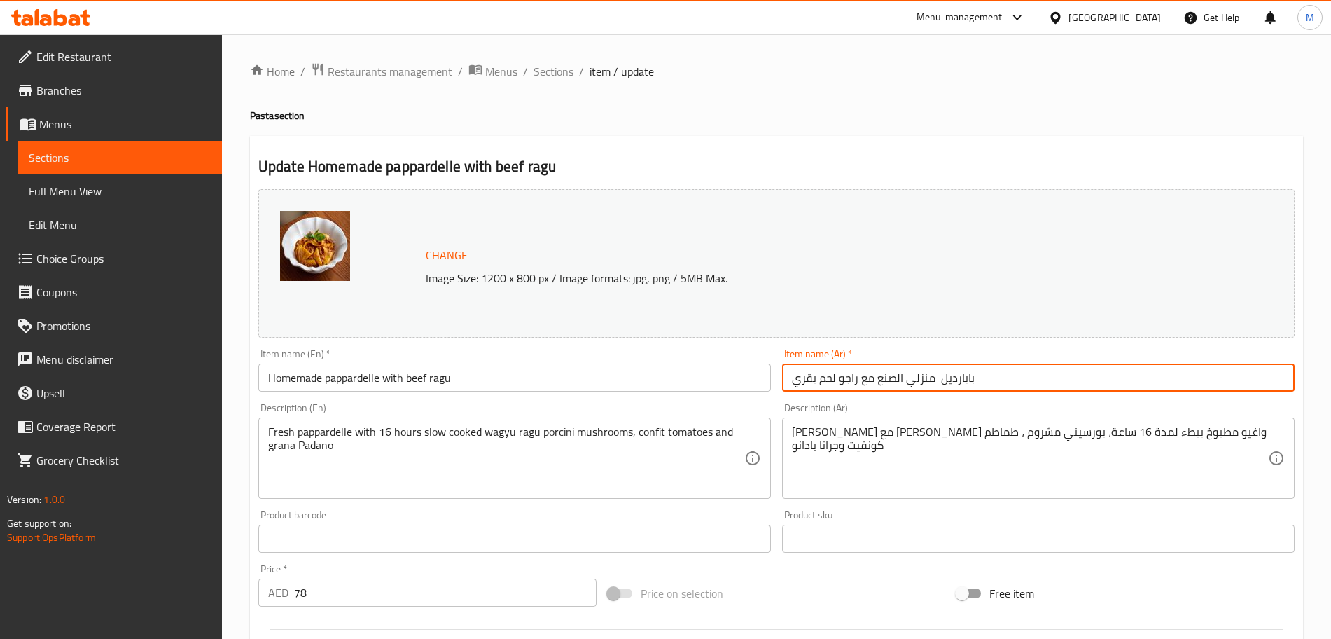
click at [887, 376] on input "[PERSON_NAME] منزلي الصنع مع [PERSON_NAME]" at bounding box center [1038, 377] width 513 height 28
type input "بابارديل منزلي مع راجو لحم بقري"
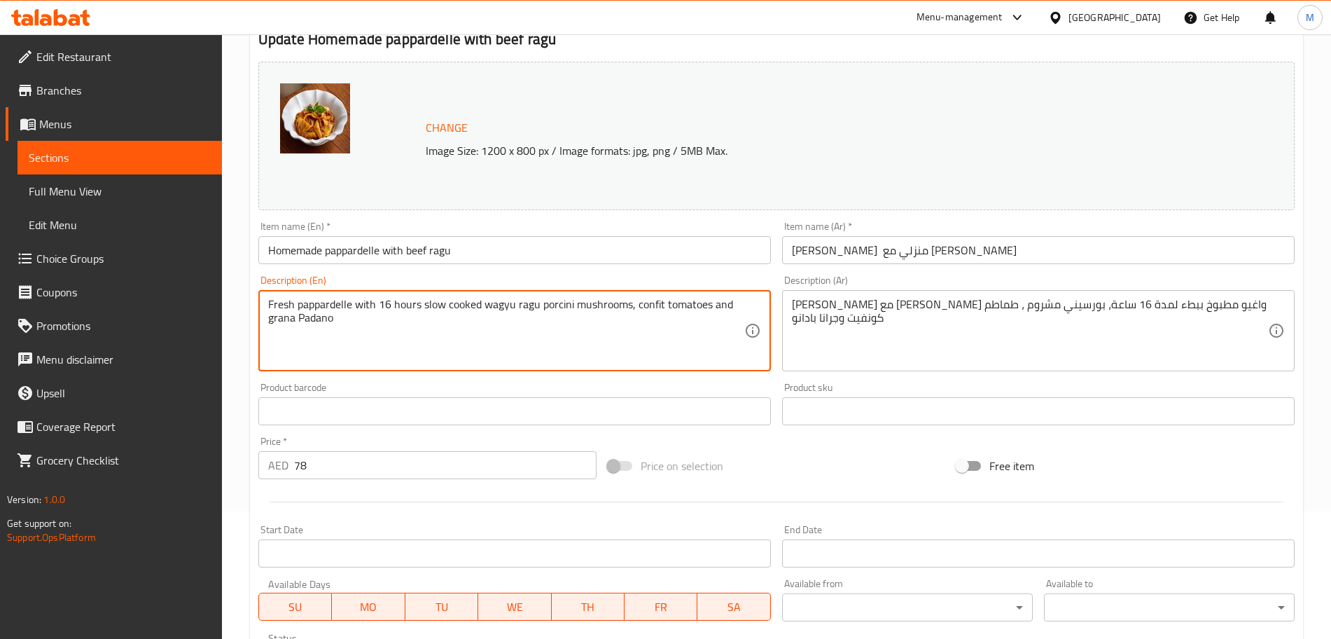
scroll to position [394, 0]
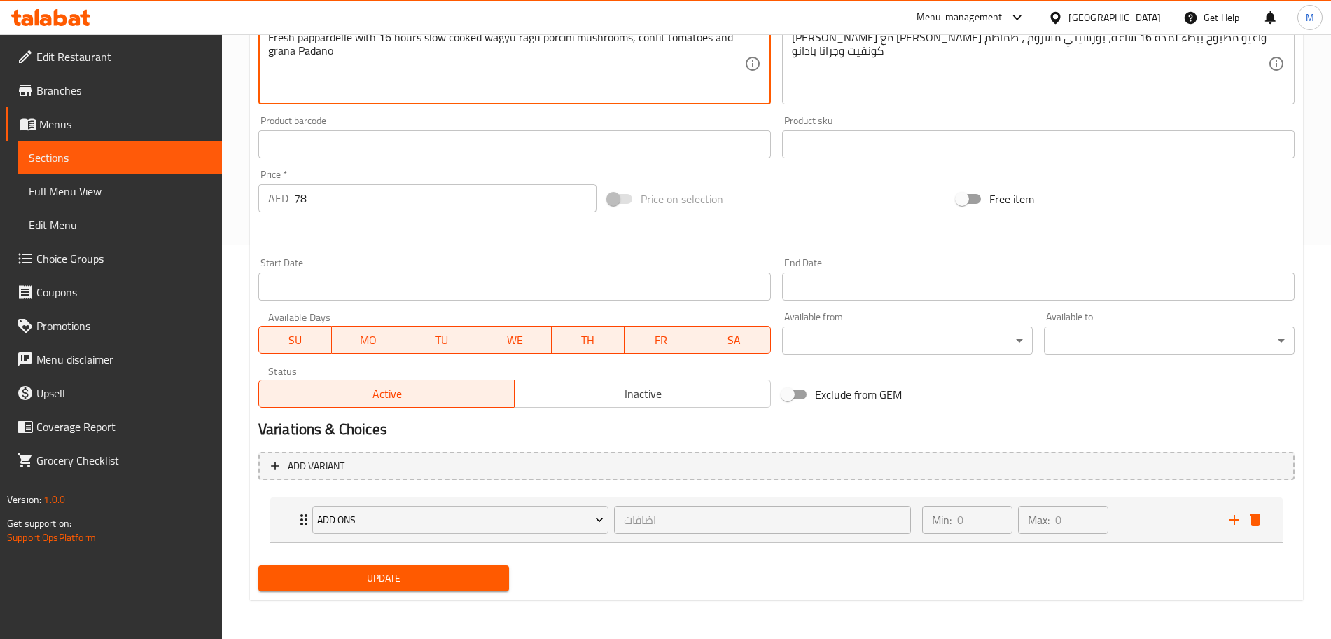
click at [396, 578] on span "Update" at bounding box center [384, 578] width 228 height 18
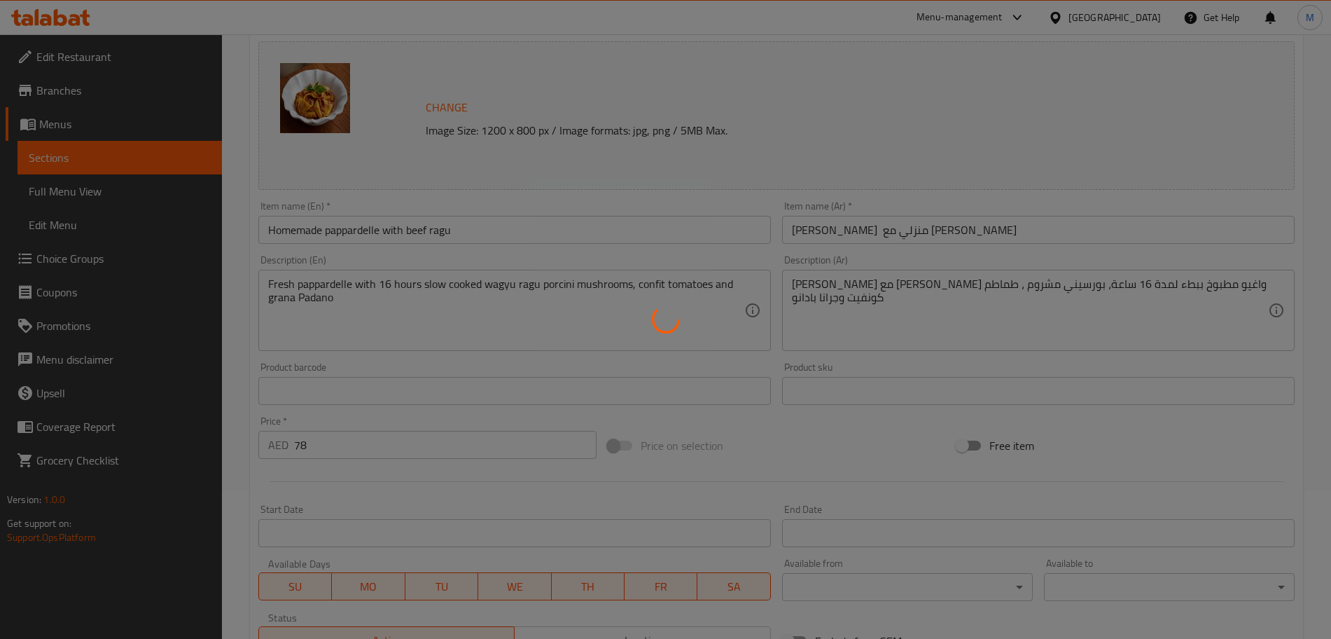
scroll to position [0, 0]
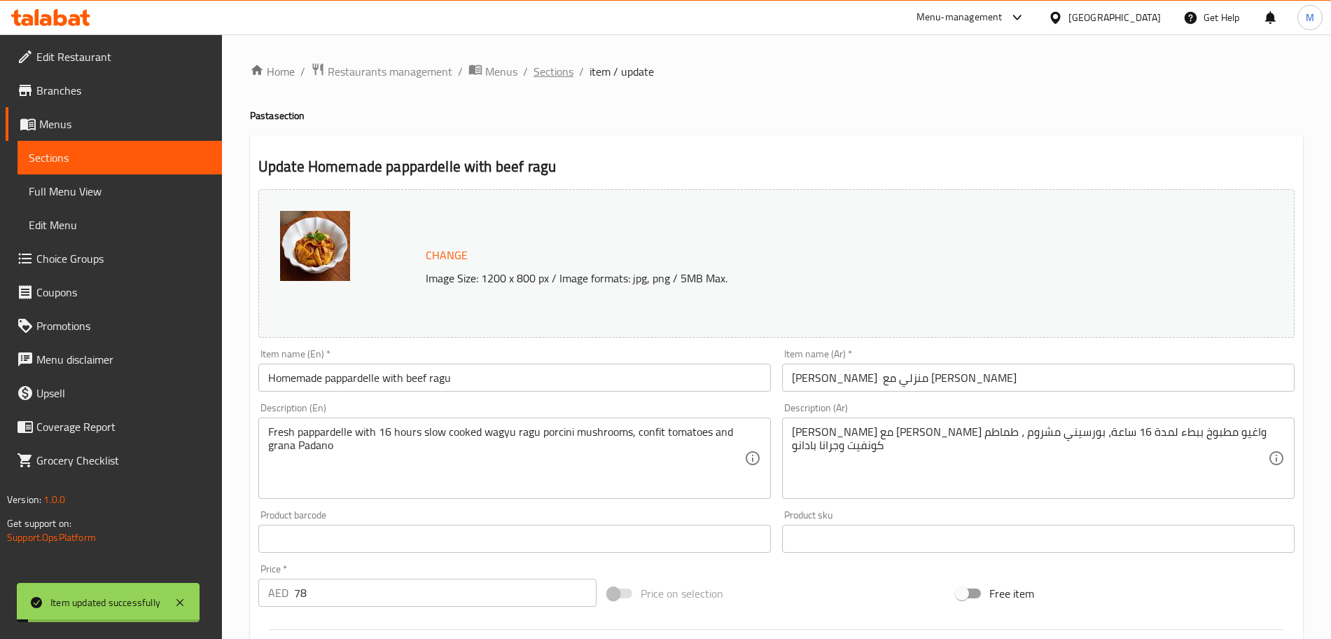
click at [547, 80] on span "Sections" at bounding box center [554, 71] width 40 height 17
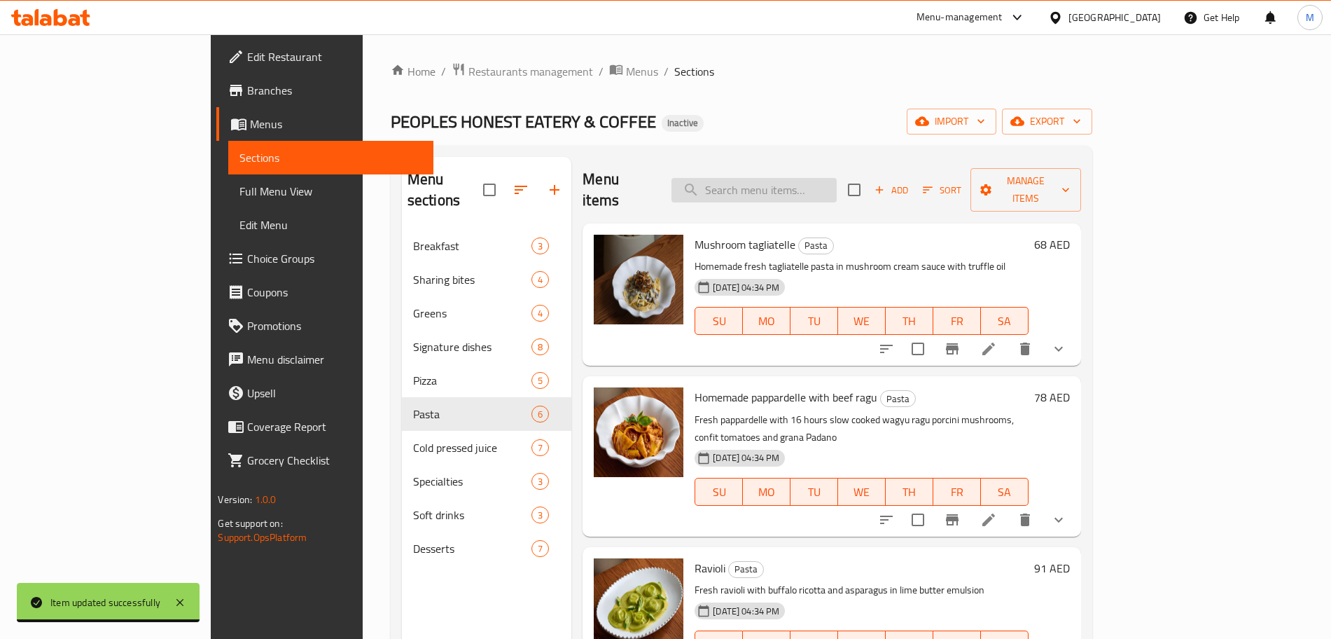
click at [786, 179] on input "search" at bounding box center [753, 190] width 165 height 25
paste input "Linguini gamberi"
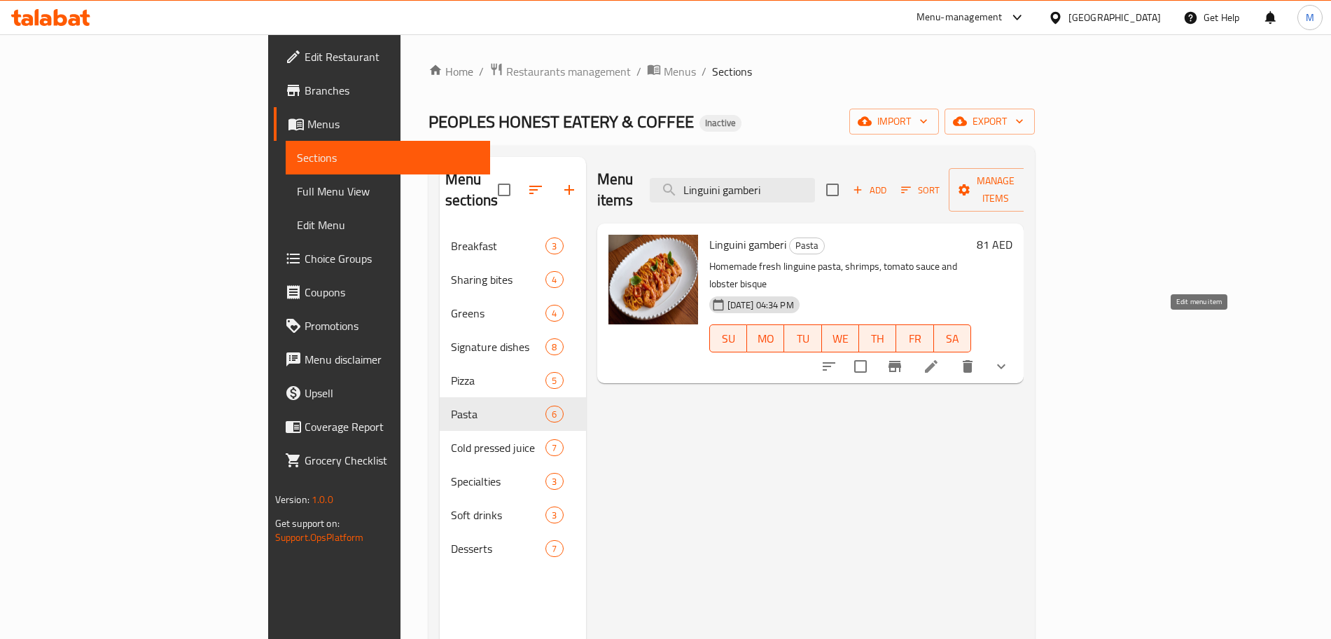
type input "Linguini gamberi"
click at [940, 358] on icon at bounding box center [931, 366] width 17 height 17
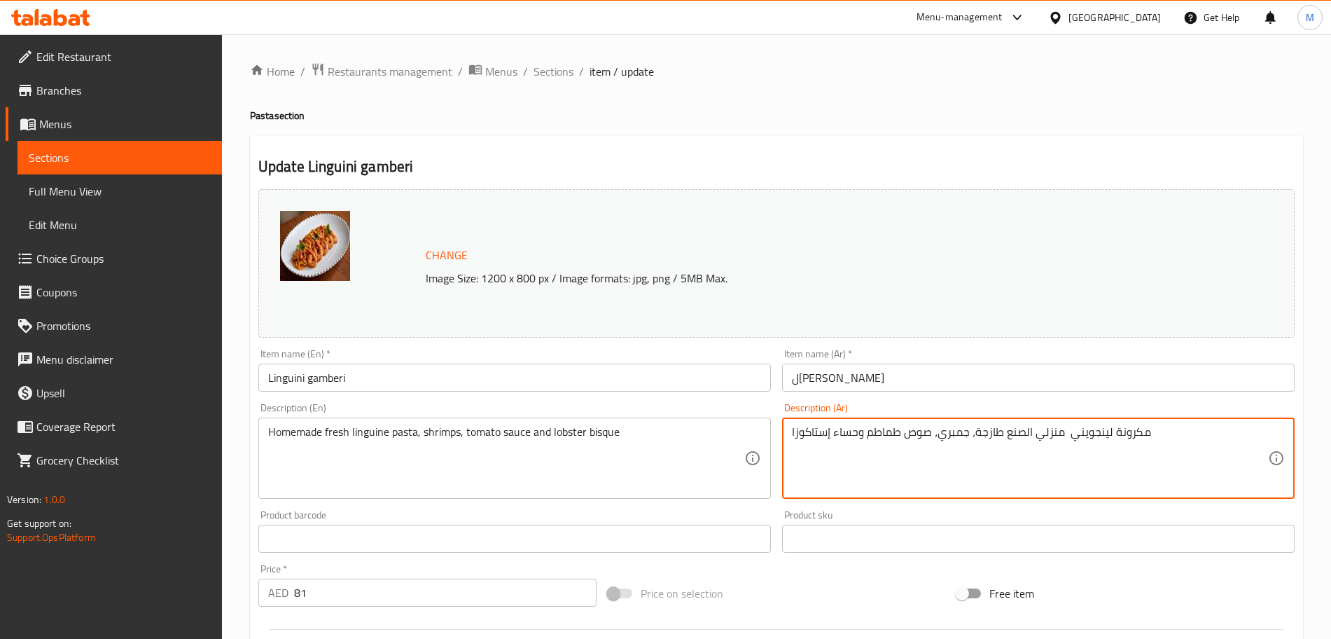
click at [1017, 431] on textarea "مكرونة لينجويني منزلي الصنع طازجة، جمبري، صوص طماطم وحساء إستاكوزا" at bounding box center [1030, 458] width 476 height 67
type textarea "مكرونة لينجويني منزلية طازجة، جمبري، صوص طماطم وحساء إستاكوزا"
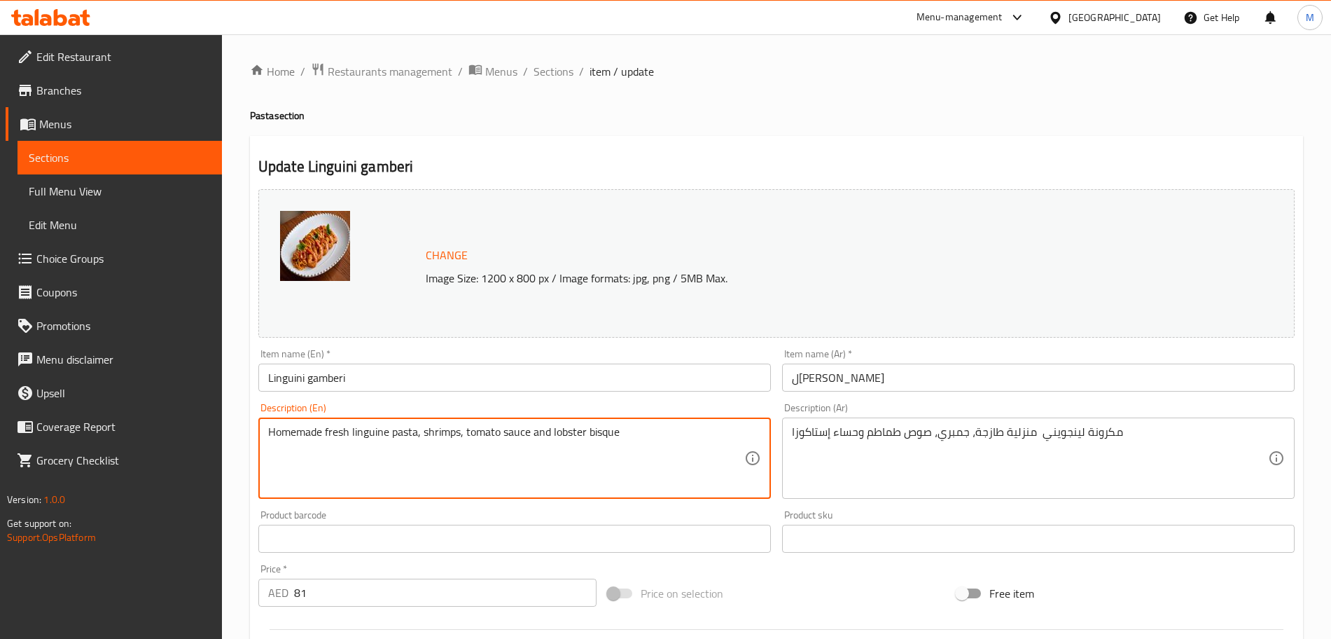
drag, startPoint x: 575, startPoint y: 438, endPoint x: 599, endPoint y: 438, distance: 24.5
click at [599, 438] on textarea "Homemade fresh linguine pasta, shrimps, tomato sauce and lobster bisque" at bounding box center [506, 458] width 476 height 67
click at [641, 432] on textarea "Homemade fresh linguine pasta, shrimps, tomato sauce and lobster bisque" at bounding box center [506, 458] width 476 height 67
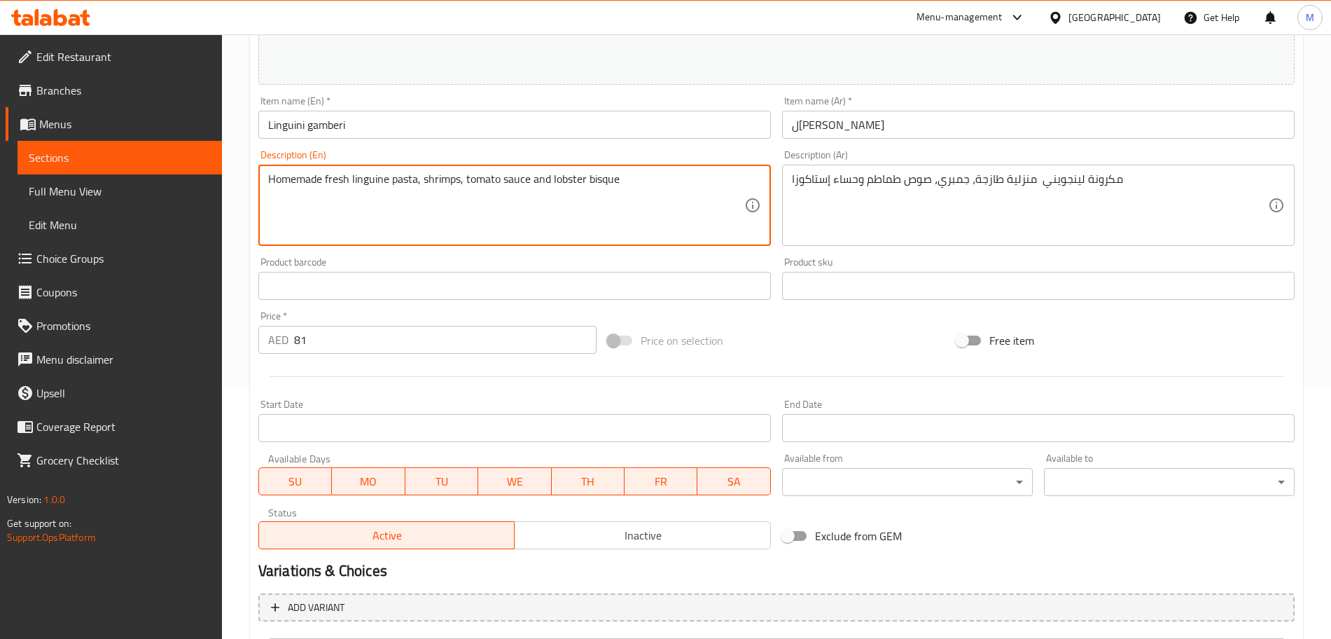
scroll to position [394, 0]
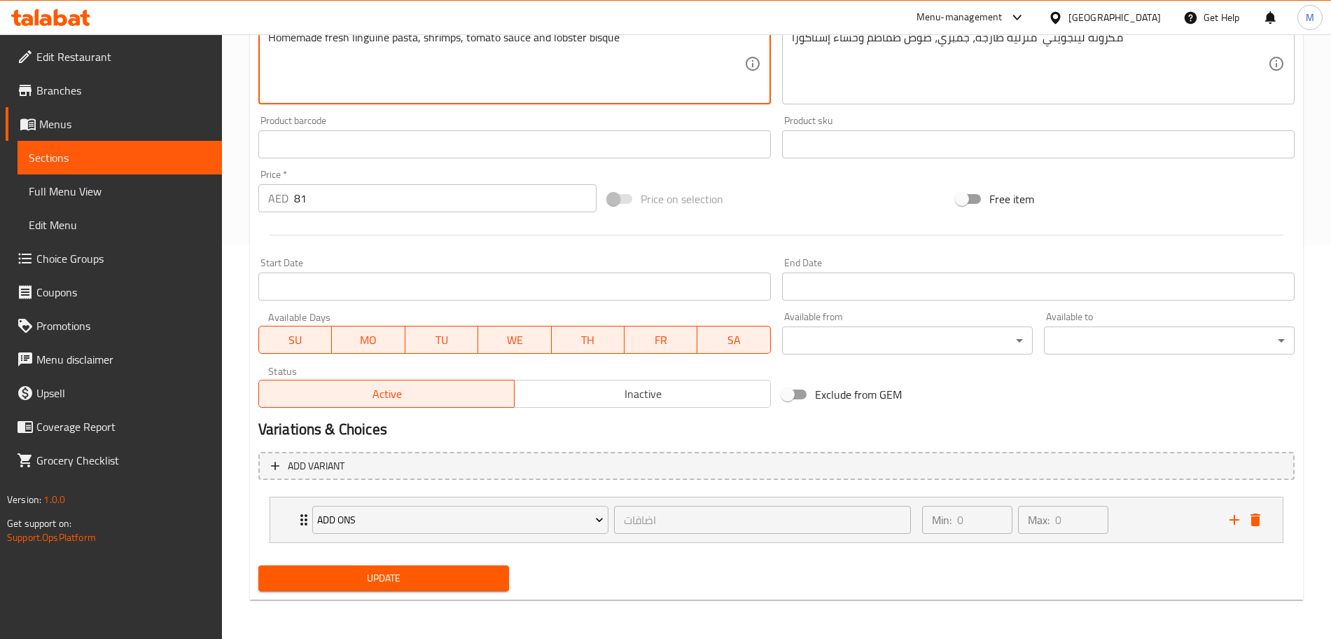
click at [466, 593] on div "Update" at bounding box center [384, 577] width 262 height 37
click at [465, 575] on span "Update" at bounding box center [384, 578] width 228 height 18
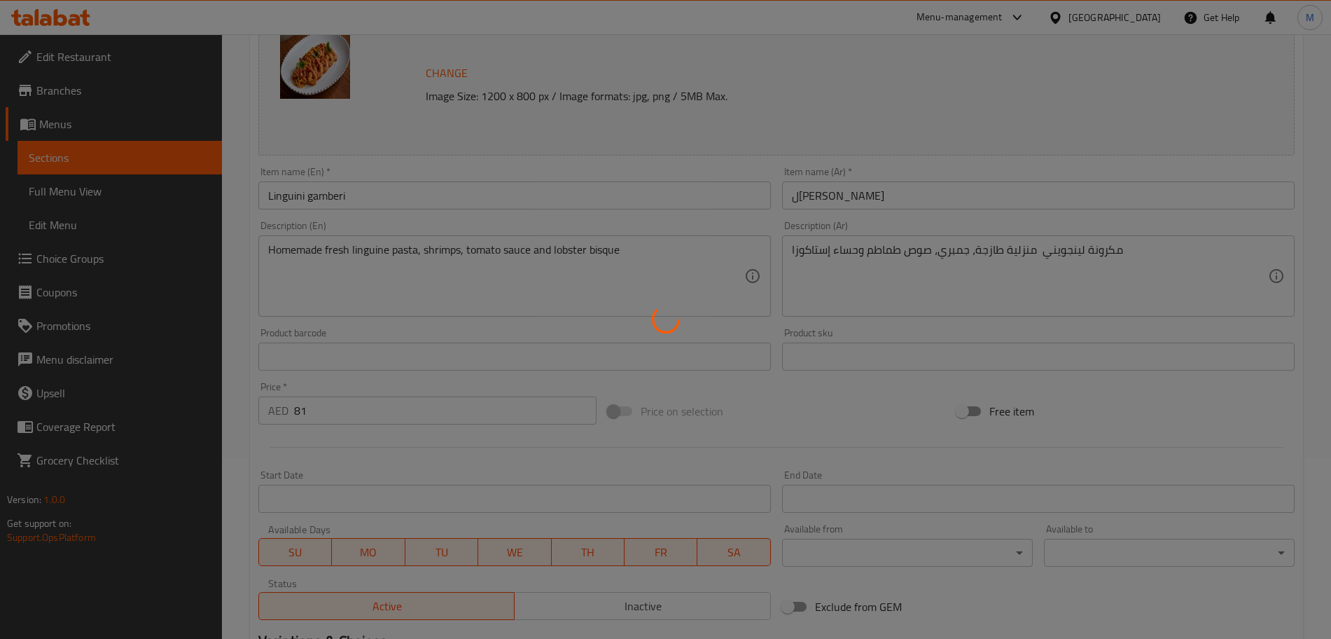
scroll to position [0, 0]
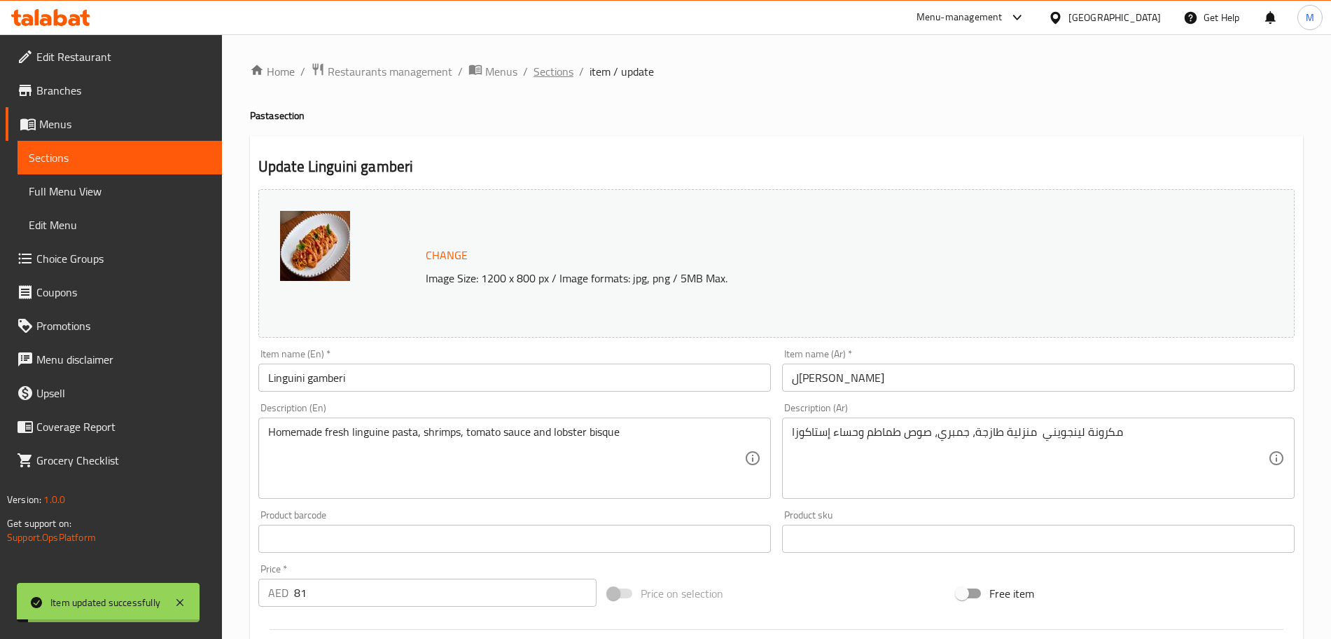
click at [556, 63] on span "Sections" at bounding box center [554, 71] width 40 height 17
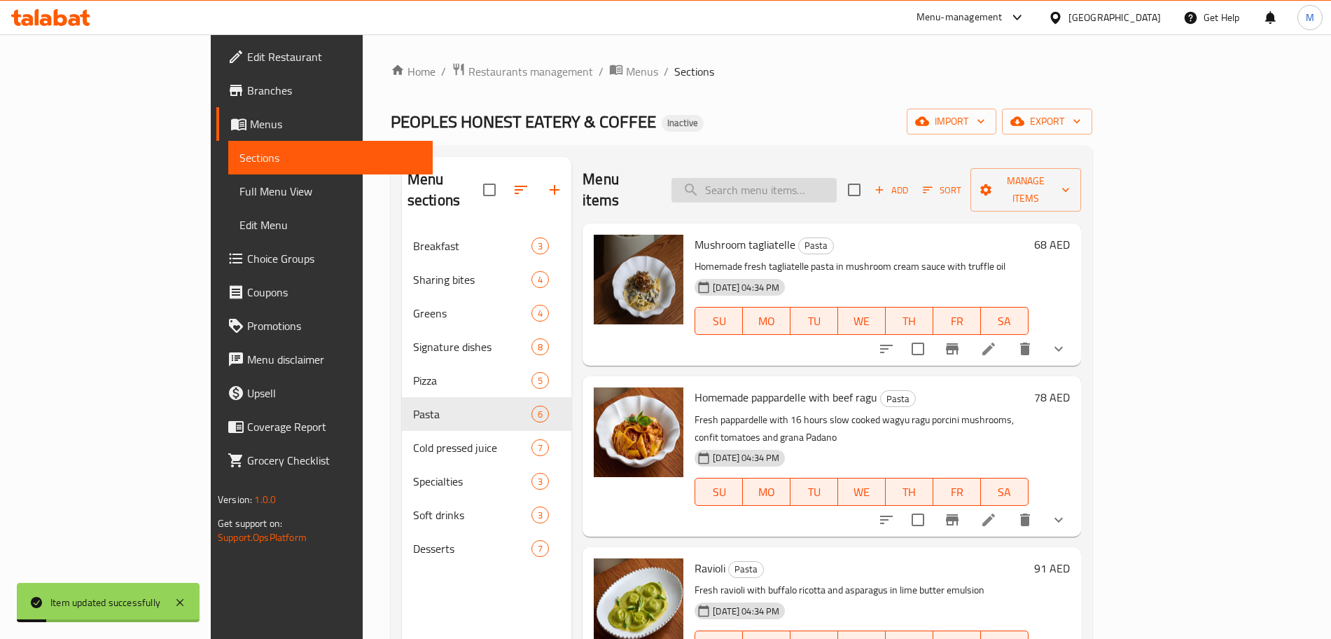
click at [797, 180] on input "search" at bounding box center [753, 190] width 165 height 25
paste input "Radiance tonic"
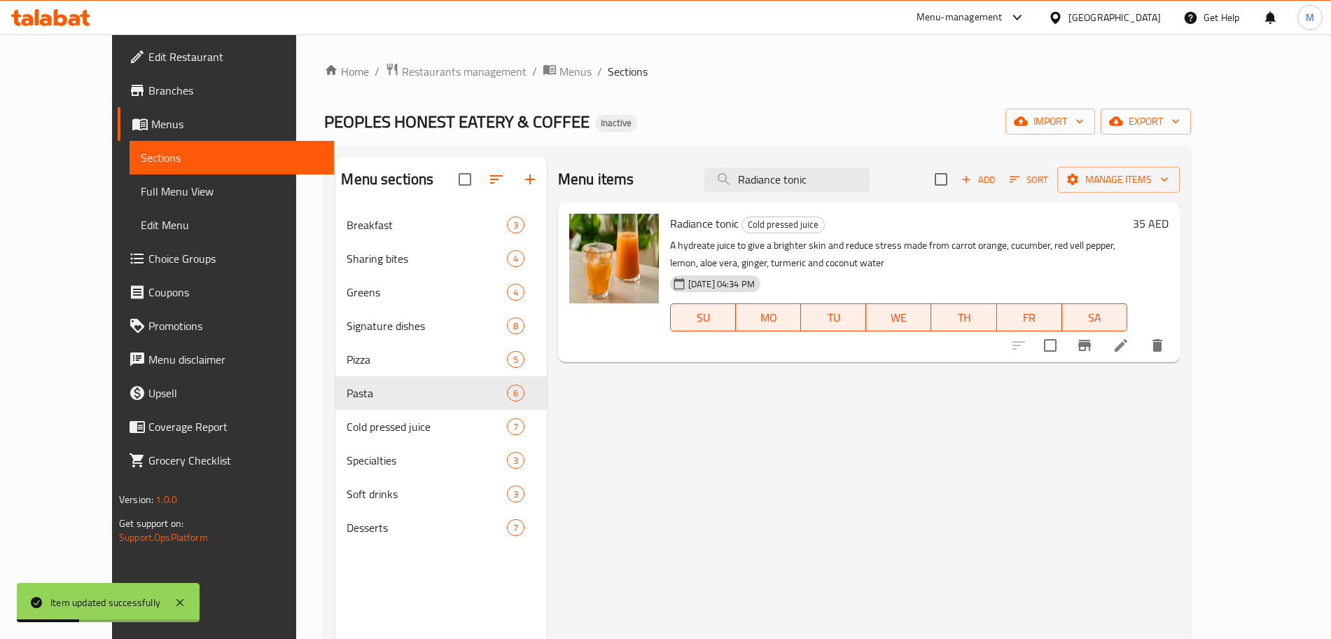
type input "Radiance tonic"
click at [1129, 346] on icon at bounding box center [1121, 345] width 17 height 17
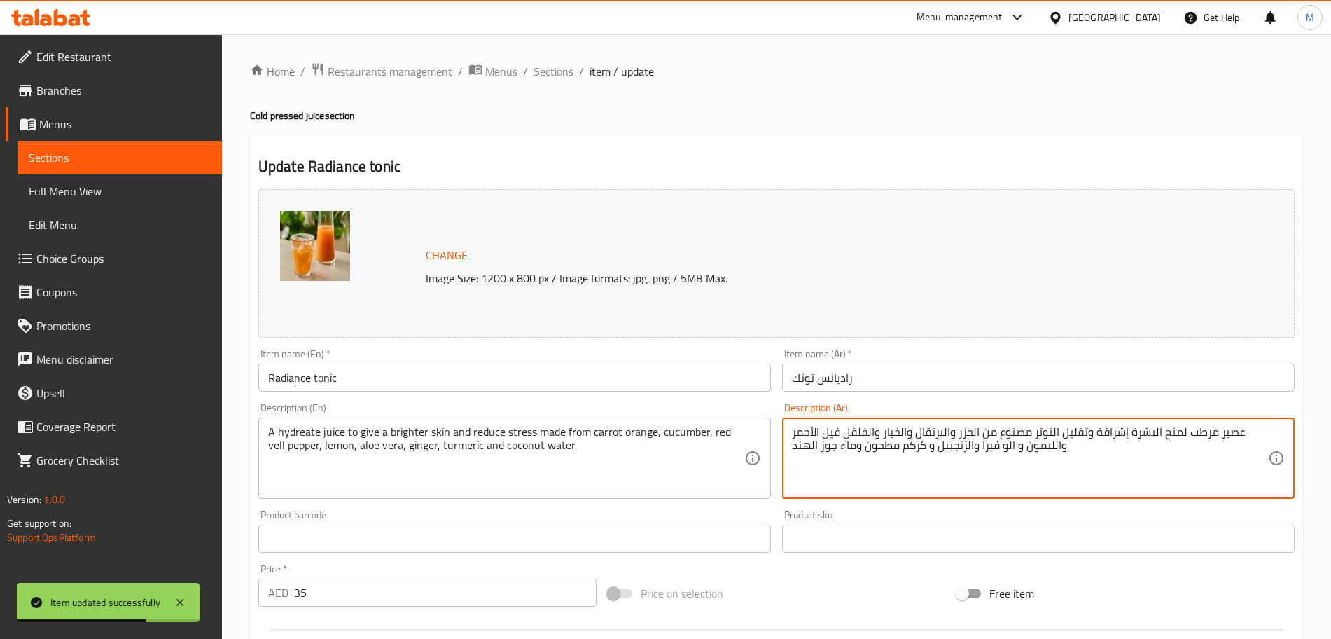
click at [891, 448] on textarea "عصير مرطب لمنح البشرة إشراقة وتقليل التوتر مصنوع من الجزر والبرتقال والخيار وال…" at bounding box center [1030, 458] width 476 height 67
type textarea "عصير مرطب لمنح البشرة إشراقة وتقليل التوتر مصنوع من الجزر والبرتقال والخيار وال…"
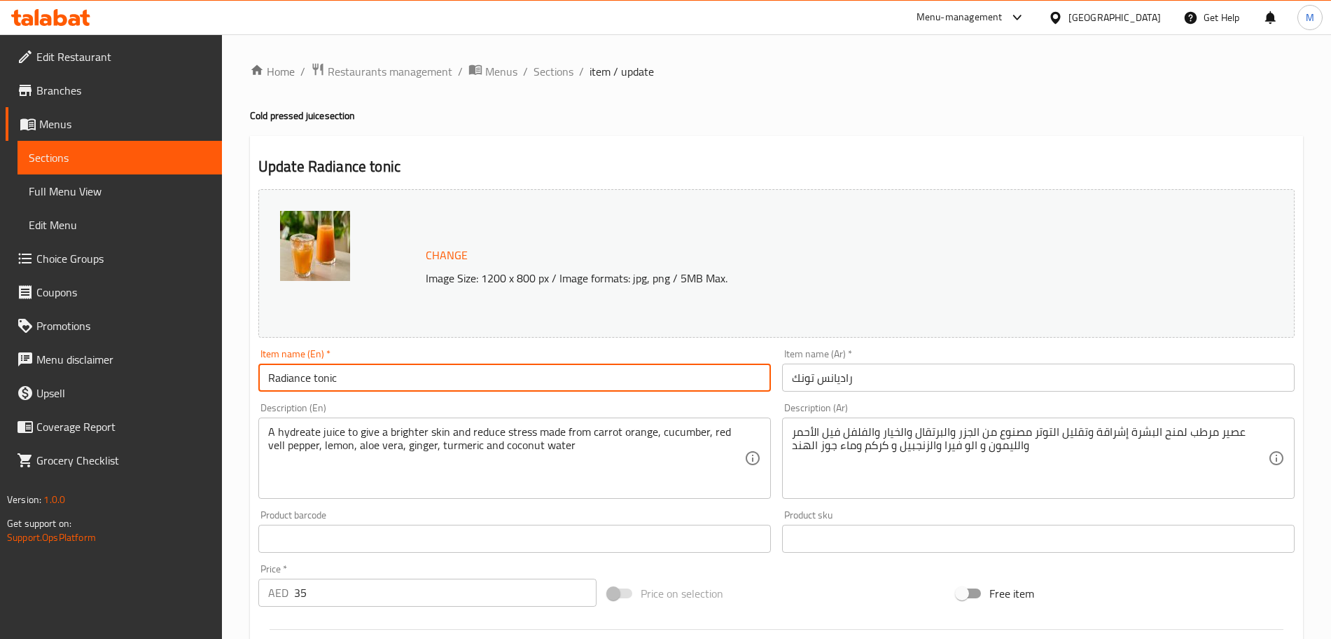
click at [328, 381] on input "Radiance tonic" at bounding box center [514, 377] width 513 height 28
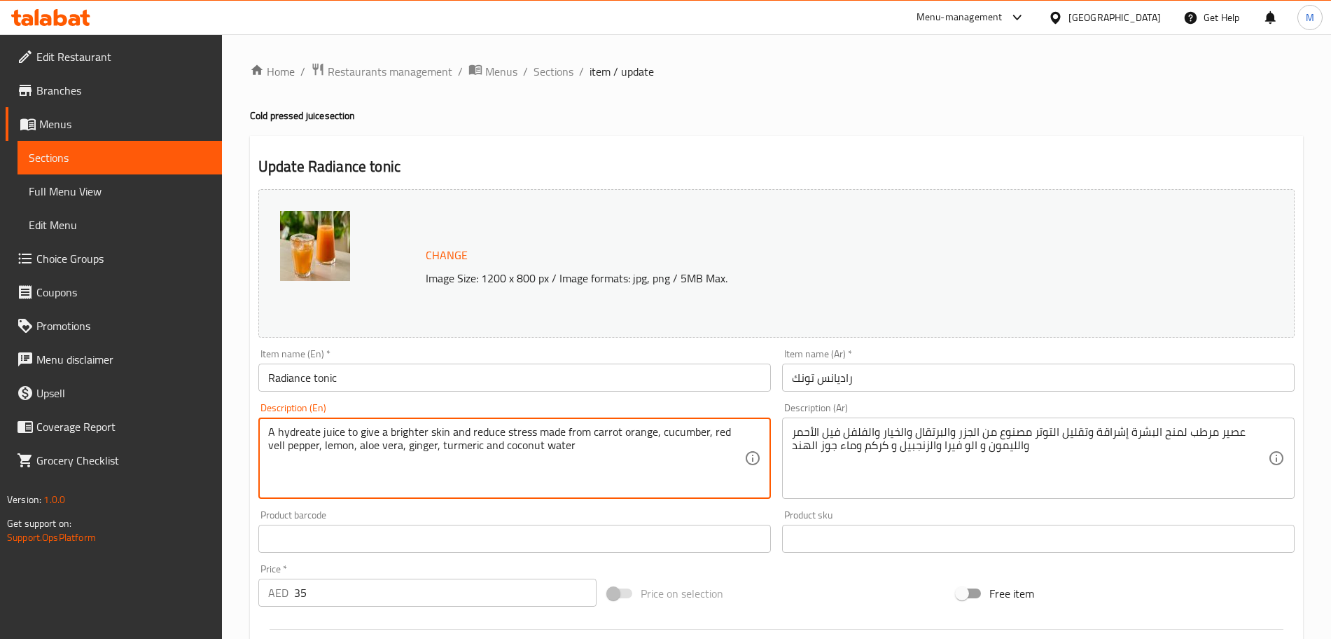
click at [438, 451] on textarea "A hydreate juice to give a brighter skin and reduce stress made from carrot ora…" at bounding box center [506, 458] width 476 height 67
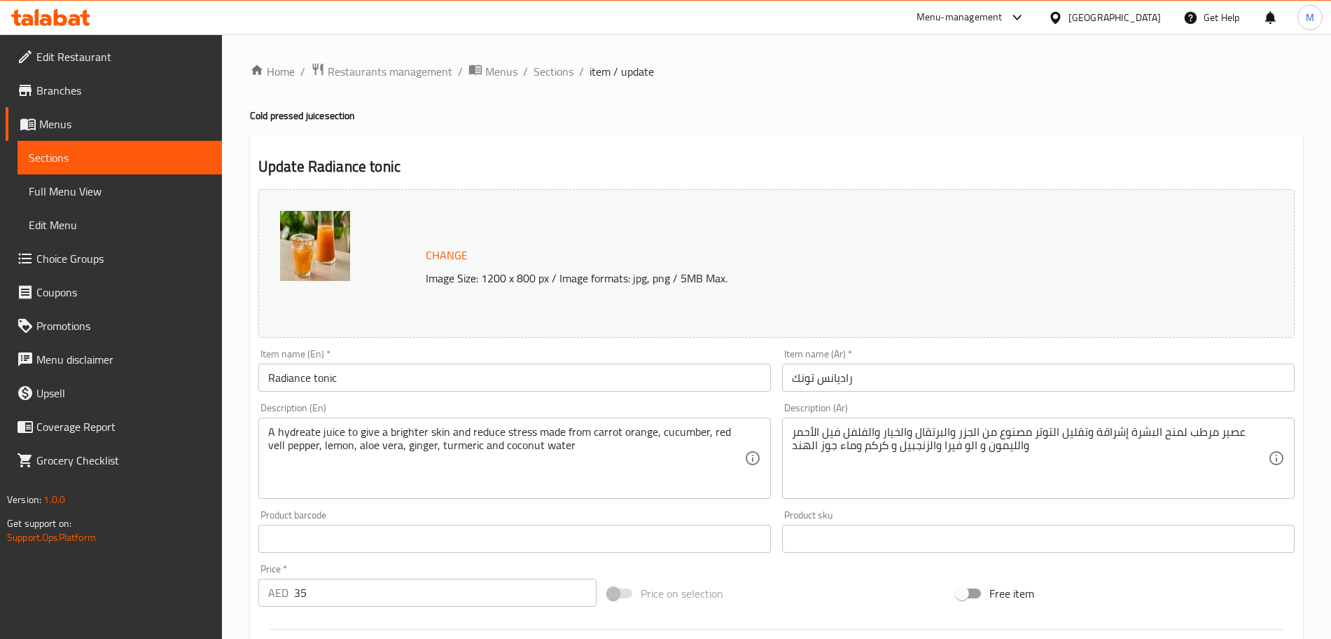
click at [313, 382] on input "Radiance tonic" at bounding box center [514, 377] width 513 height 28
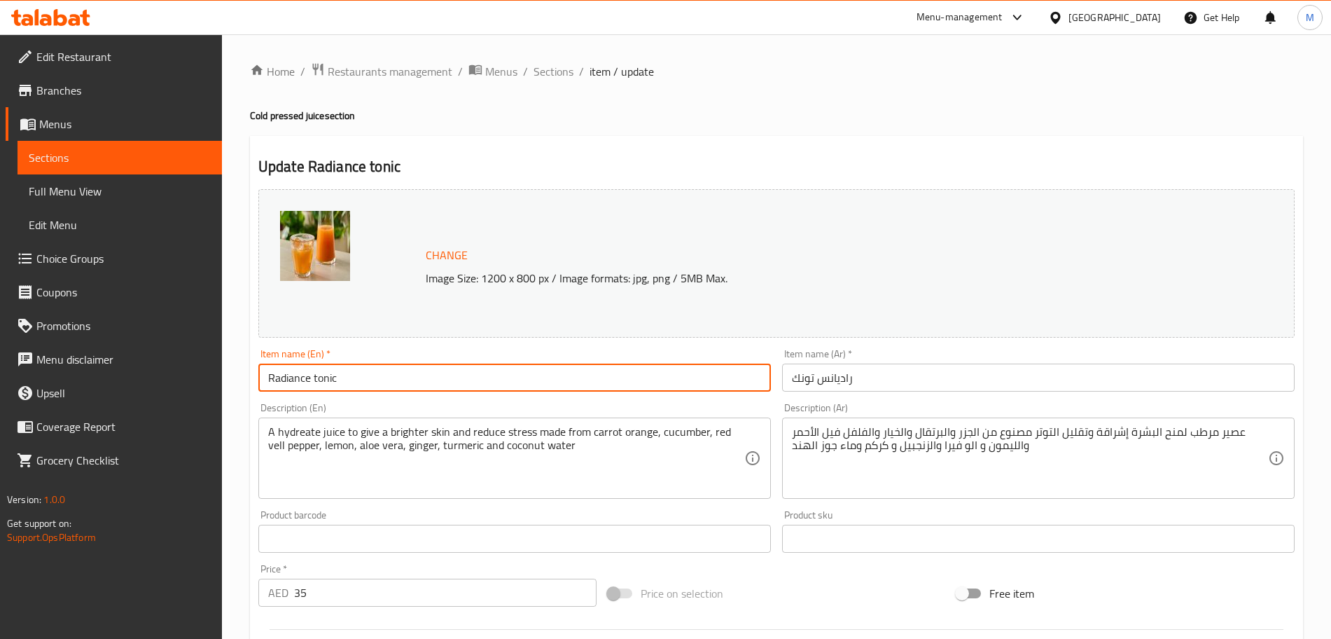
click at [313, 382] on input "Radiance tonic" at bounding box center [514, 377] width 513 height 28
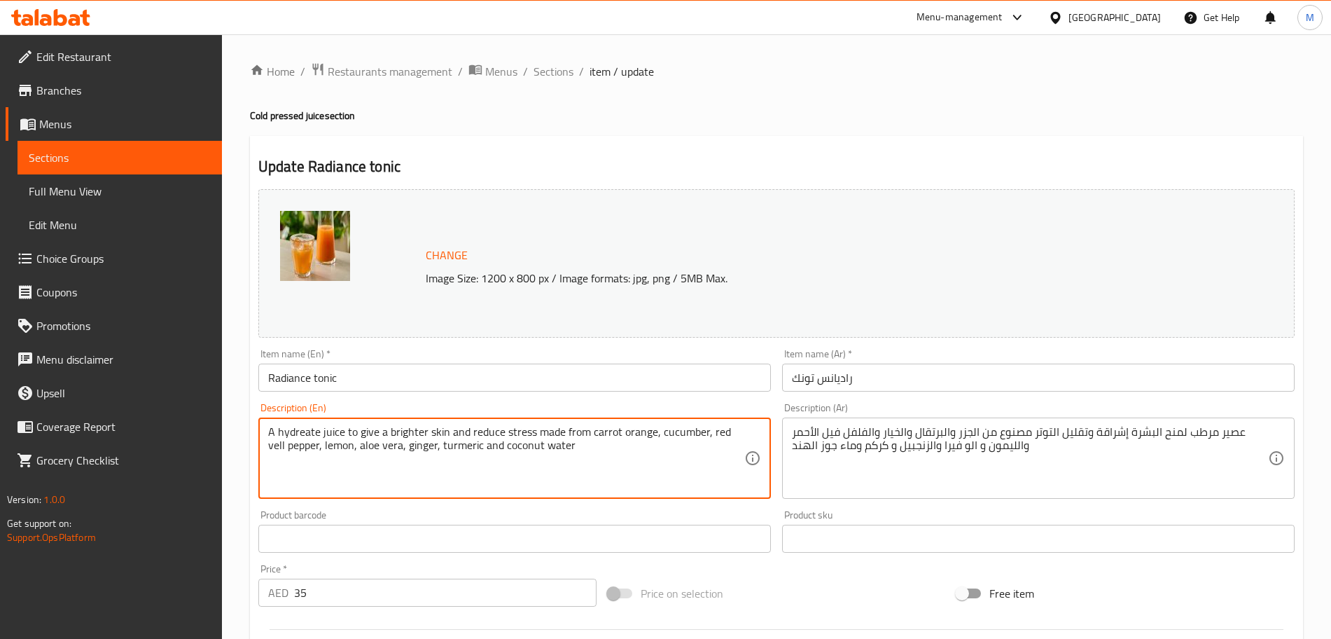
click at [444, 445] on textarea "A hydreate juice to give a brighter skin and reduce stress made from carrot ora…" at bounding box center [506, 458] width 476 height 67
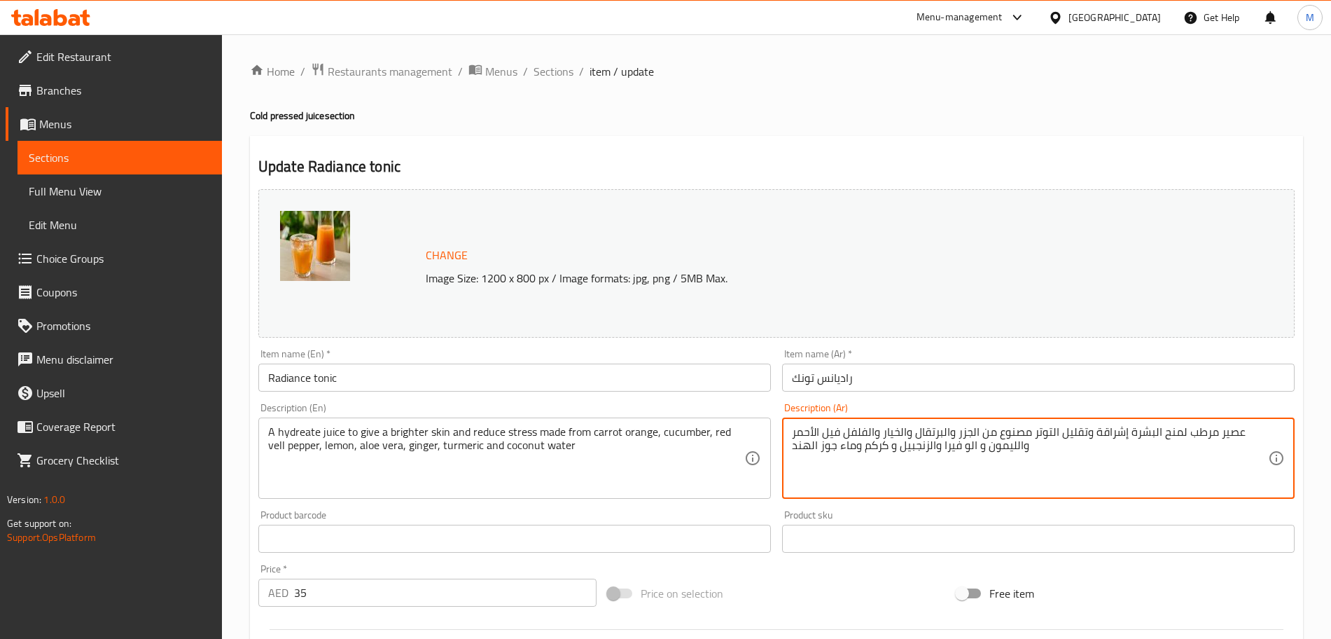
click at [879, 449] on textarea "عصير مرطب لمنح البشرة إشراقة وتقليل التوتر مصنوع من الجزر والبرتقال والخيار وال…" at bounding box center [1030, 458] width 476 height 67
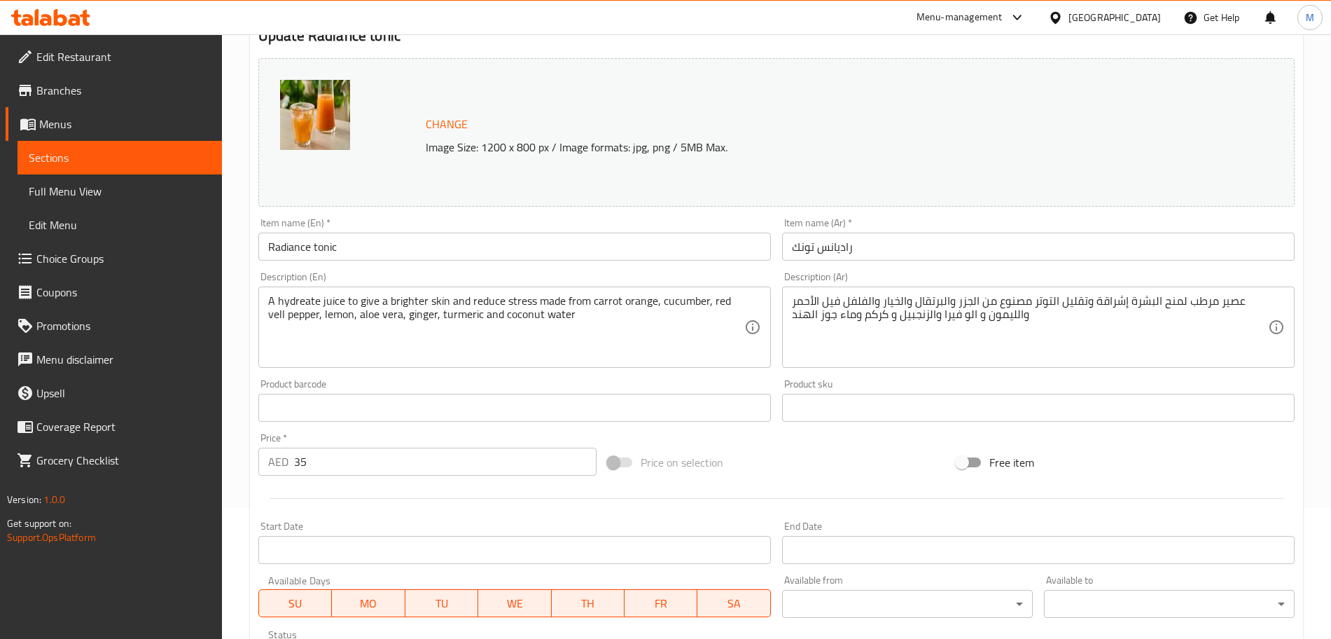
scroll to position [371, 0]
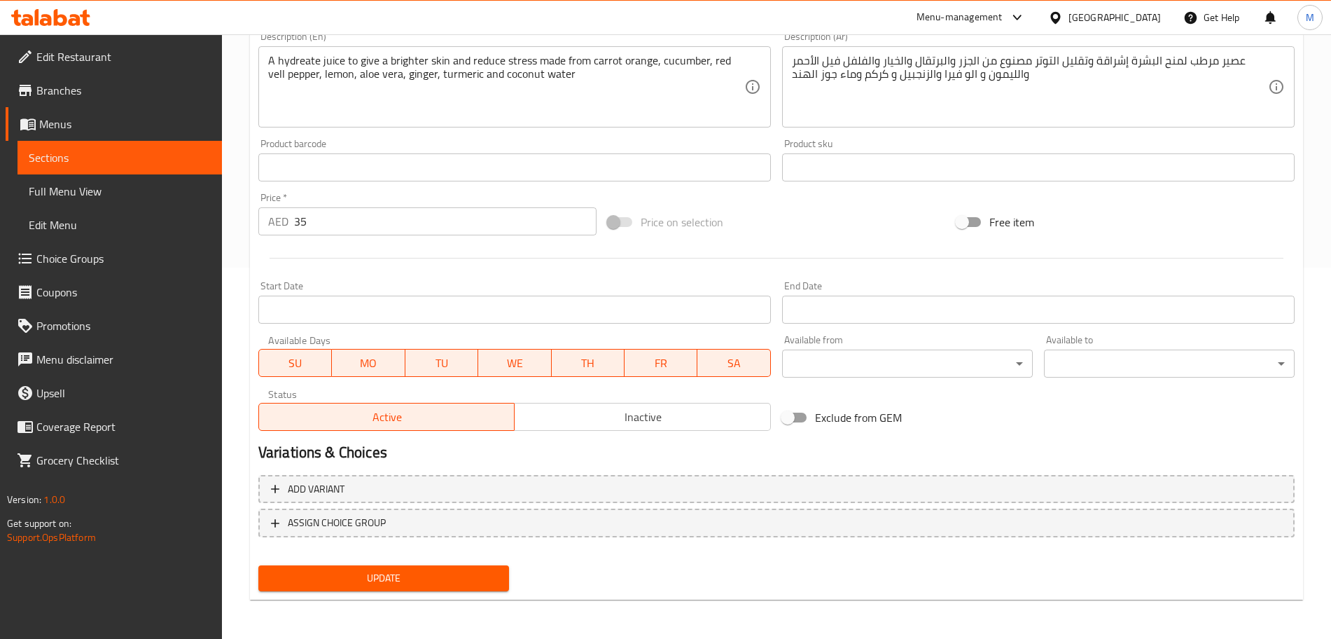
click at [384, 592] on div "Update" at bounding box center [384, 577] width 262 height 37
drag, startPoint x: 386, startPoint y: 583, endPoint x: 404, endPoint y: 545, distance: 42.0
click at [386, 583] on span "Update" at bounding box center [384, 578] width 228 height 18
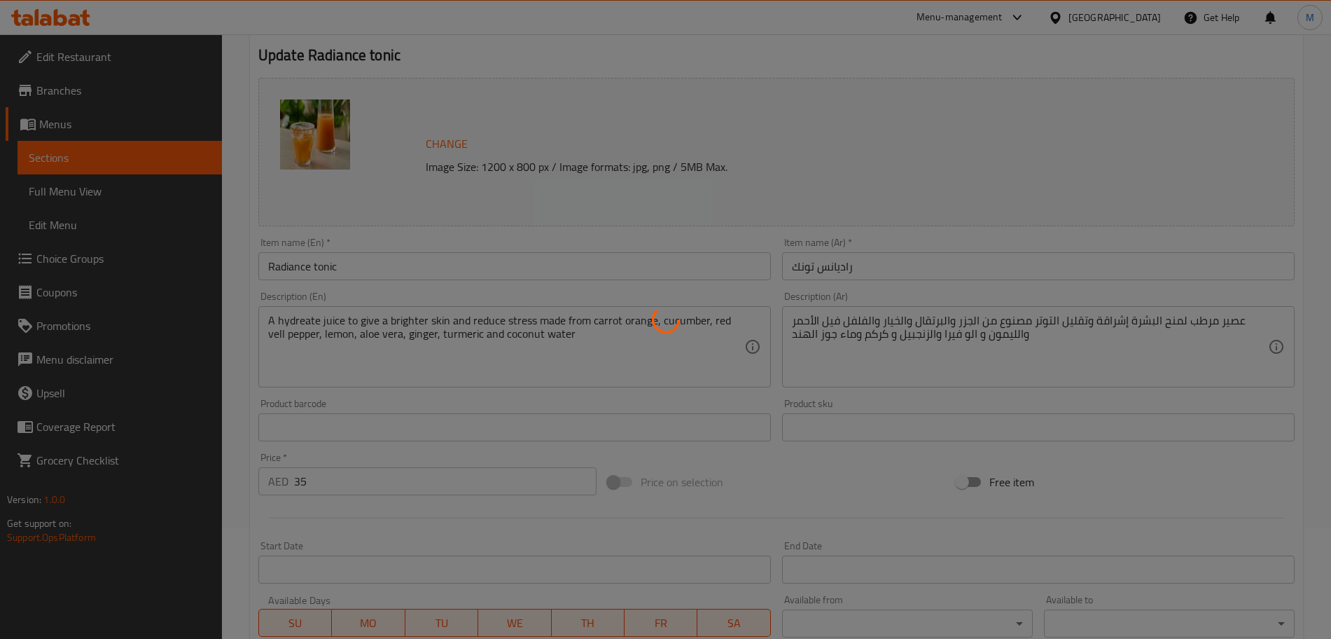
scroll to position [0, 0]
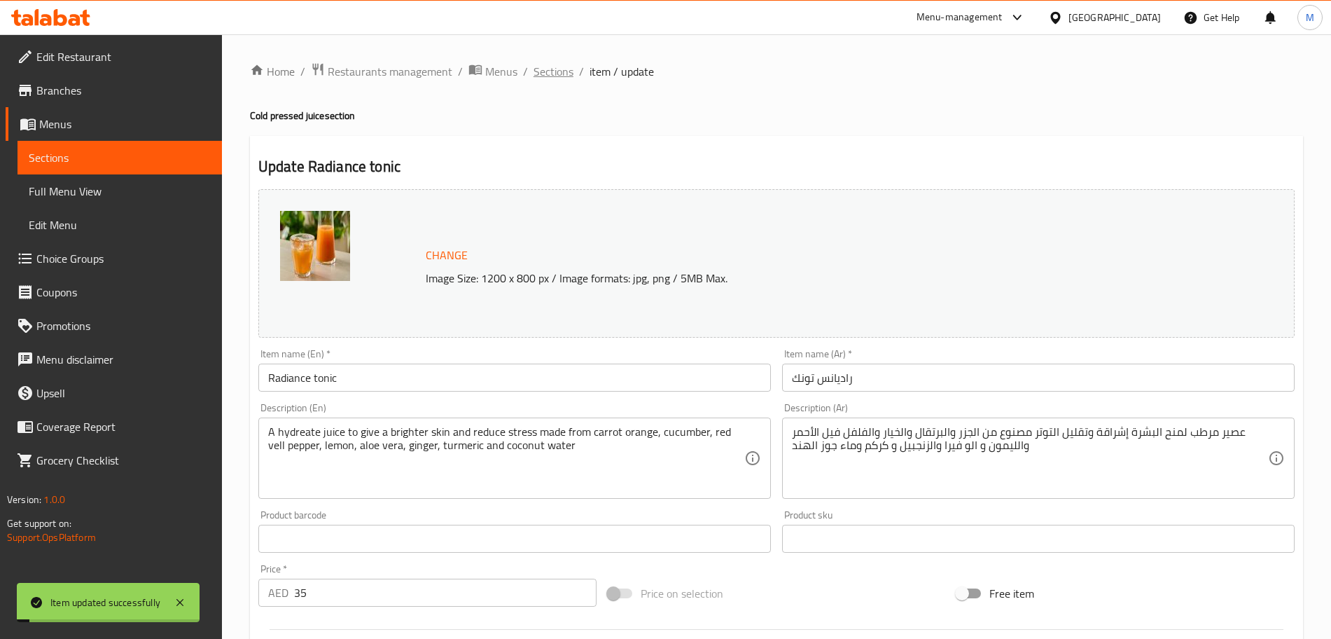
click at [551, 71] on span "Sections" at bounding box center [554, 71] width 40 height 17
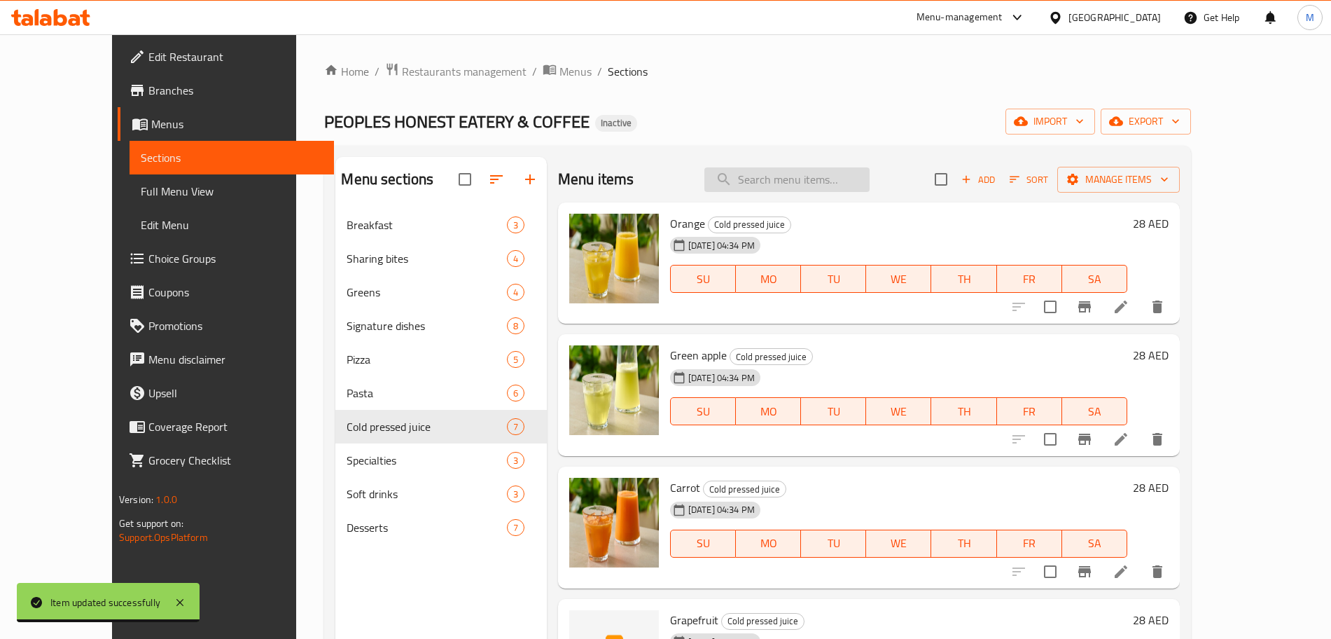
click at [816, 169] on input "search" at bounding box center [786, 179] width 165 height 25
paste input "Homemade tiramisu"
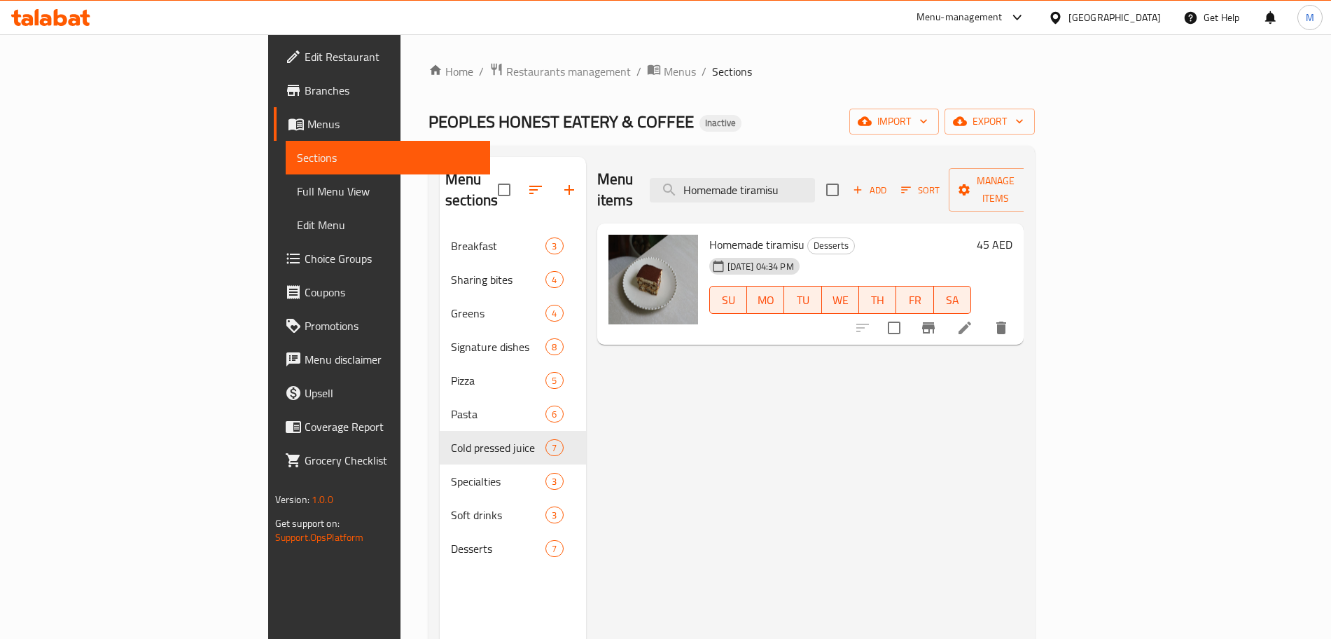
type input "Homemade tiramisu"
click at [984, 315] on li at bounding box center [964, 327] width 39 height 25
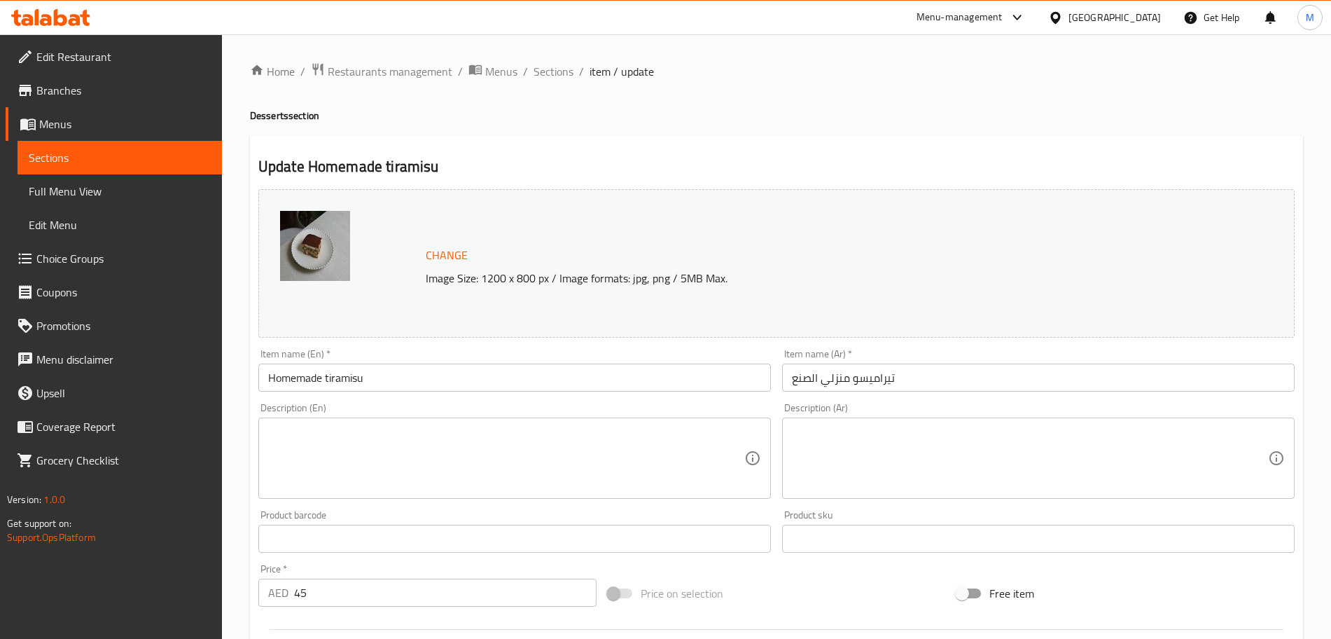
click at [804, 376] on input "تيراميسو منزلي الصنع" at bounding box center [1038, 377] width 513 height 28
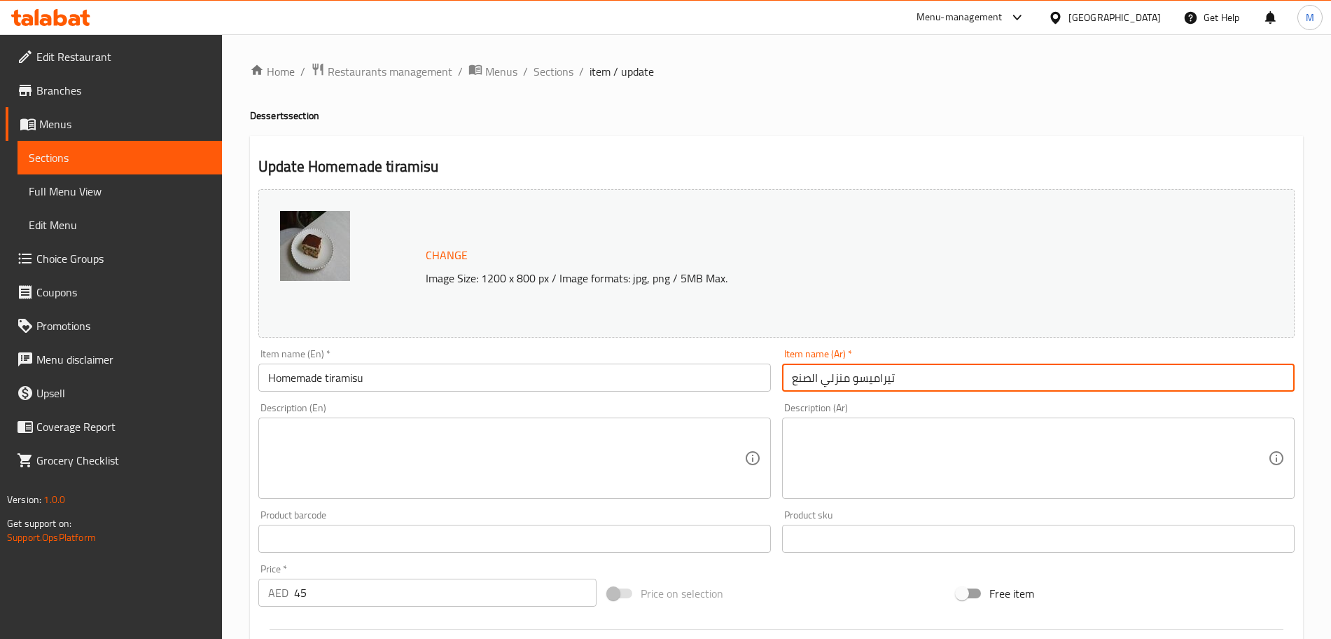
click at [804, 377] on input "تيراميسو منزلي الصنع" at bounding box center [1038, 377] width 513 height 28
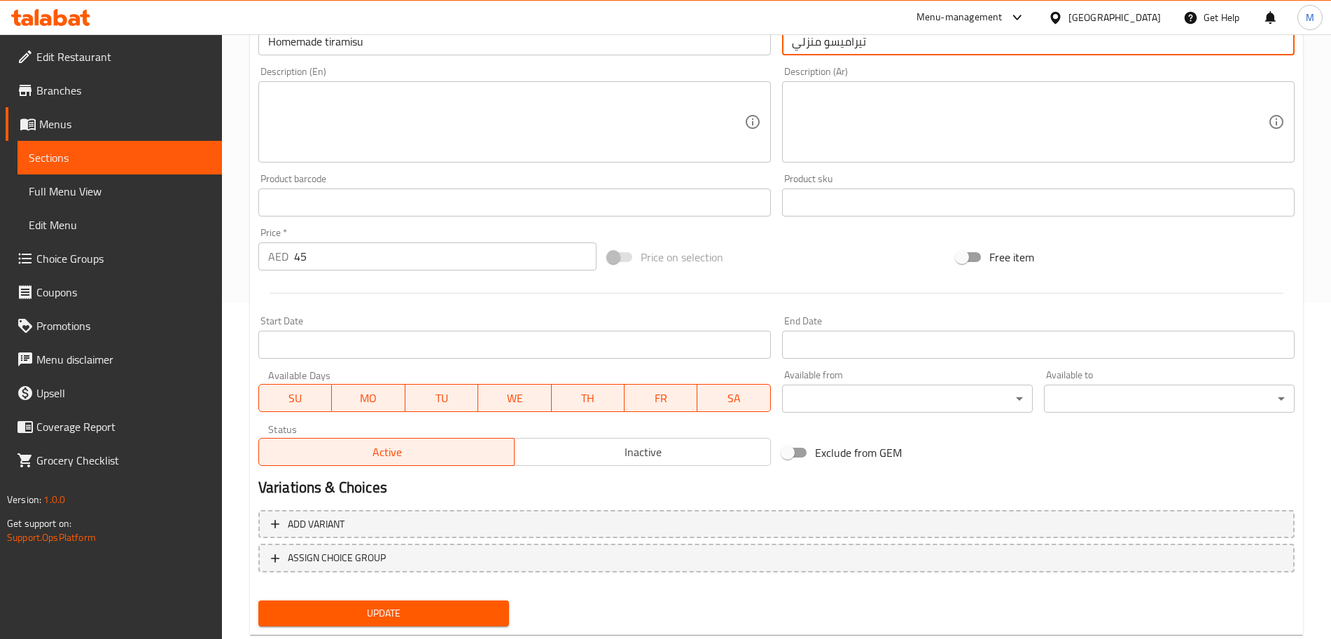
scroll to position [350, 0]
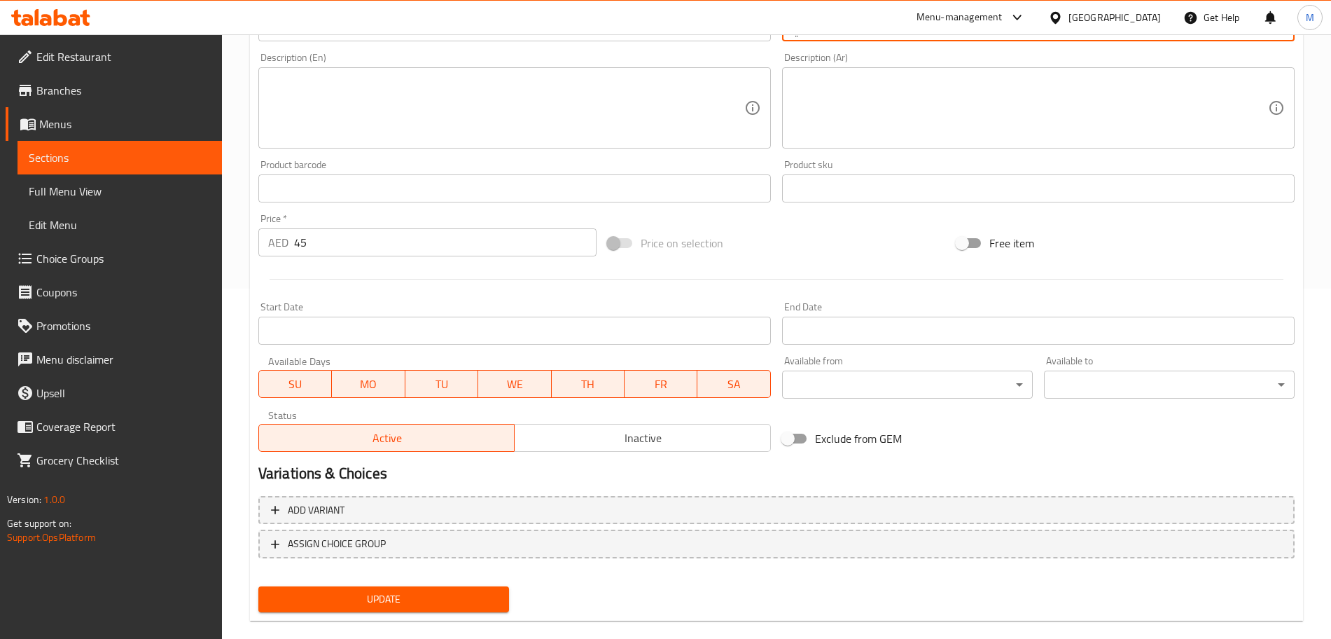
type input "تيراميسو منزلي"
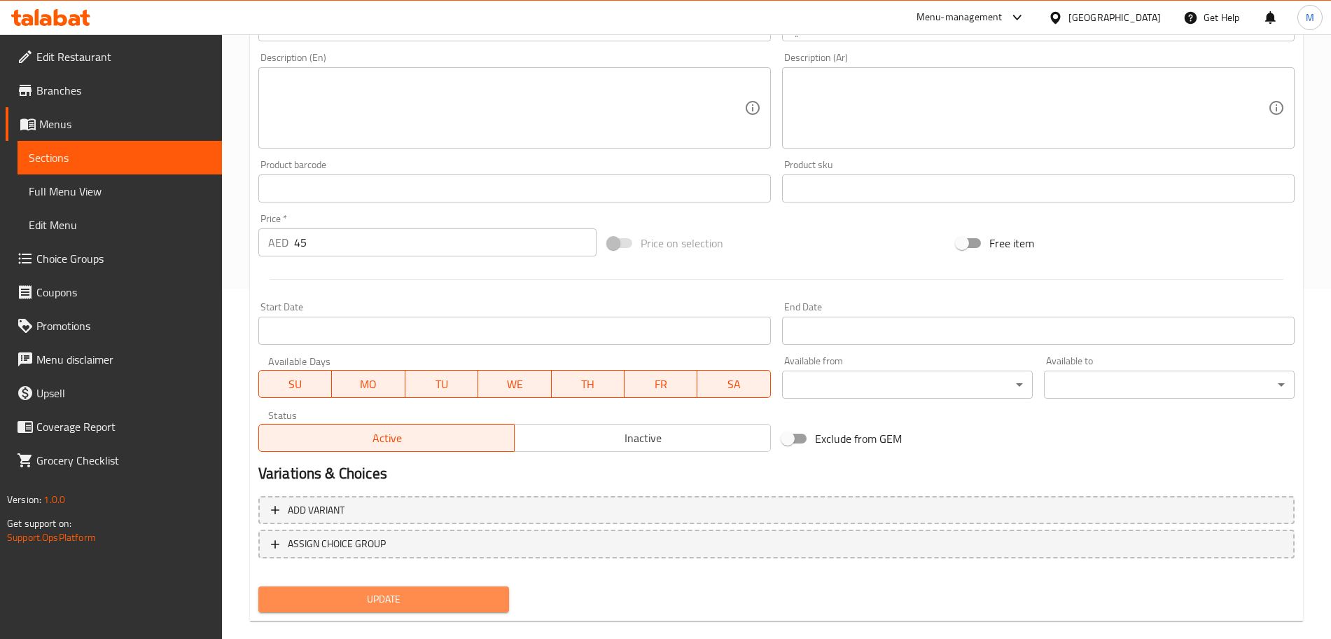
click at [367, 598] on span "Update" at bounding box center [384, 599] width 228 height 18
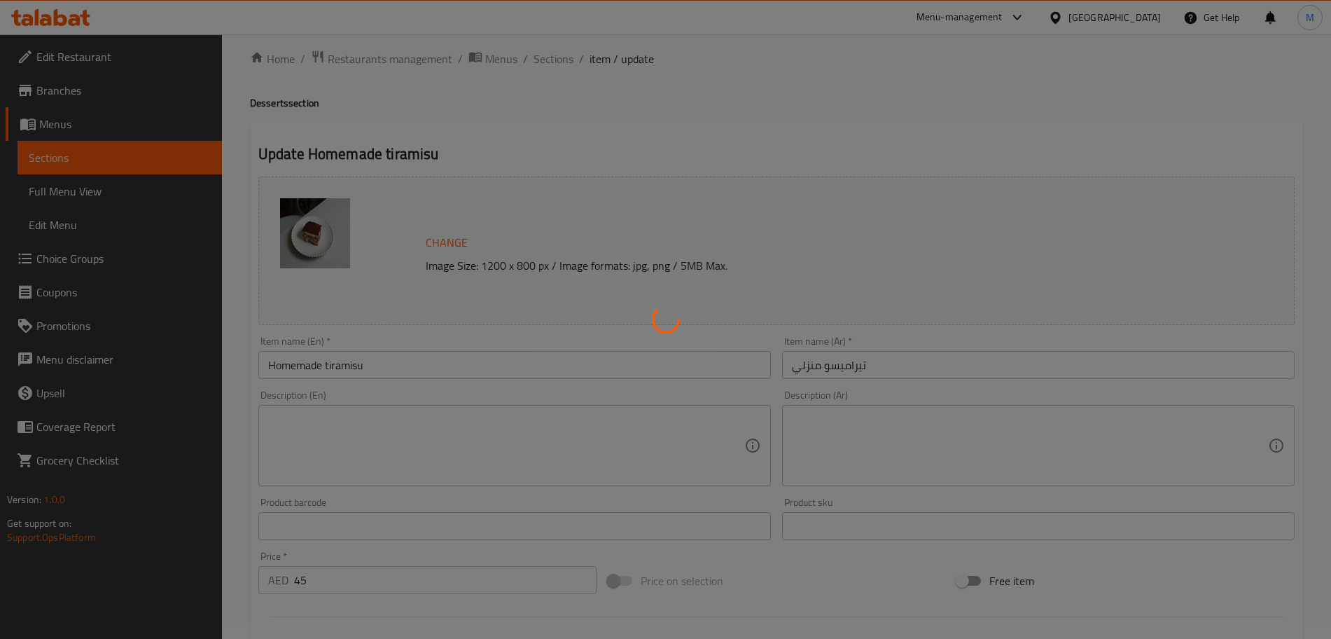
scroll to position [0, 0]
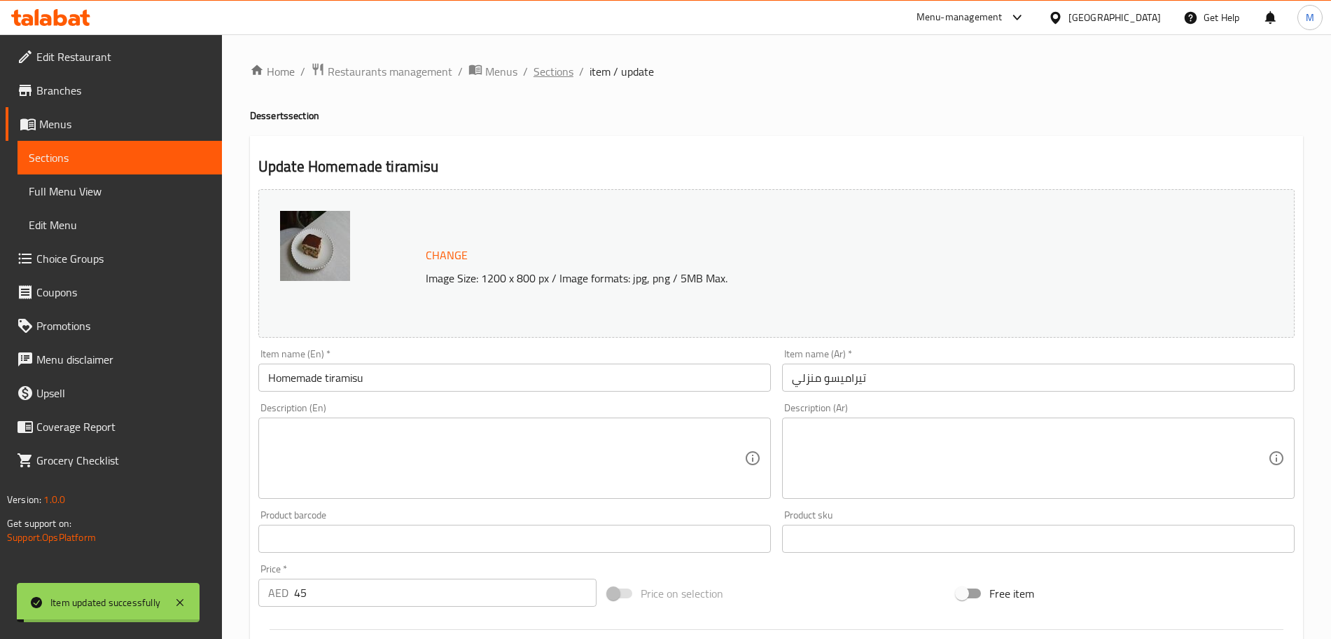
click at [546, 76] on span "Sections" at bounding box center [554, 71] width 40 height 17
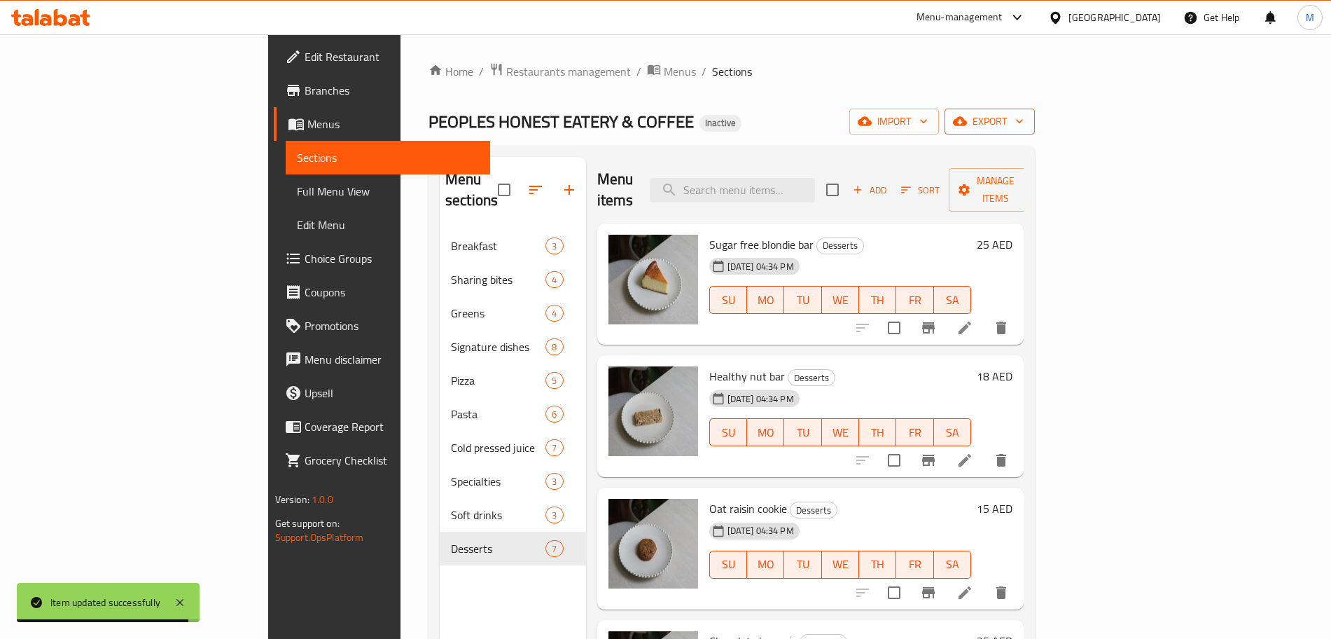
click at [1024, 130] on span "export" at bounding box center [990, 122] width 68 height 18
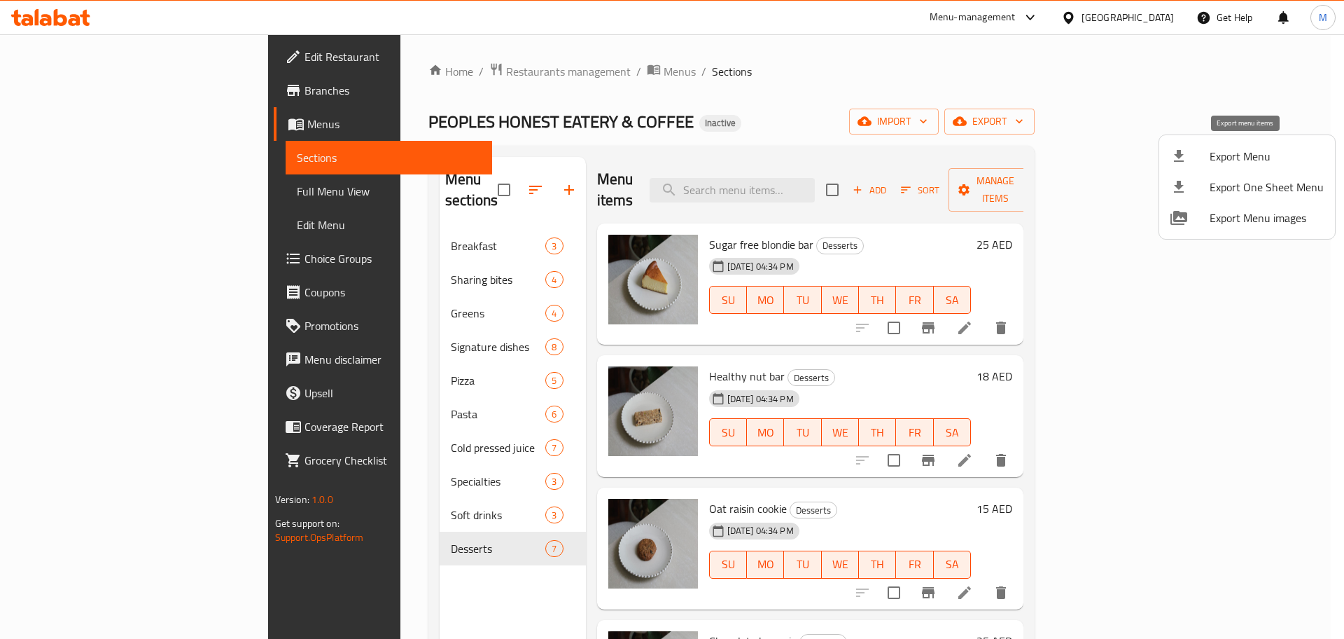
click at [1228, 162] on span "Export Menu" at bounding box center [1267, 156] width 114 height 17
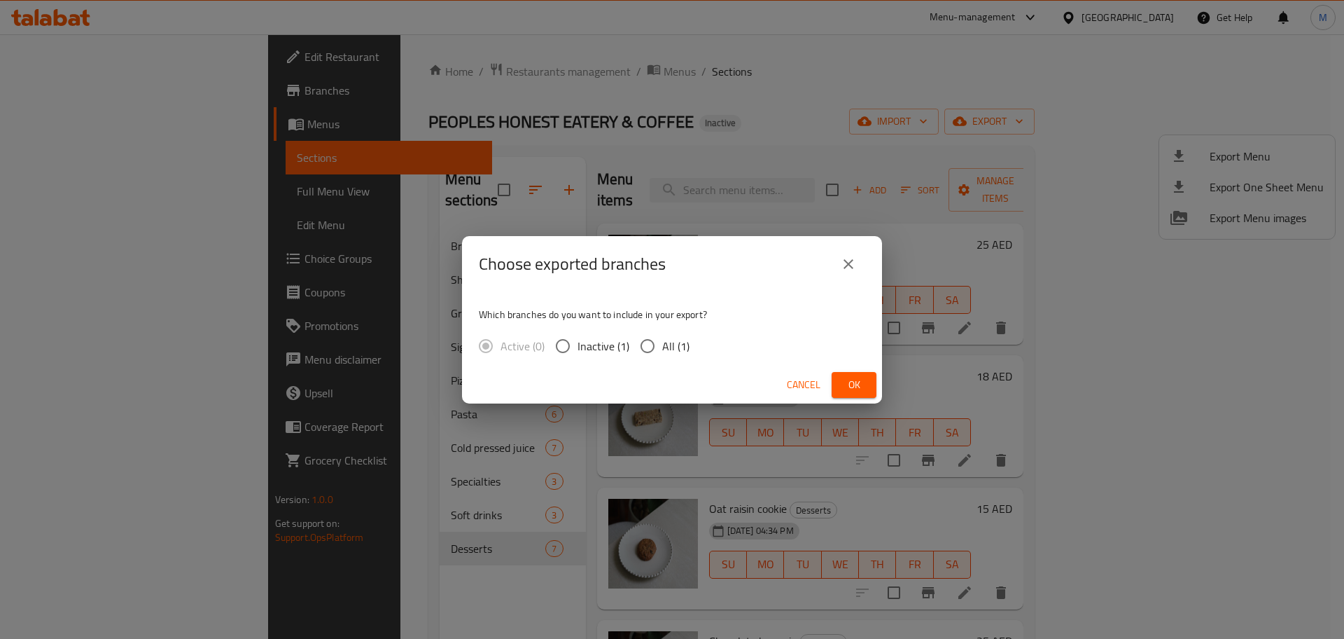
click at [671, 340] on span "All (1)" at bounding box center [675, 345] width 27 height 17
click at [662, 340] on input "All (1)" at bounding box center [647, 345] width 29 height 29
radio input "true"
click at [880, 369] on div "Cancel Ok" at bounding box center [672, 384] width 420 height 37
click at [860, 376] on span "Ok" at bounding box center [854, 385] width 22 height 18
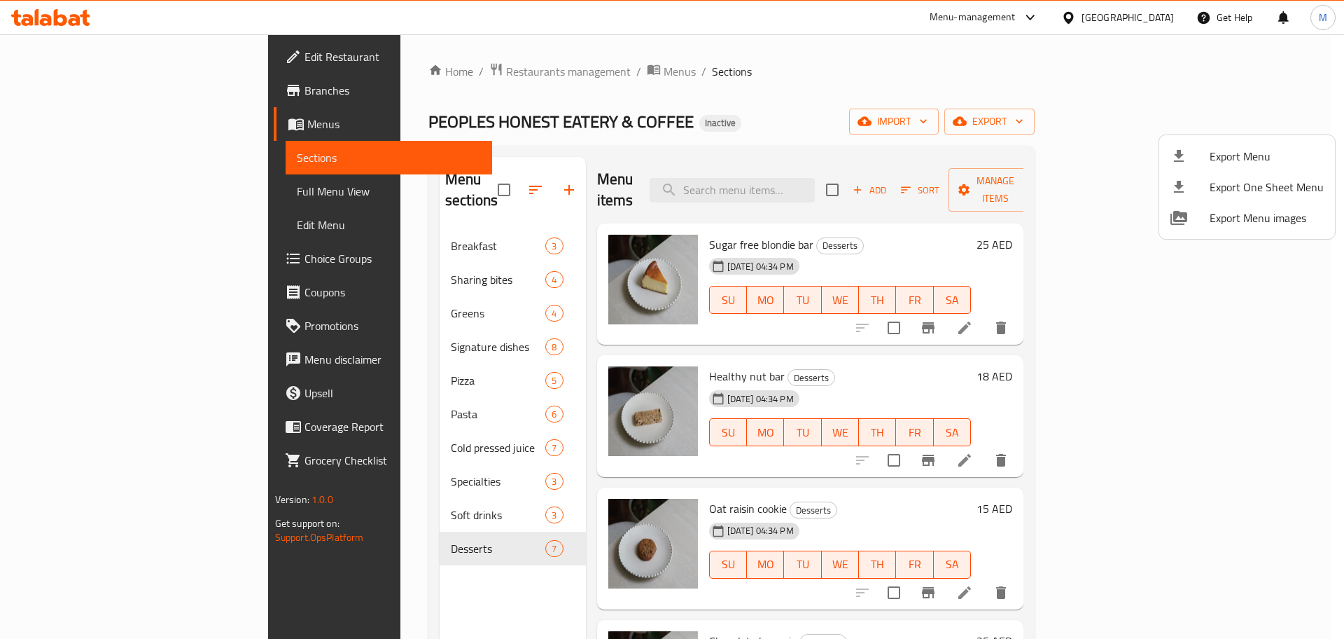
click at [300, 217] on div at bounding box center [672, 319] width 1344 height 639
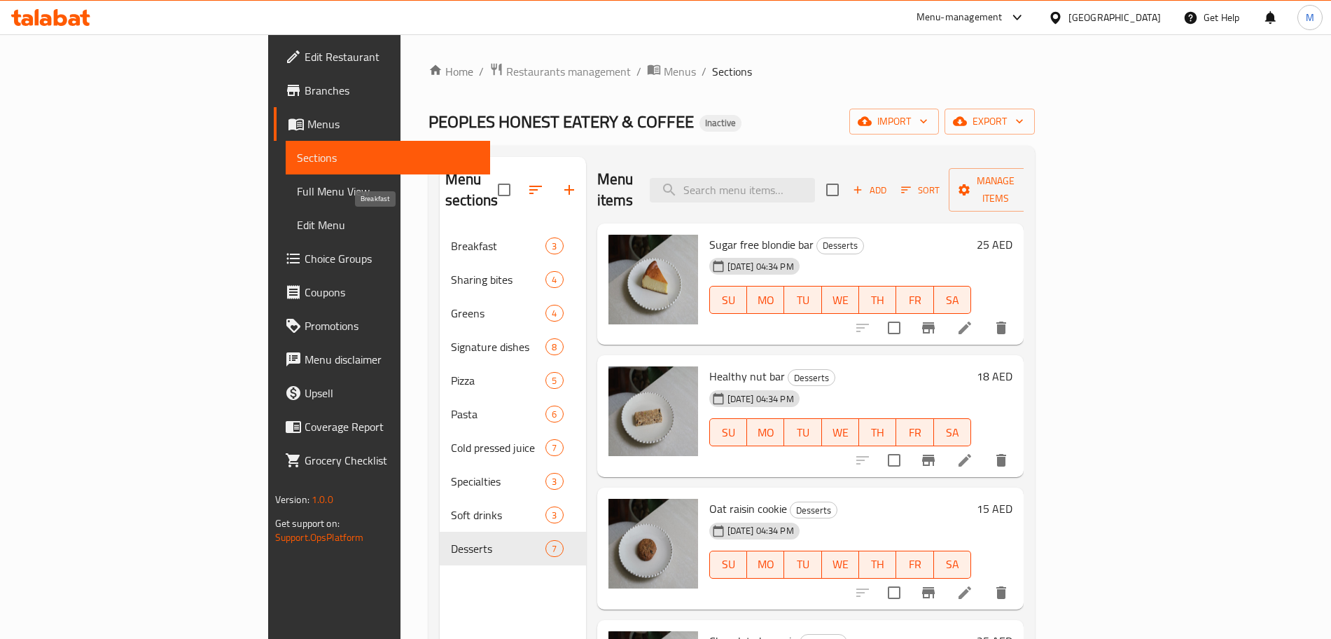
click at [451, 237] on span "Breakfast" at bounding box center [498, 245] width 95 height 17
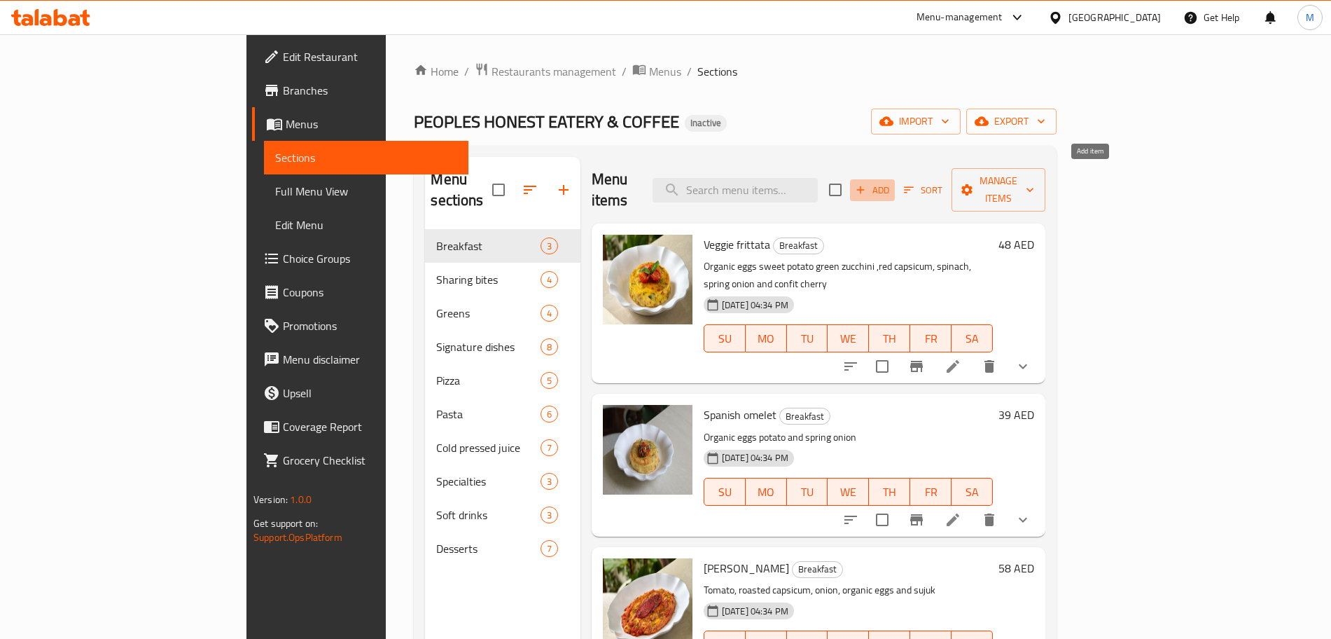
click at [867, 183] on icon "button" at bounding box center [860, 189] width 13 height 13
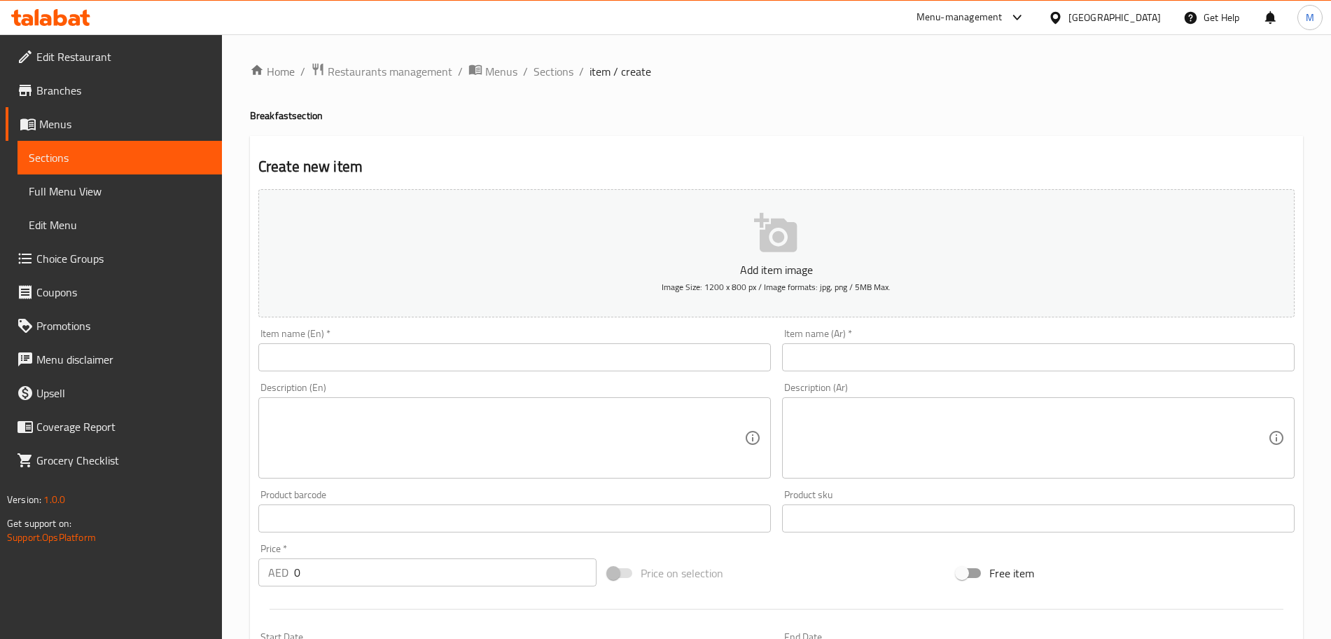
click at [408, 365] on input "text" at bounding box center [514, 357] width 513 height 28
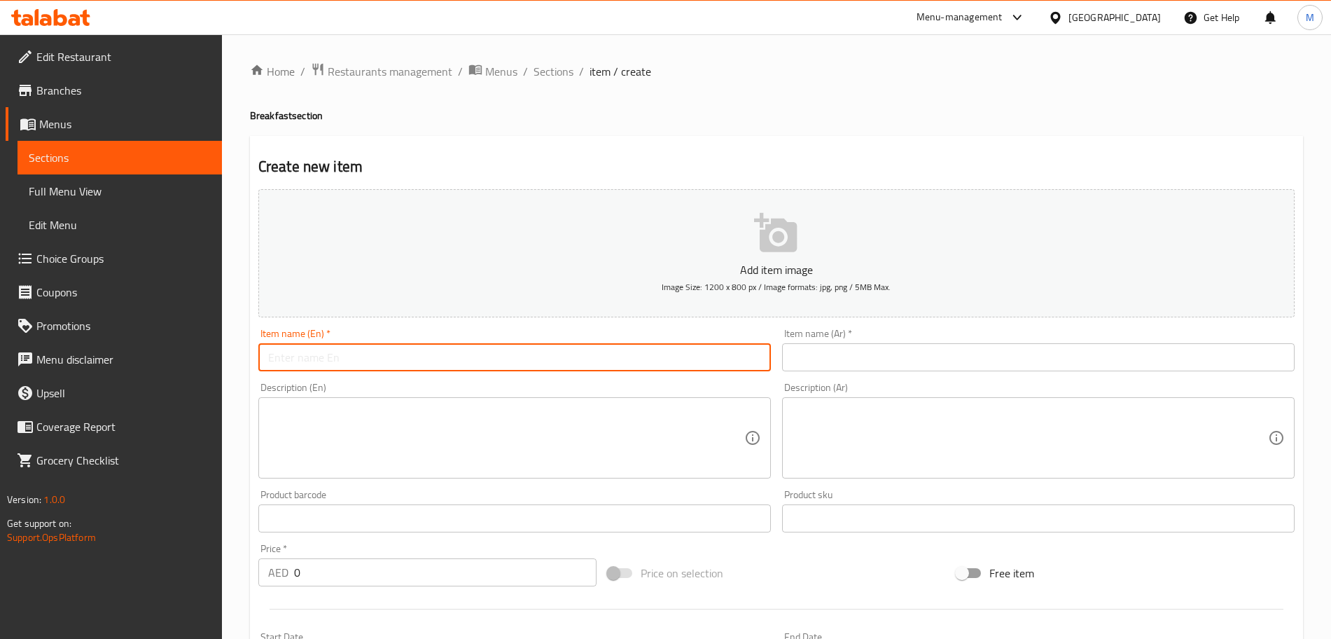
paste input "The borough market grilled cheese"
type input "The borough market grilled cheese"
click at [428, 450] on textarea at bounding box center [506, 438] width 476 height 67
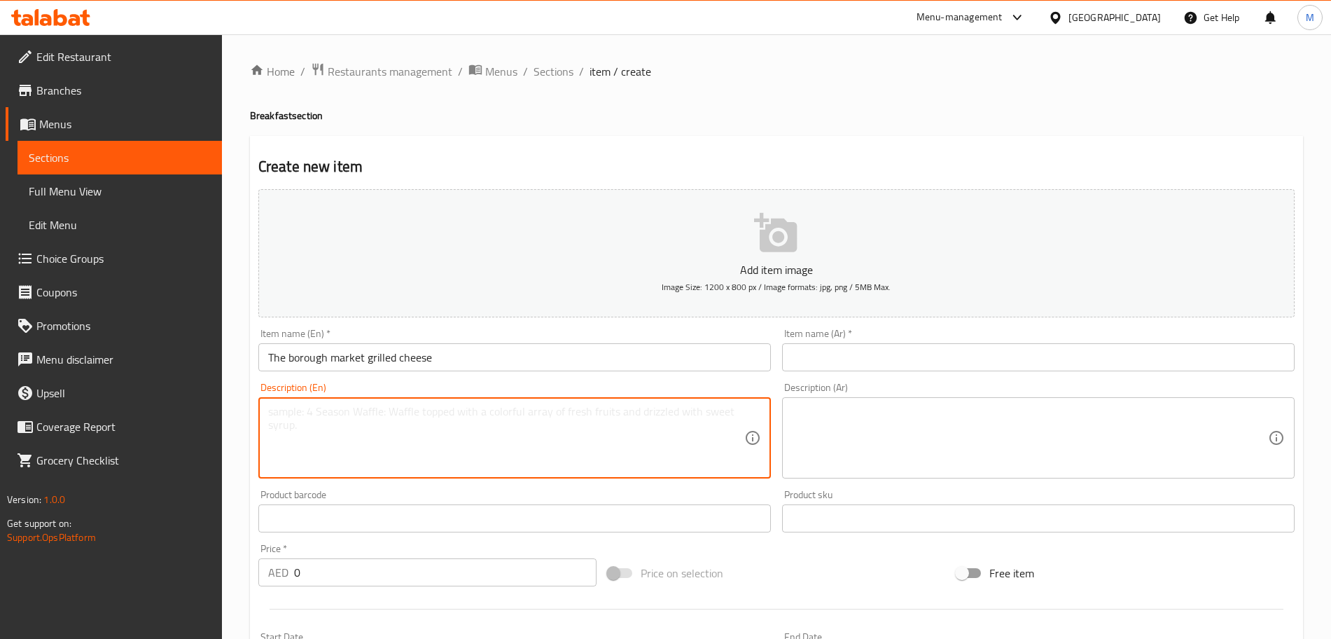
paste textarea "Artisan sourdough toast, mozzarella, raclette, provolone and emmental cheese"
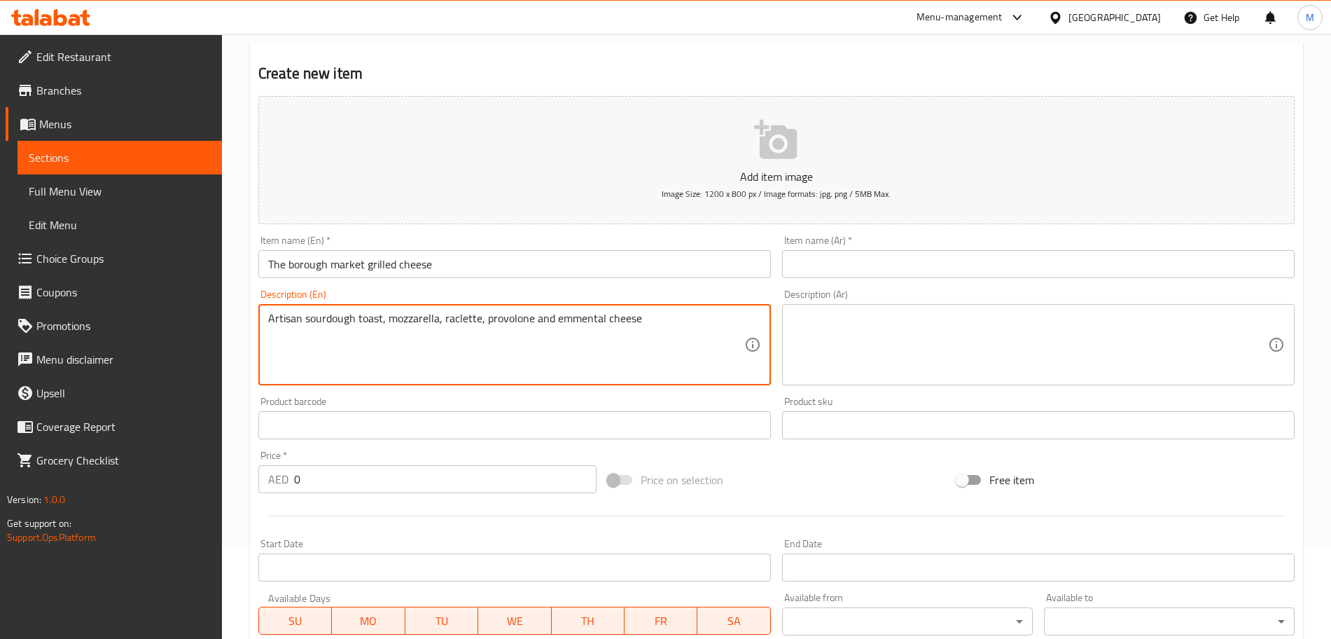
scroll to position [175, 0]
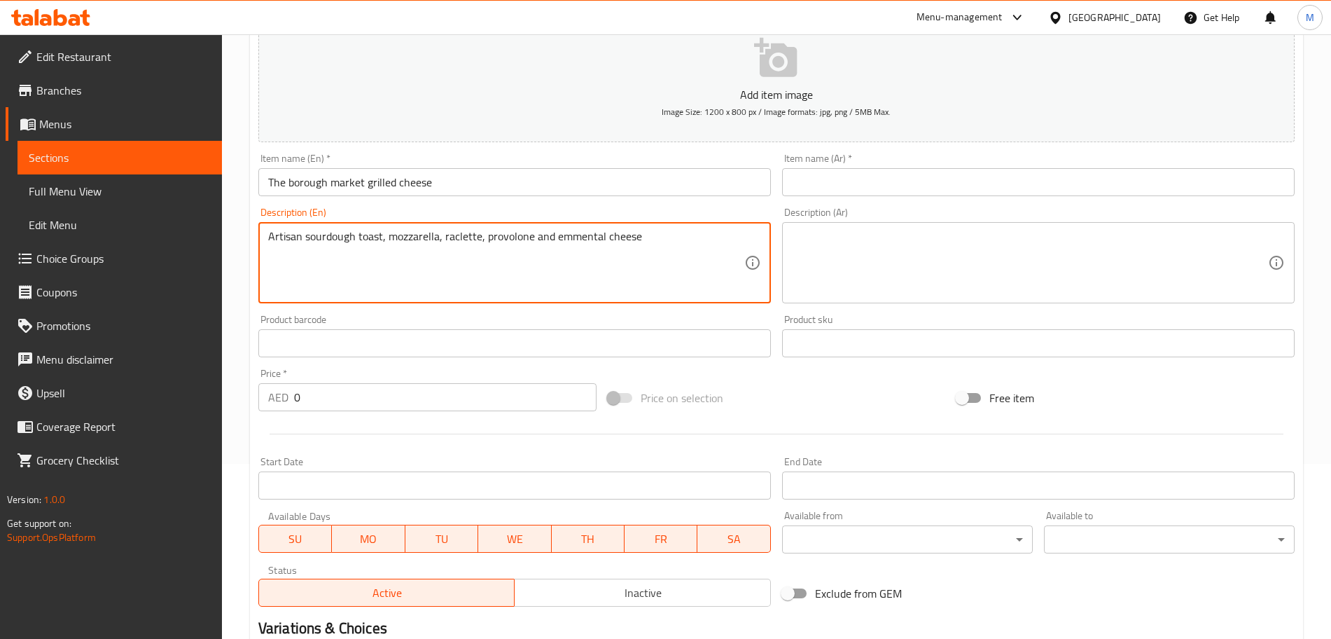
type textarea "Artisan sourdough toast, mozzarella, raclette, provolone and emmental cheese"
click at [316, 405] on input "0" at bounding box center [445, 397] width 302 height 28
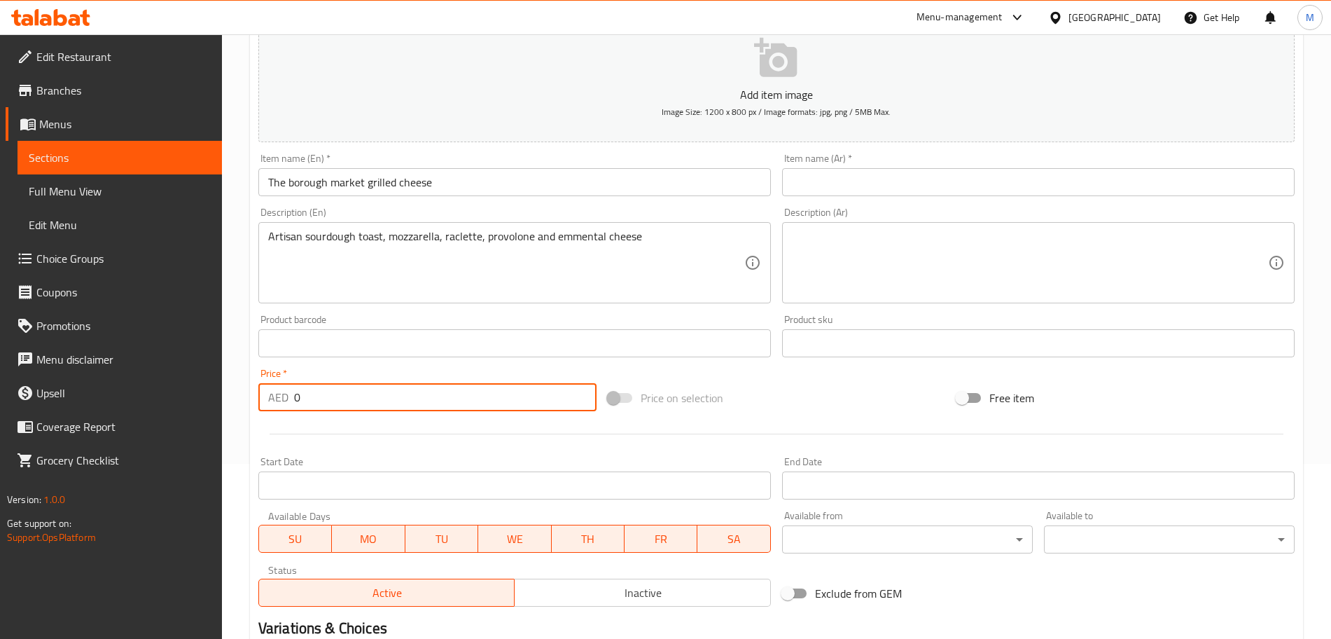
click at [316, 405] on input "0" at bounding box center [445, 397] width 302 height 28
paste input "43"
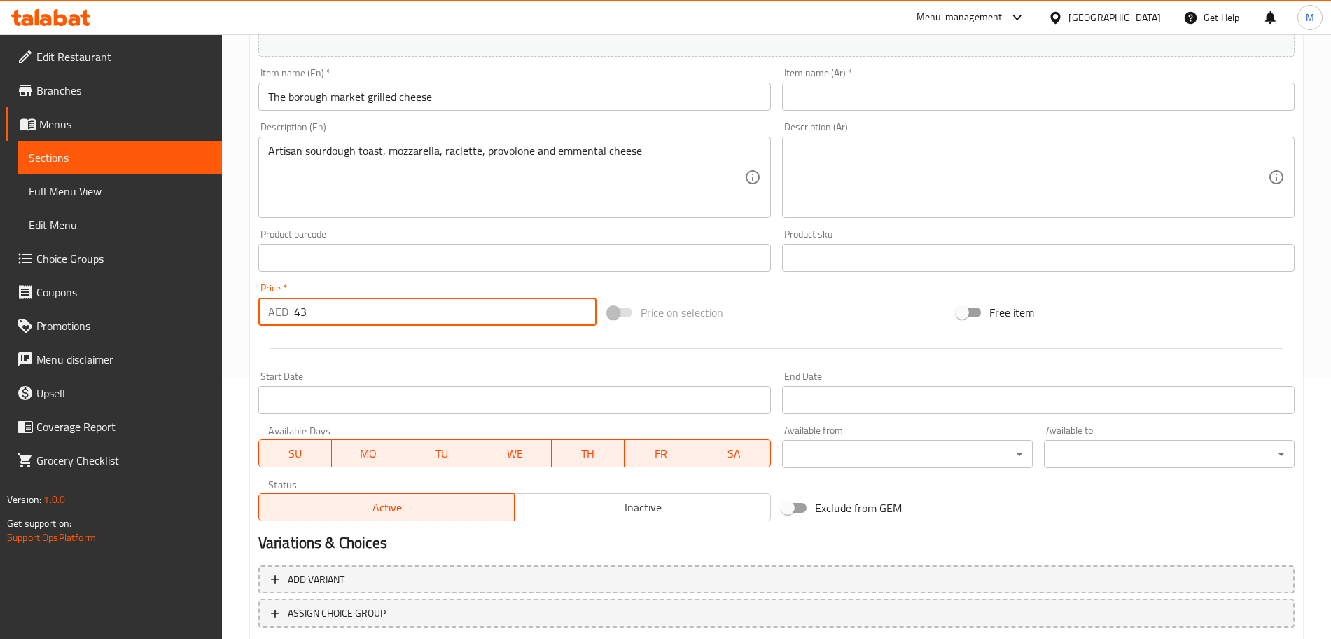
scroll to position [351, 0]
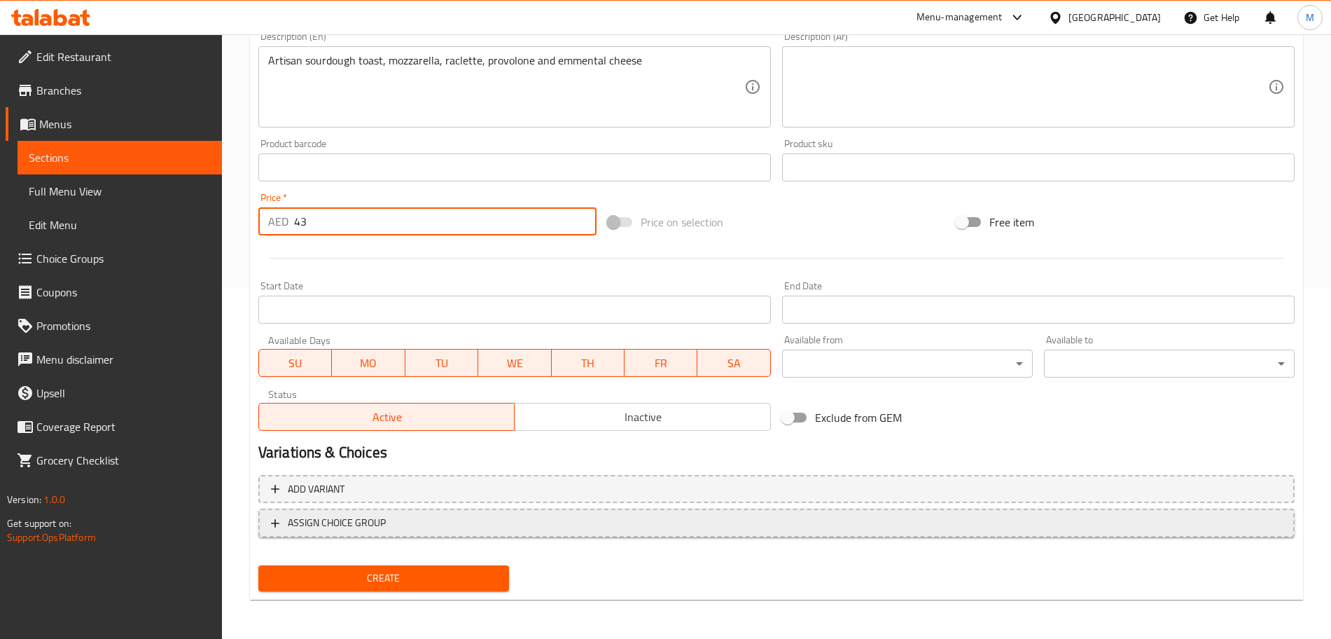
type input "43"
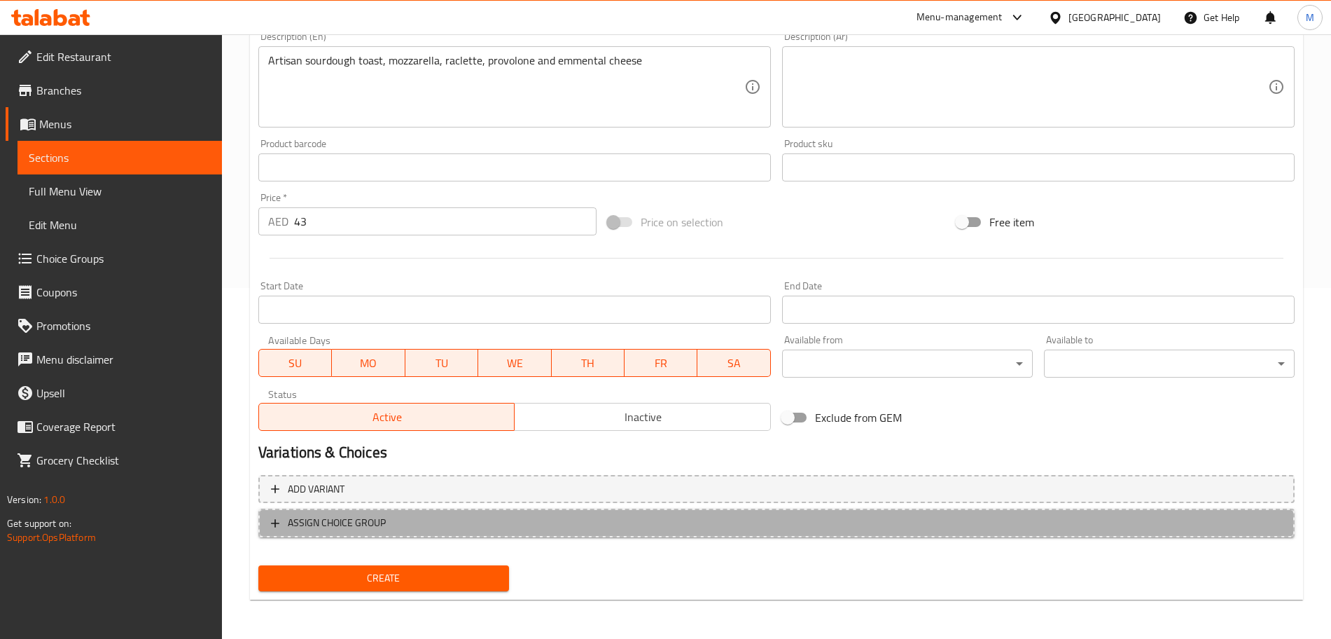
click at [351, 525] on span "ASSIGN CHOICE GROUP" at bounding box center [337, 523] width 98 height 18
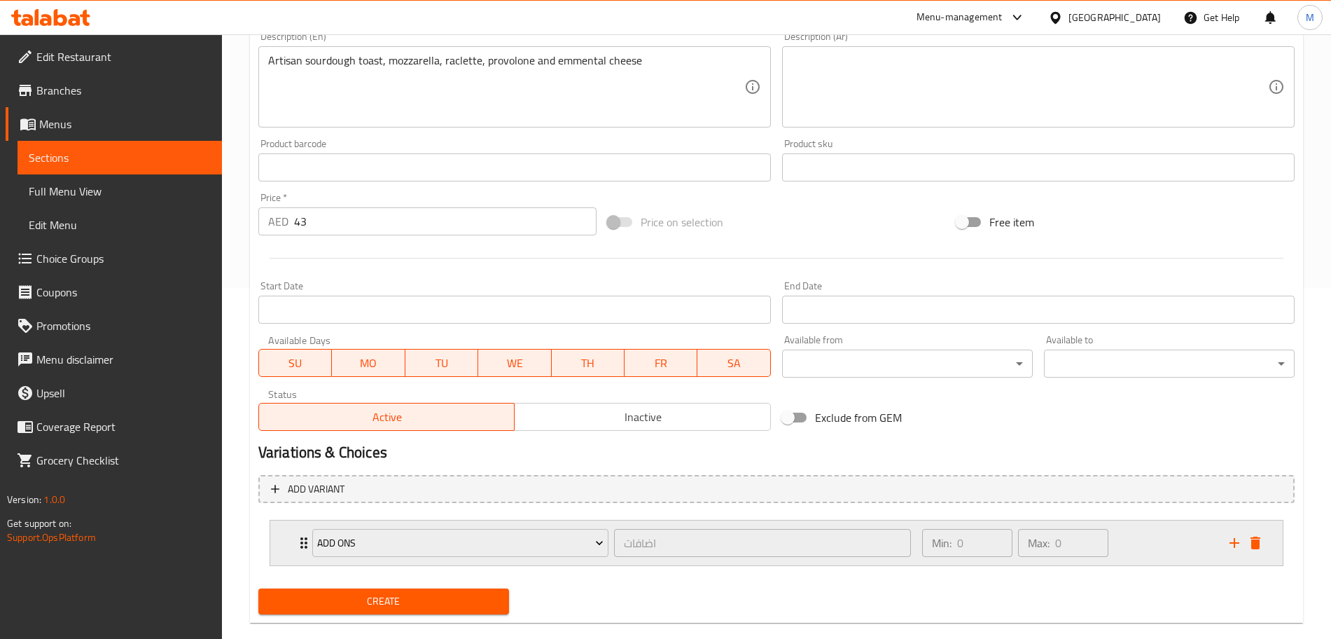
click at [302, 538] on icon "Expand" at bounding box center [303, 542] width 7 height 11
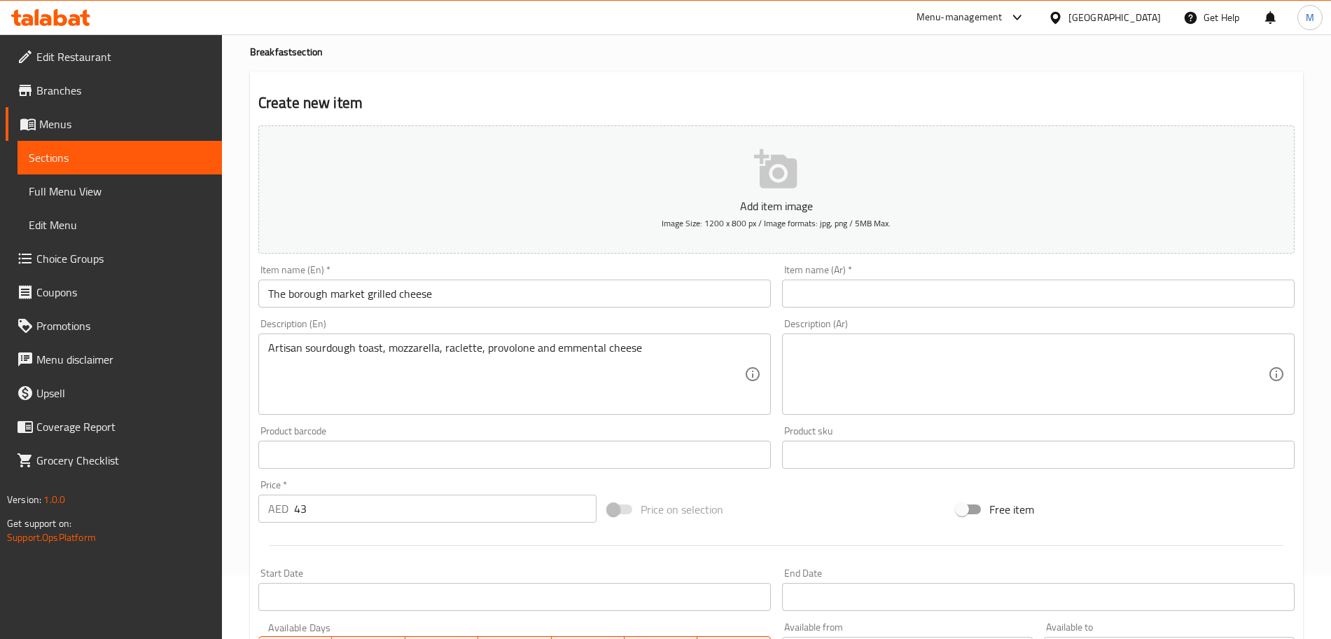
scroll to position [0, 0]
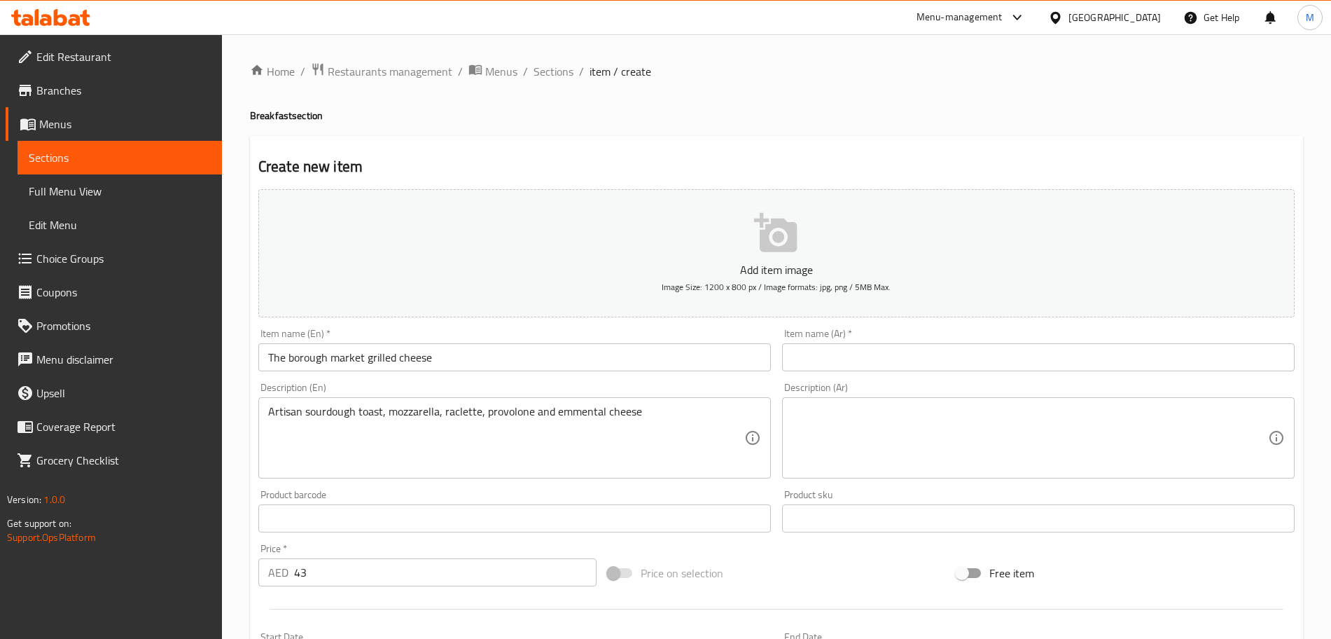
click at [418, 356] on input "The borough market grilled cheese" at bounding box center [514, 357] width 513 height 28
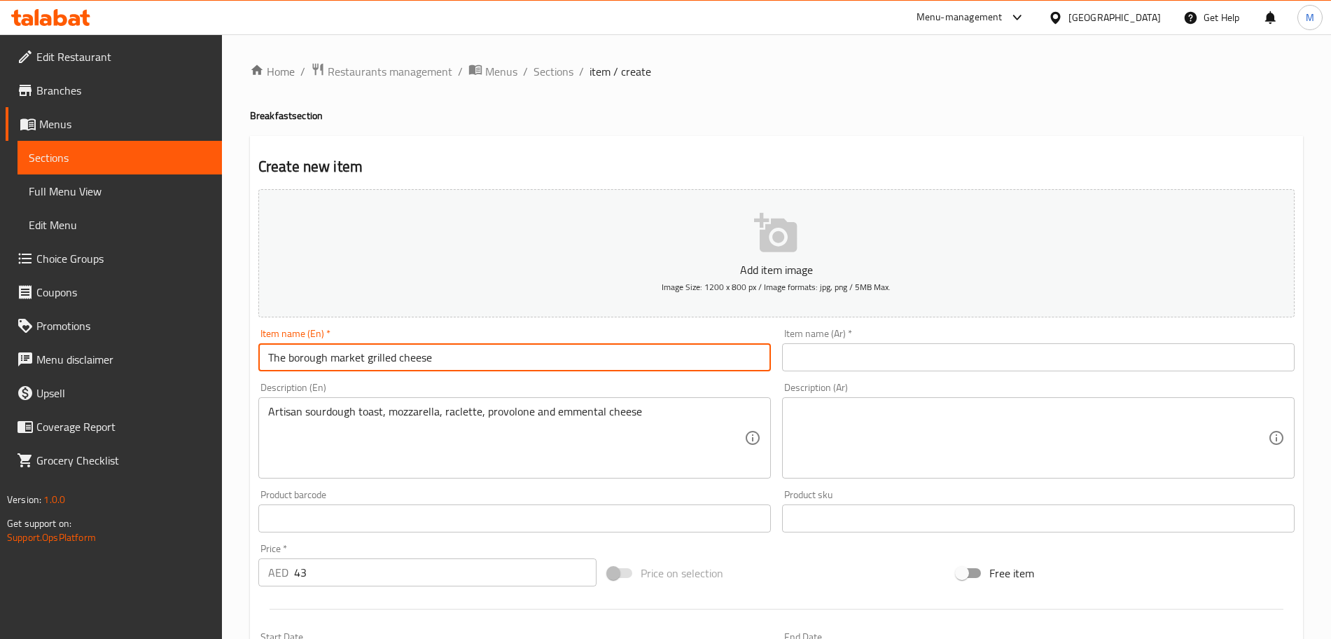
click at [418, 356] on input "The borough market grilled cheese" at bounding box center [514, 357] width 513 height 28
click at [835, 349] on input "text" at bounding box center [1038, 357] width 513 height 28
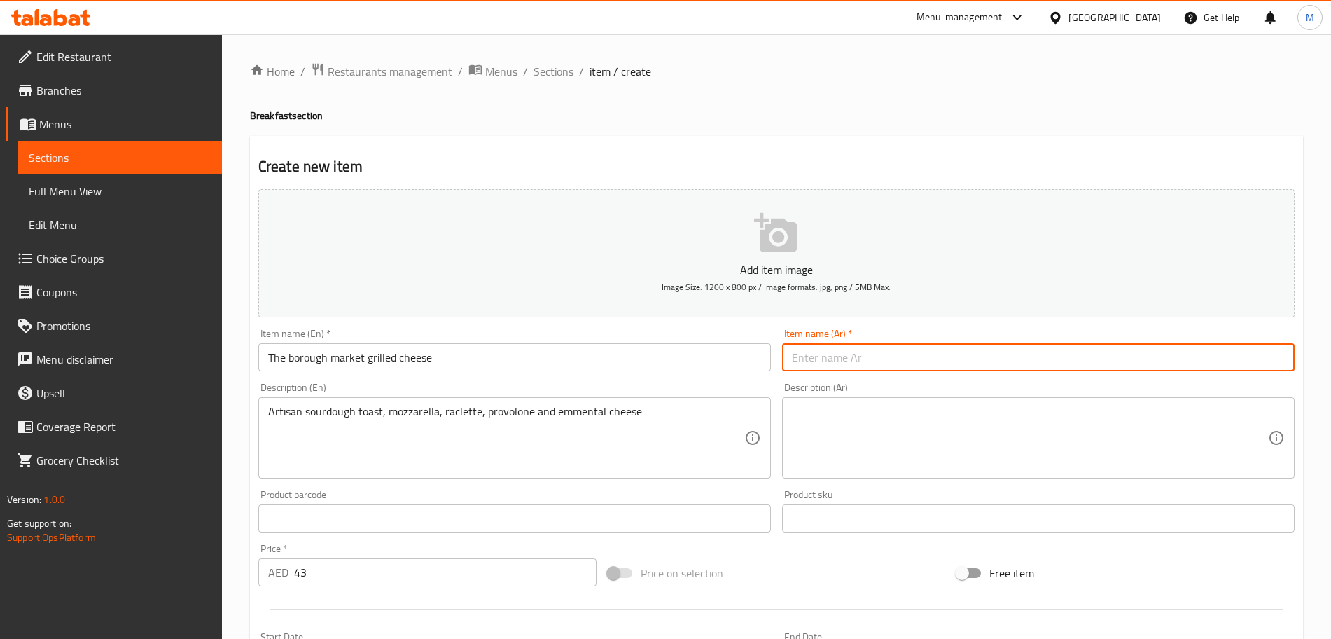
paste input "ذا بورو ماركت الجبن المشوية"
type input "ذا بورو ماركت الجبن المشوية"
click at [380, 410] on textarea "Artisan sourdough toast, mozzarella, raclette, provolone and emmental cheese" at bounding box center [506, 438] width 476 height 67
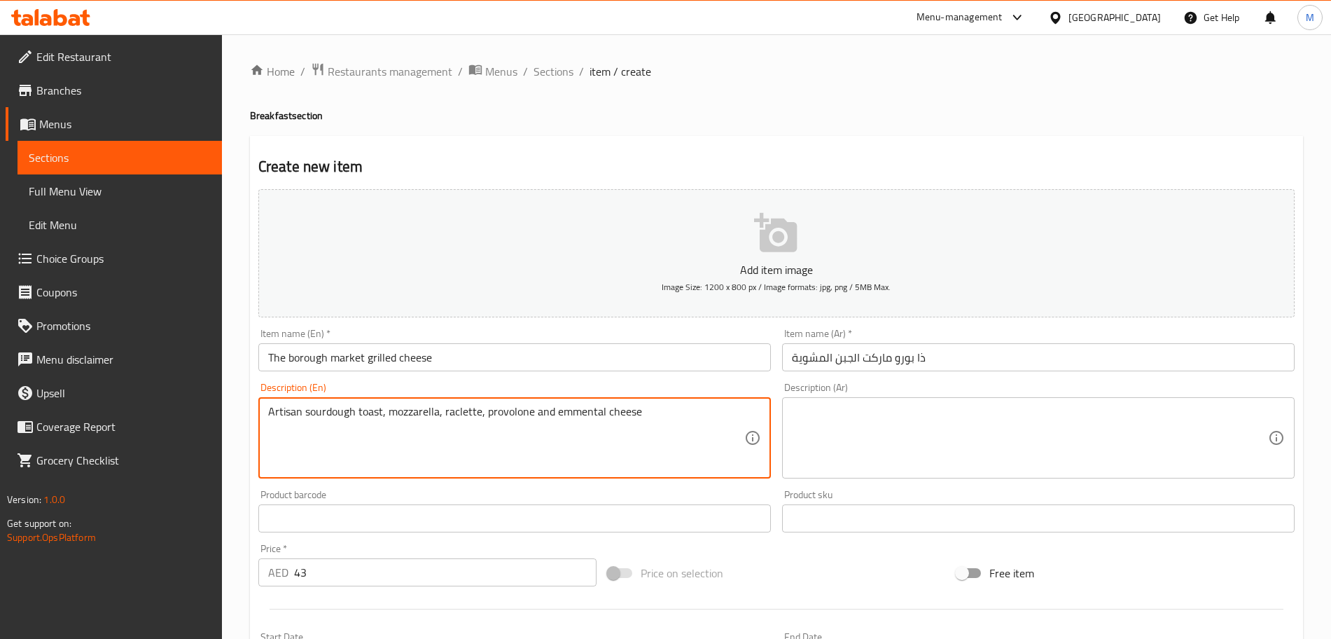
click at [380, 410] on textarea "Artisan sourdough toast, mozzarella, raclette, provolone and emmental cheese" at bounding box center [506, 438] width 476 height 67
click at [873, 440] on textarea at bounding box center [1030, 438] width 476 height 67
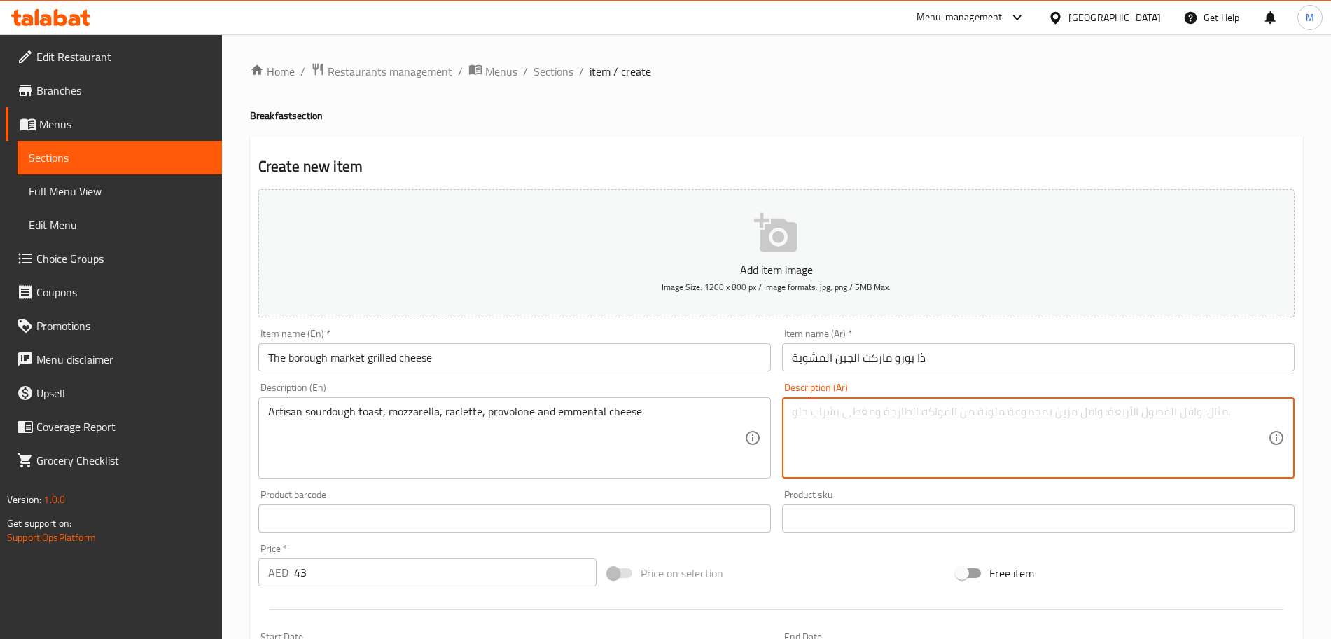
paste textarea "ارتيسان توست عجين مخمر، موزاريلا، راكليت، بروفولون وجبنة إيمنتال"
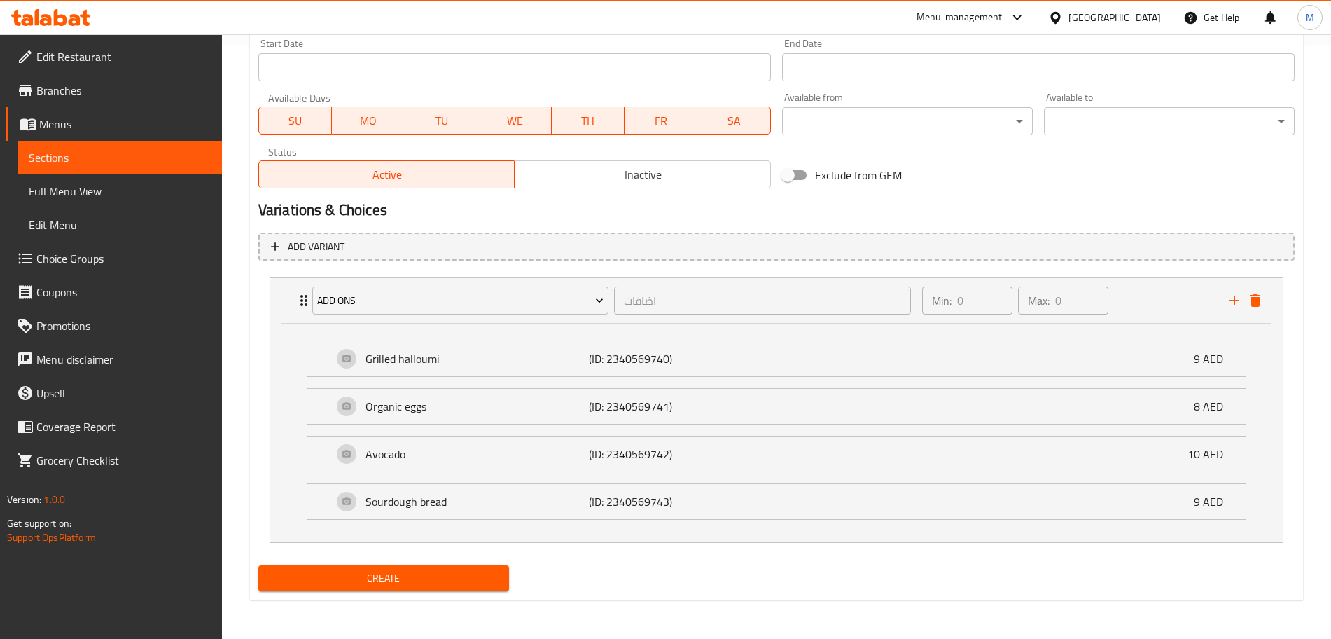
type textarea "ارتيسان توست عجين مخمر، موزاريلا، راكليت، بروفولون وجبنة إيمنتال"
click at [443, 582] on span "Create" at bounding box center [384, 578] width 228 height 18
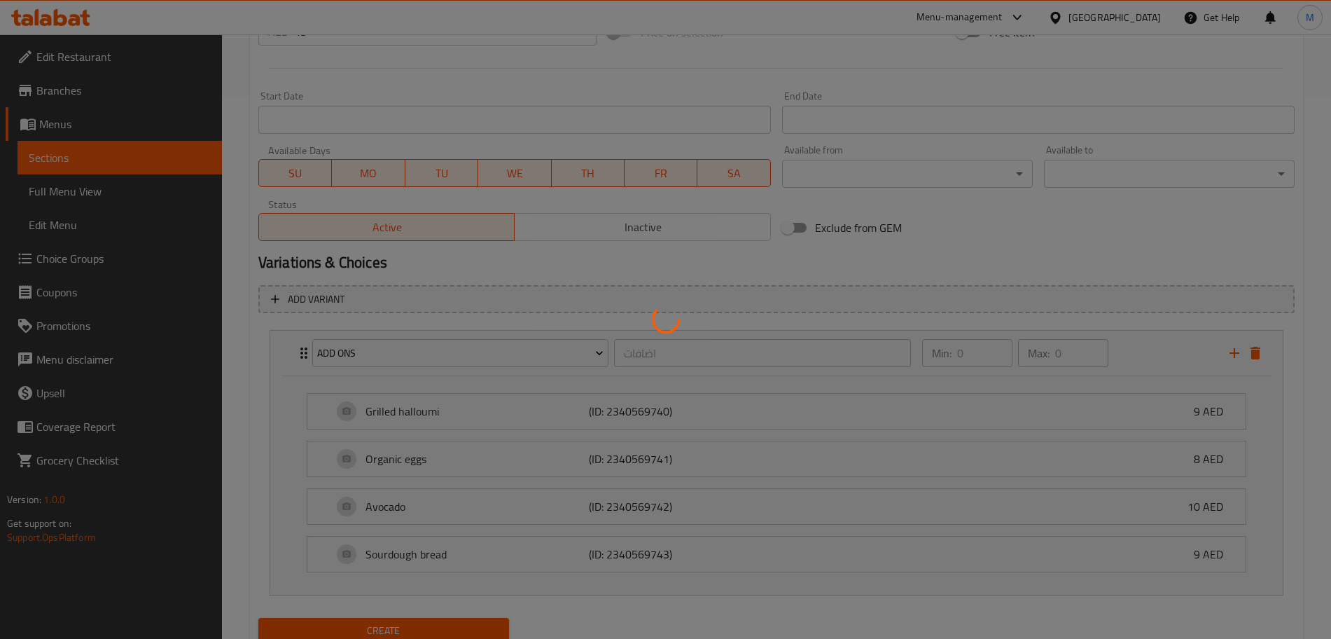
scroll to position [68, 0]
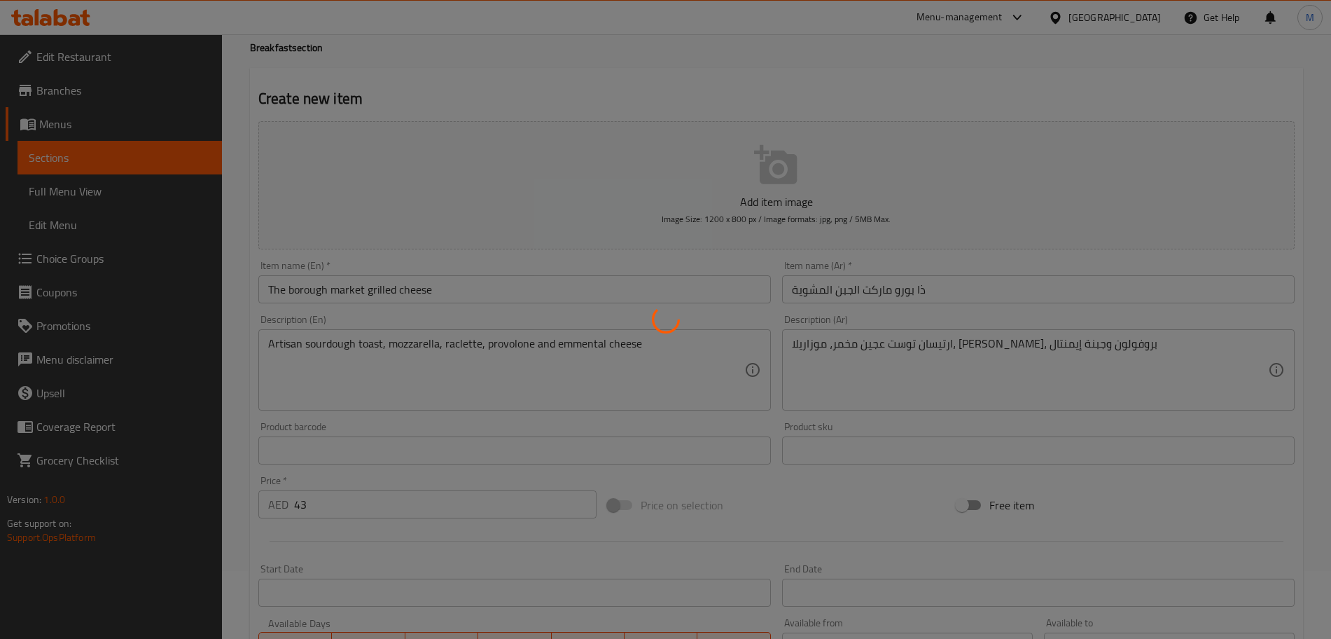
type input "0"
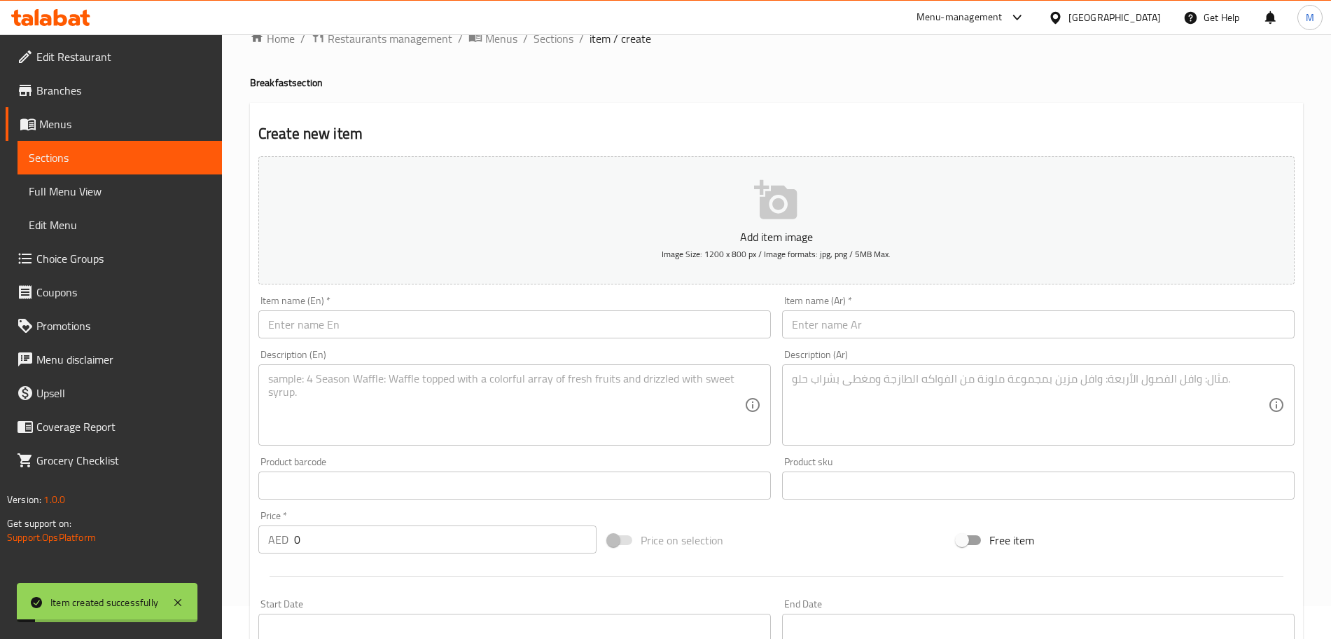
scroll to position [0, 0]
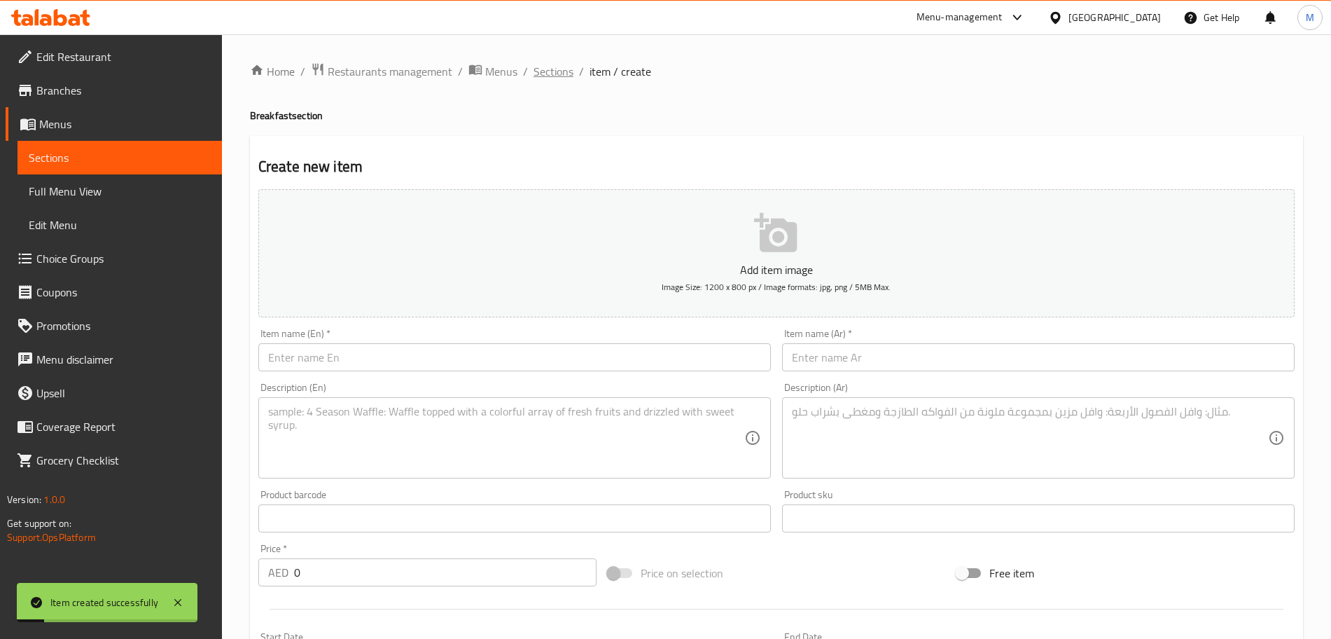
click at [568, 71] on span "Sections" at bounding box center [554, 71] width 40 height 17
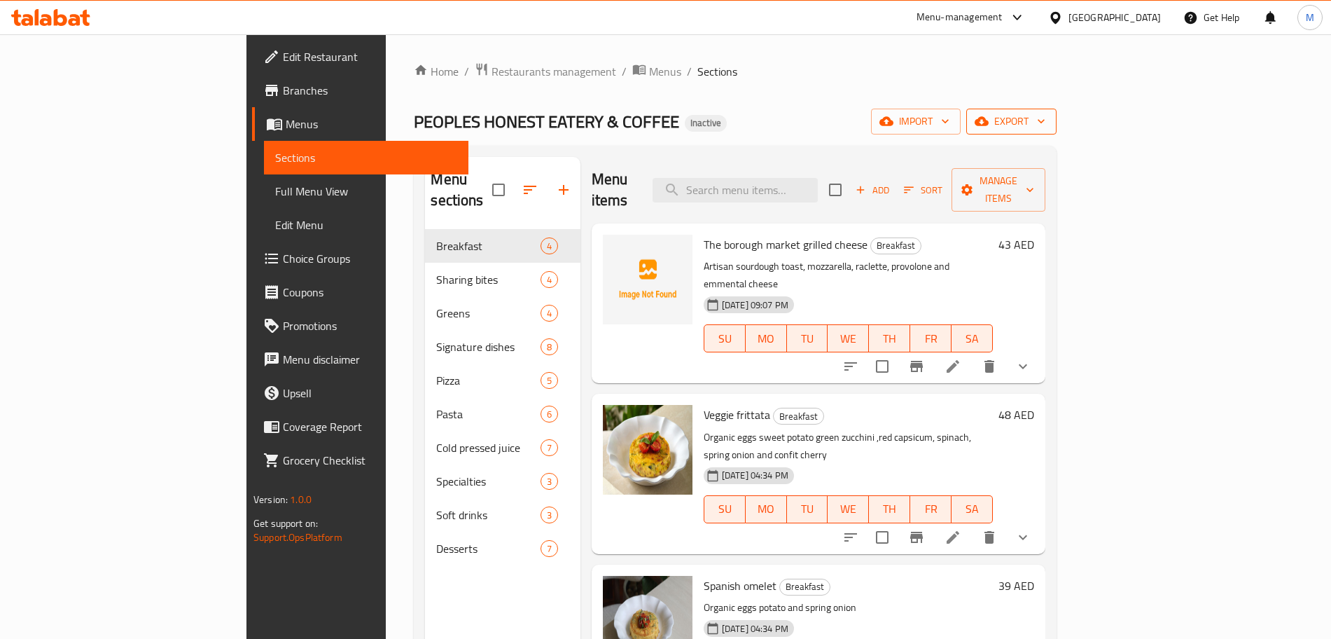
click at [1045, 127] on span "export" at bounding box center [1011, 122] width 68 height 18
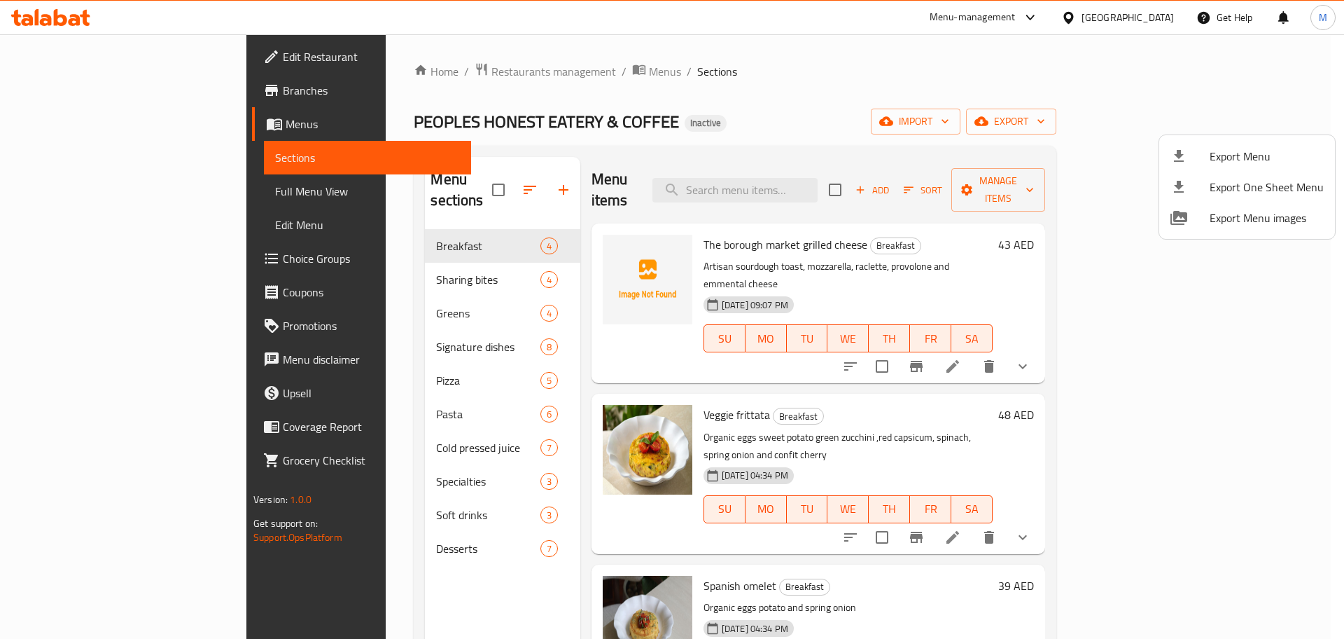
click at [791, 134] on div at bounding box center [672, 319] width 1344 height 639
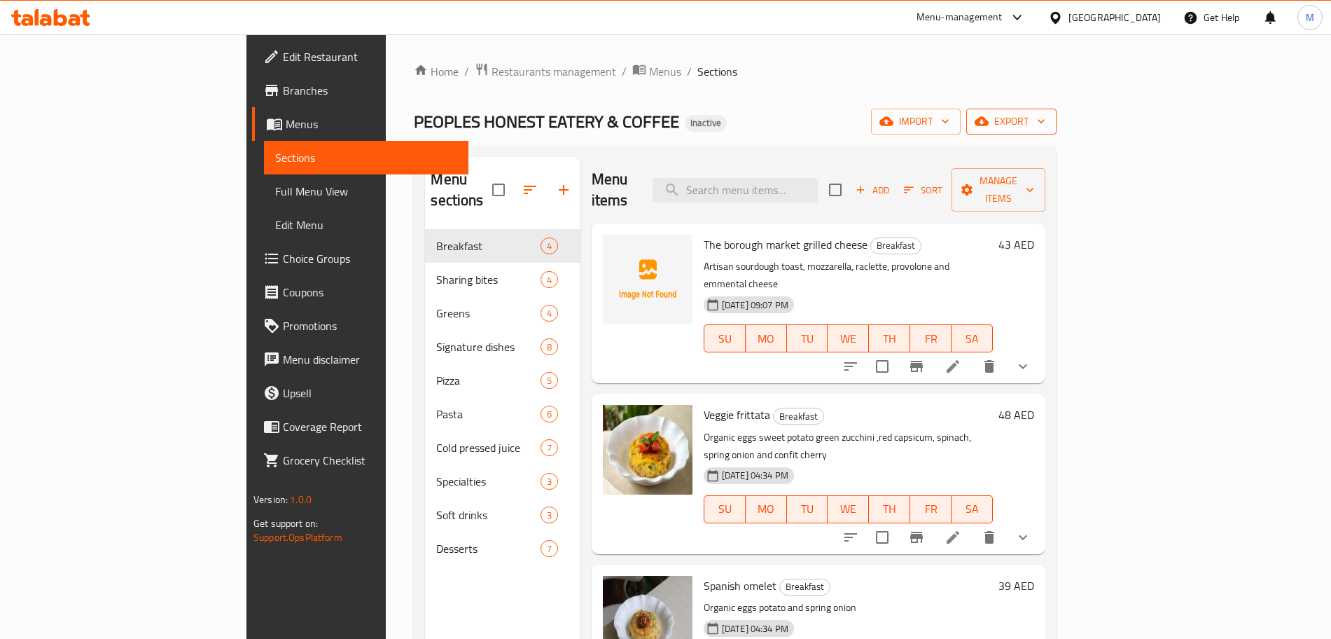
click at [1045, 113] on span "export" at bounding box center [1011, 122] width 68 height 18
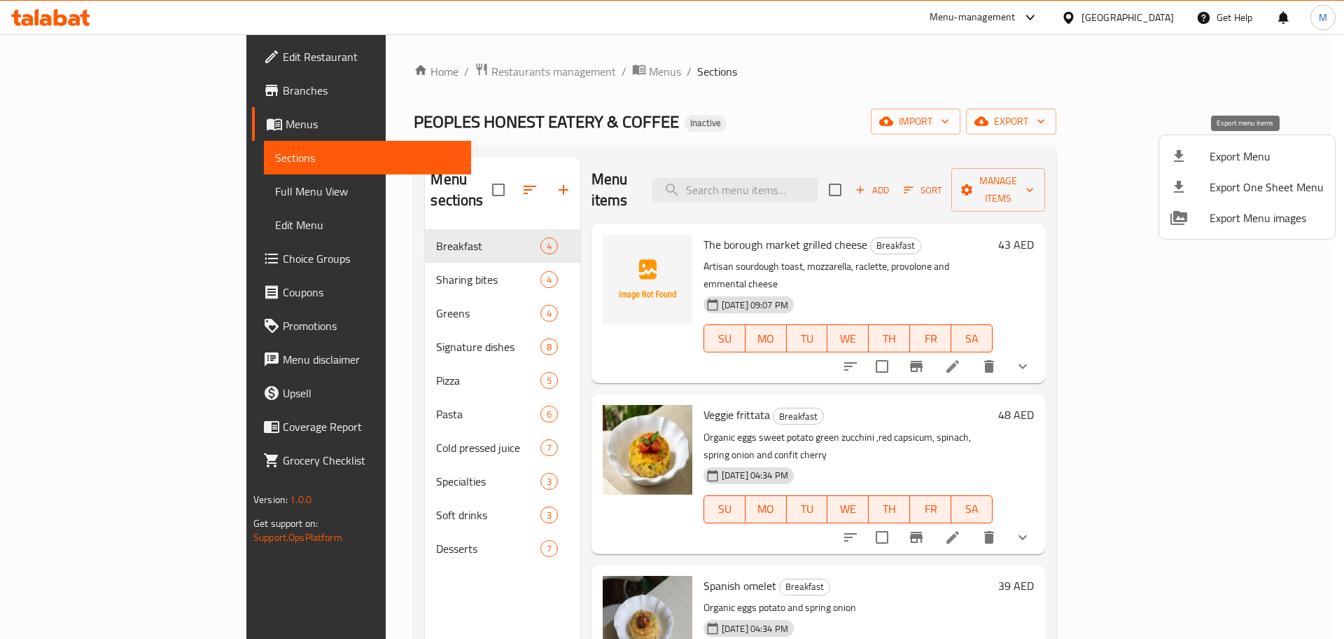
click at [1204, 160] on div at bounding box center [1190, 156] width 39 height 17
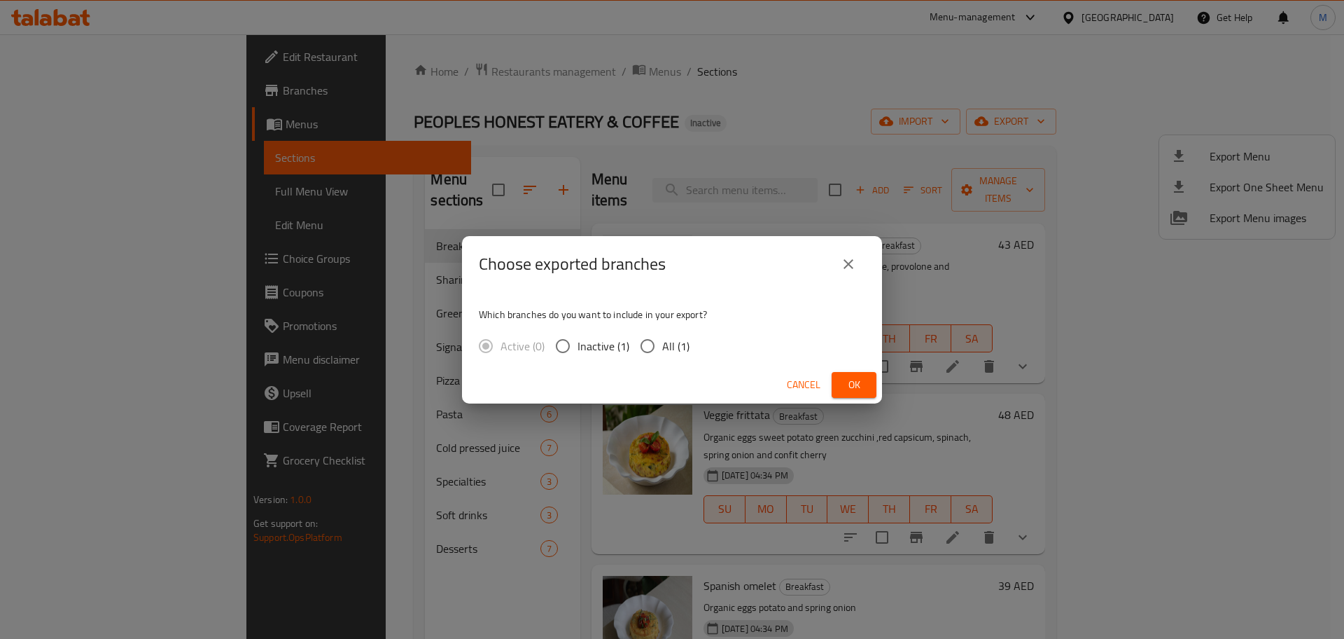
click at [633, 349] on input "All (1)" at bounding box center [647, 345] width 29 height 29
radio input "true"
click at [838, 374] on button "Ok" at bounding box center [854, 385] width 45 height 26
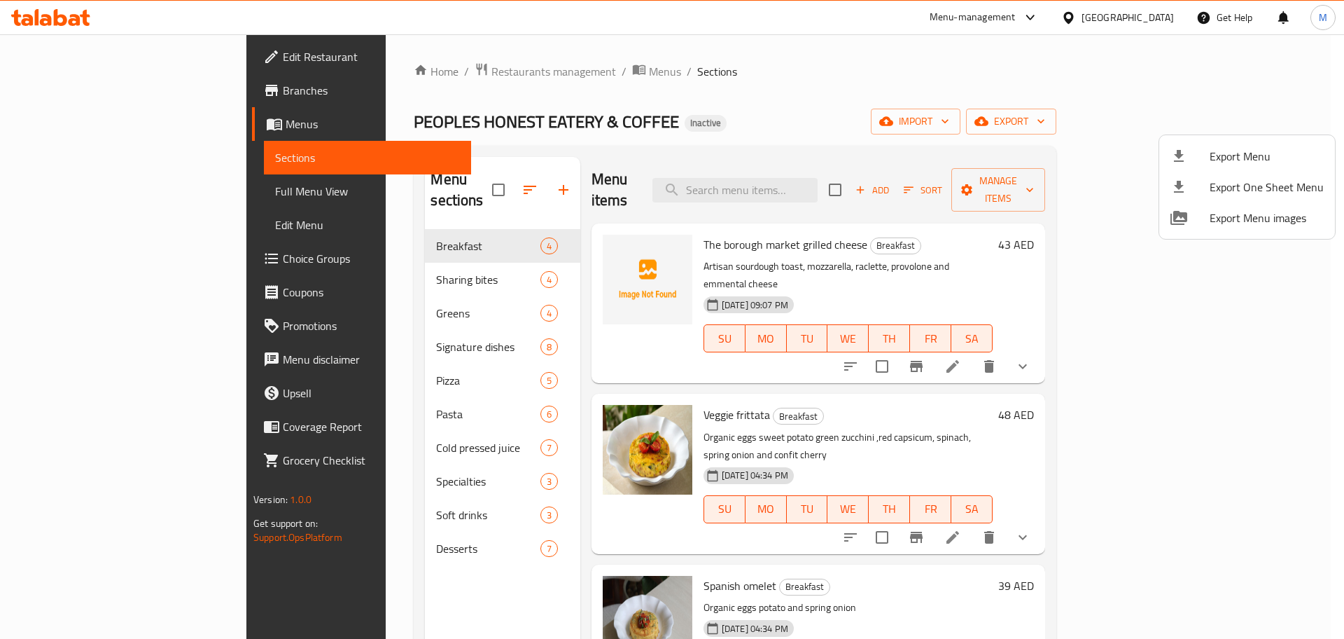
click at [669, 134] on div at bounding box center [672, 319] width 1344 height 639
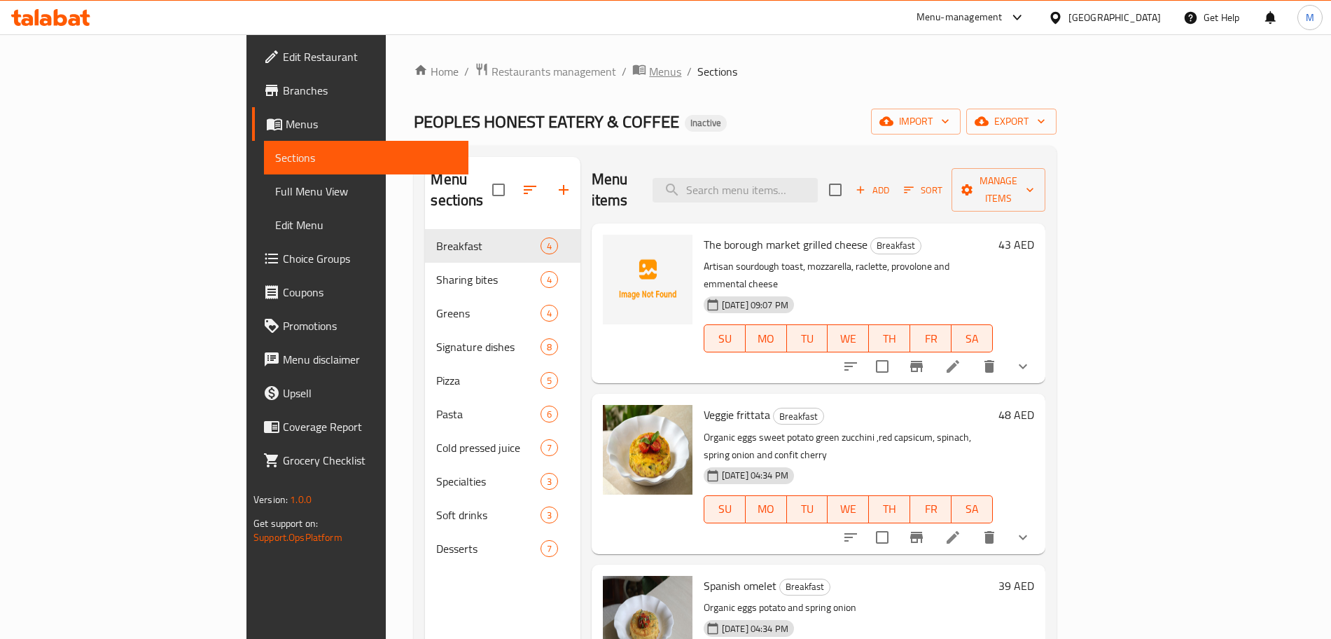
click at [649, 77] on span "Menus" at bounding box center [665, 71] width 32 height 17
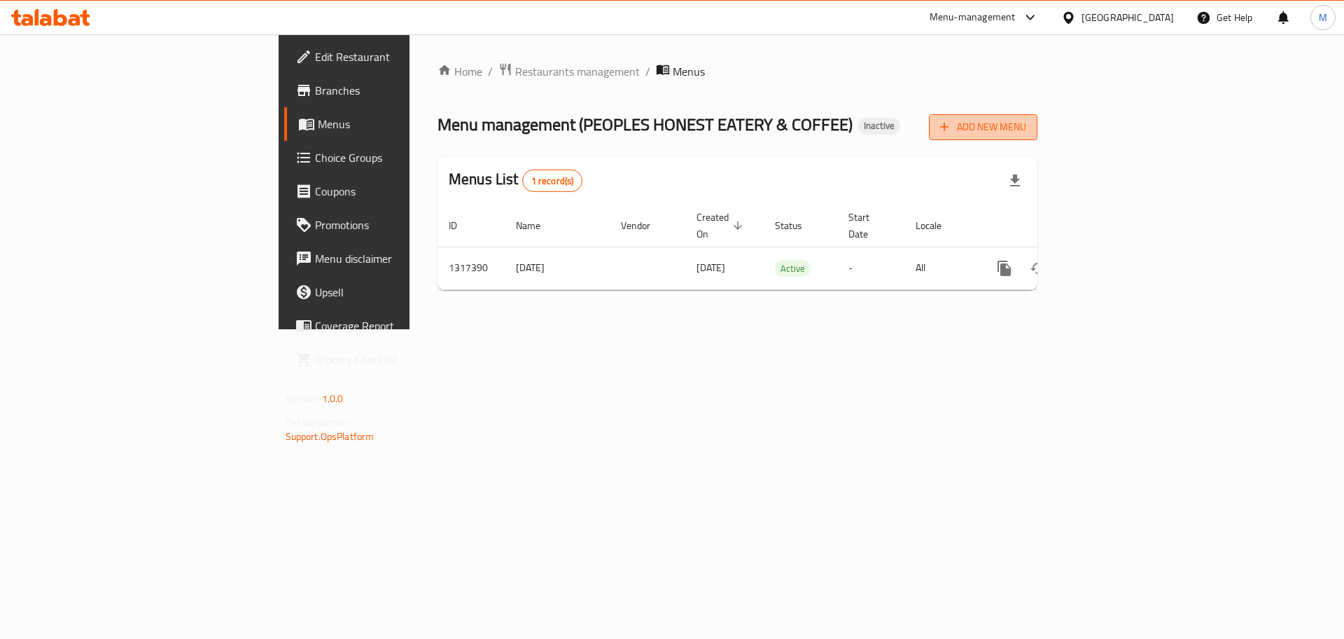
click at [952, 129] on icon "button" at bounding box center [945, 127] width 14 height 14
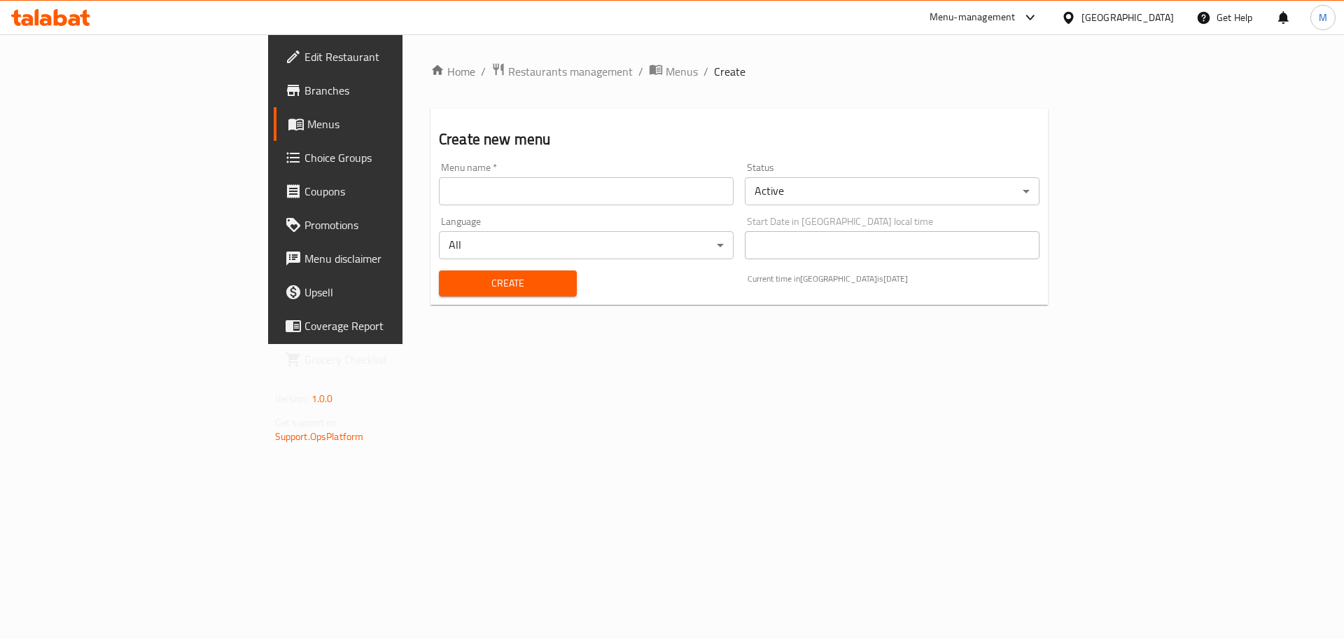
drag, startPoint x: 414, startPoint y: 193, endPoint x: 419, endPoint y: 204, distance: 12.0
click at [439, 193] on input "text" at bounding box center [586, 191] width 295 height 28
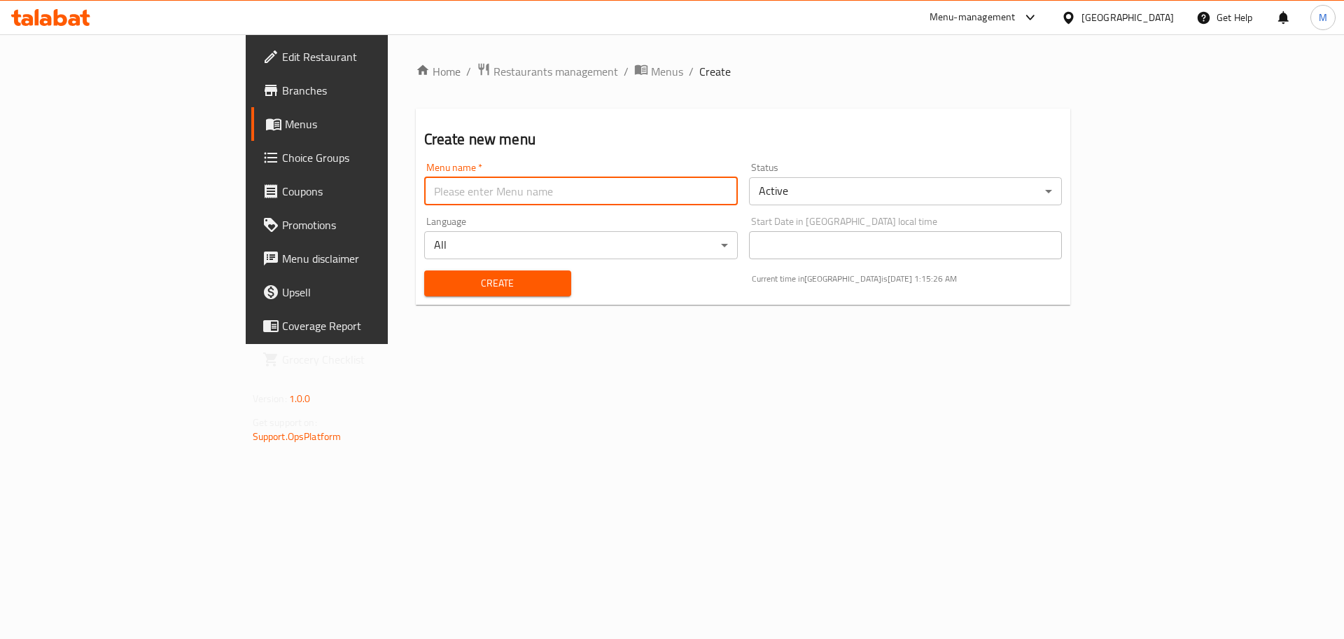
type input "new menu"
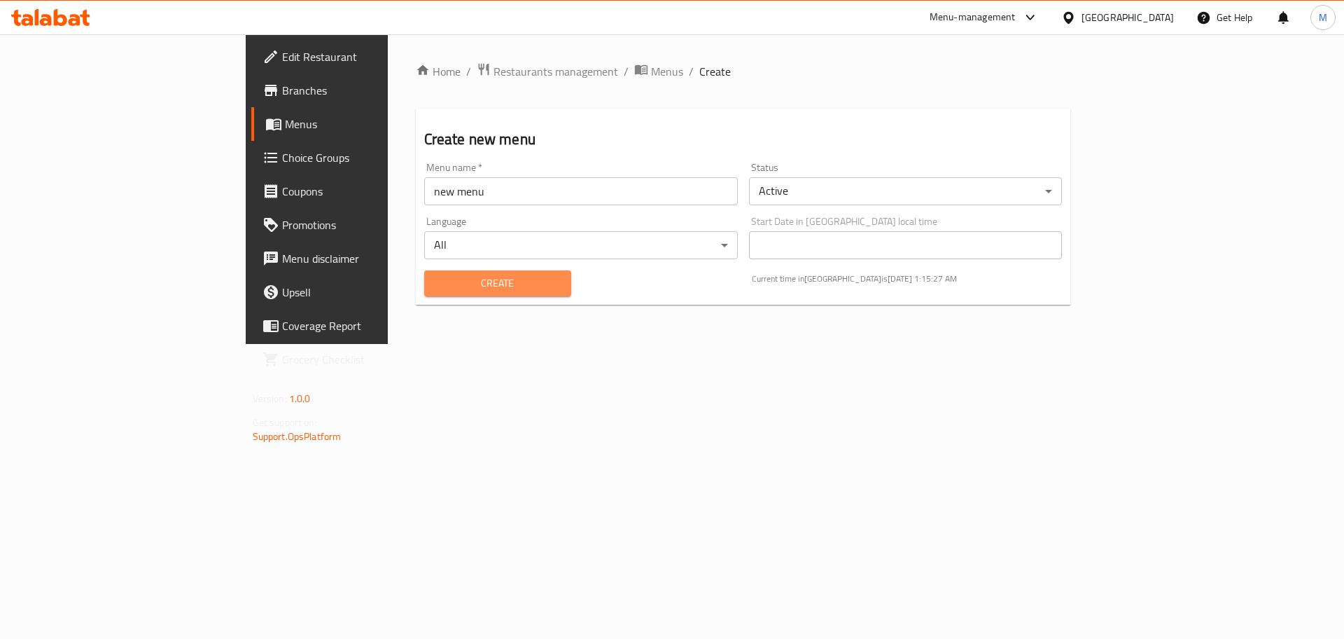
click at [435, 287] on span "Create" at bounding box center [497, 283] width 125 height 18
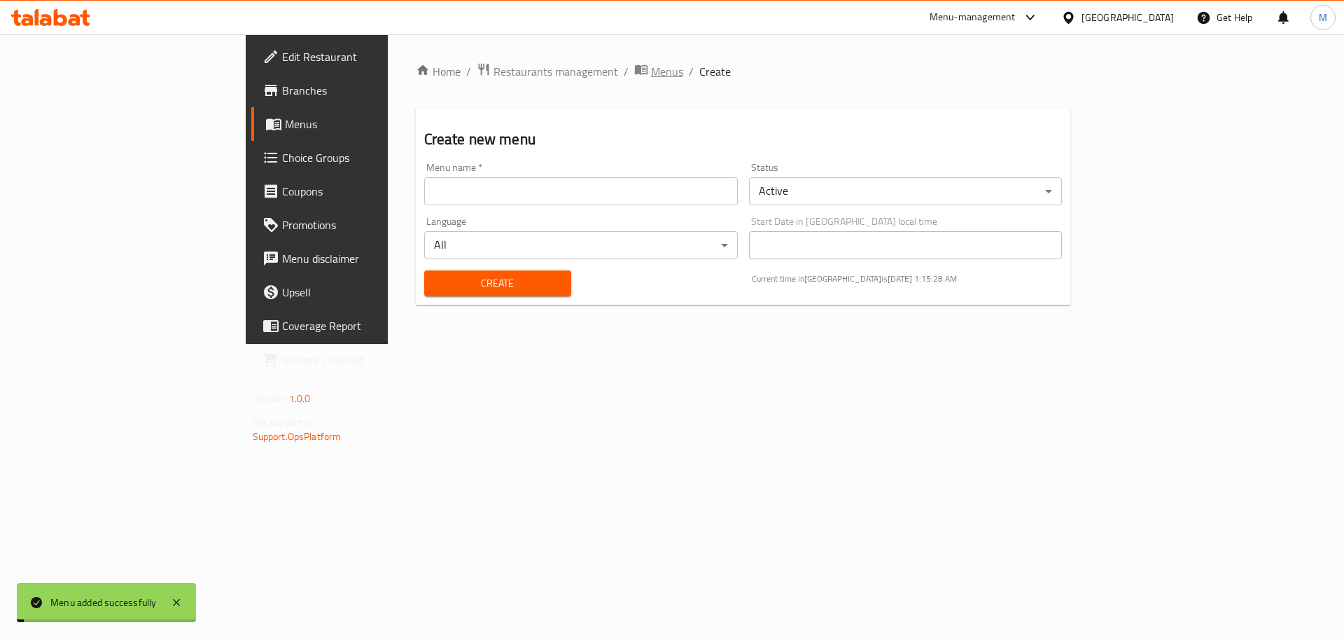
click at [651, 63] on span "Menus" at bounding box center [667, 71] width 32 height 17
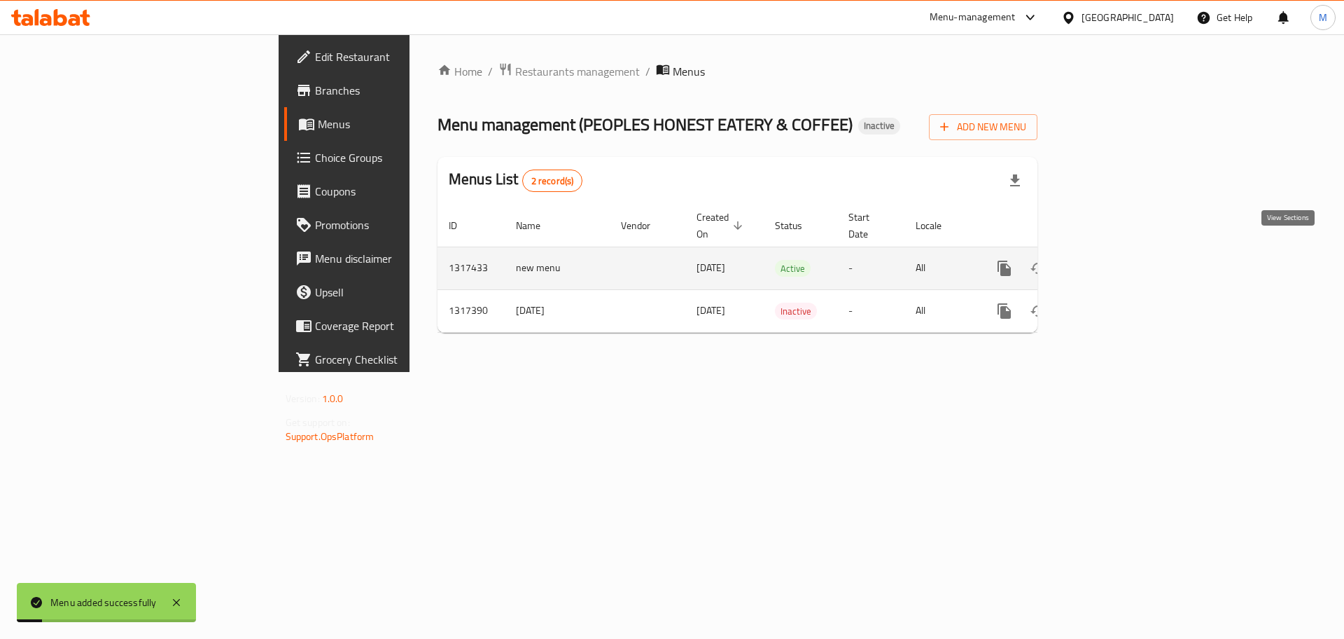
click at [1122, 251] on link "enhanced table" at bounding box center [1106, 268] width 34 height 34
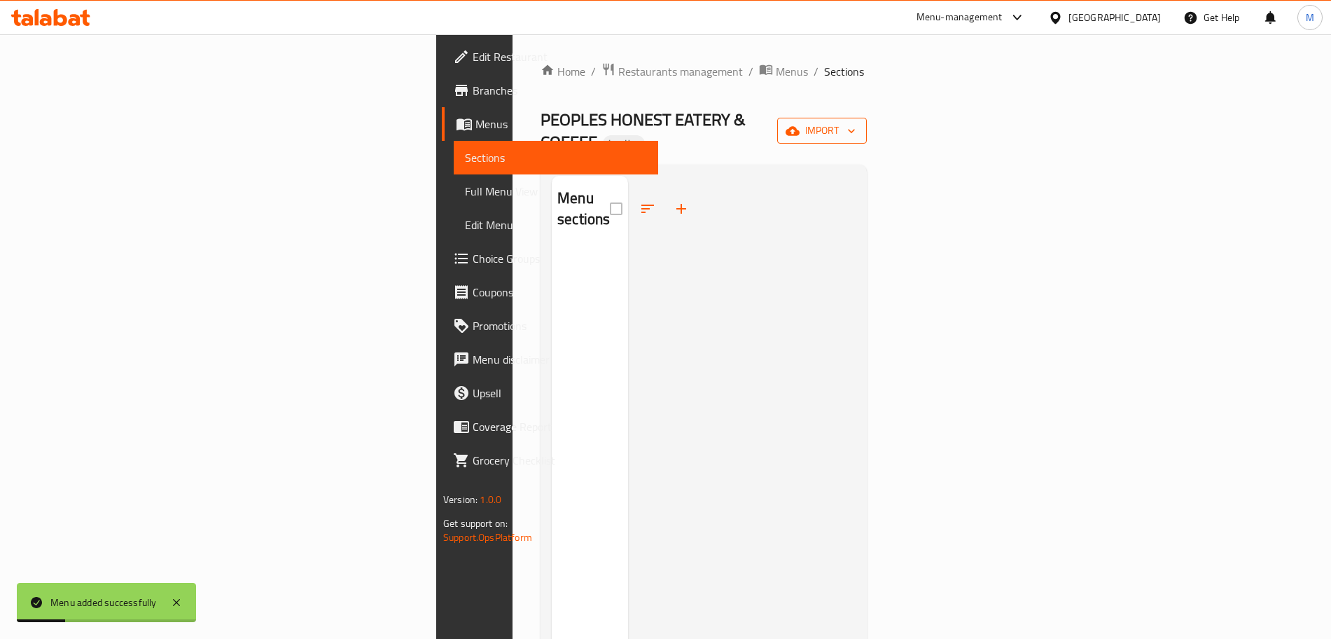
click at [856, 123] on span "import" at bounding box center [821, 131] width 67 height 18
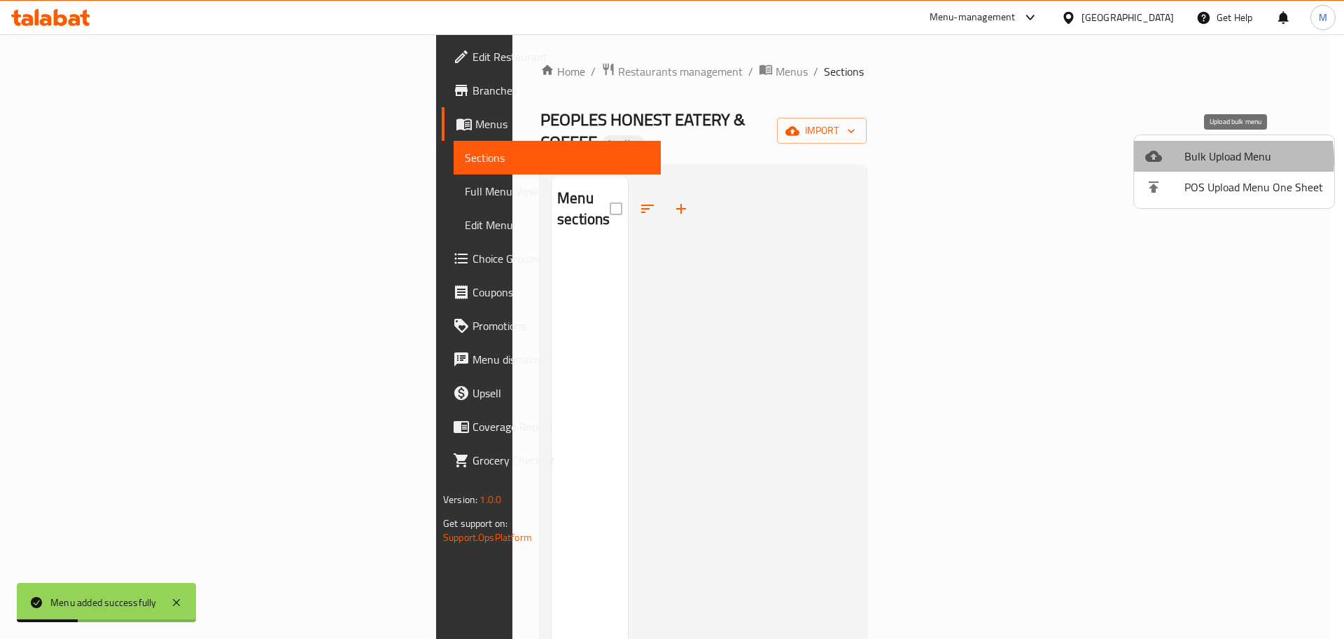
click at [1202, 160] on span "Bulk Upload Menu" at bounding box center [1254, 156] width 139 height 17
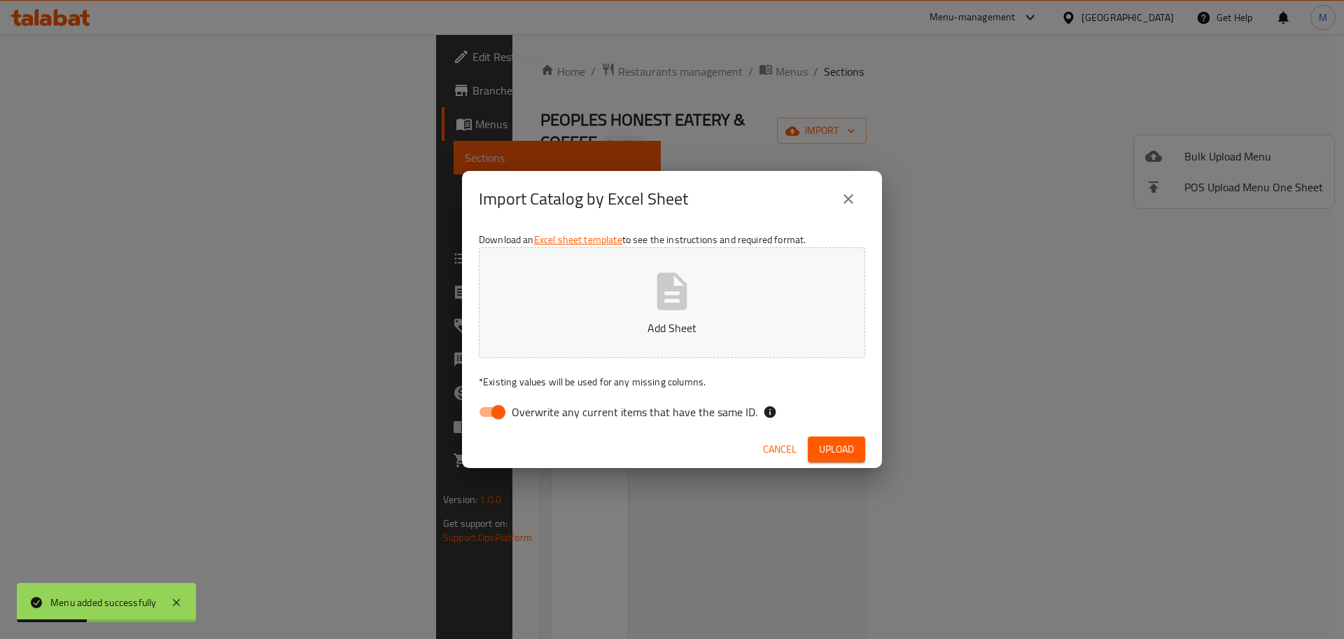
click at [750, 272] on button "Add Sheet" at bounding box center [672, 302] width 386 height 111
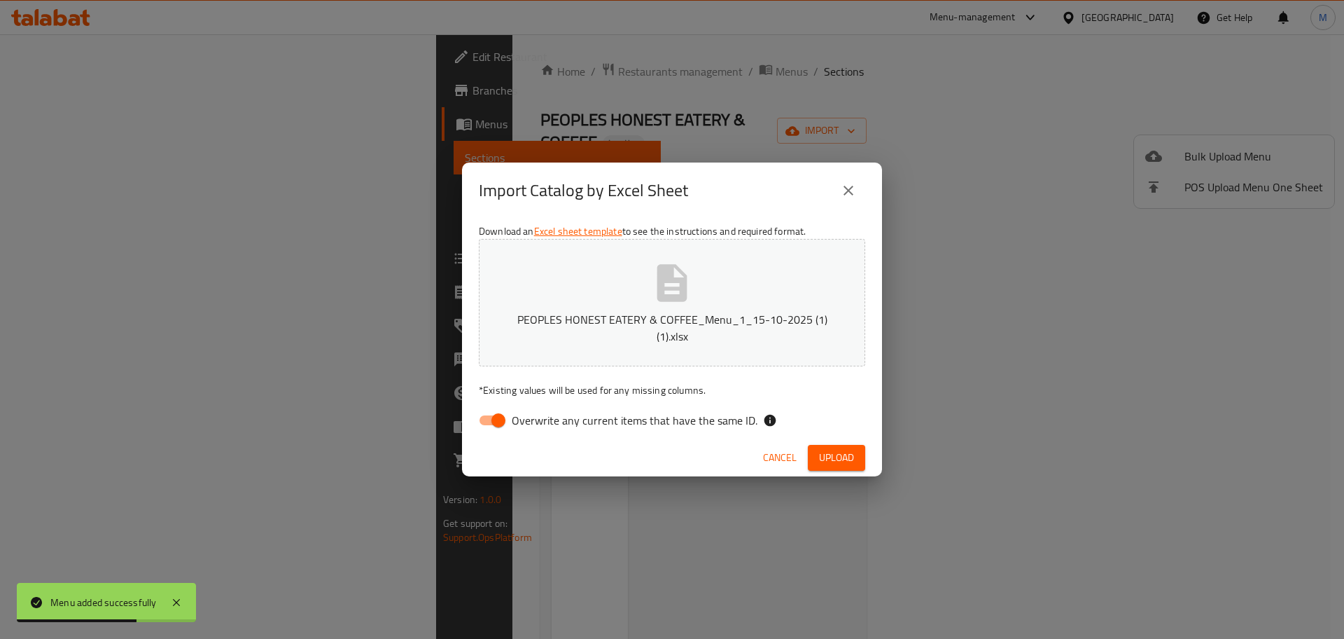
click at [551, 412] on span "Overwrite any current items that have the same ID." at bounding box center [635, 420] width 246 height 17
click at [538, 411] on input "Overwrite any current items that have the same ID." at bounding box center [499, 420] width 80 height 27
checkbox input "false"
click at [826, 454] on span "Upload" at bounding box center [836, 458] width 35 height 18
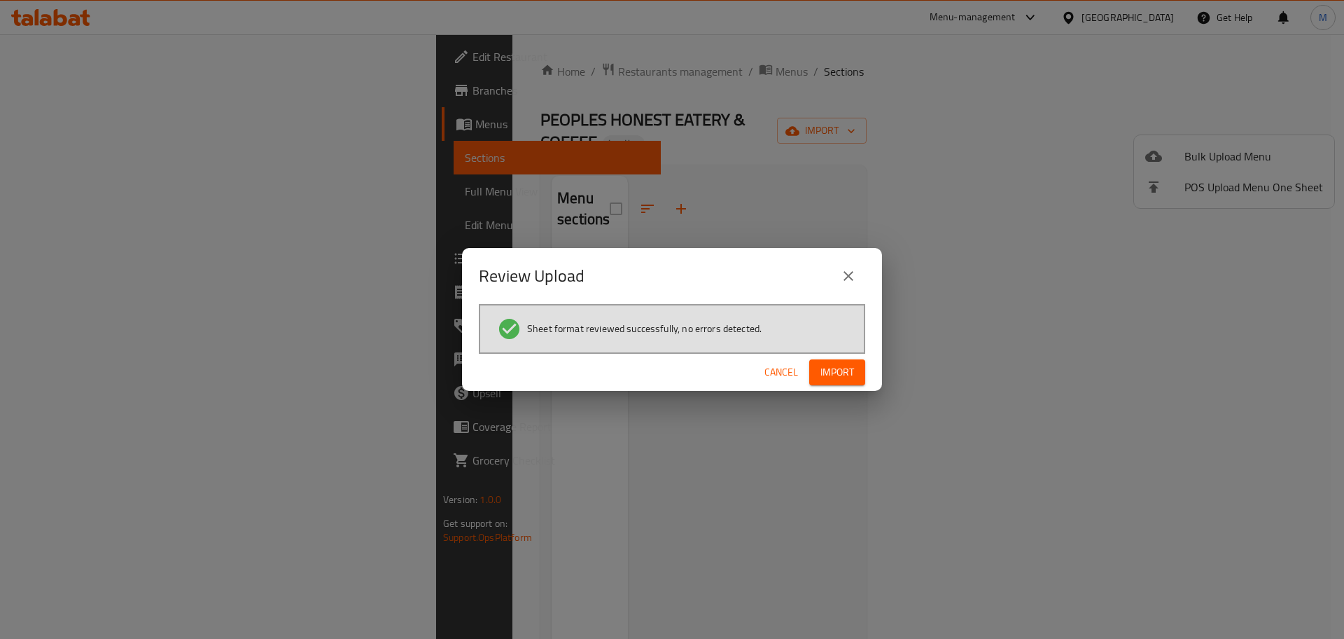
click at [830, 389] on div "Cancel Import" at bounding box center [672, 372] width 420 height 37
click at [835, 377] on span "Import" at bounding box center [838, 372] width 34 height 18
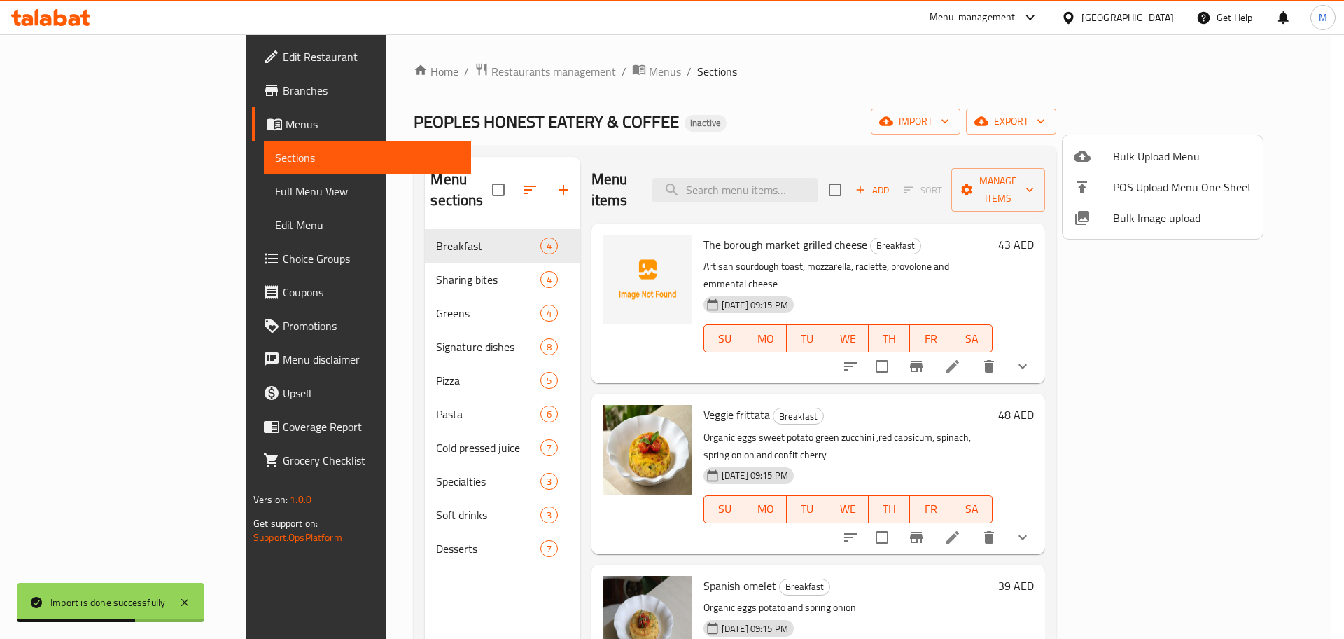
click at [83, 193] on div at bounding box center [672, 319] width 1344 height 639
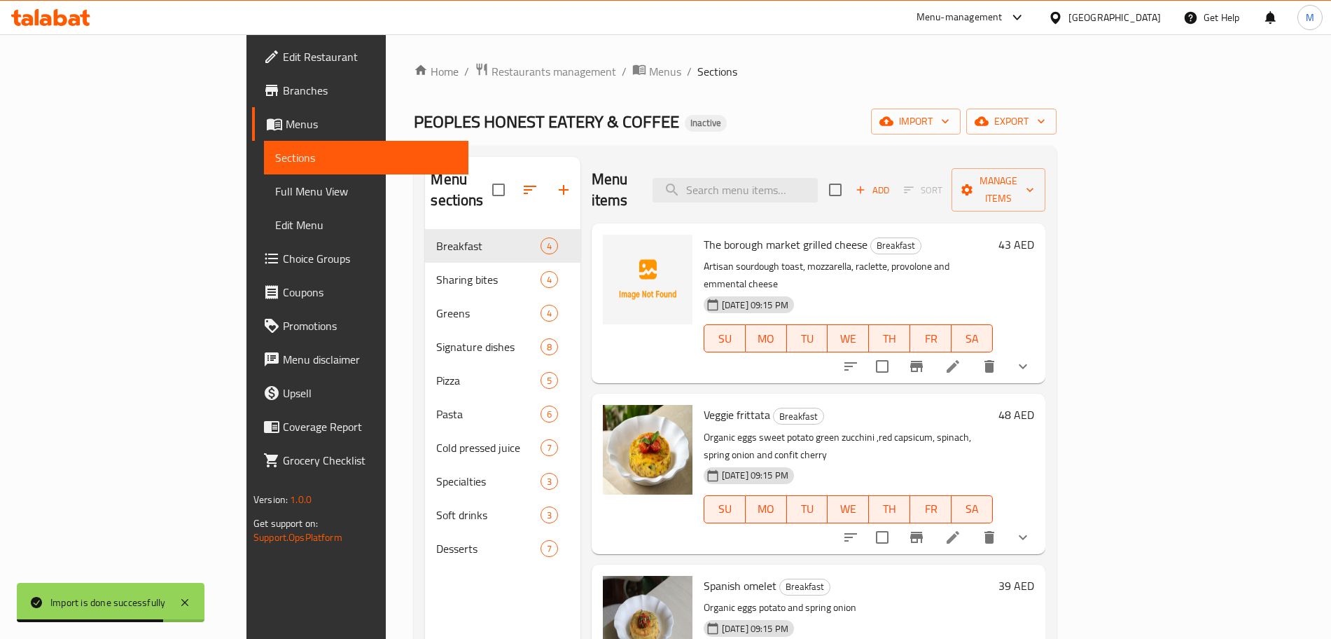
click at [275, 197] on span "Full Menu View" at bounding box center [366, 191] width 182 height 17
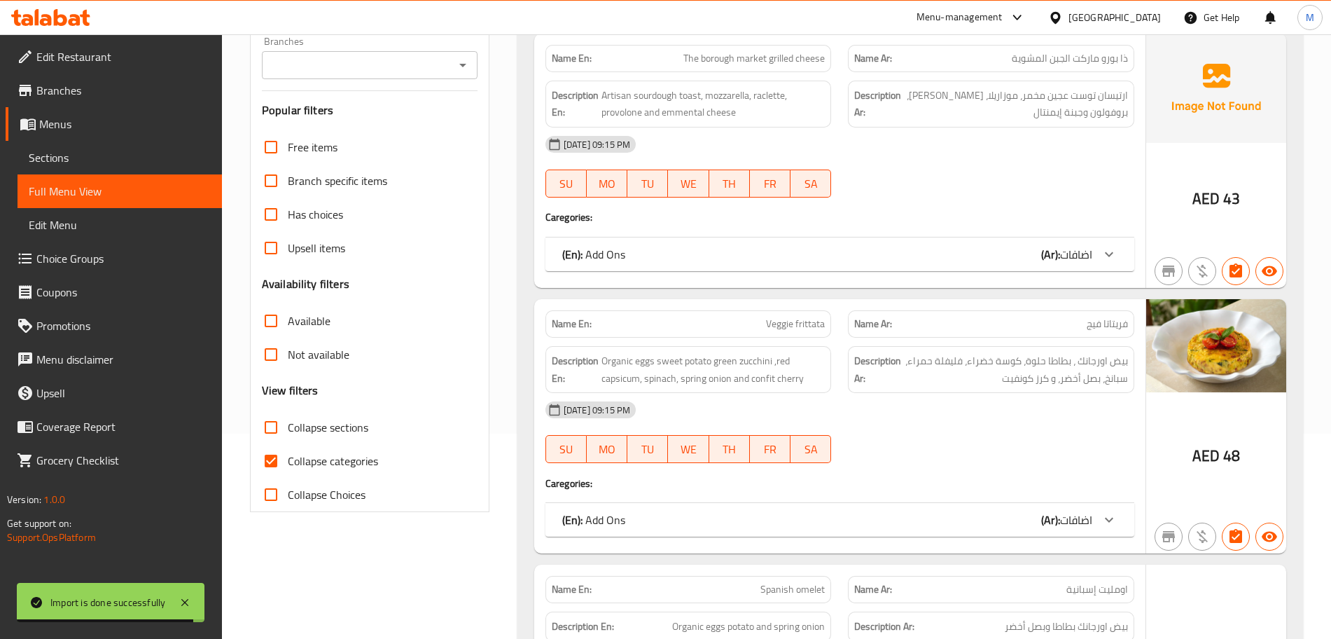
scroll to position [350, 0]
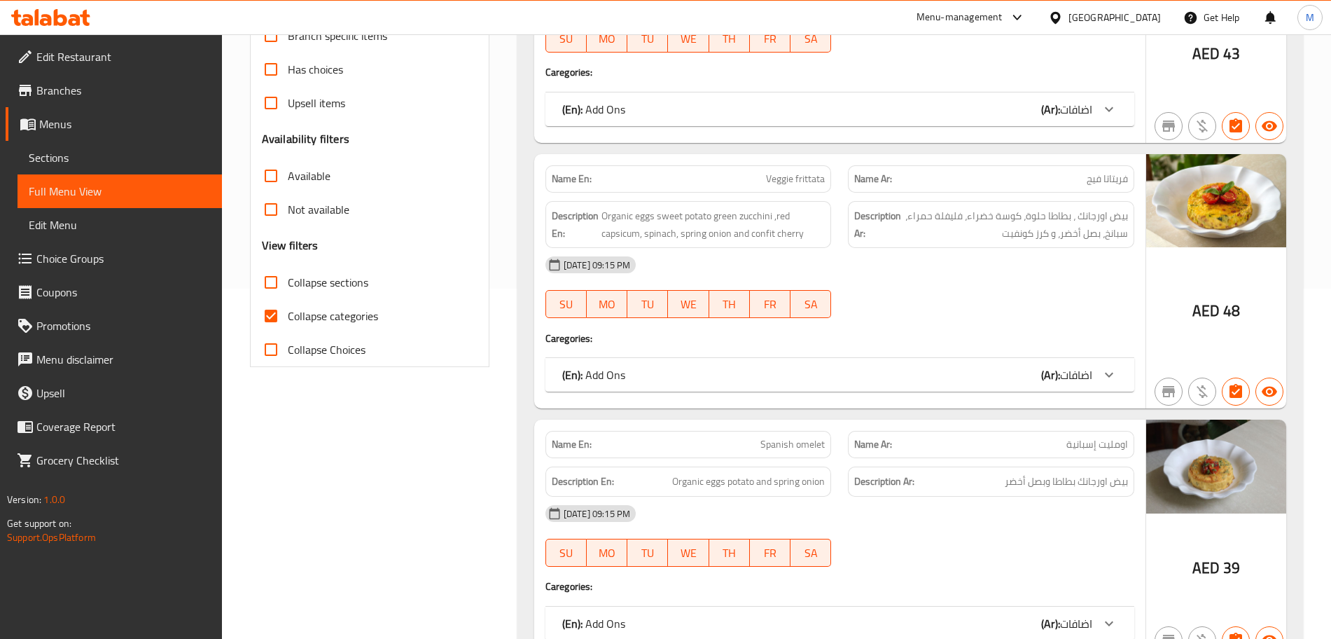
click at [263, 323] on input "Collapse categories" at bounding box center [271, 316] width 34 height 34
checkbox input "false"
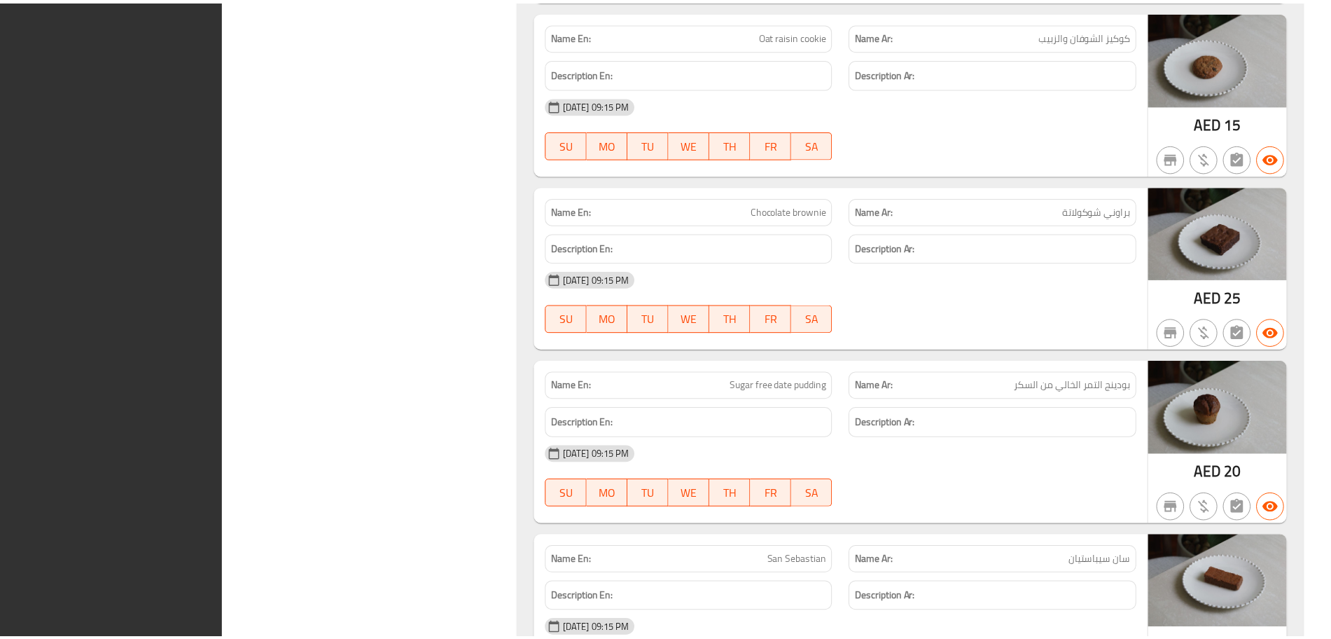
scroll to position [16204, 0]
